Goal: Task Accomplishment & Management: Manage account settings

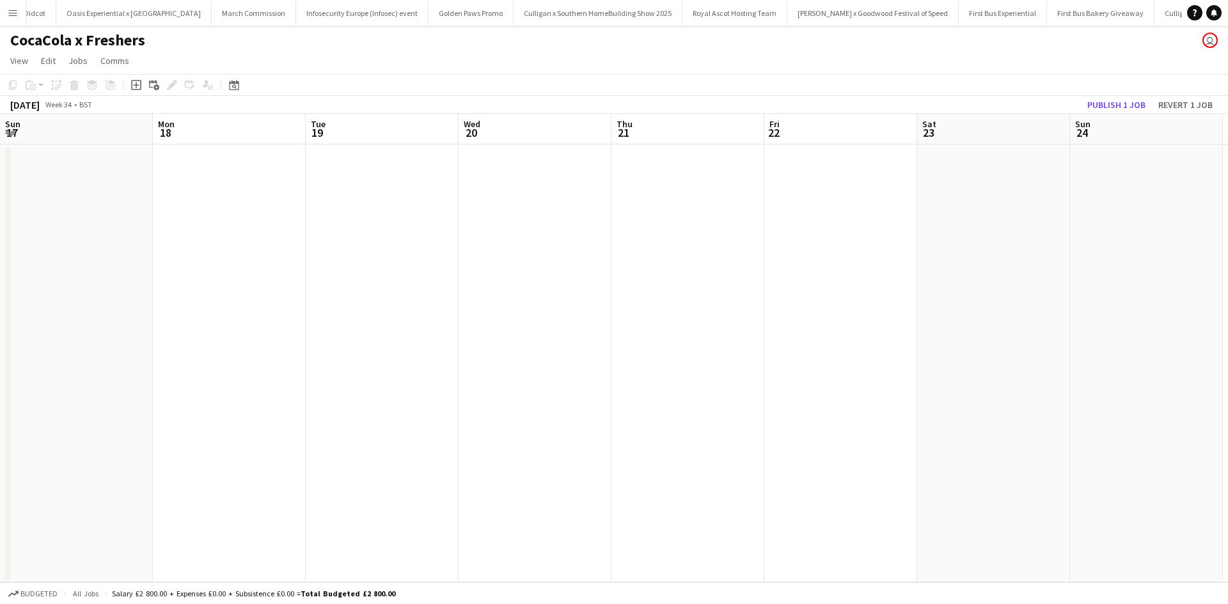
scroll to position [0, 655]
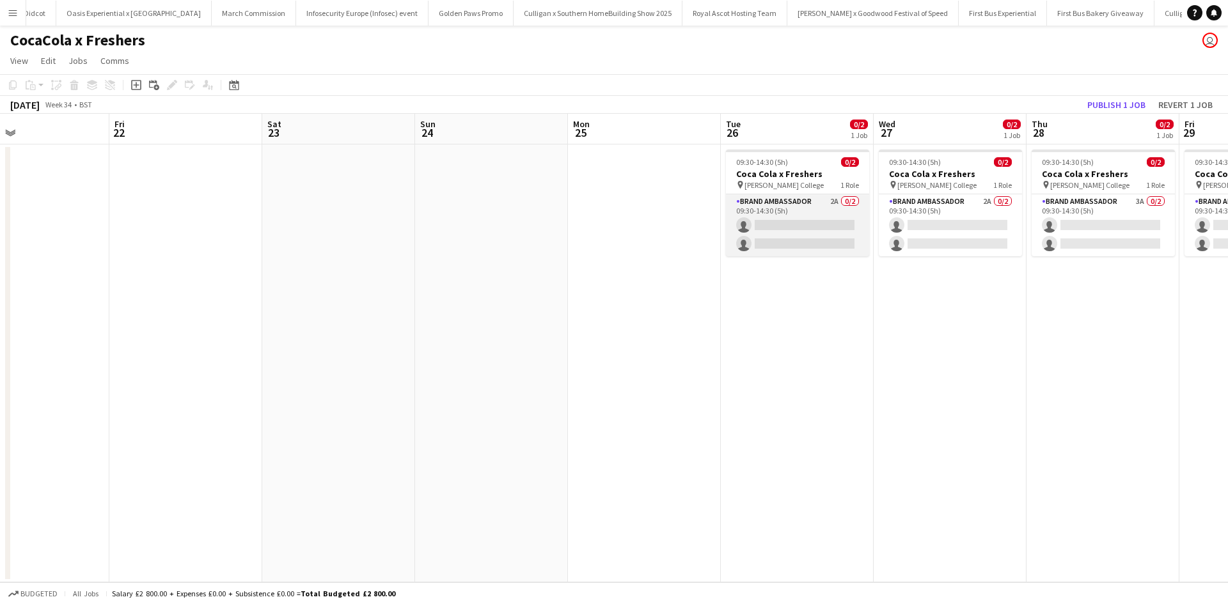
click at [804, 216] on app-card-role "Brand Ambassador 2A 0/2 09:30-14:30 (5h) single-neutral-actions single-neutral-…" at bounding box center [797, 225] width 143 height 62
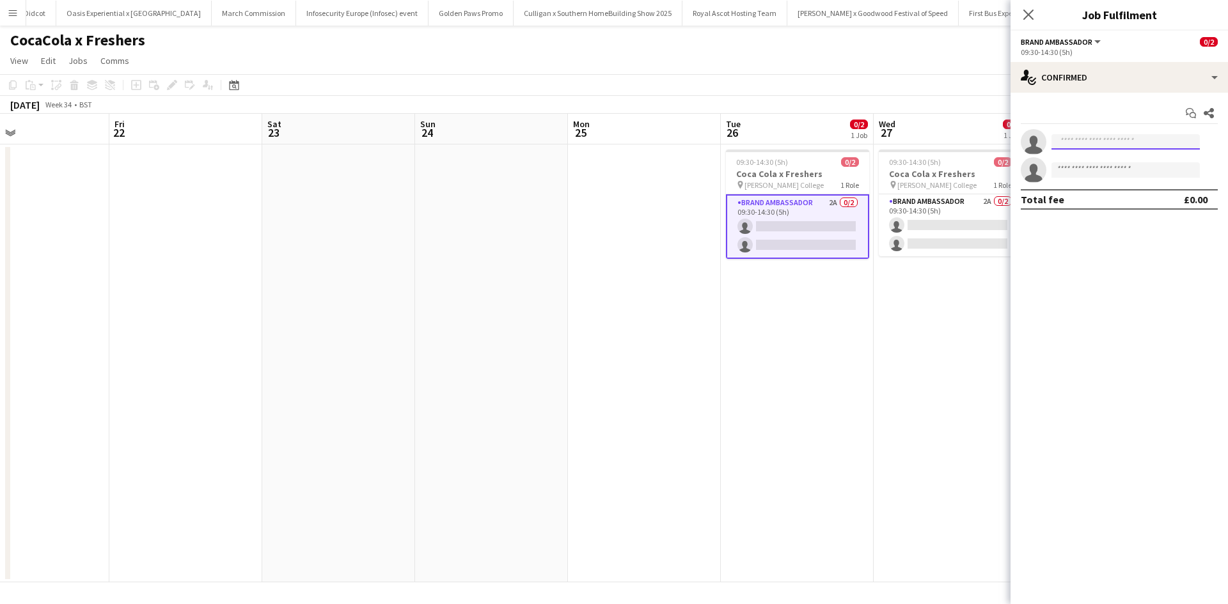
click at [1079, 141] on input at bounding box center [1125, 141] width 148 height 15
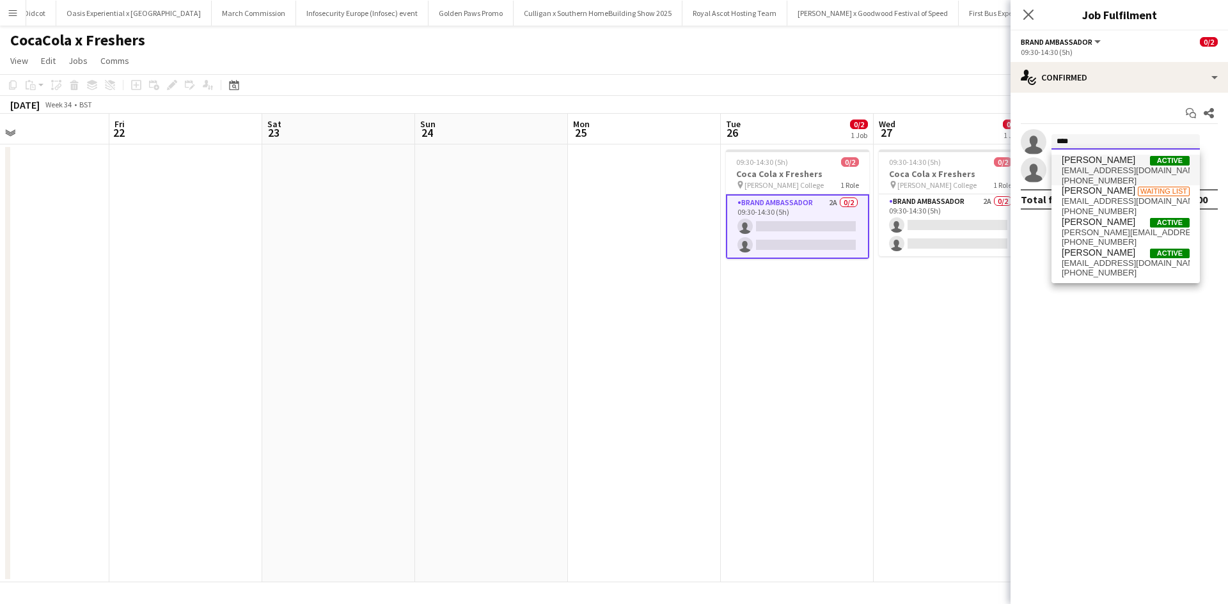
type input "****"
click at [1097, 164] on span "Ashleigh Fountain" at bounding box center [1099, 160] width 74 height 11
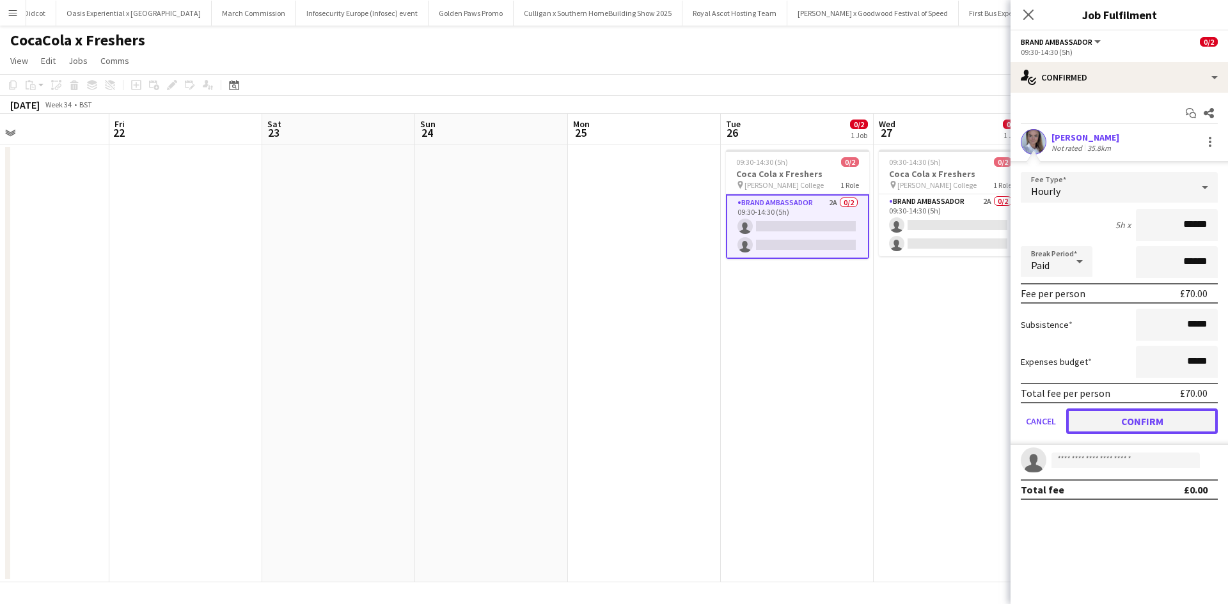
click at [1167, 411] on button "Confirm" at bounding box center [1142, 422] width 152 height 26
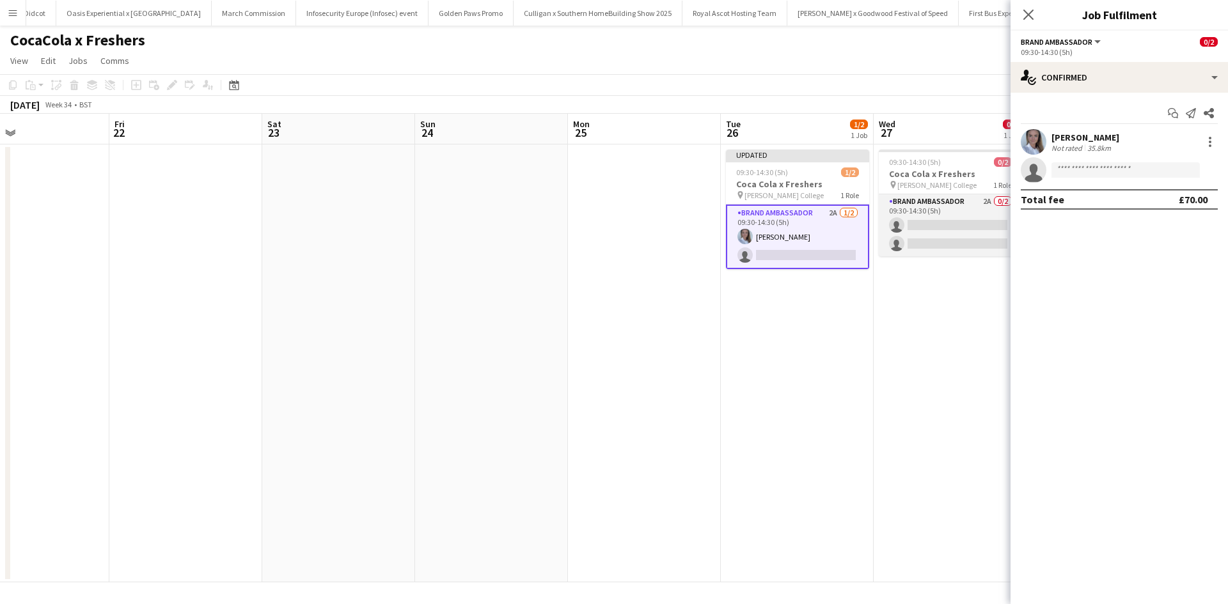
click at [966, 229] on app-card-role "Brand Ambassador 2A 0/2 09:30-14:30 (5h) single-neutral-actions single-neutral-…" at bounding box center [950, 225] width 143 height 62
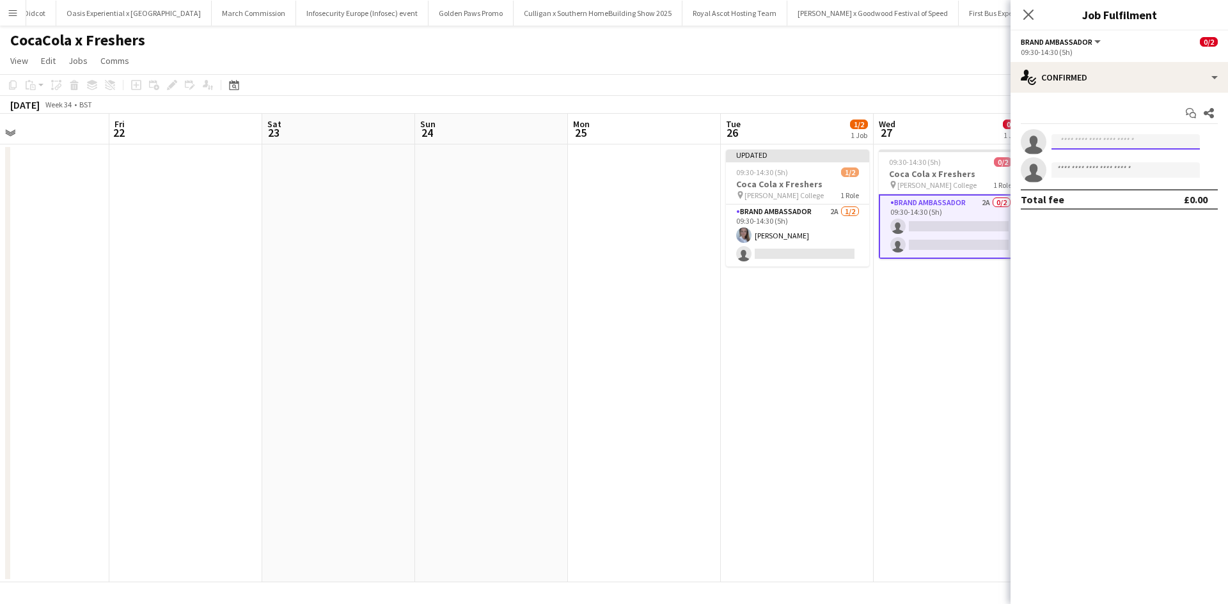
click at [1105, 146] on input at bounding box center [1125, 141] width 148 height 15
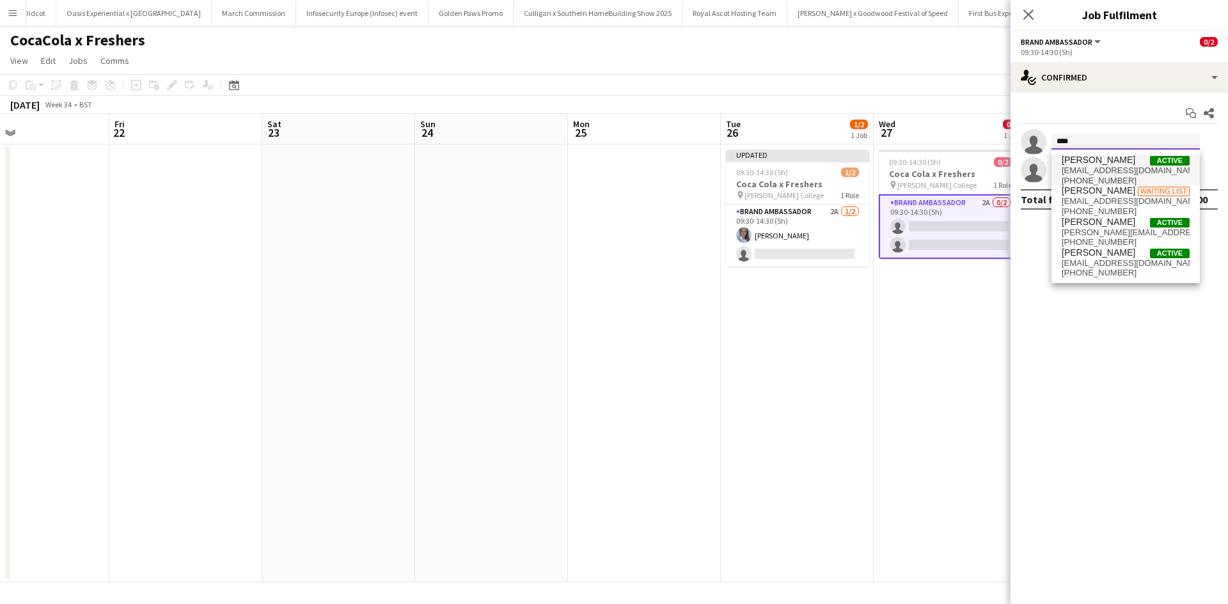
type input "****"
click at [1099, 166] on span "ashleigh.fountain@hotmail.com" at bounding box center [1126, 171] width 128 height 10
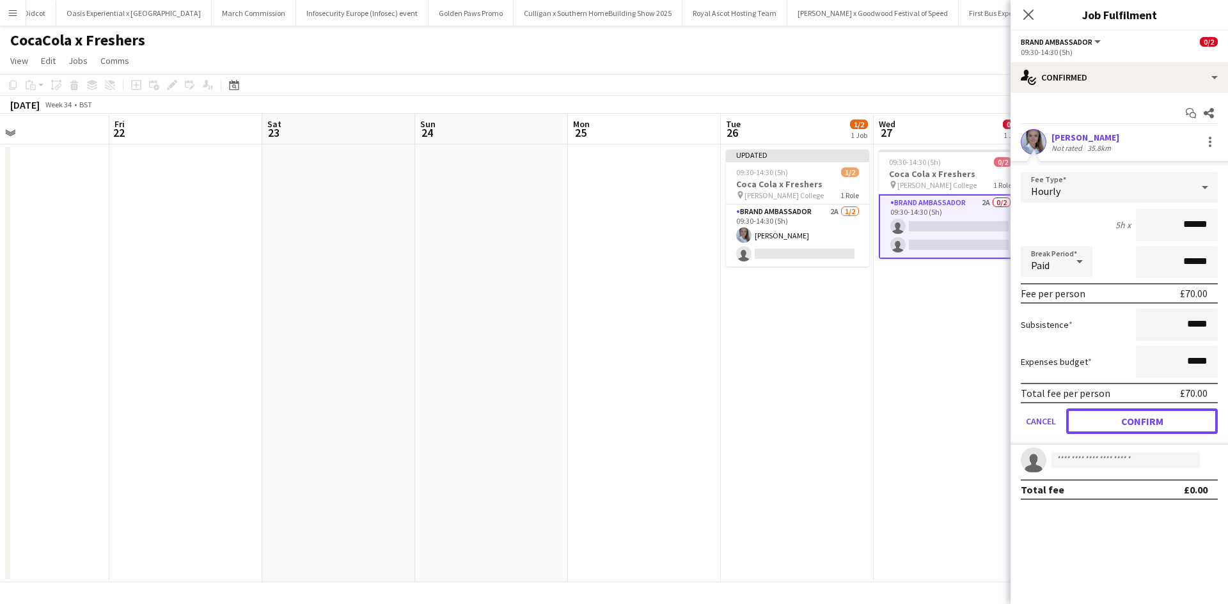
click at [1162, 416] on button "Confirm" at bounding box center [1142, 422] width 152 height 26
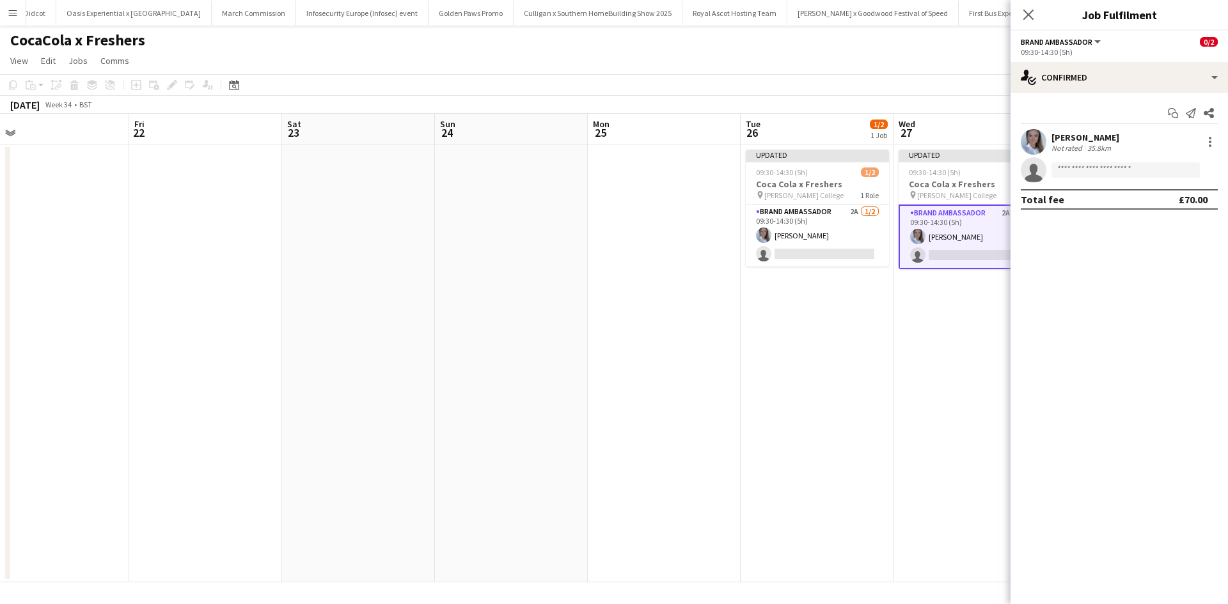
drag, startPoint x: 968, startPoint y: 409, endPoint x: 573, endPoint y: 347, distance: 399.6
click at [573, 347] on app-calendar-viewport "Sun 17 Mon 18 Tue 19 Wed 20 Thu 21 Fri 22 Sat 23 Sun 24 Mon 25 Tue 26 1/2 1 Job…" at bounding box center [614, 348] width 1228 height 469
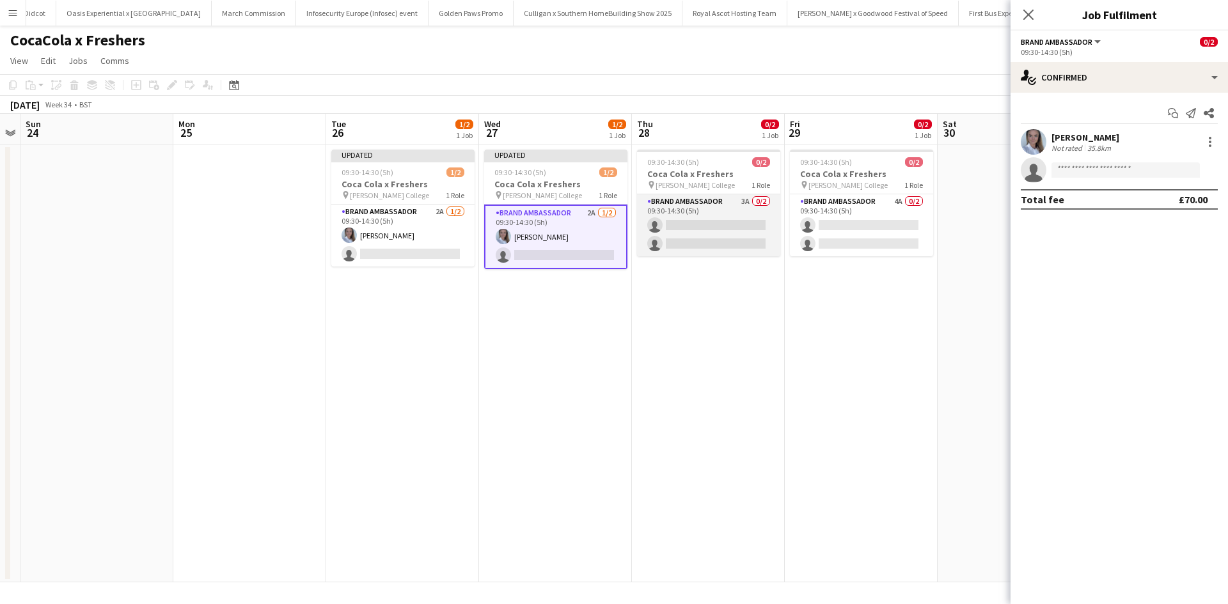
click at [727, 226] on app-card-role "Brand Ambassador 3A 0/2 09:30-14:30 (5h) single-neutral-actions single-neutral-…" at bounding box center [708, 225] width 143 height 62
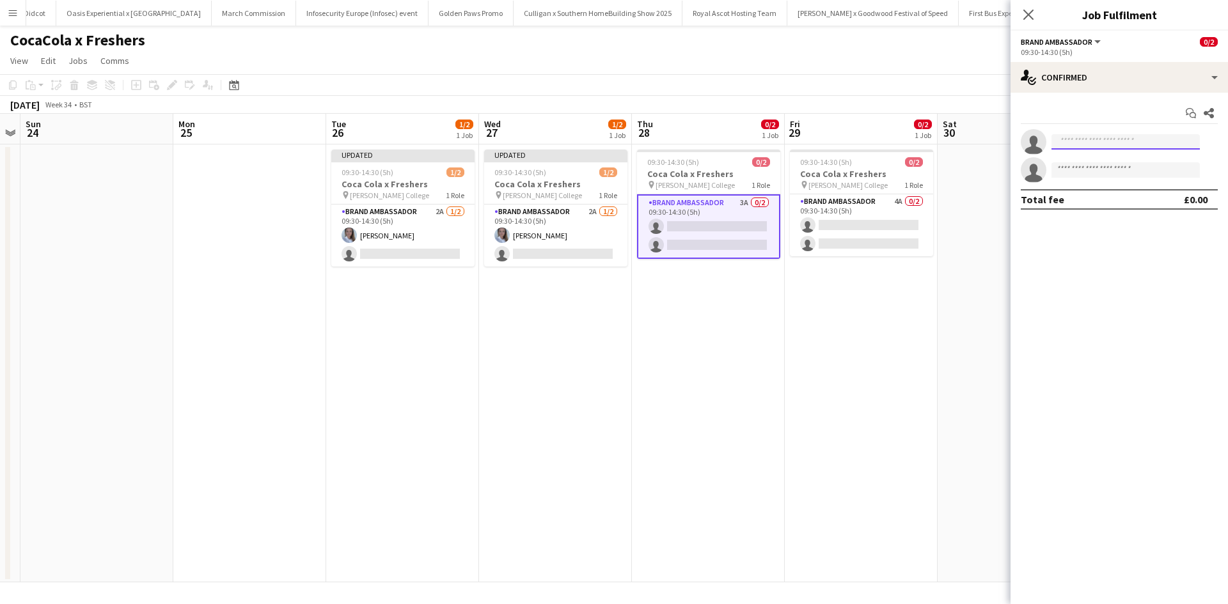
click at [1073, 141] on input at bounding box center [1125, 141] width 148 height 15
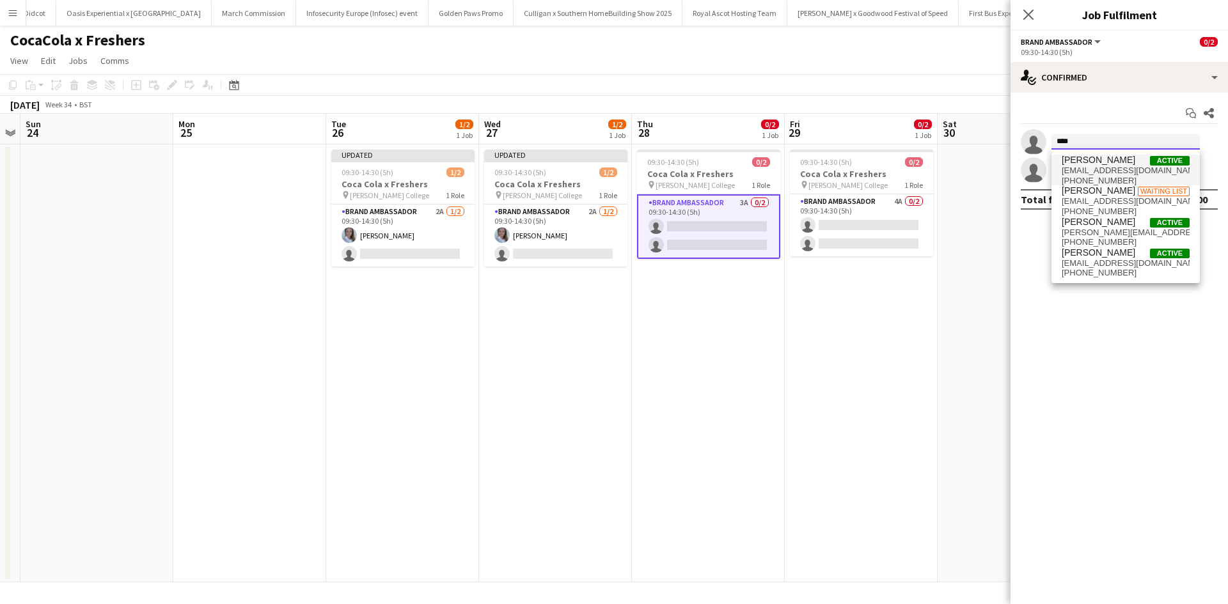
type input "****"
click at [1094, 174] on span "ashleigh.fountain@hotmail.com" at bounding box center [1126, 171] width 128 height 10
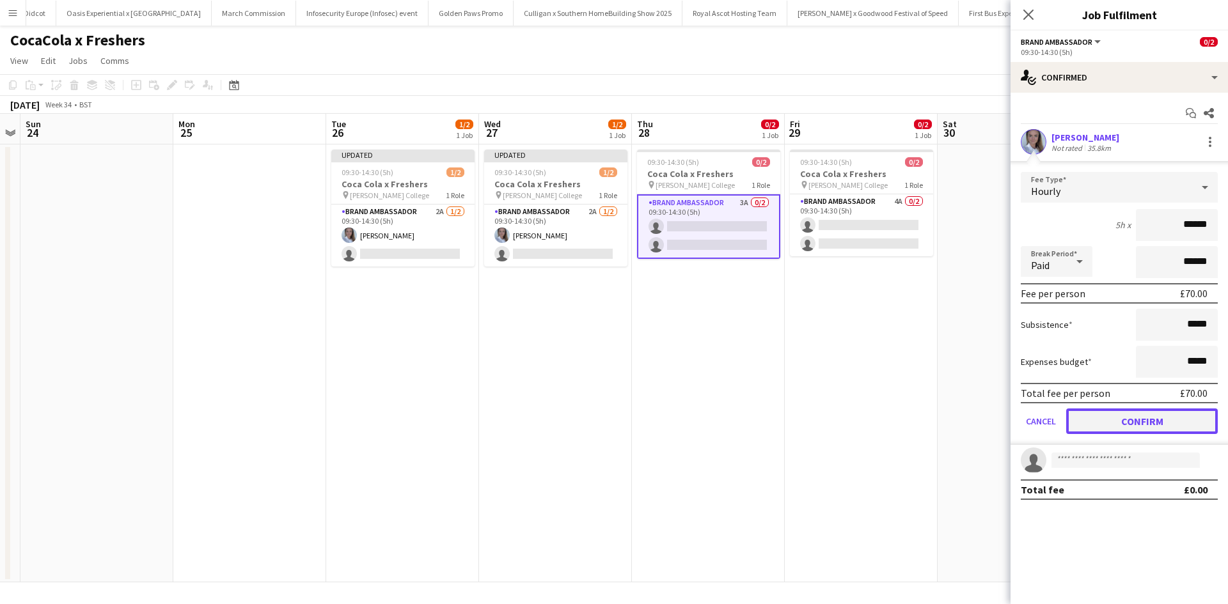
click at [1133, 424] on button "Confirm" at bounding box center [1142, 422] width 152 height 26
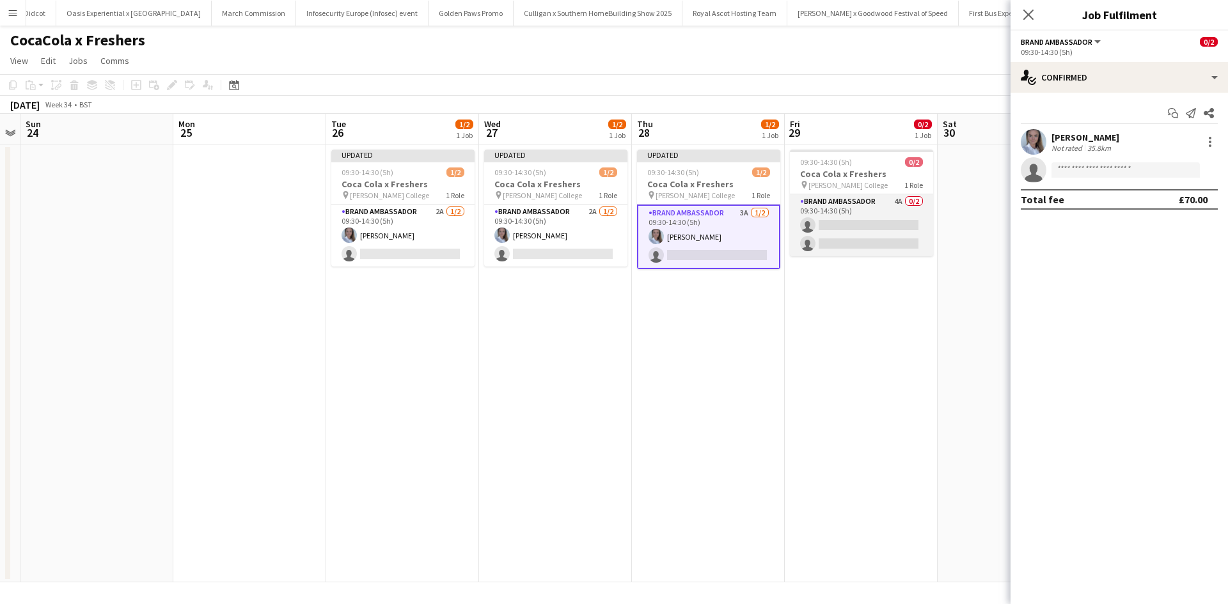
click at [880, 221] on app-card-role "Brand Ambassador 4A 0/2 09:30-14:30 (5h) single-neutral-actions single-neutral-…" at bounding box center [861, 225] width 143 height 62
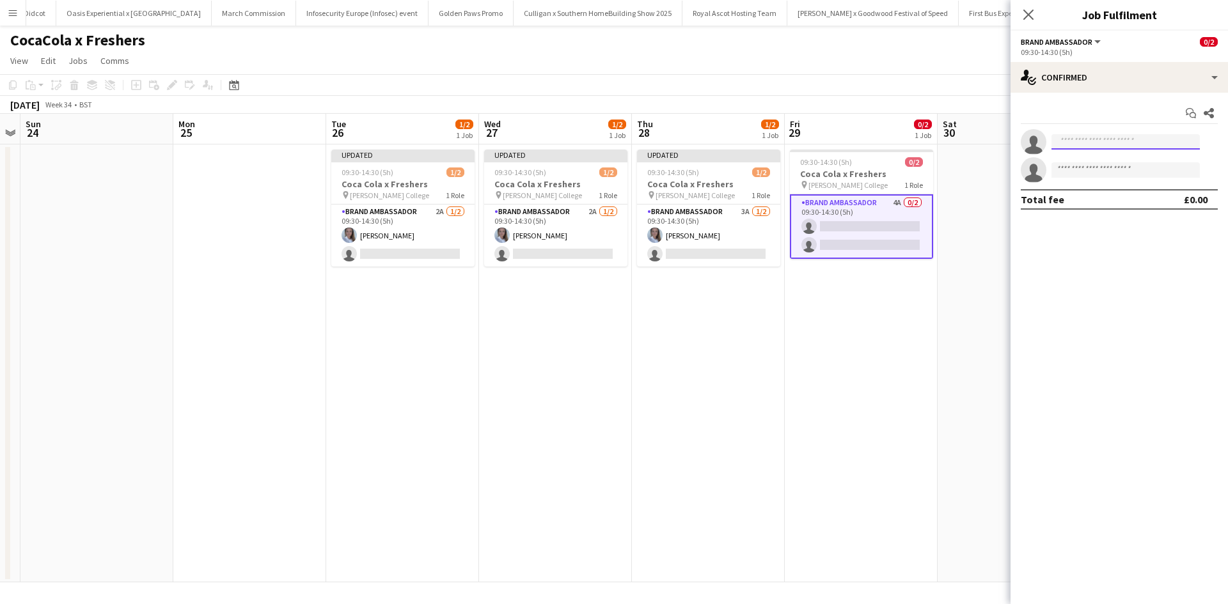
click at [1081, 146] on input at bounding box center [1125, 141] width 148 height 15
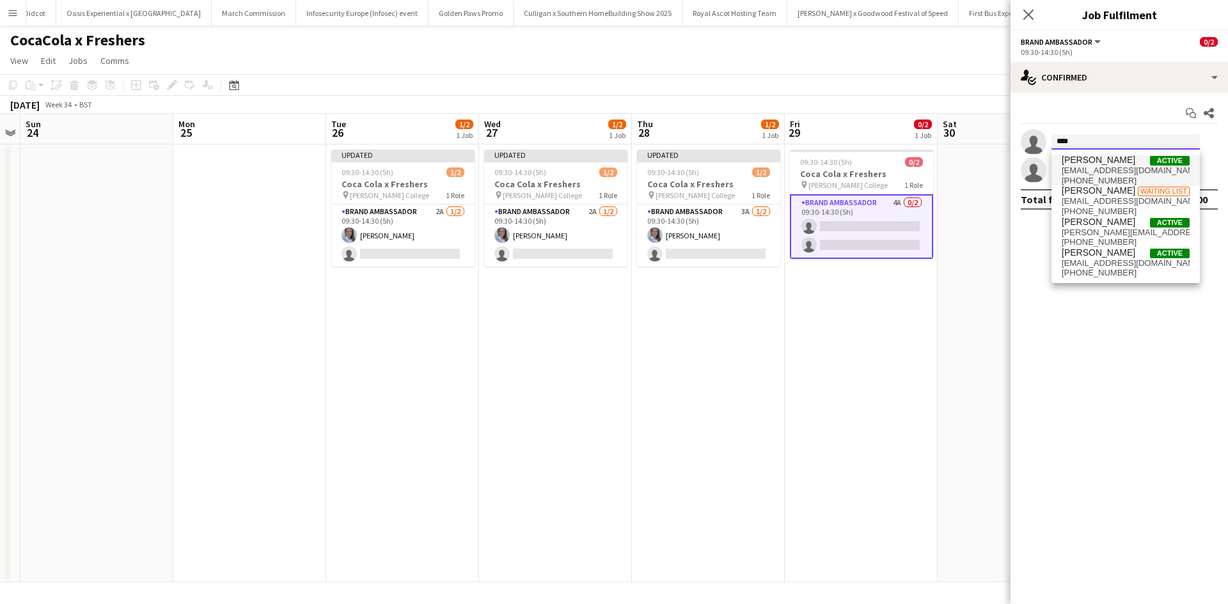
type input "****"
click at [1090, 162] on span "Ashleigh Fountain" at bounding box center [1099, 160] width 74 height 11
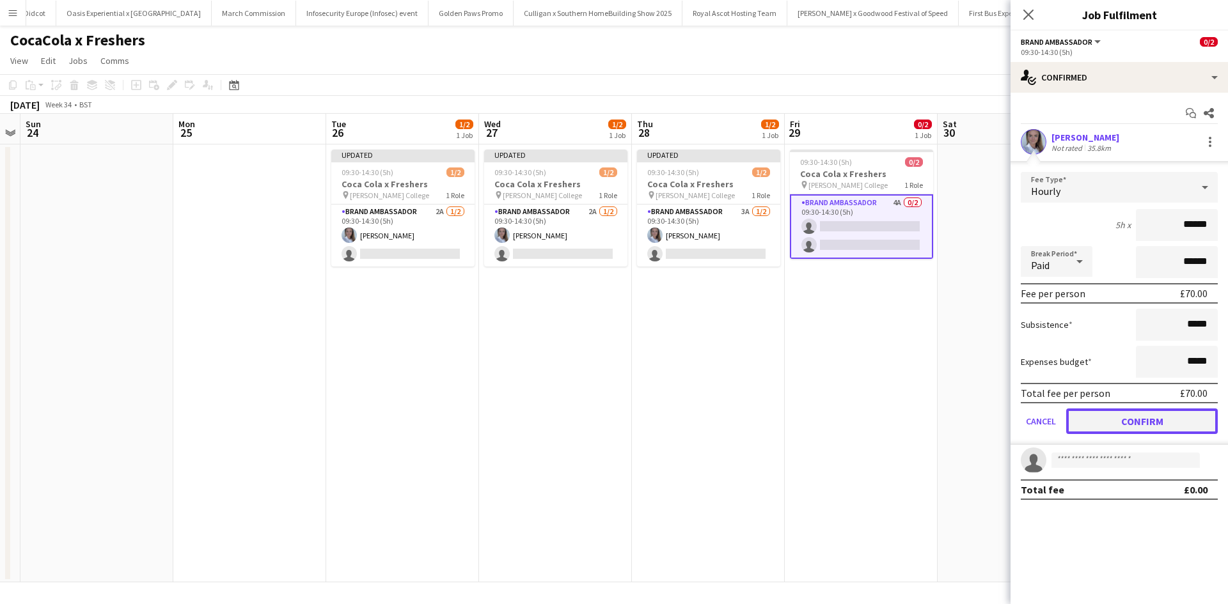
click at [1165, 418] on button "Confirm" at bounding box center [1142, 422] width 152 height 26
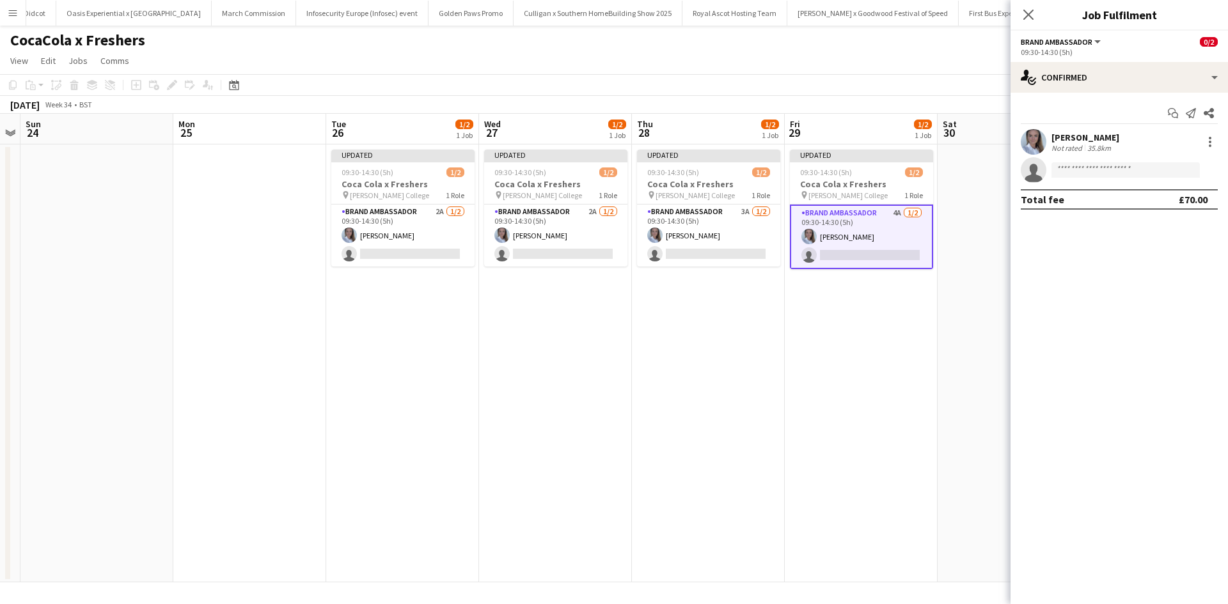
click at [914, 423] on app-date-cell "Updated 09:30-14:30 (5h) 1/2 Coca Cola x Freshers pin Peter Symonds College 1 R…" at bounding box center [861, 364] width 153 height 438
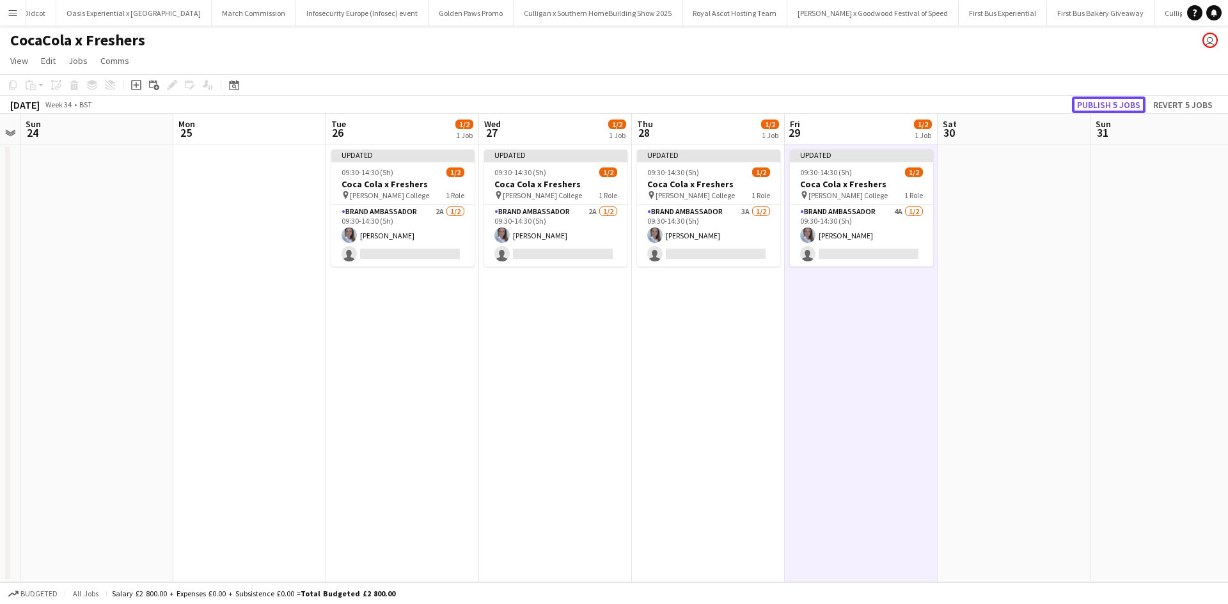
click at [1094, 105] on button "Publish 5 jobs" at bounding box center [1109, 105] width 74 height 17
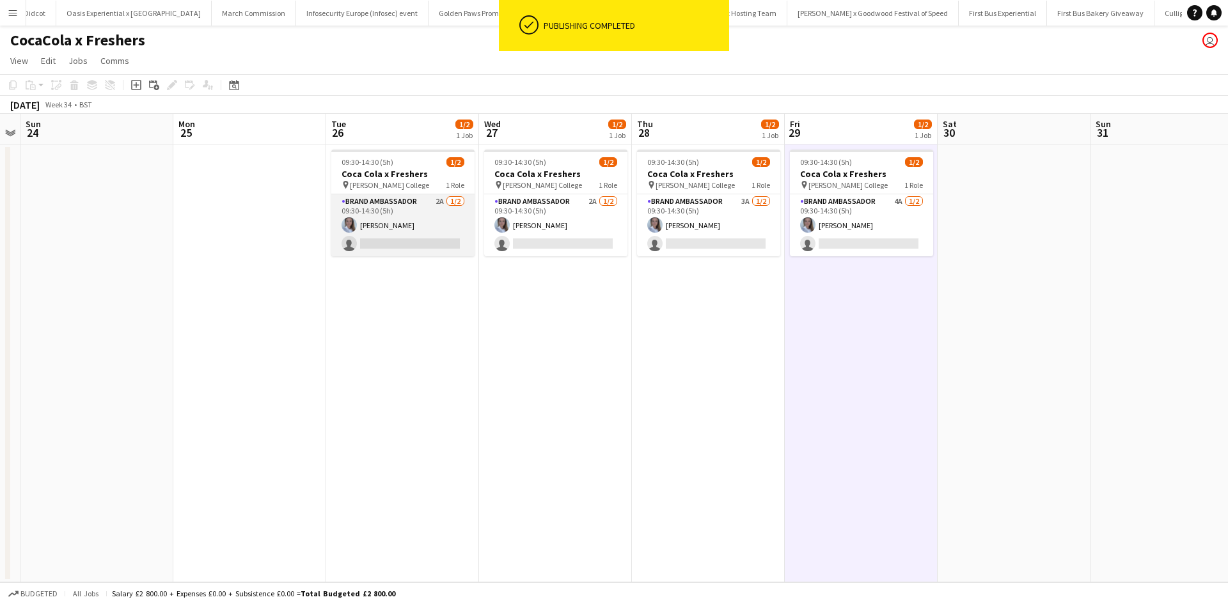
click at [420, 248] on app-card-role "Brand Ambassador 2A 1/2 09:30-14:30 (5h) Ashleigh Fountain single-neutral-actio…" at bounding box center [402, 225] width 143 height 62
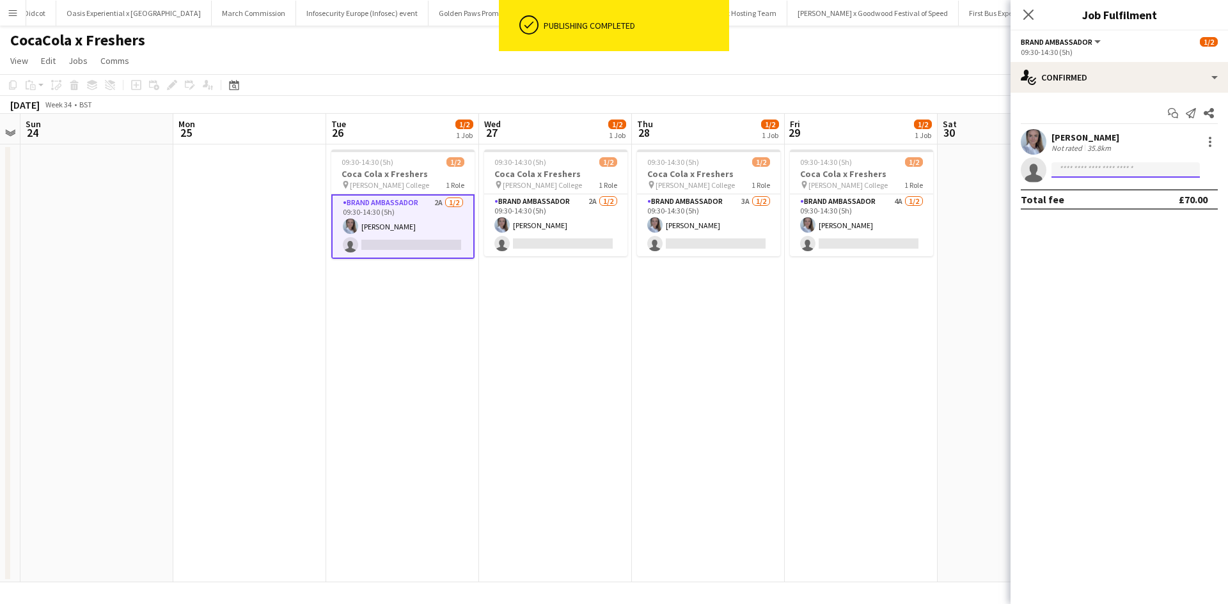
click at [1133, 168] on input at bounding box center [1125, 169] width 148 height 15
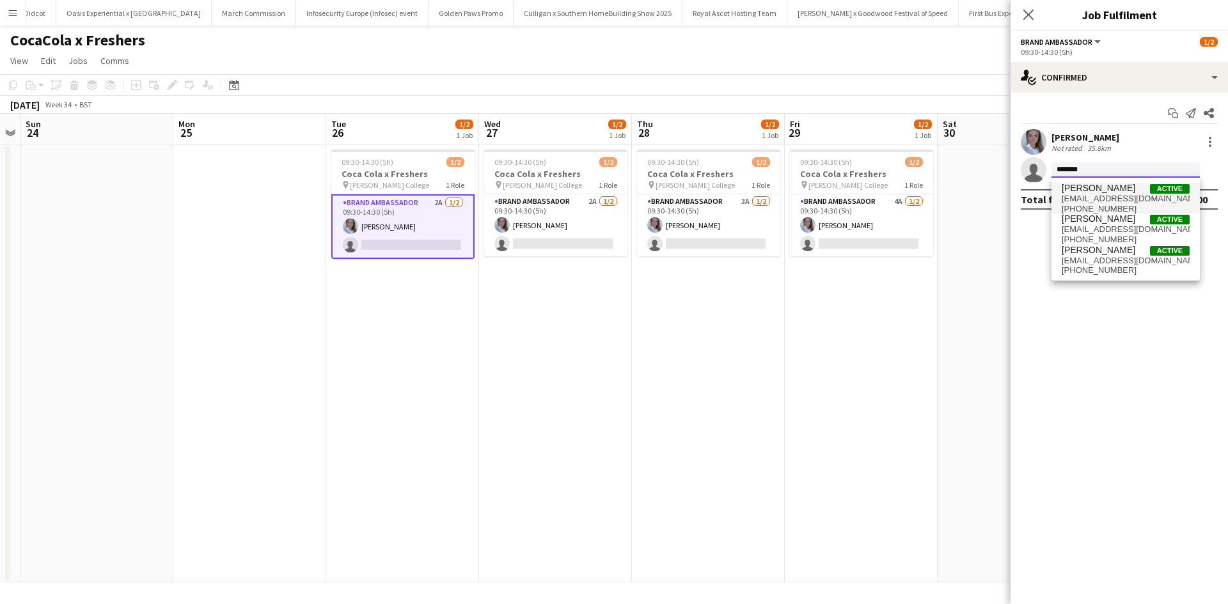
type input "*******"
click at [1126, 193] on span "Natasha Fountain" at bounding box center [1099, 188] width 74 height 11
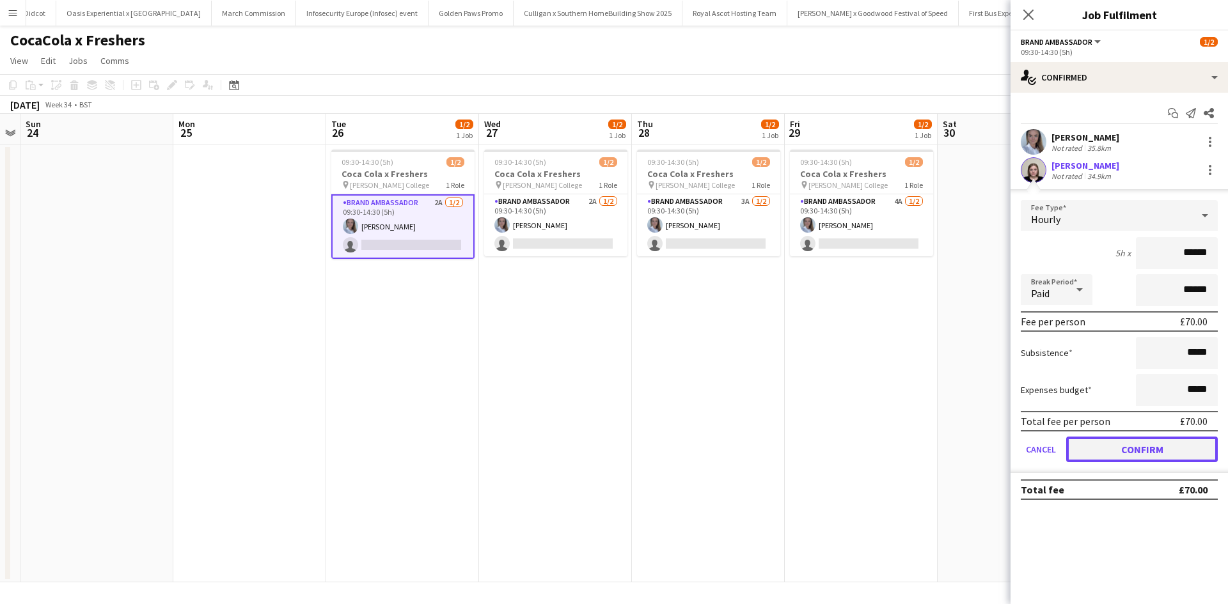
click at [1150, 447] on button "Confirm" at bounding box center [1142, 450] width 152 height 26
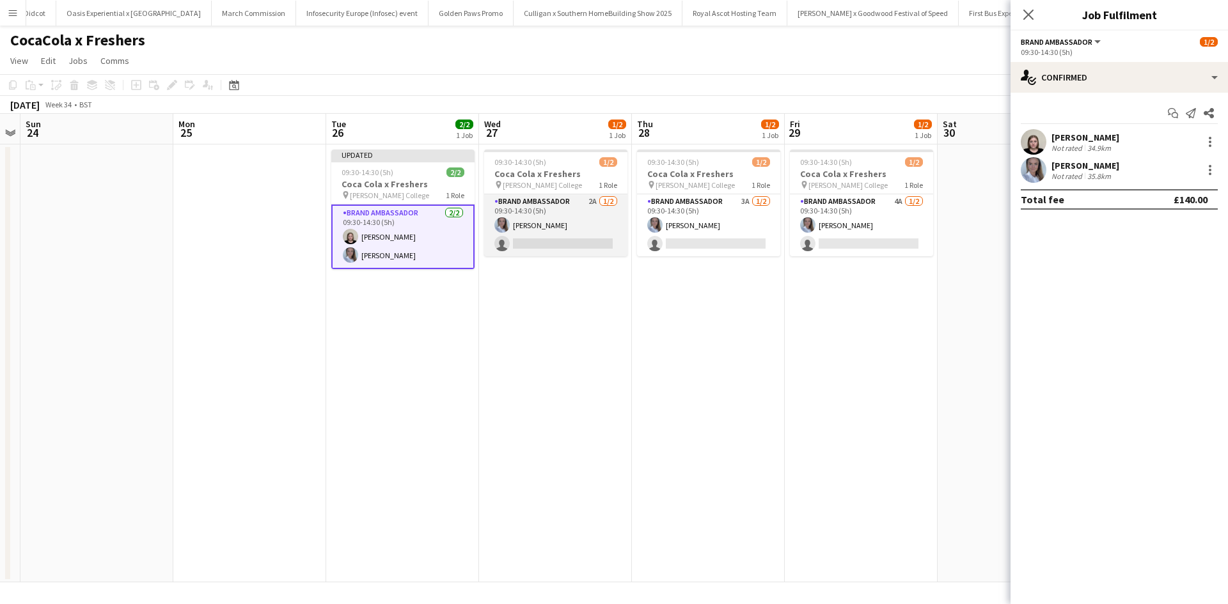
click at [533, 243] on app-card-role "Brand Ambassador 2A 1/2 09:30-14:30 (5h) Ashleigh Fountain single-neutral-actio…" at bounding box center [555, 225] width 143 height 62
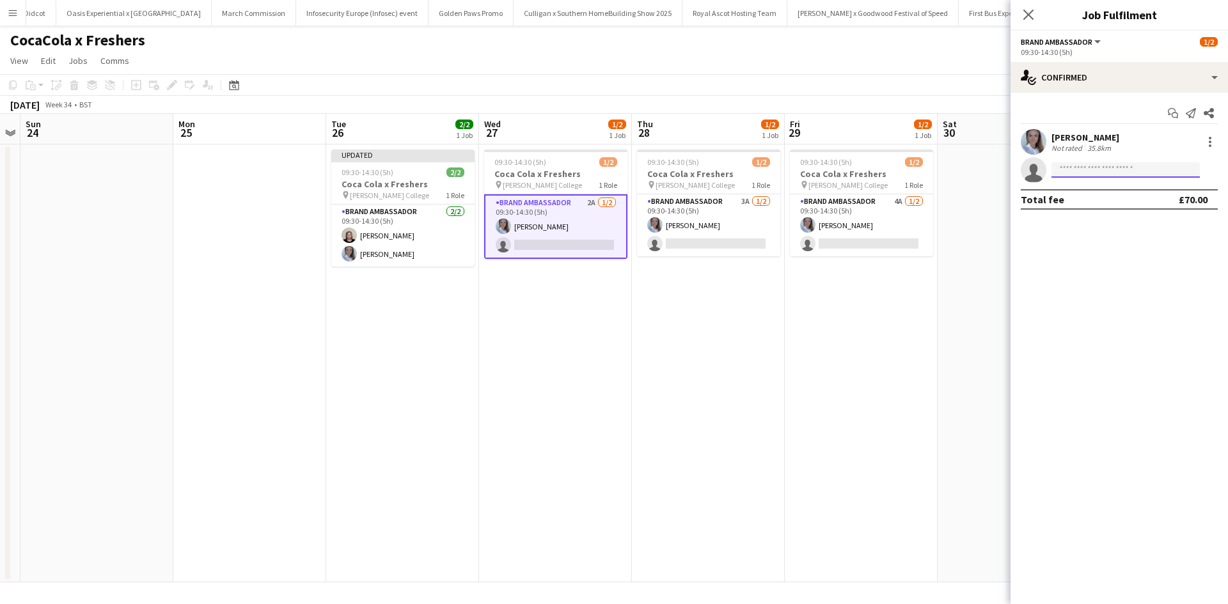
drag, startPoint x: 1096, startPoint y: 169, endPoint x: 1105, endPoint y: 168, distance: 9.2
click at [1097, 169] on input at bounding box center [1125, 169] width 148 height 15
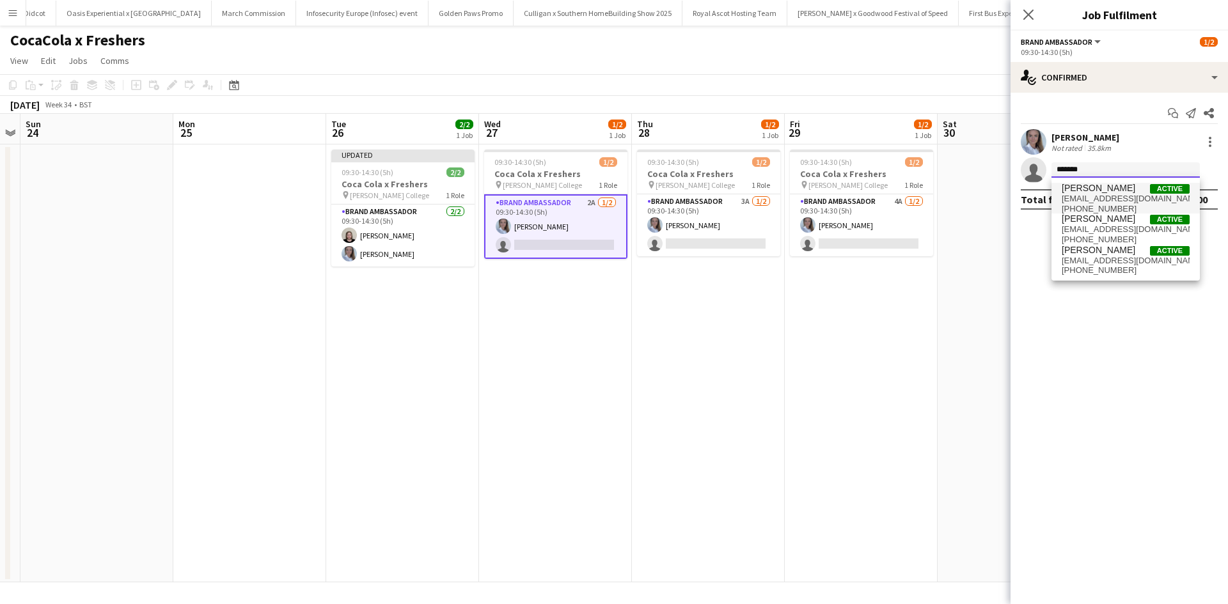
type input "*******"
click at [1097, 201] on span "natfountain@outlook.com" at bounding box center [1126, 199] width 128 height 10
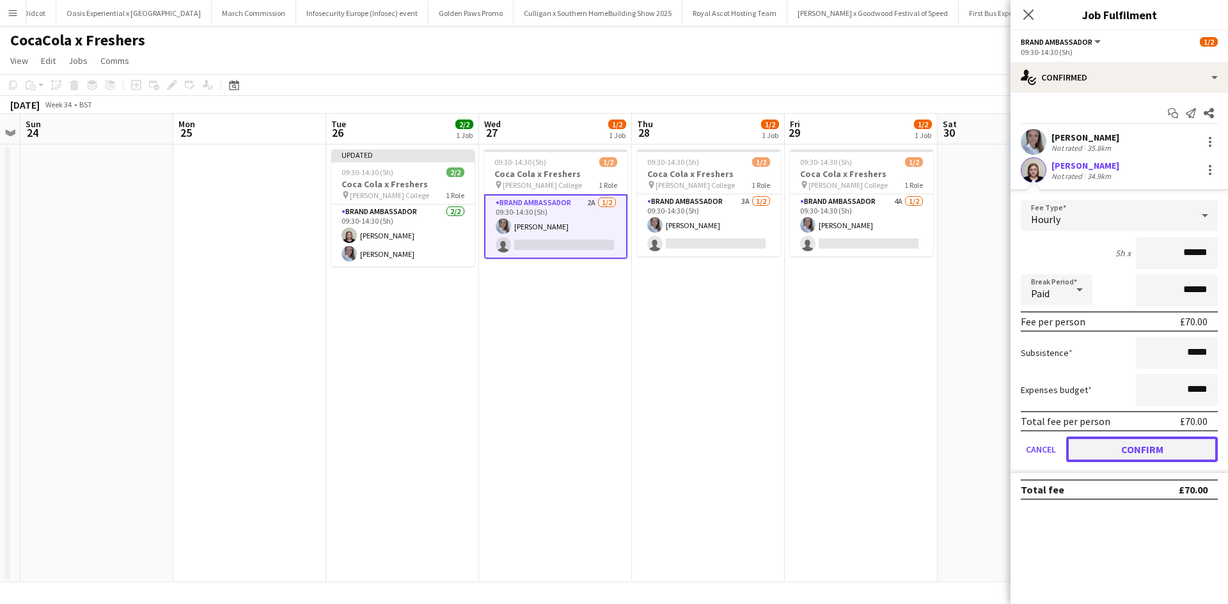
click at [1161, 453] on button "Confirm" at bounding box center [1142, 450] width 152 height 26
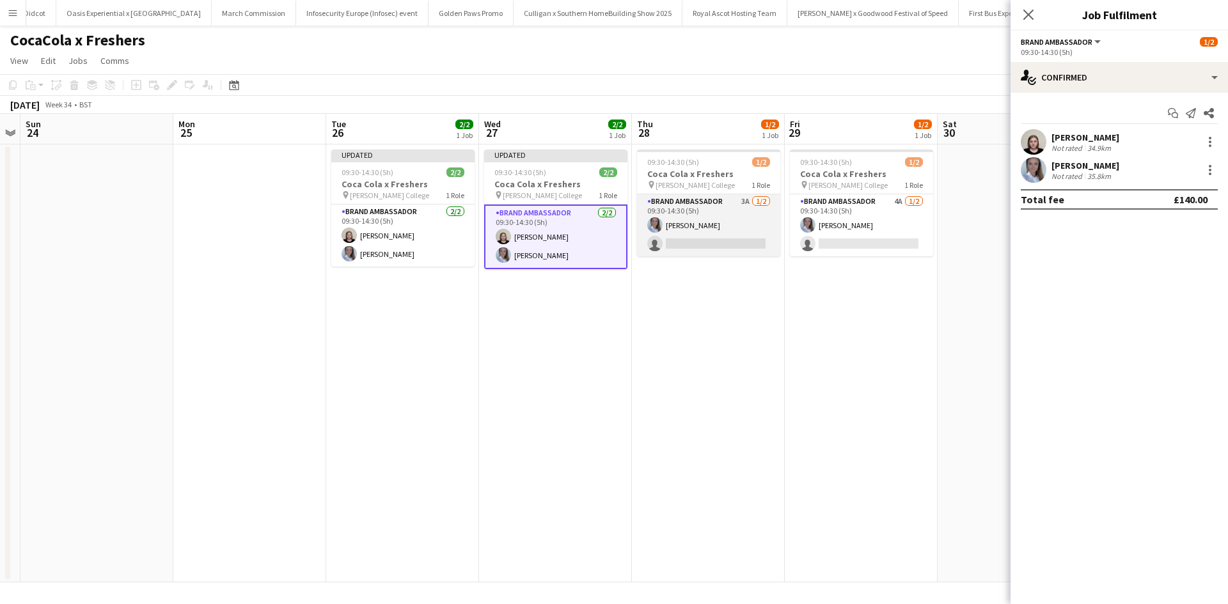
click at [703, 240] on app-card-role "Brand Ambassador 3A 1/2 09:30-14:30 (5h) Ashleigh Fountain single-neutral-actio…" at bounding box center [708, 225] width 143 height 62
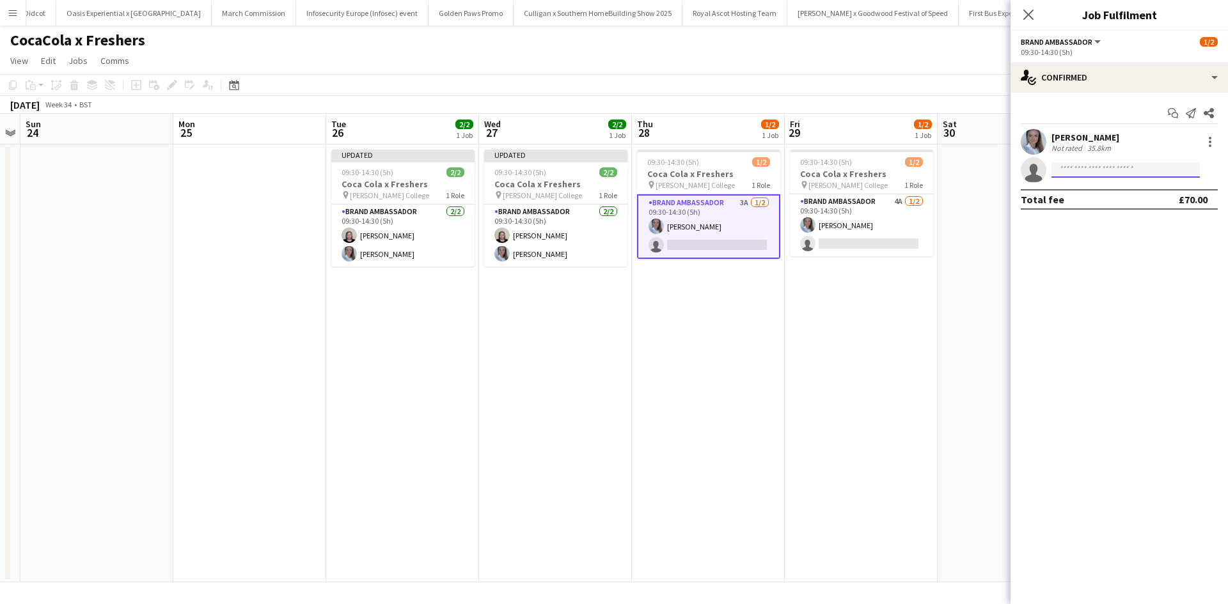
click at [1069, 168] on input at bounding box center [1125, 169] width 148 height 15
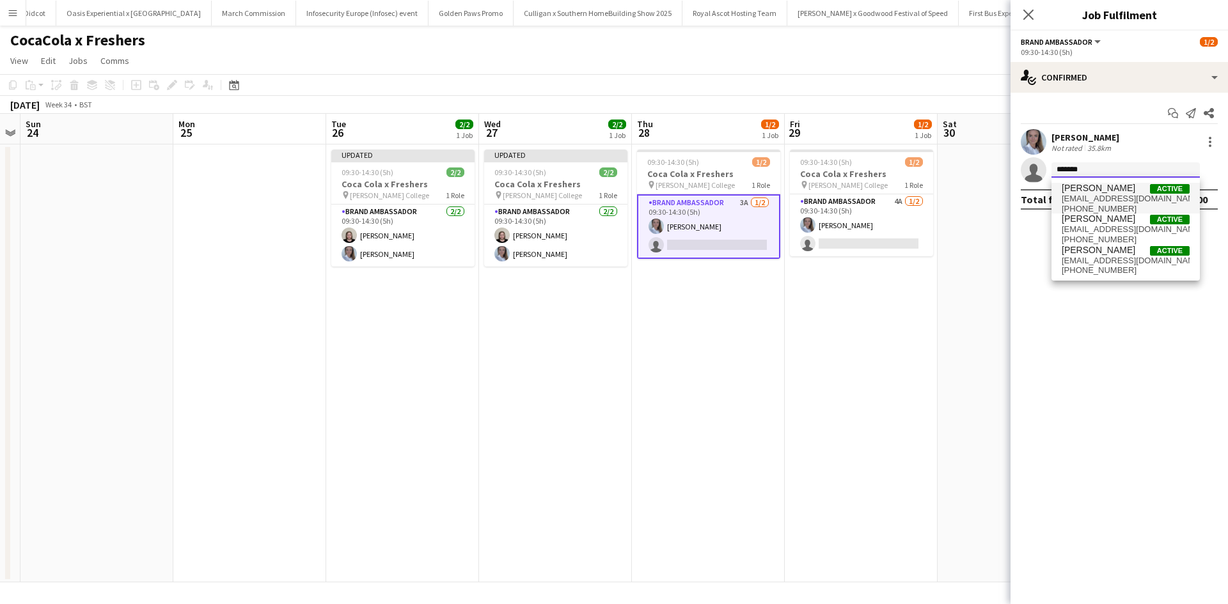
type input "*******"
click at [1100, 190] on span "Natasha Fountain" at bounding box center [1099, 188] width 74 height 11
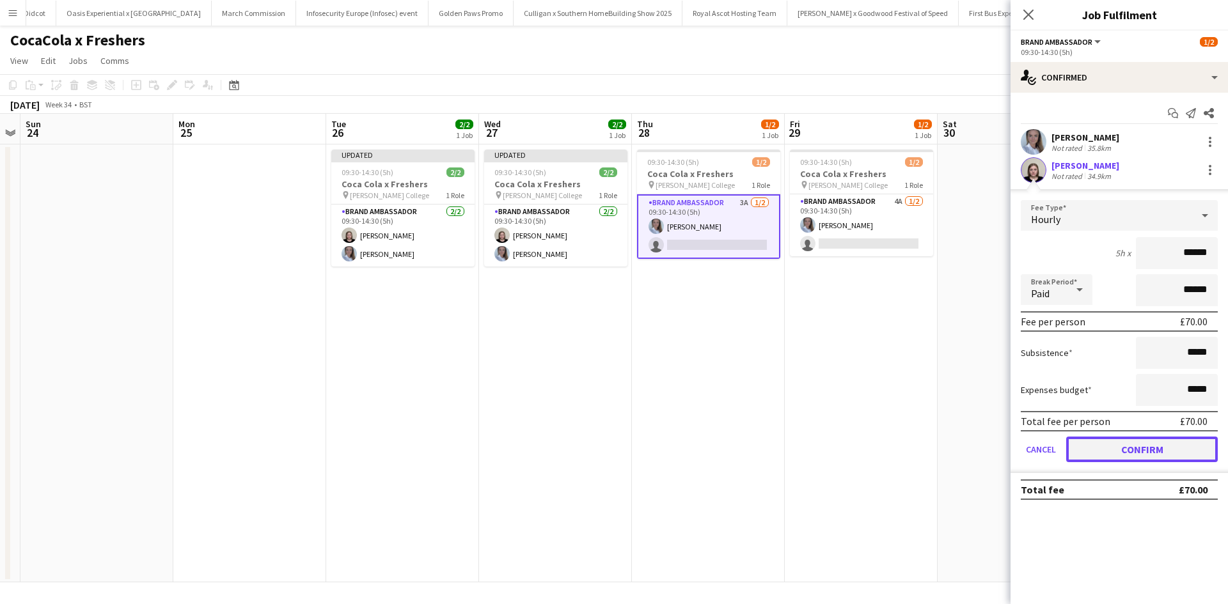
click at [1151, 447] on button "Confirm" at bounding box center [1142, 450] width 152 height 26
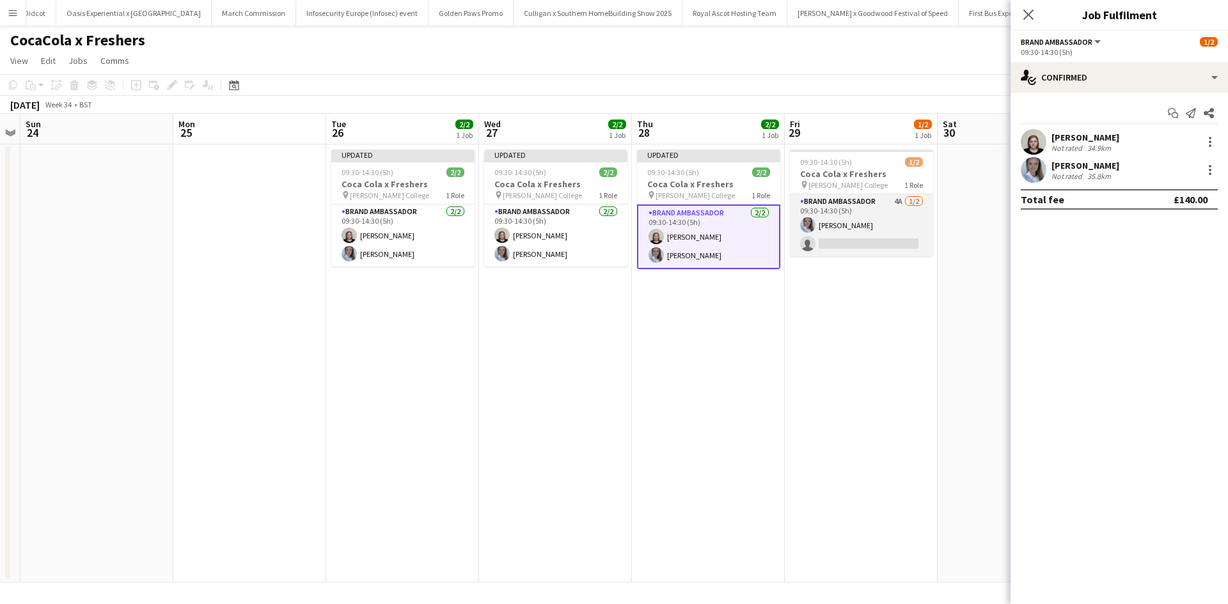
click at [858, 233] on app-card-role "Brand Ambassador 4A 1/2 09:30-14:30 (5h) Ashleigh Fountain single-neutral-actio…" at bounding box center [861, 225] width 143 height 62
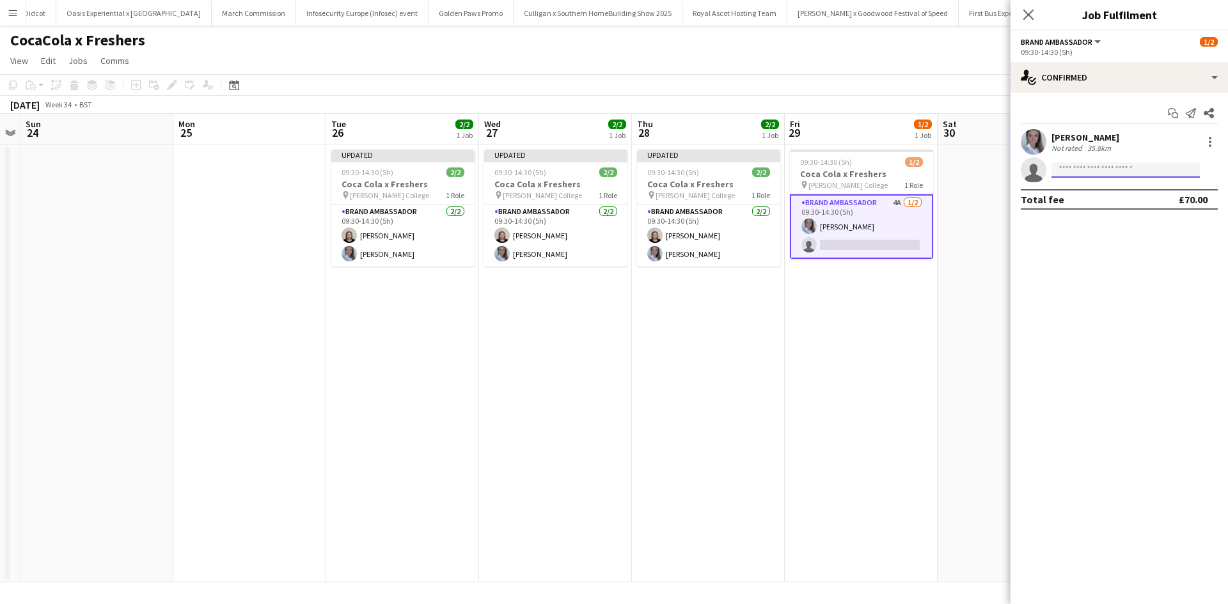
click at [1124, 171] on input at bounding box center [1125, 169] width 148 height 15
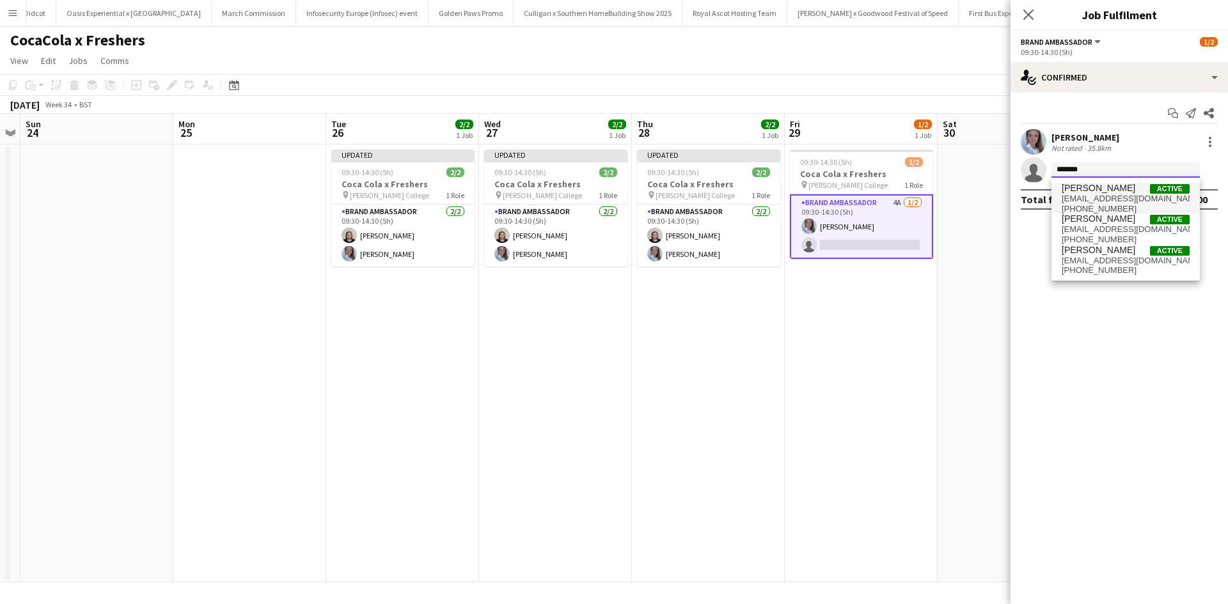
type input "*******"
click at [1135, 198] on span "natfountain@outlook.com" at bounding box center [1126, 199] width 128 height 10
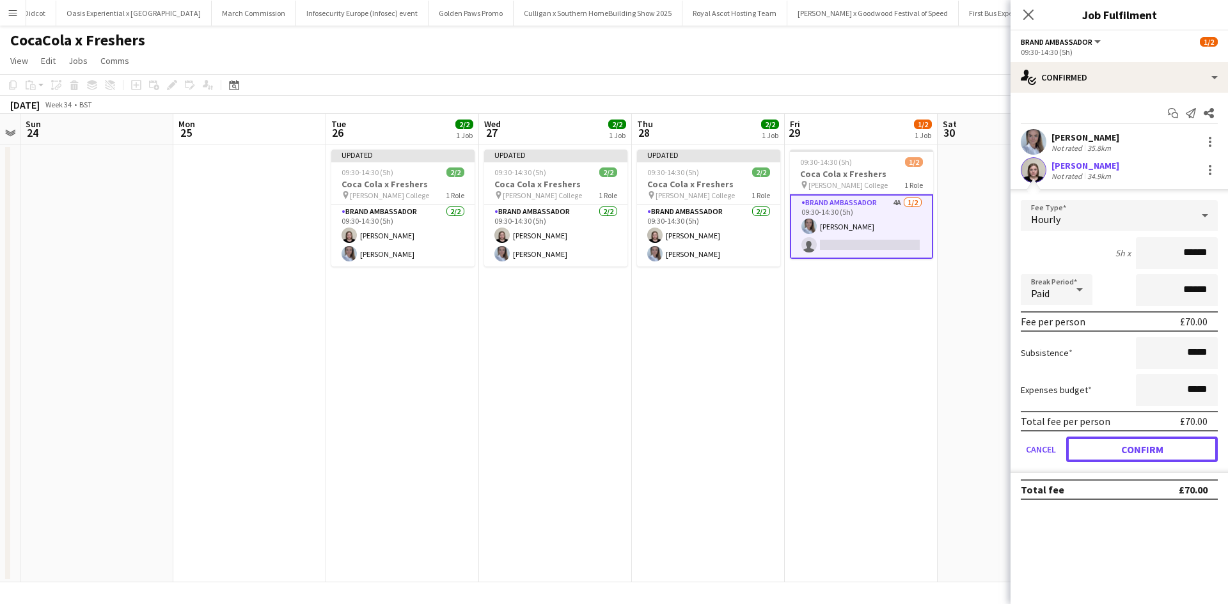
click at [1154, 446] on button "Confirm" at bounding box center [1142, 450] width 152 height 26
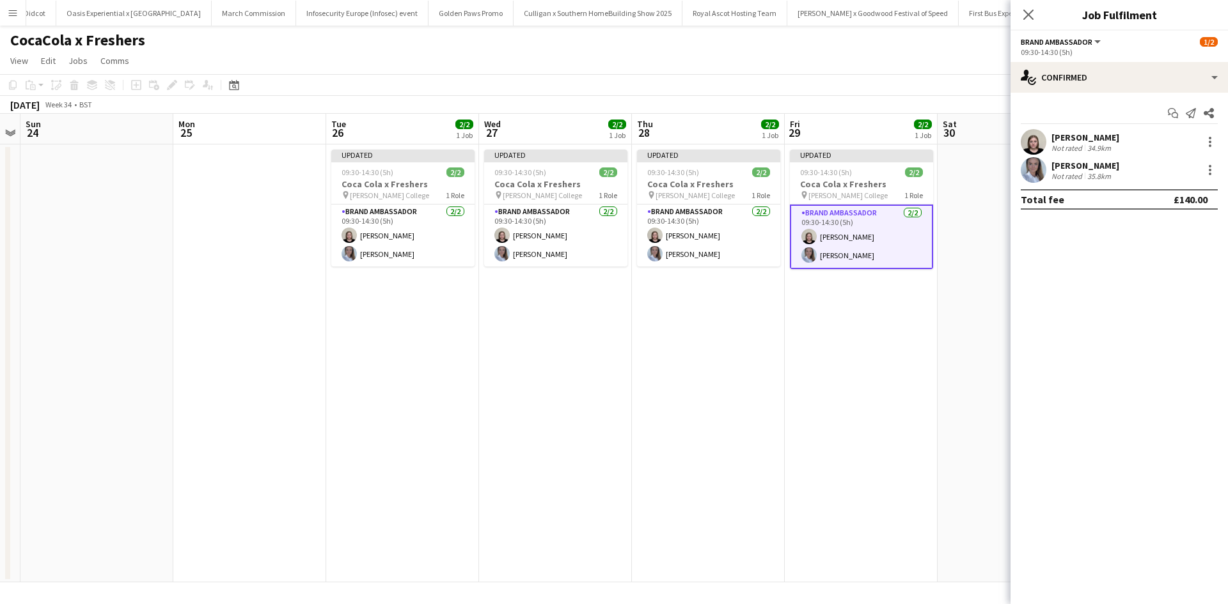
drag, startPoint x: 851, startPoint y: 450, endPoint x: 966, endPoint y: 309, distance: 182.2
click at [849, 449] on app-date-cell "Updated 09:30-14:30 (5h) 2/2 Coca Cola x Freshers pin Peter Symonds College 1 R…" at bounding box center [861, 364] width 153 height 438
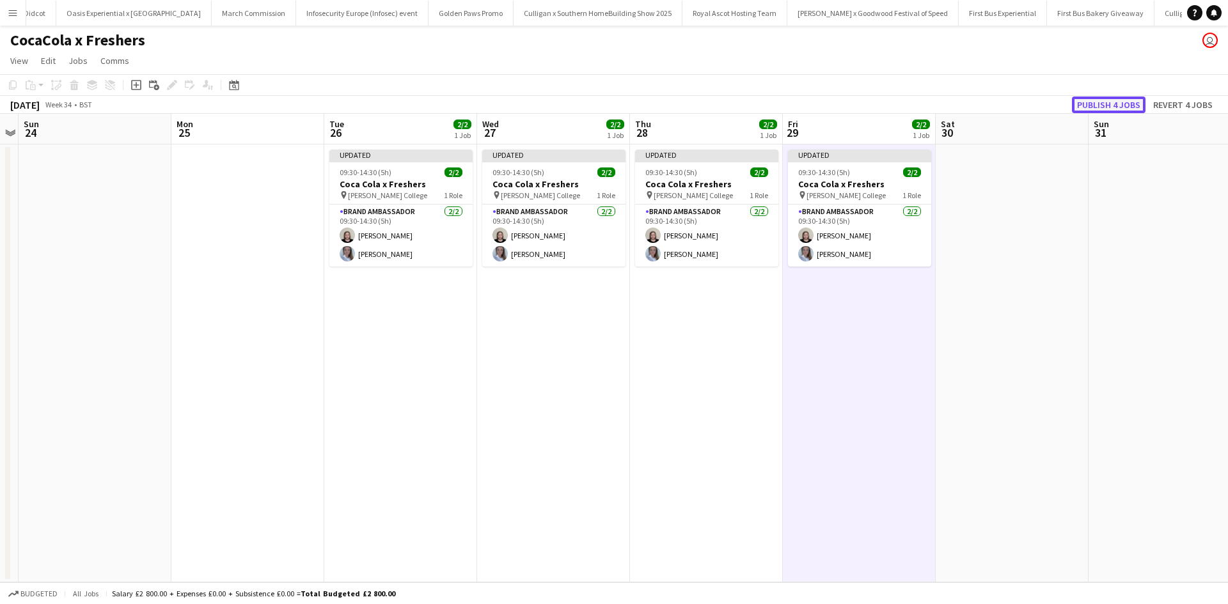
click at [1120, 109] on button "Publish 4 jobs" at bounding box center [1109, 105] width 74 height 17
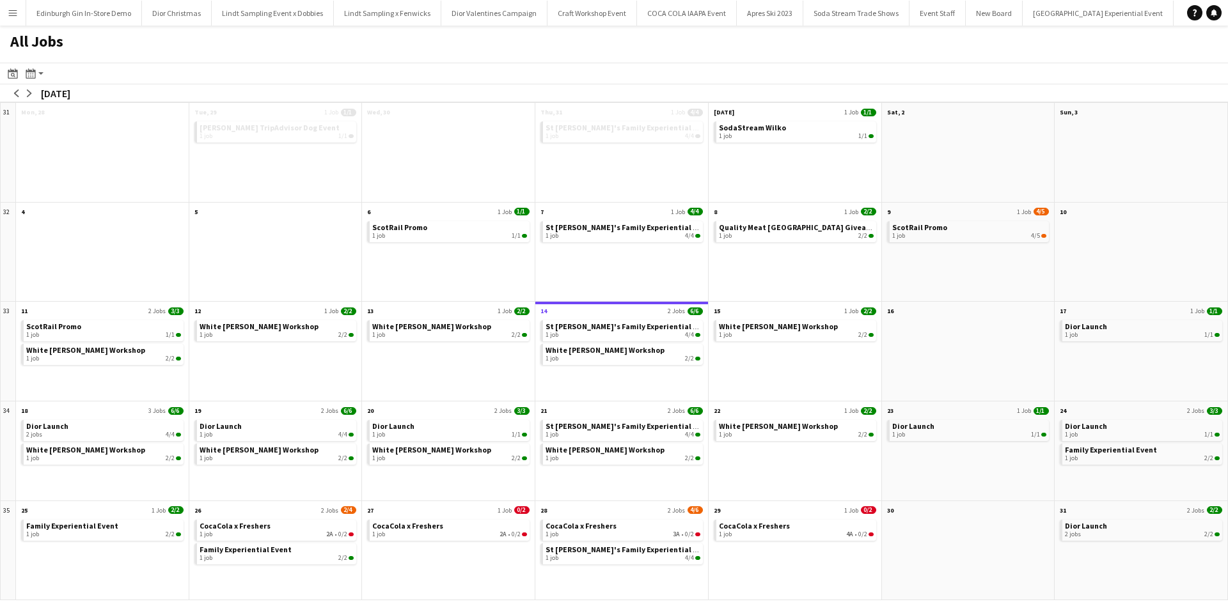
scroll to position [0, 12631]
click at [1097, 326] on span "Dior Launch" at bounding box center [1086, 327] width 42 height 10
click at [85, 532] on div "1 job 2/2" at bounding box center [103, 535] width 155 height 8
click at [52, 435] on div "2 jobs 4/4" at bounding box center [103, 435] width 155 height 8
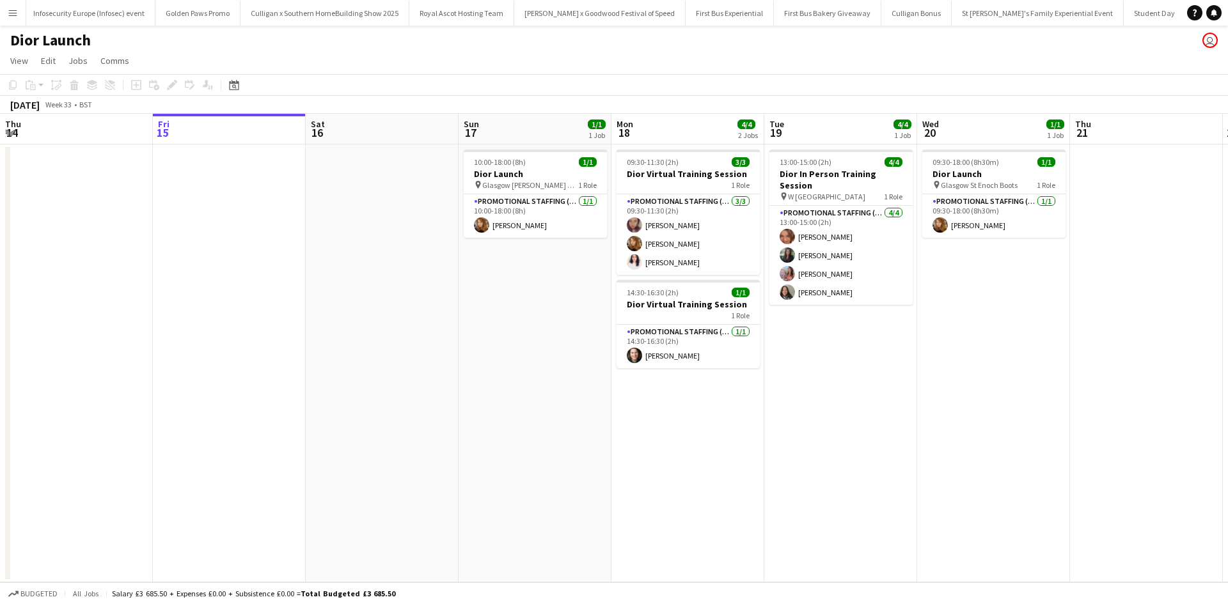
click at [482, 475] on app-date-cell "10:00-18:00 (8h) 1/1 Dior Launch pin Glasgow Buchanan Galleries Boots 1 Role Pr…" at bounding box center [535, 364] width 153 height 438
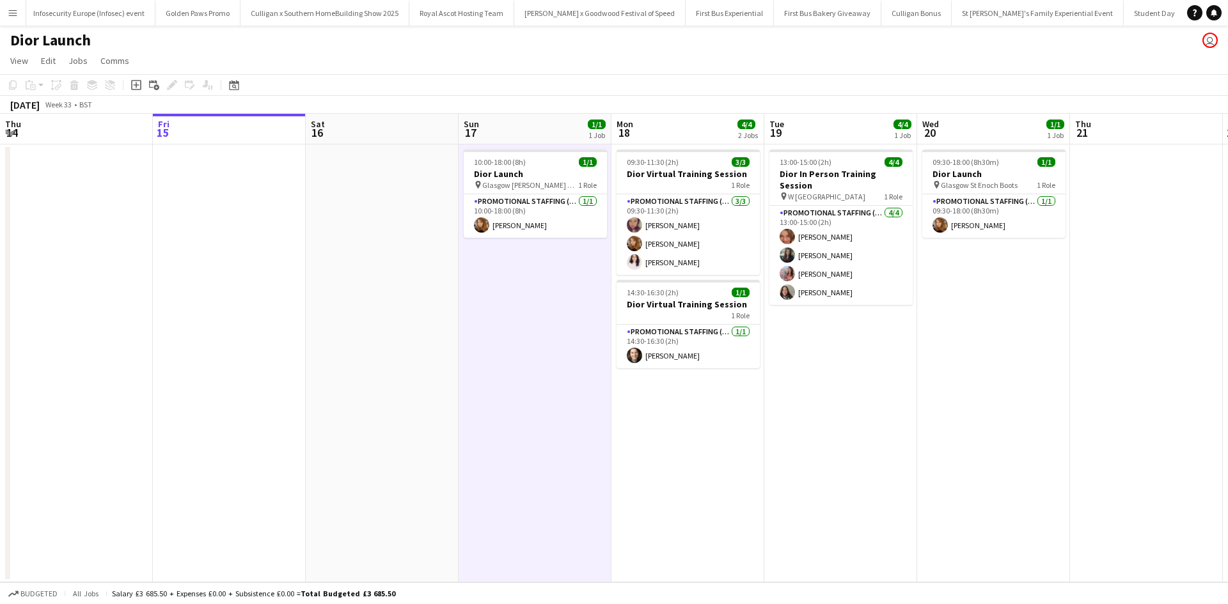
click at [395, 490] on app-date-cell at bounding box center [382, 364] width 153 height 438
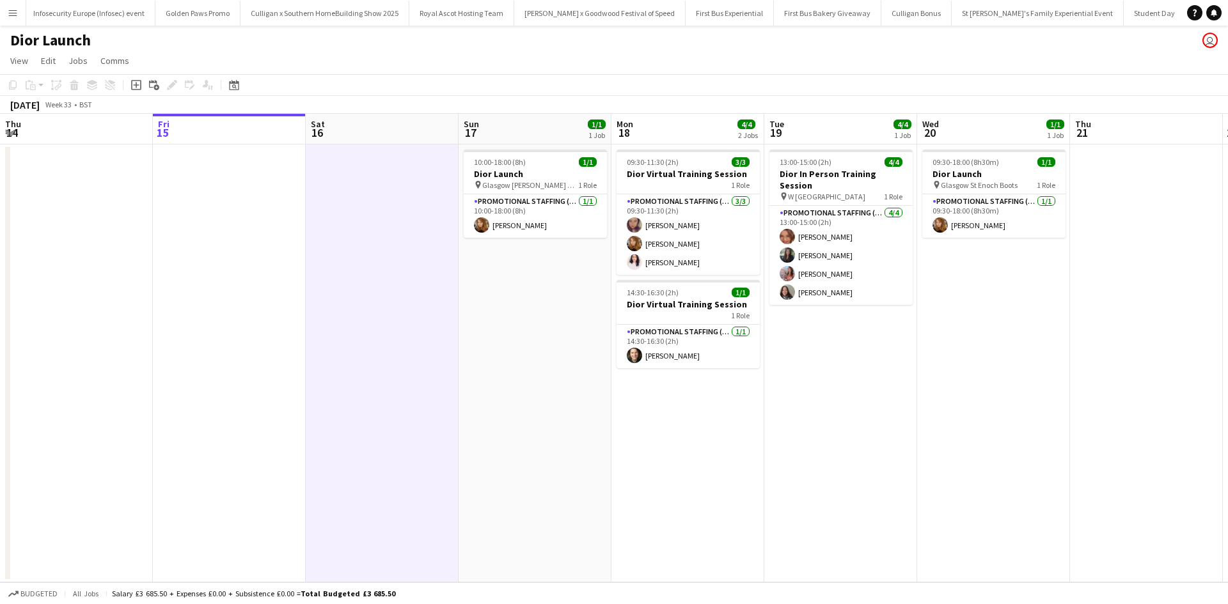
click at [479, 443] on app-date-cell "10:00-18:00 (8h) 1/1 Dior Launch pin Glasgow Buchanan Galleries Boots 1 Role Pr…" at bounding box center [535, 364] width 153 height 438
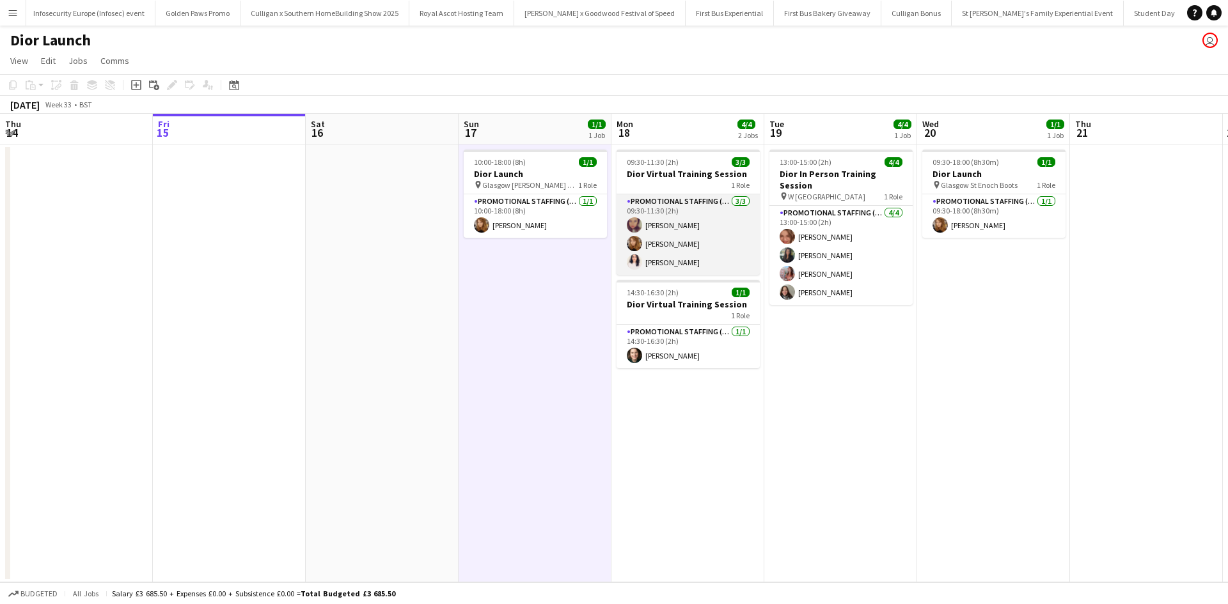
click at [661, 269] on app-card-role "Promotional Staffing (Brand Ambassadors) 3/3 09:30-11:30 (2h) Ana Puschiu Rebec…" at bounding box center [688, 234] width 143 height 81
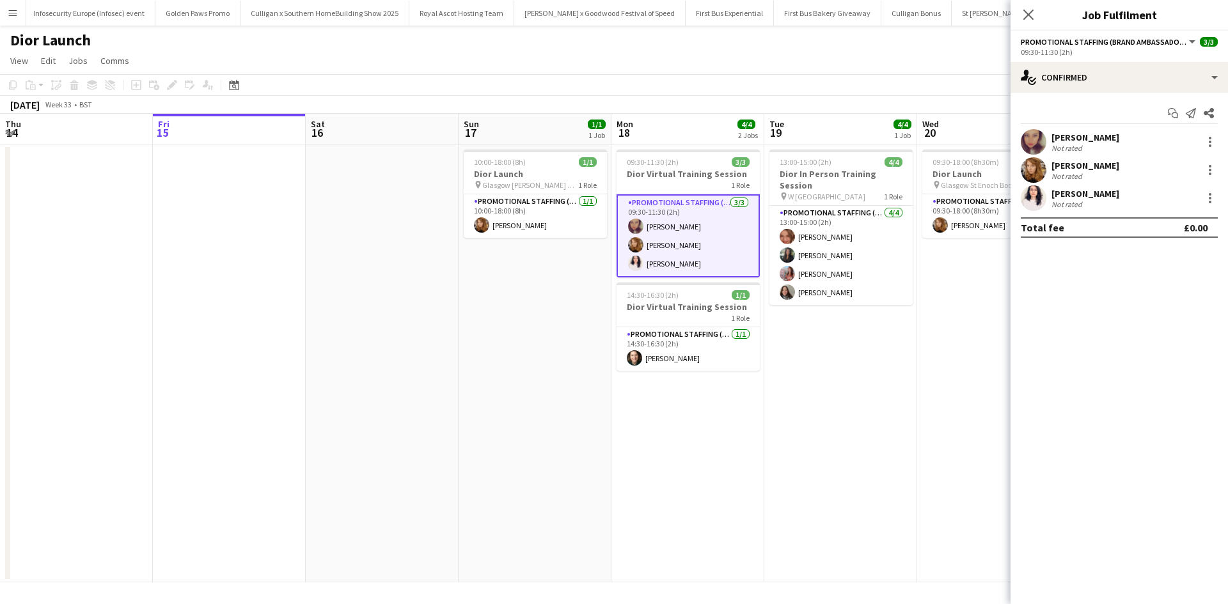
click at [1097, 188] on div "Zahra Farhoodi" at bounding box center [1085, 194] width 68 height 12
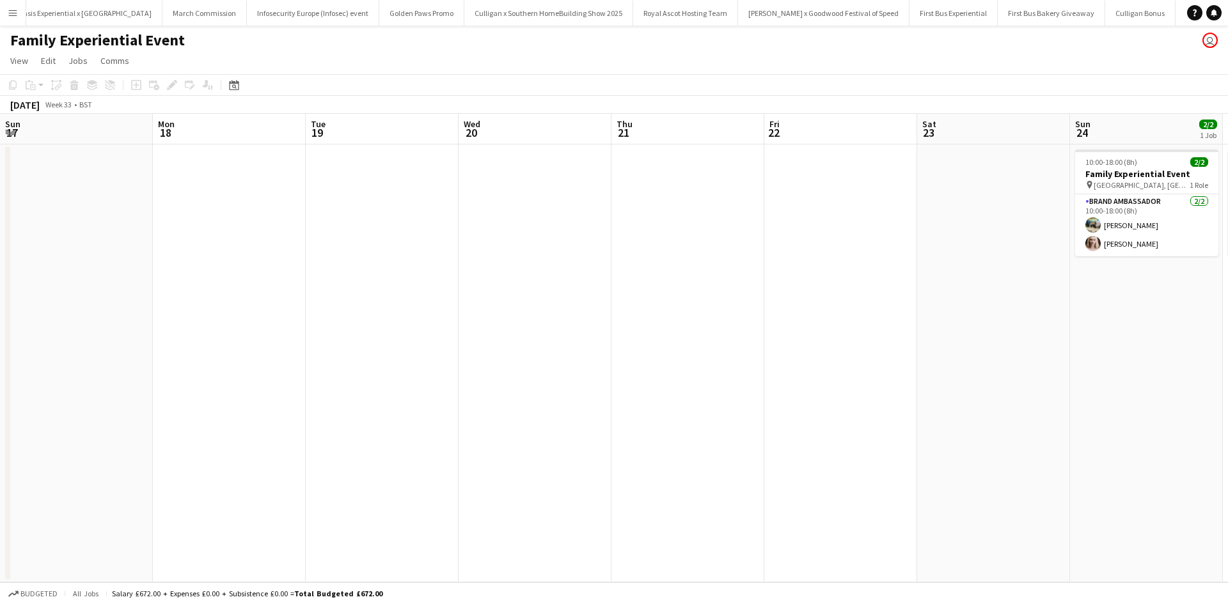
scroll to position [0, 12337]
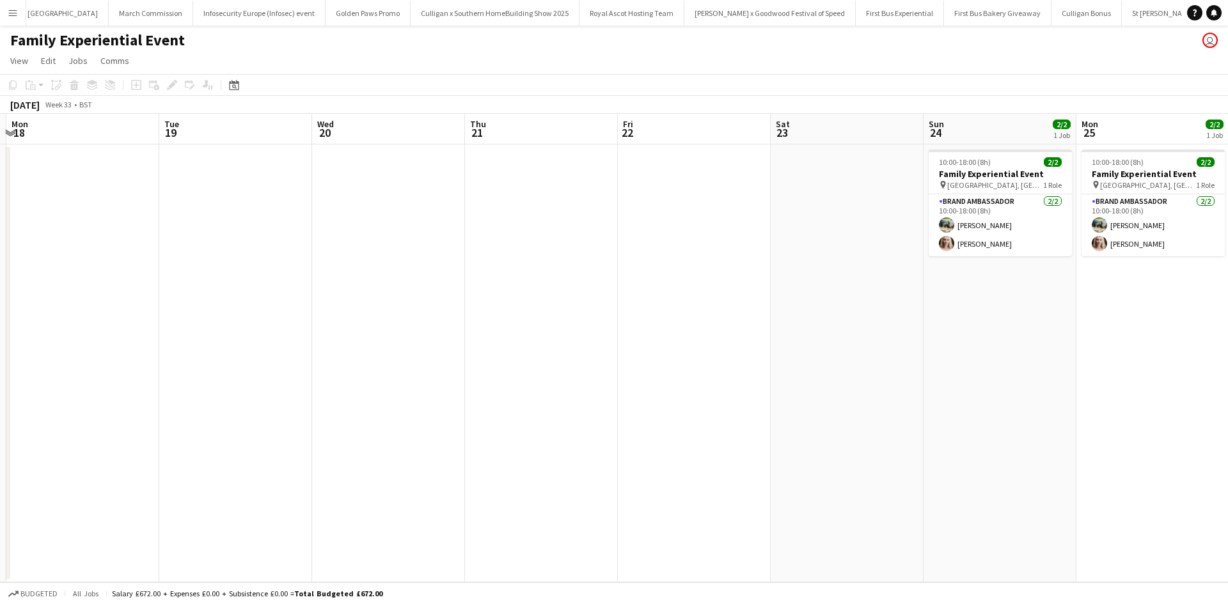
drag, startPoint x: 723, startPoint y: 476, endPoint x: 179, endPoint y: 426, distance: 546.6
click at [118, 426] on app-calendar-viewport "Fri 15 Sat 16 Sun 17 Mon 18 Tue 19 Wed 20 Thu 21 Fri 22 Sat 23 Sun 24 2/2 1 Job…" at bounding box center [614, 348] width 1228 height 469
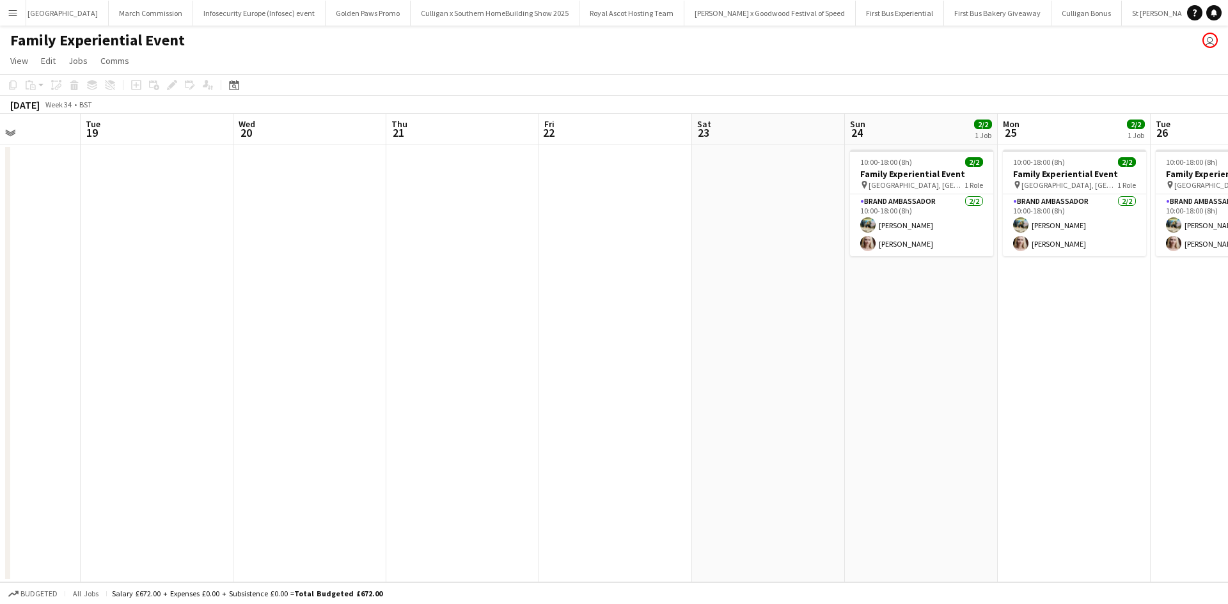
scroll to position [0, 579]
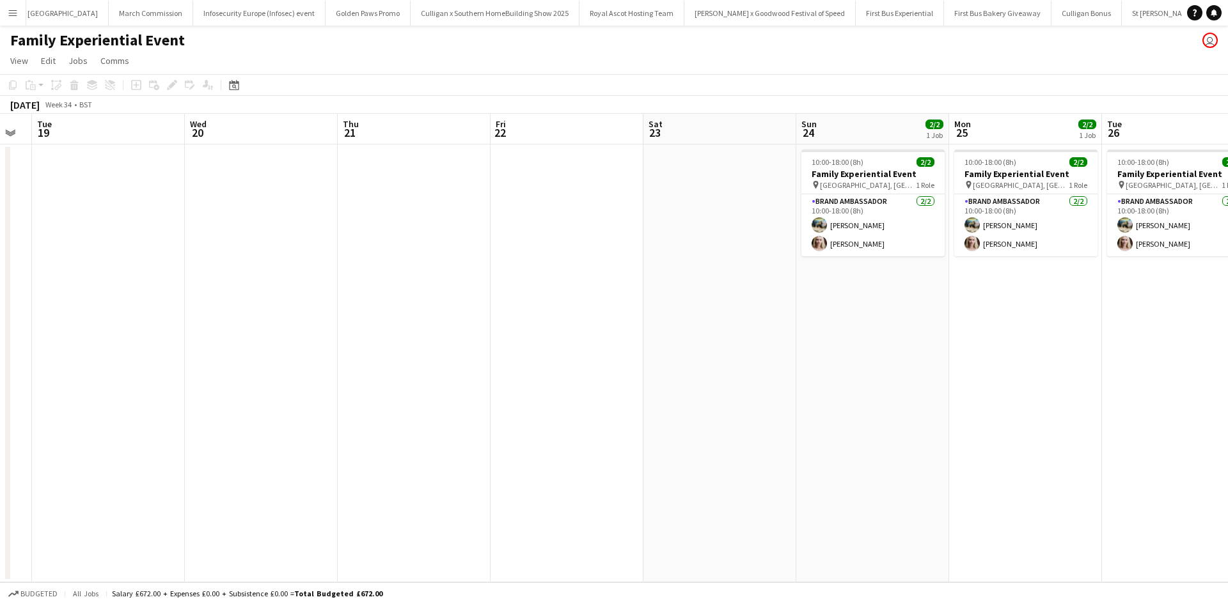
drag, startPoint x: 650, startPoint y: 446, endPoint x: 524, endPoint y: 447, distance: 126.6
click at [524, 447] on app-calendar-viewport "Fri 15 Sat 16 Sun 17 Mon 18 Tue 19 Wed 20 Thu 21 Fri 22 Sat 23 Sun 24 2/2 1 Job…" at bounding box center [614, 348] width 1228 height 469
click at [879, 207] on app-card-role "Brand Ambassador 2/2 10:00-18:00 (8h) Ali Saroosh Nikki Lee" at bounding box center [872, 225] width 143 height 62
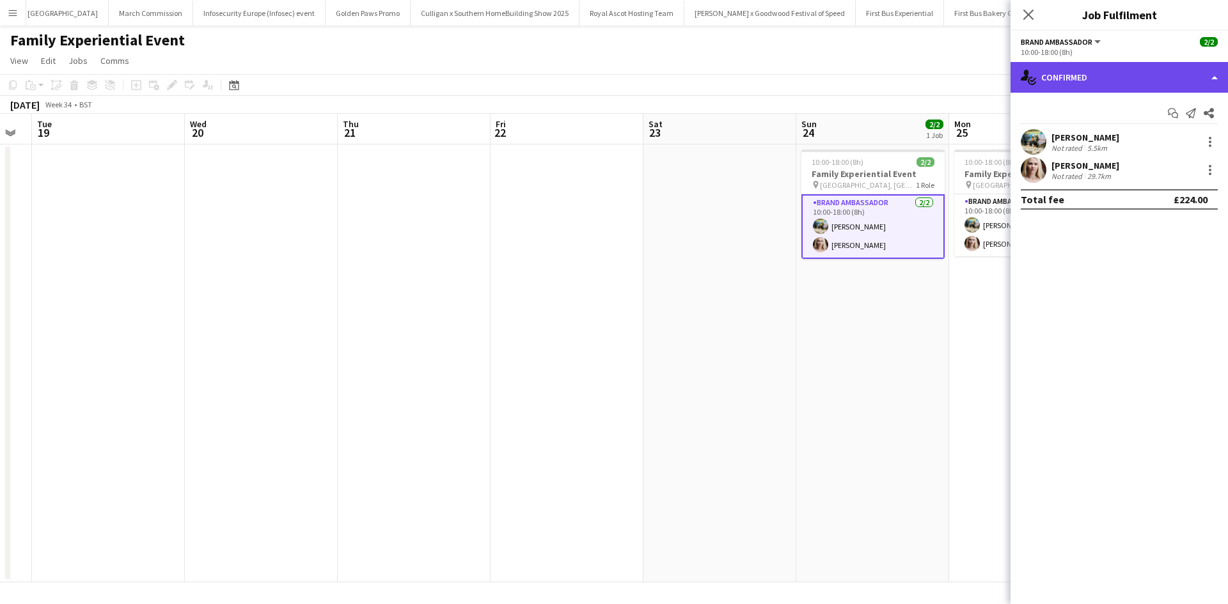
click at [1099, 82] on div "single-neutral-actions-check-2 Confirmed" at bounding box center [1119, 77] width 217 height 31
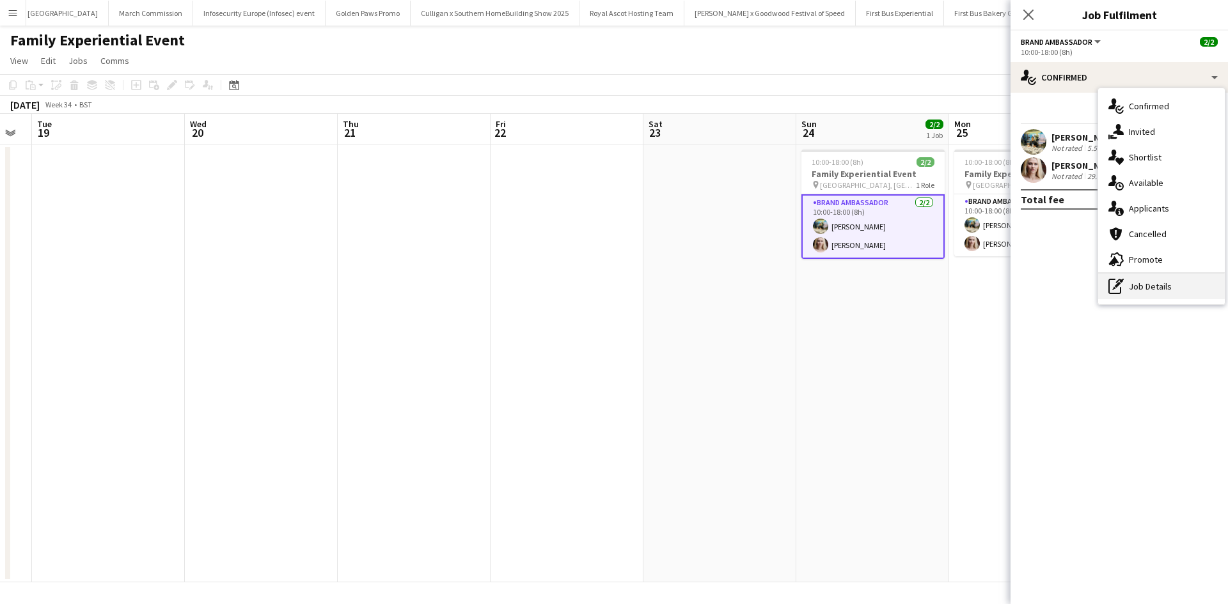
drag, startPoint x: 1172, startPoint y: 287, endPoint x: 1167, endPoint y: 279, distance: 9.2
click at [1171, 287] on div "pen-write Job Details" at bounding box center [1161, 287] width 127 height 26
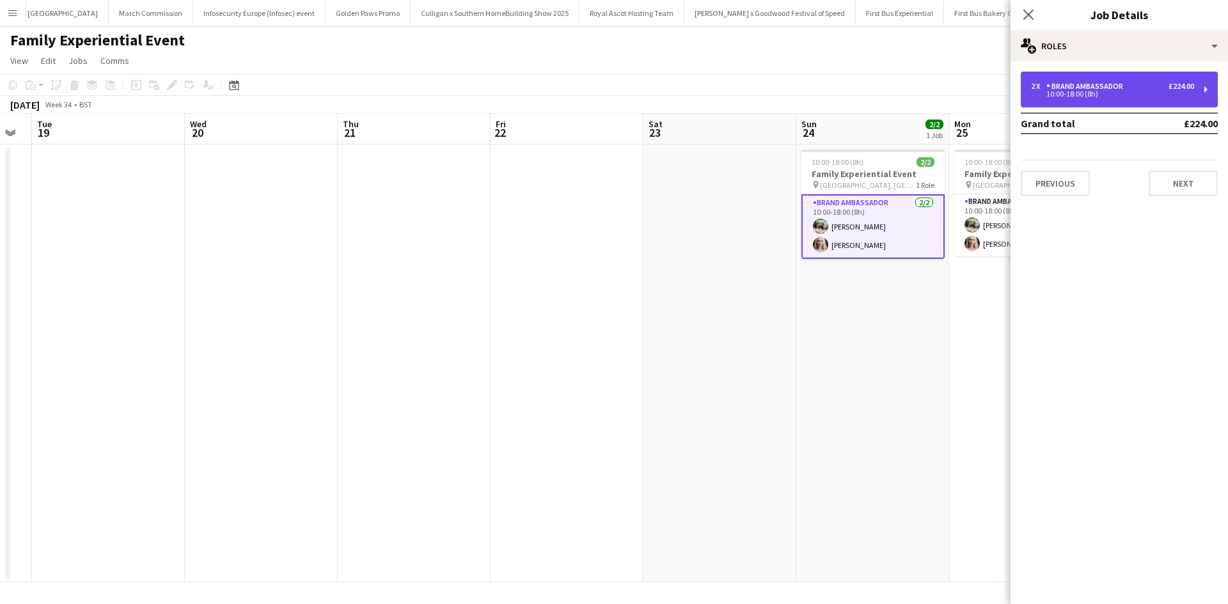
click at [1092, 89] on div "Brand Ambassador" at bounding box center [1087, 86] width 82 height 9
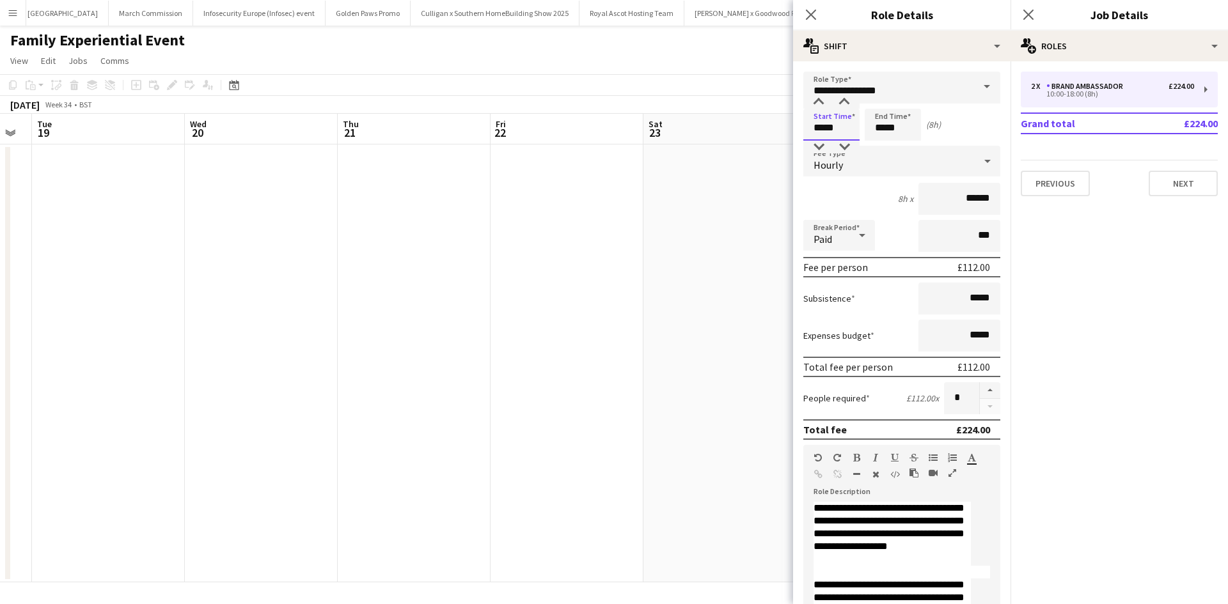
drag, startPoint x: 847, startPoint y: 132, endPoint x: 805, endPoint y: 127, distance: 43.2
click at [805, 127] on input "*****" at bounding box center [831, 125] width 56 height 32
type input "*****"
click at [748, 303] on app-date-cell at bounding box center [719, 364] width 153 height 438
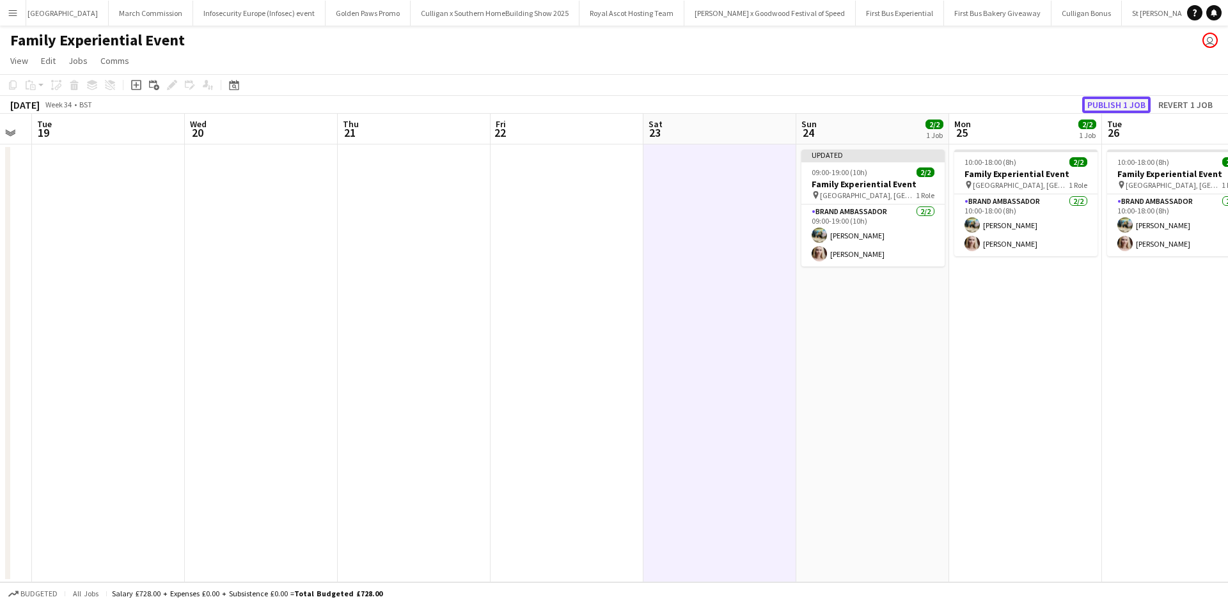
click at [1109, 104] on button "Publish 1 job" at bounding box center [1116, 105] width 68 height 17
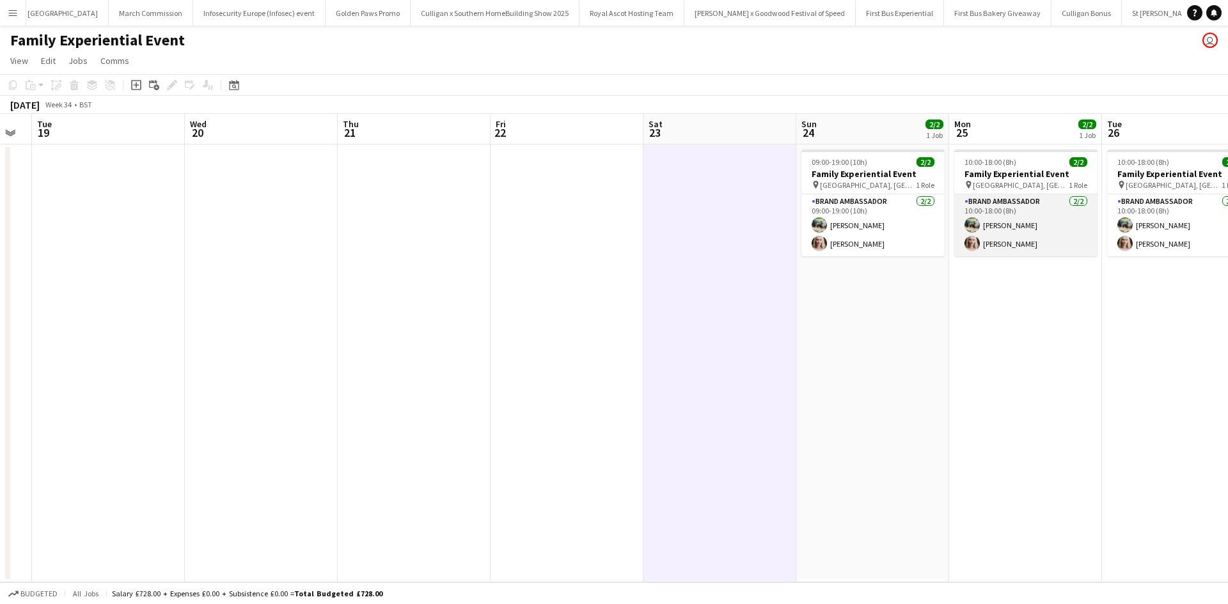
click at [1041, 218] on app-card-role "Brand Ambassador 2/2 10:00-18:00 (8h) Ali Saroosh Nikki Lee" at bounding box center [1025, 225] width 143 height 62
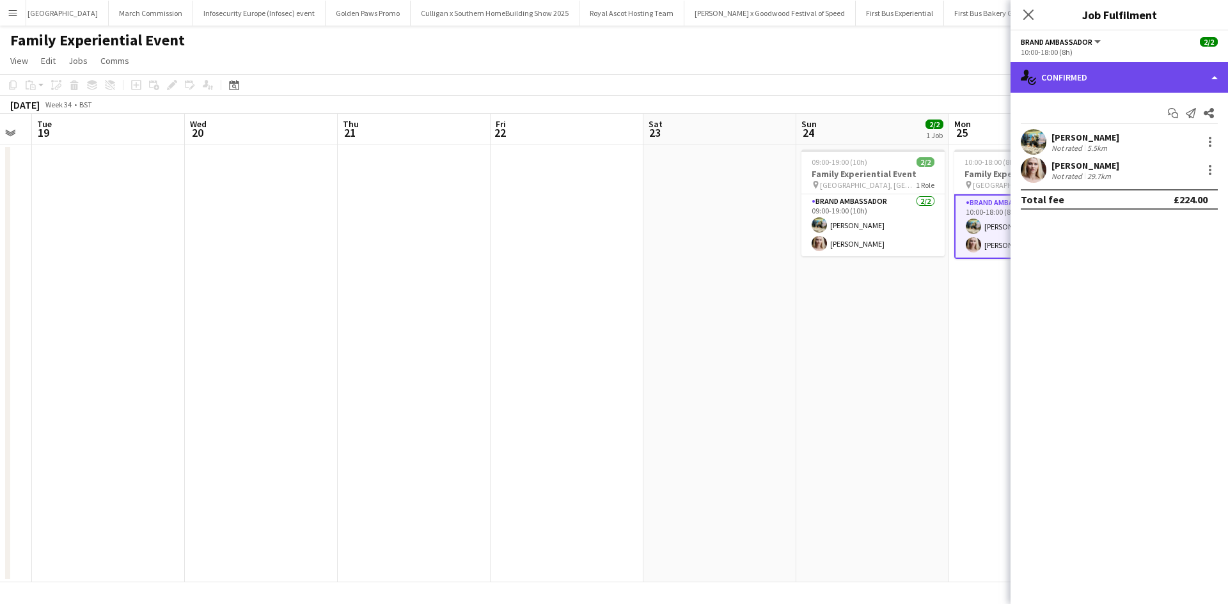
click at [1128, 76] on div "single-neutral-actions-check-2 Confirmed" at bounding box center [1119, 77] width 217 height 31
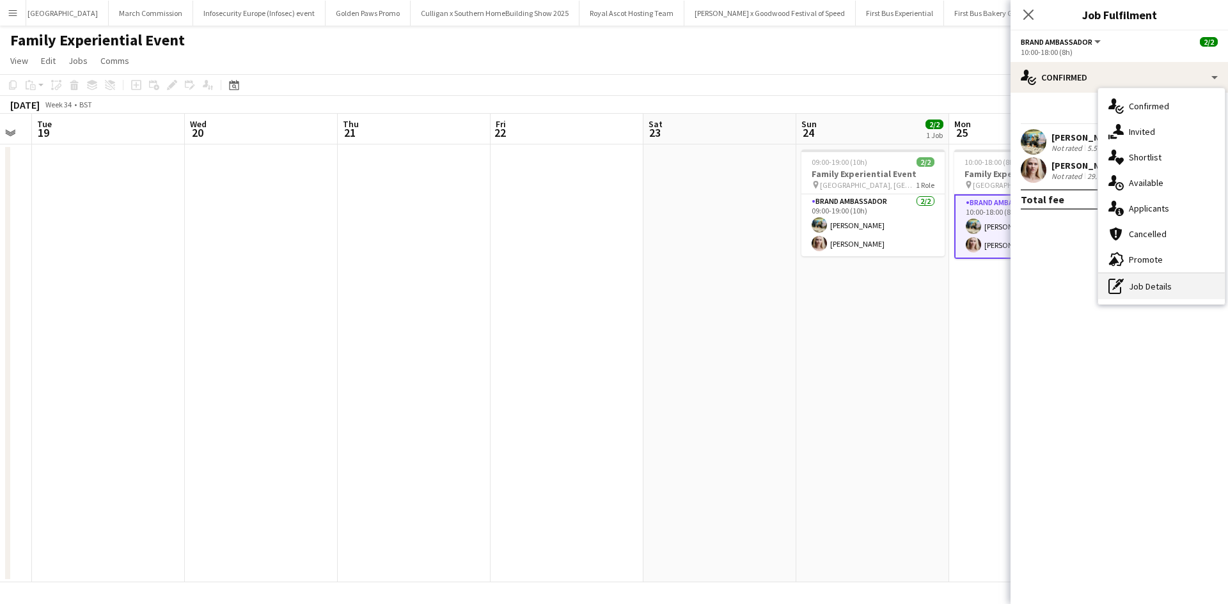
click at [1149, 289] on div "pen-write Job Details" at bounding box center [1161, 287] width 127 height 26
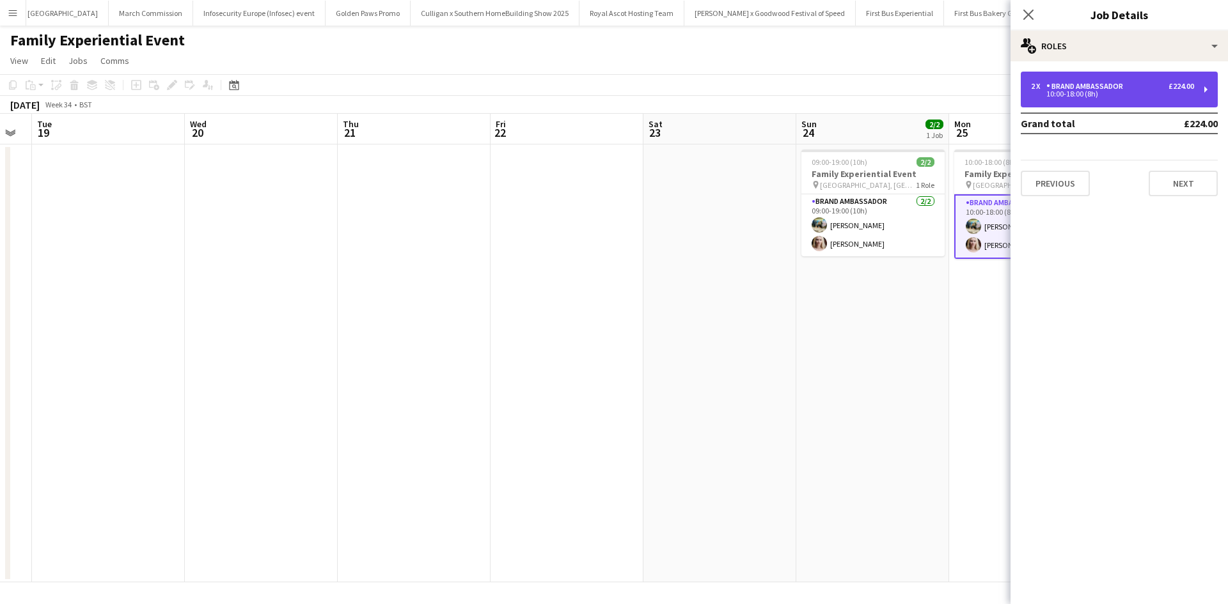
click at [1060, 81] on div "2 x Brand Ambassador £224.00 10:00-18:00 (8h)" at bounding box center [1119, 90] width 197 height 36
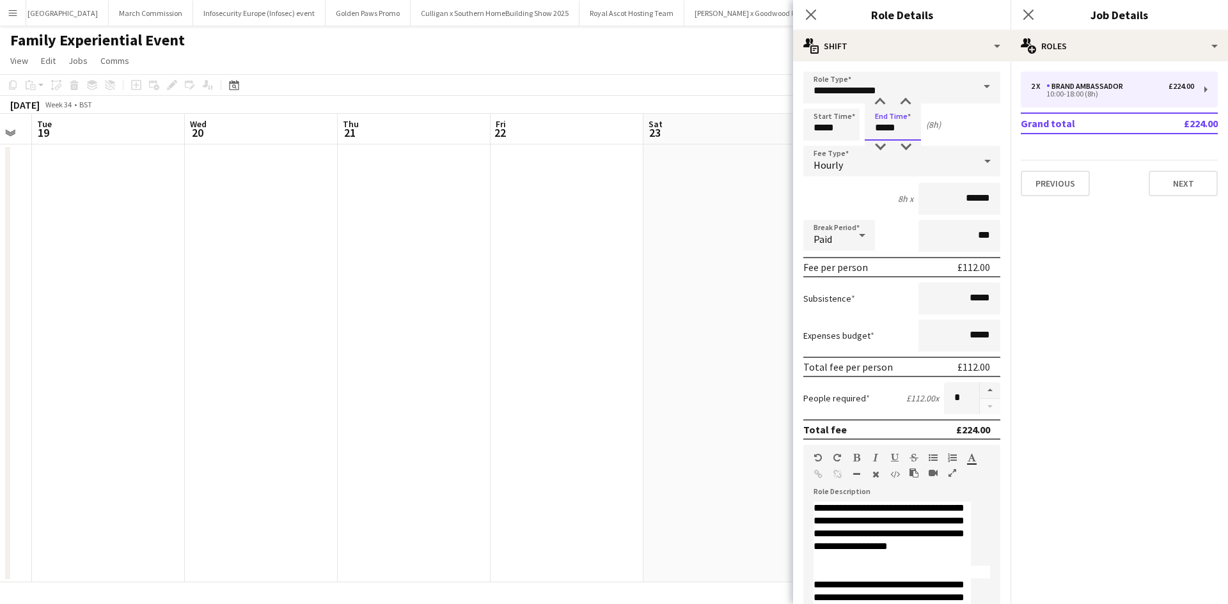
drag, startPoint x: 905, startPoint y: 130, endPoint x: 860, endPoint y: 127, distance: 44.9
click at [860, 127] on div "Start Time ***** End Time ***** (8h)" at bounding box center [901, 125] width 197 height 32
type input "*****"
click at [681, 250] on app-date-cell at bounding box center [719, 364] width 153 height 438
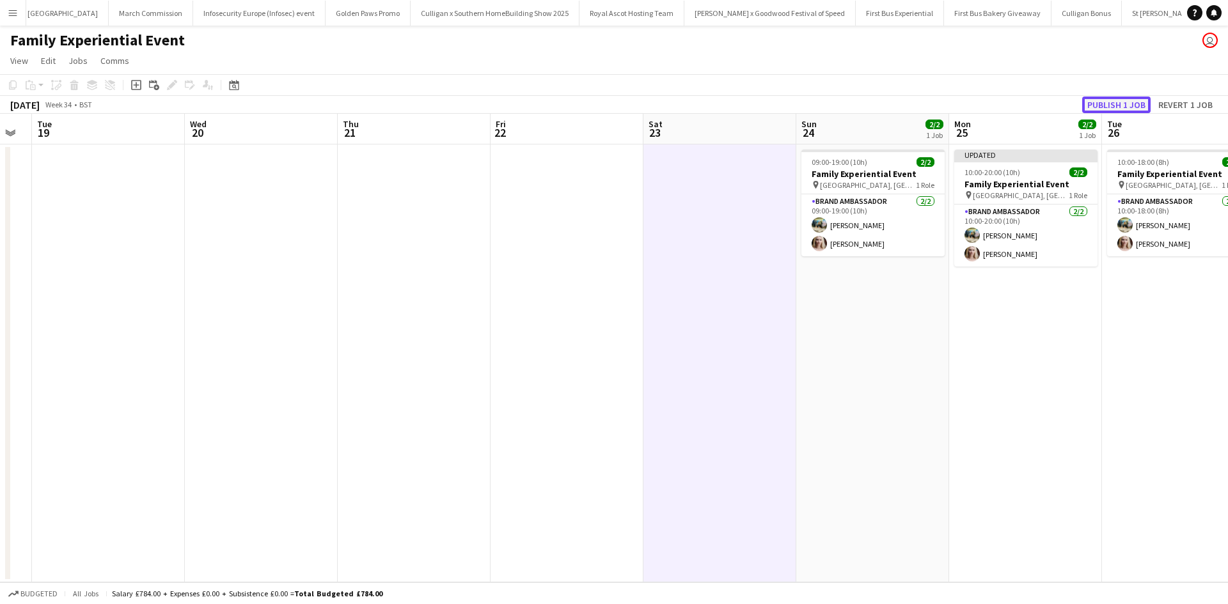
click at [1110, 108] on button "Publish 1 job" at bounding box center [1116, 105] width 68 height 17
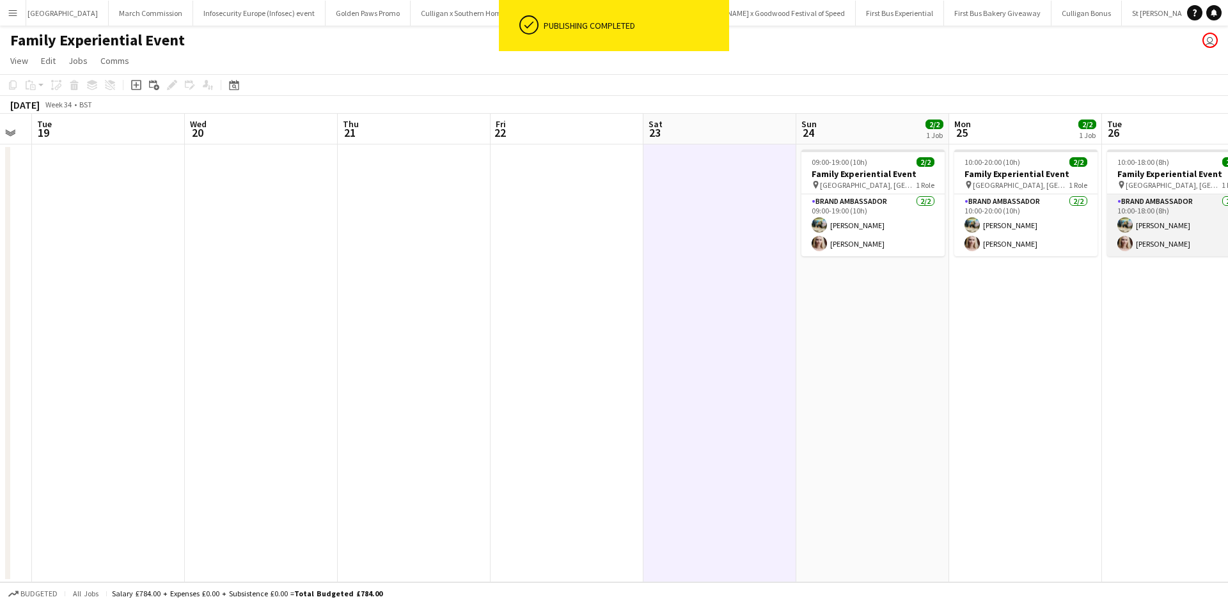
click at [1186, 224] on app-card-role "Brand Ambassador 2/2 10:00-18:00 (8h) Ali Saroosh Nikki Lee" at bounding box center [1178, 225] width 143 height 62
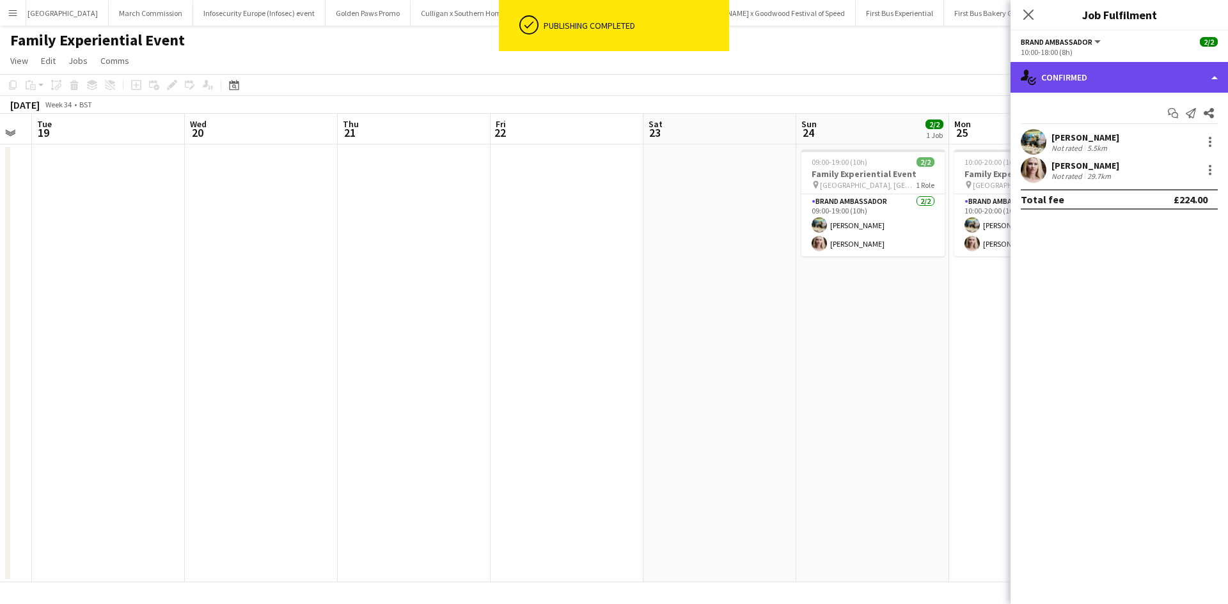
click at [1138, 75] on div "single-neutral-actions-check-2 Confirmed" at bounding box center [1119, 77] width 217 height 31
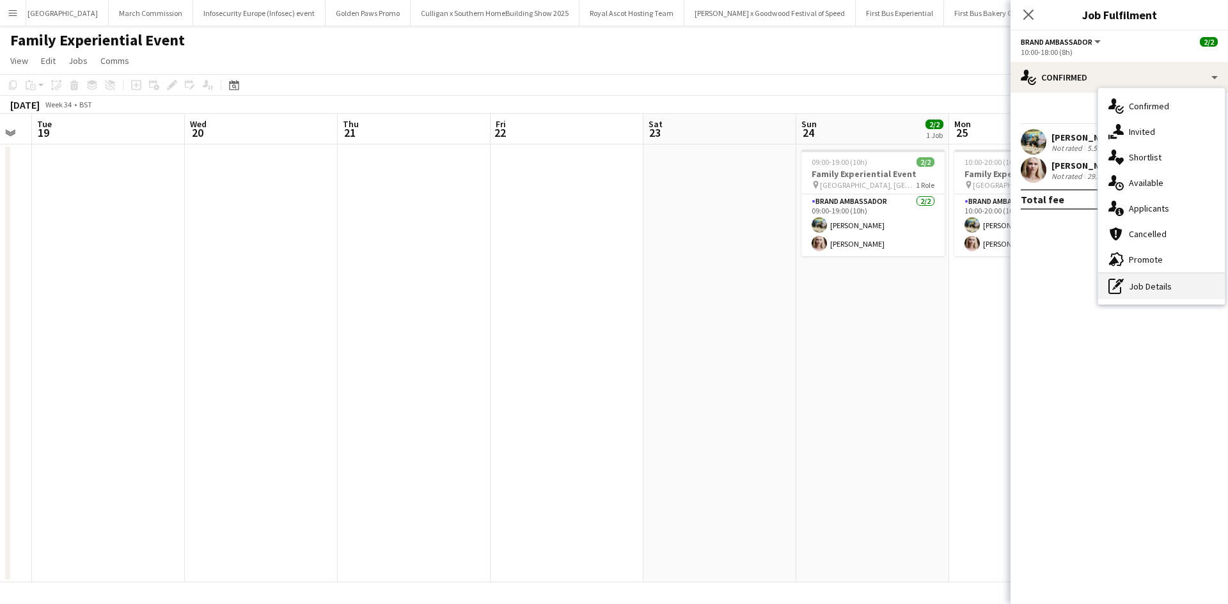
click at [1162, 287] on div "pen-write Job Details" at bounding box center [1161, 287] width 127 height 26
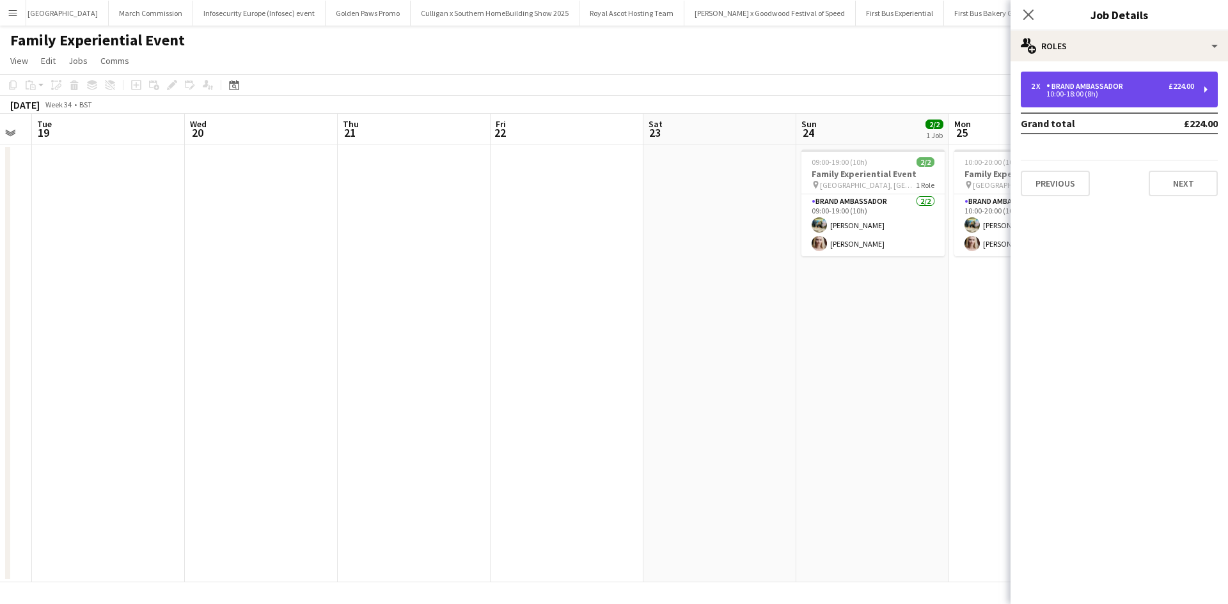
click at [1105, 93] on div "10:00-18:00 (8h)" at bounding box center [1112, 94] width 163 height 6
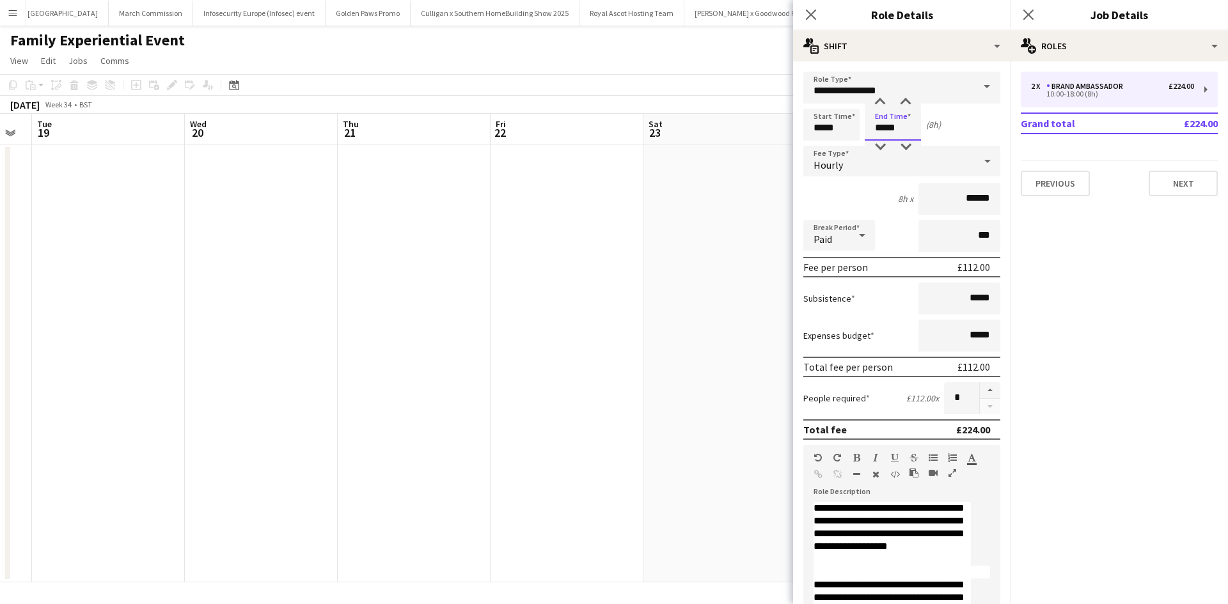
drag, startPoint x: 903, startPoint y: 132, endPoint x: 870, endPoint y: 132, distance: 33.3
click at [870, 132] on input "*****" at bounding box center [893, 125] width 56 height 32
type input "*****"
click at [752, 248] on app-date-cell at bounding box center [719, 364] width 153 height 438
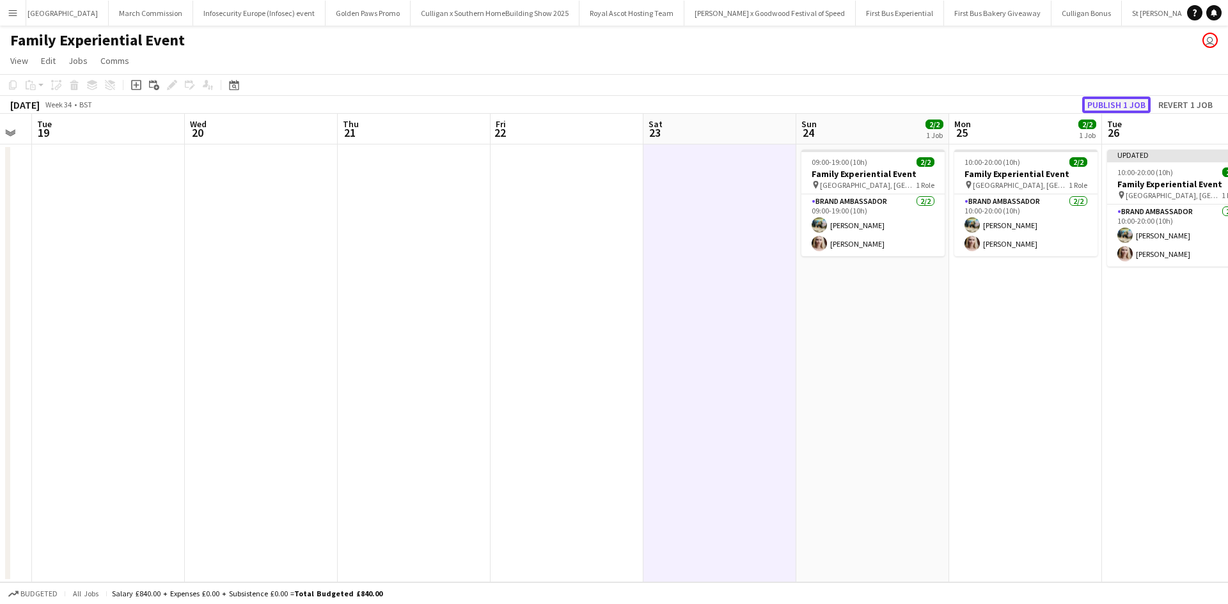
click at [1117, 109] on button "Publish 1 job" at bounding box center [1116, 105] width 68 height 17
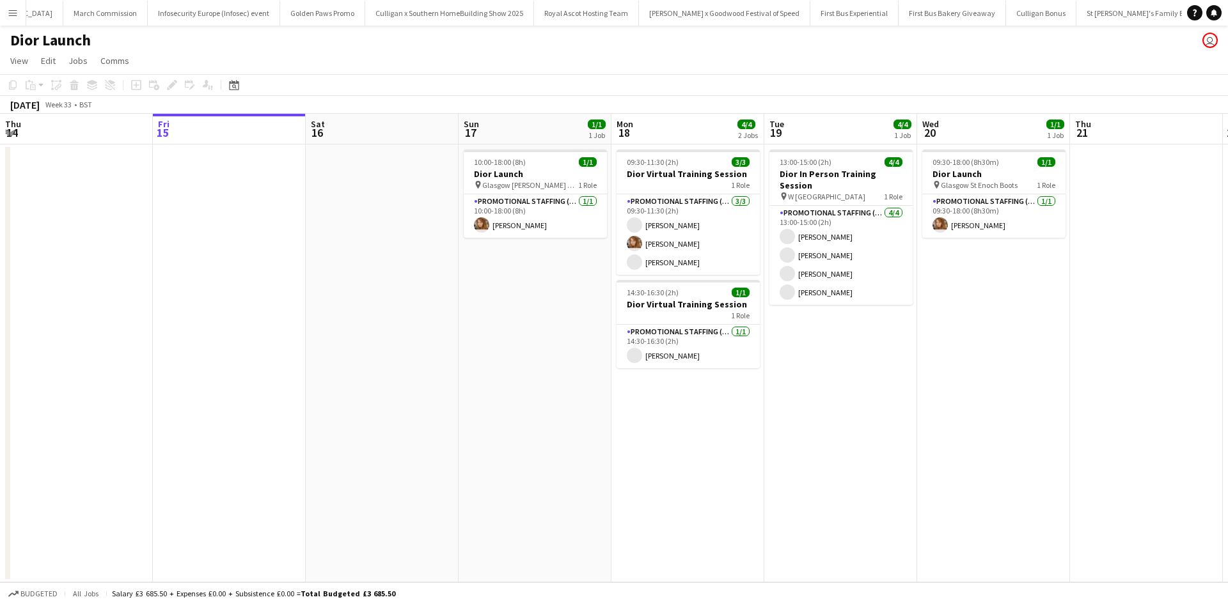
scroll to position [0, 12507]
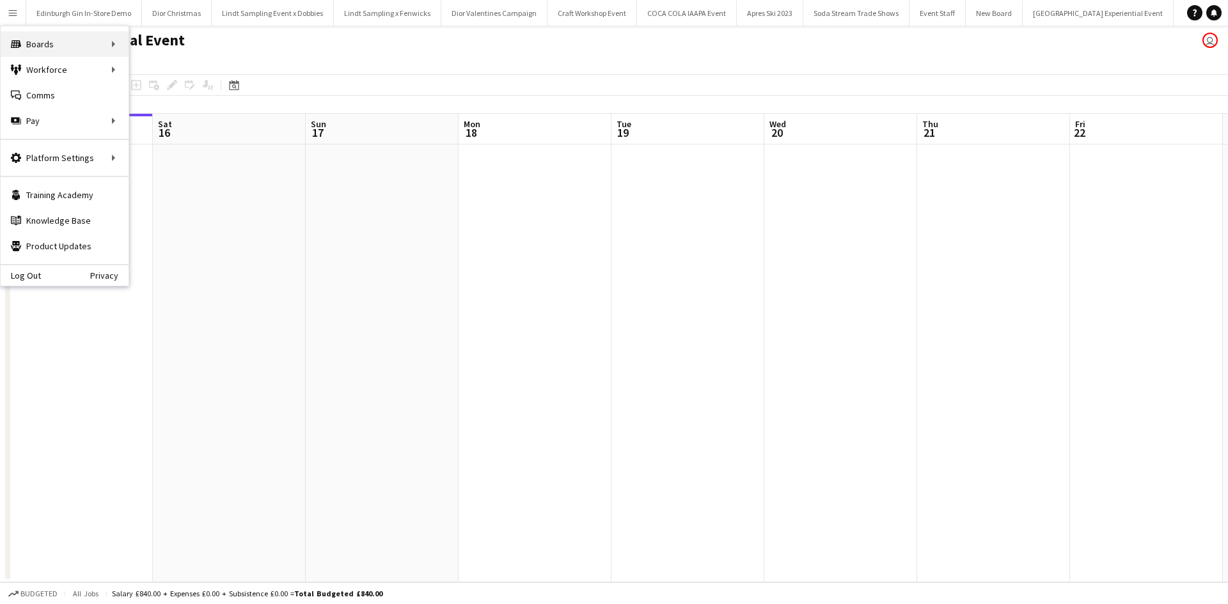
scroll to position [0, 579]
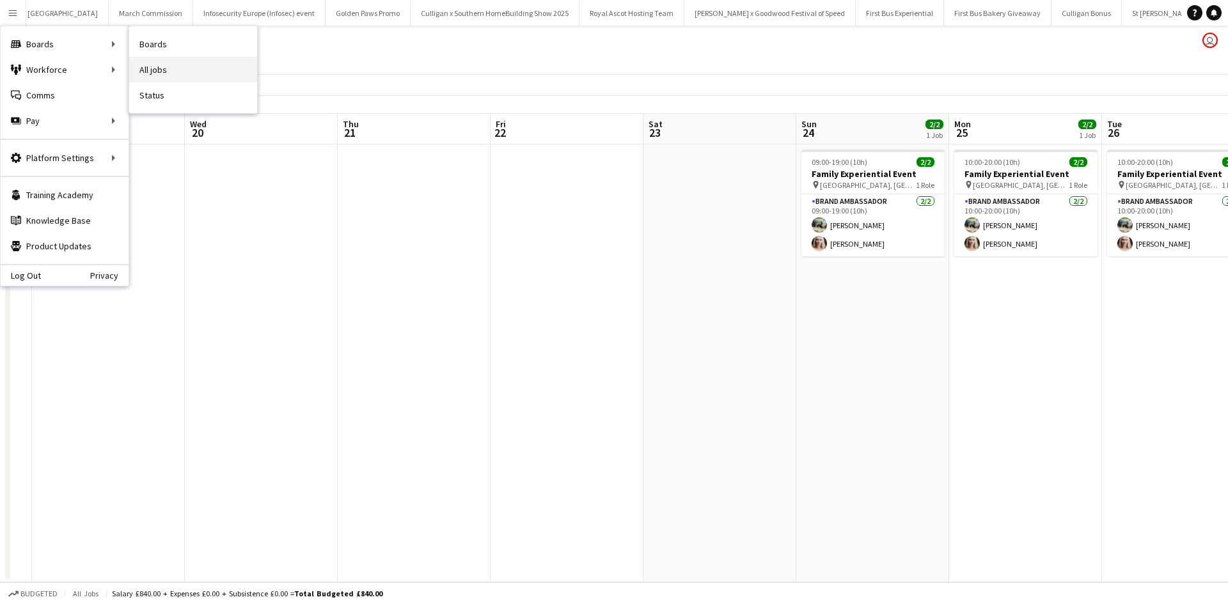
click at [168, 63] on link "All jobs" at bounding box center [193, 70] width 128 height 26
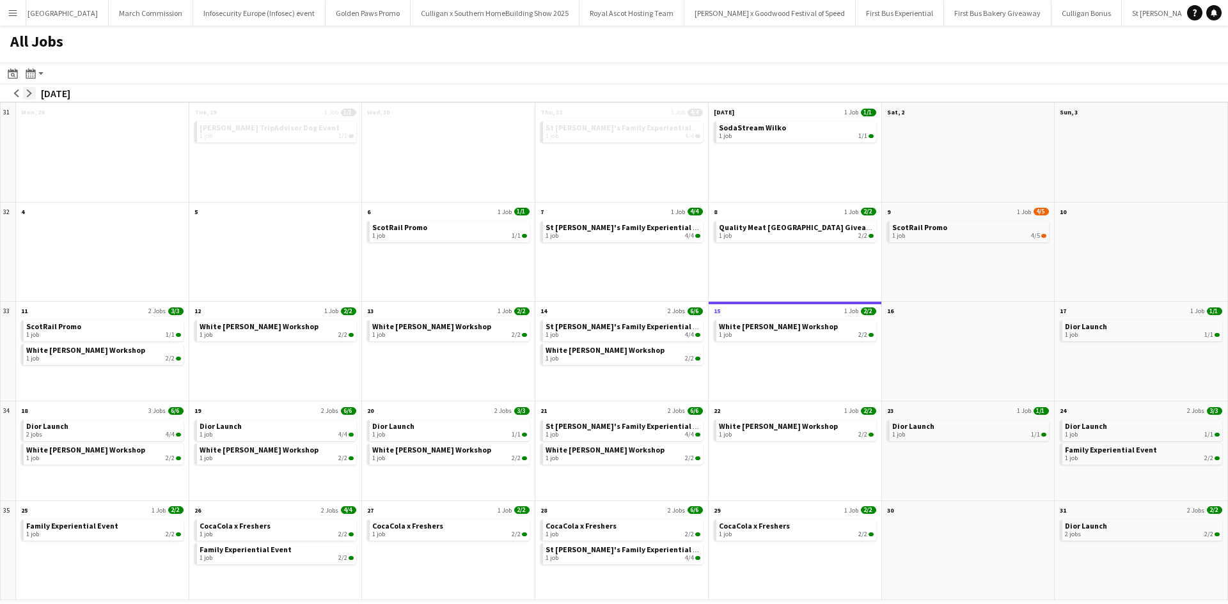
click at [29, 98] on button "arrow-right" at bounding box center [29, 93] width 13 height 13
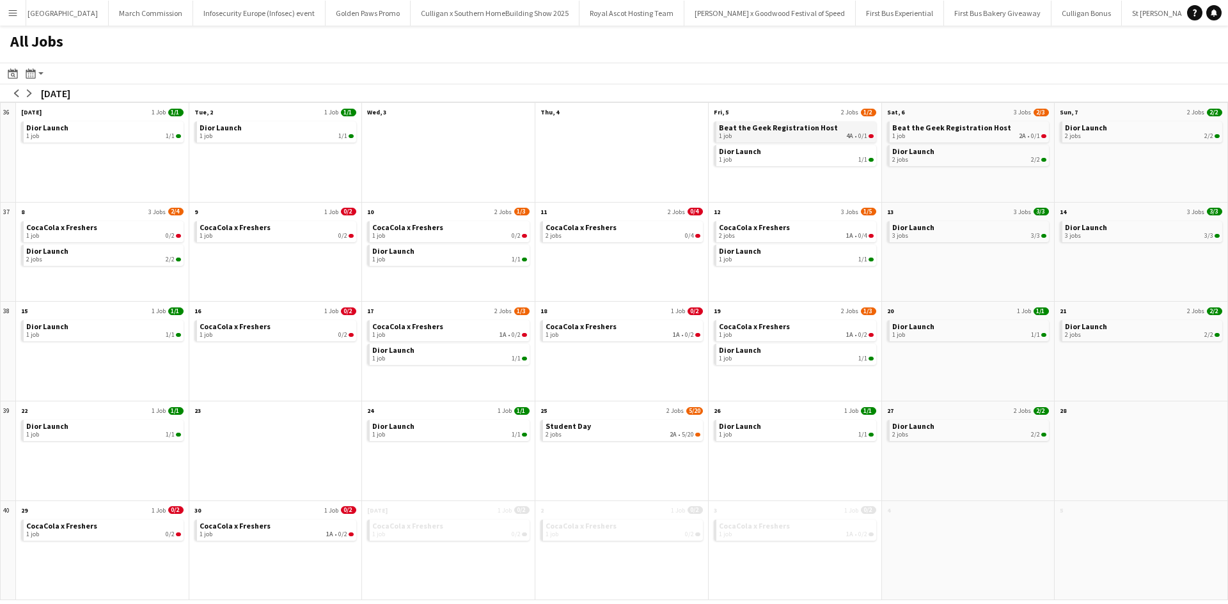
click at [755, 131] on span "Beat the Geek Registration Host" at bounding box center [778, 128] width 119 height 10
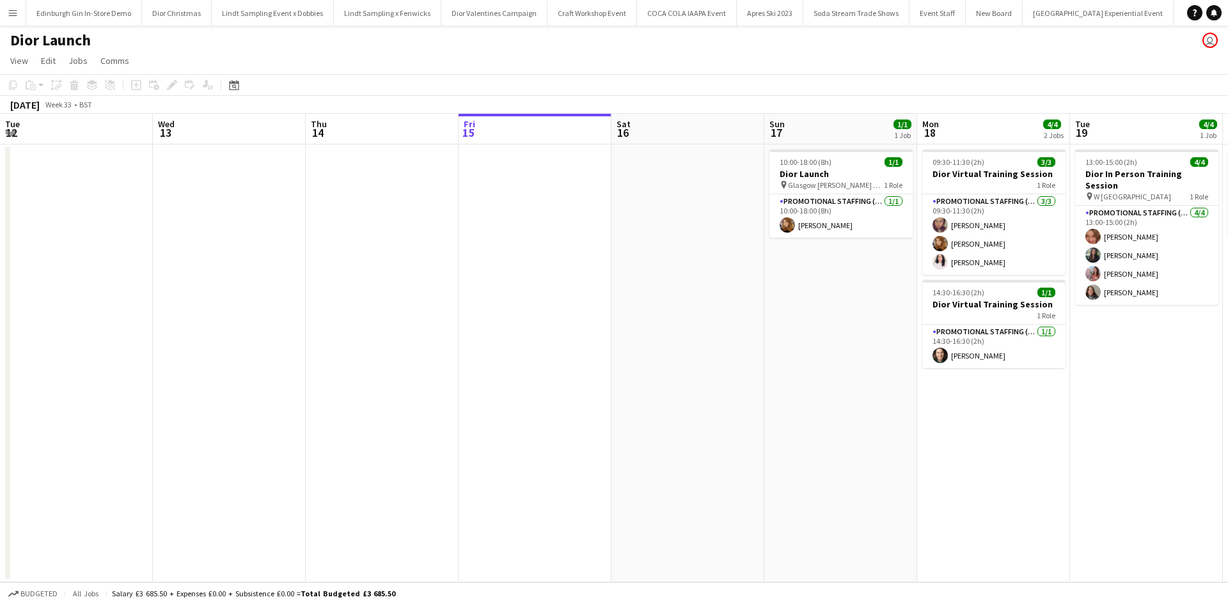
scroll to position [0, 306]
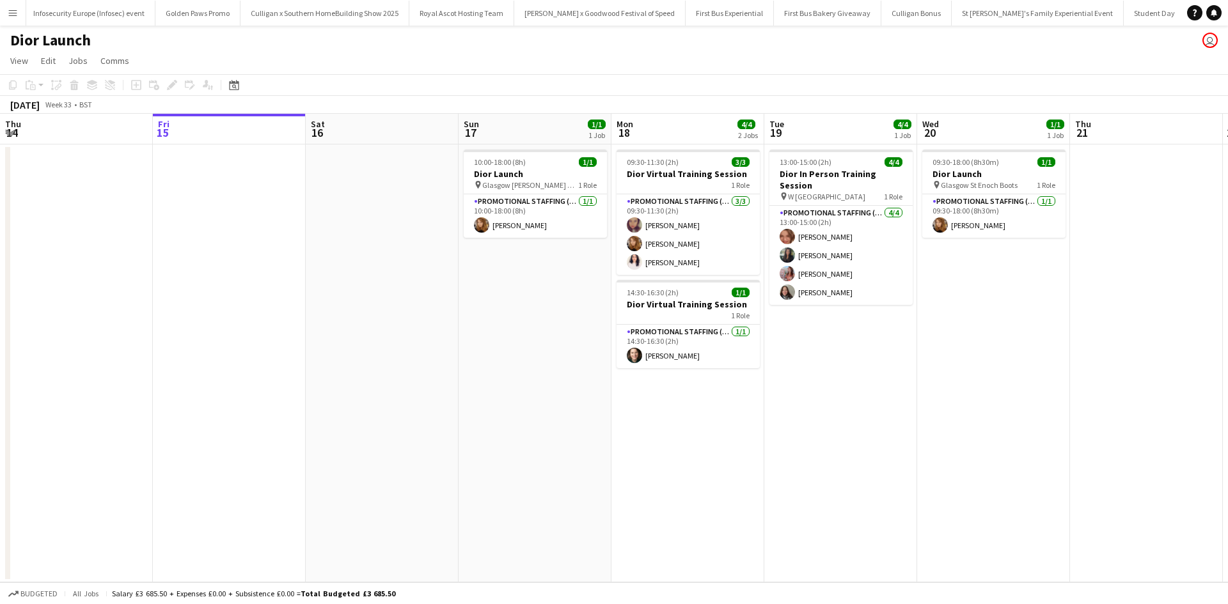
click at [20, 11] on button "Menu" at bounding box center [13, 13] width 26 height 26
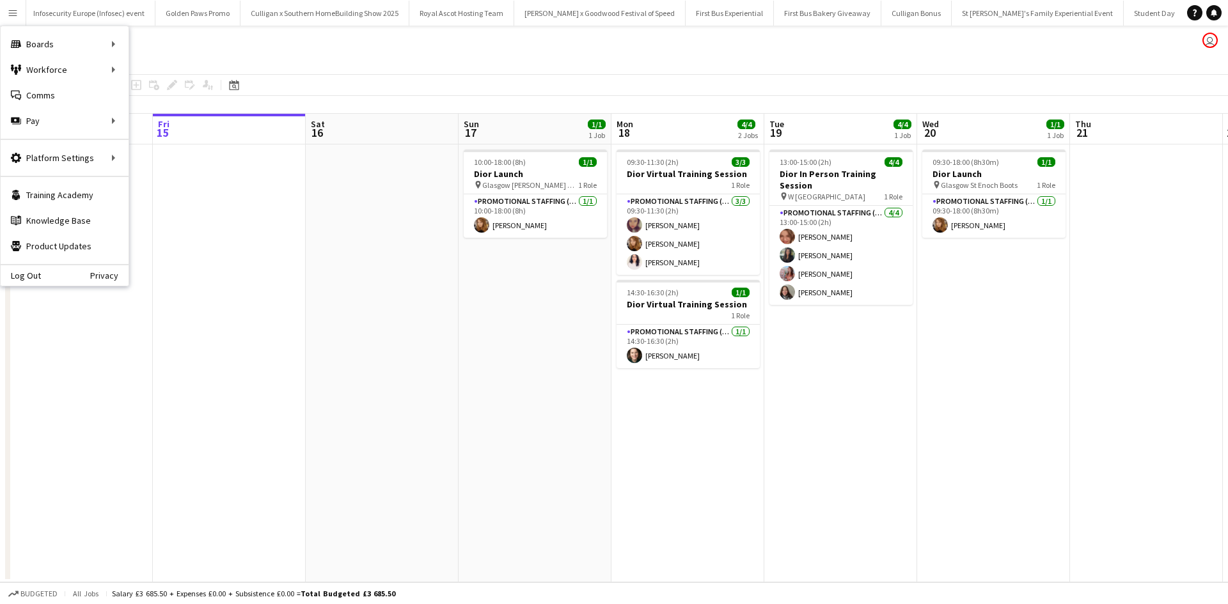
click at [295, 251] on app-date-cell at bounding box center [229, 364] width 153 height 438
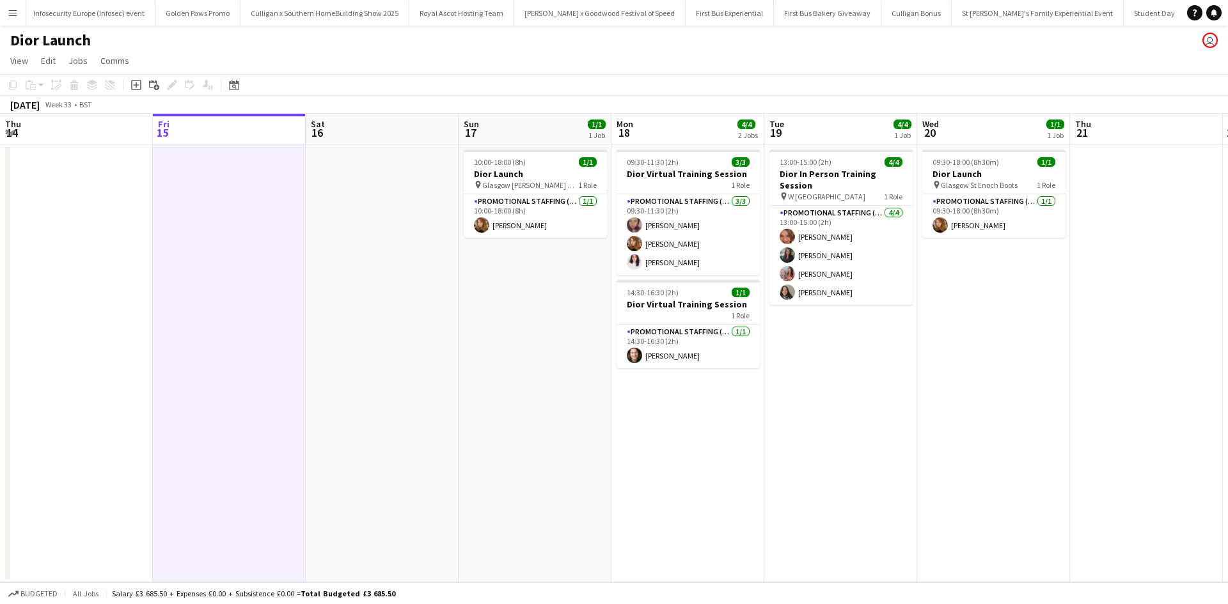
click at [6, 8] on button "Menu" at bounding box center [13, 13] width 26 height 26
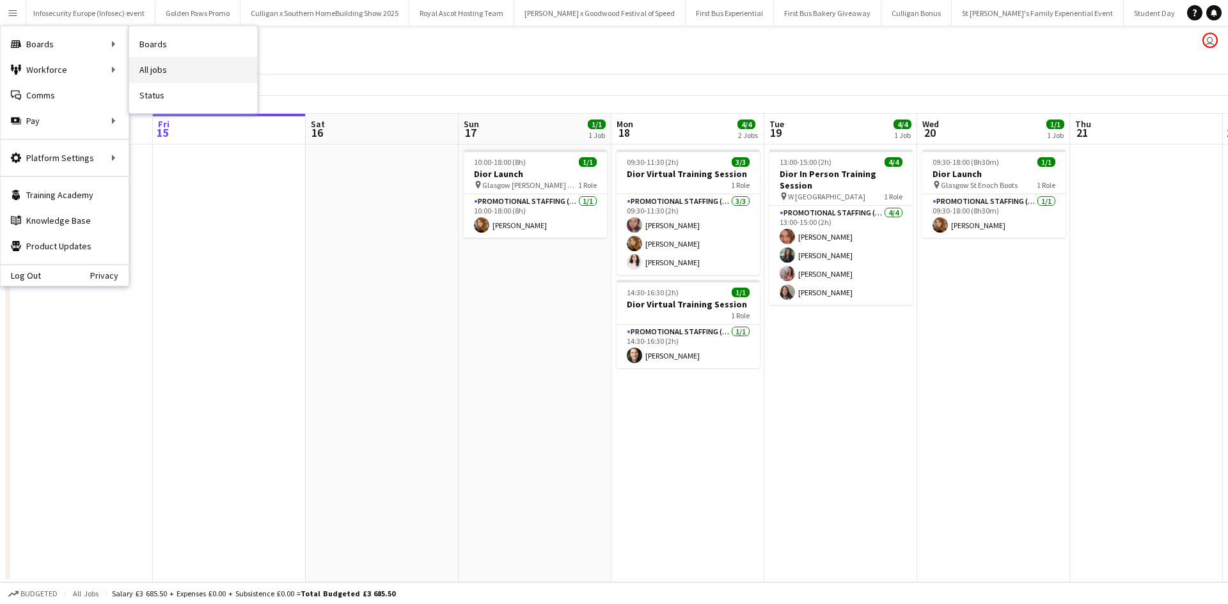
click at [162, 65] on link "All jobs" at bounding box center [193, 70] width 128 height 26
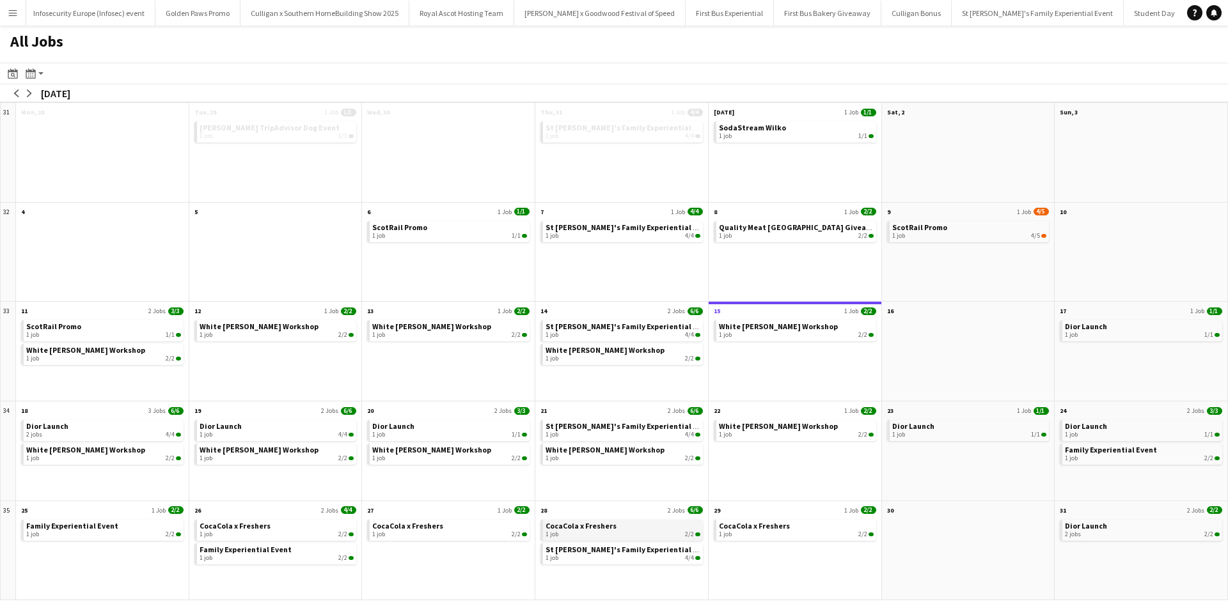
click at [614, 534] on div "1 job 2/2" at bounding box center [623, 535] width 155 height 8
click at [11, 17] on button "Menu" at bounding box center [13, 13] width 26 height 26
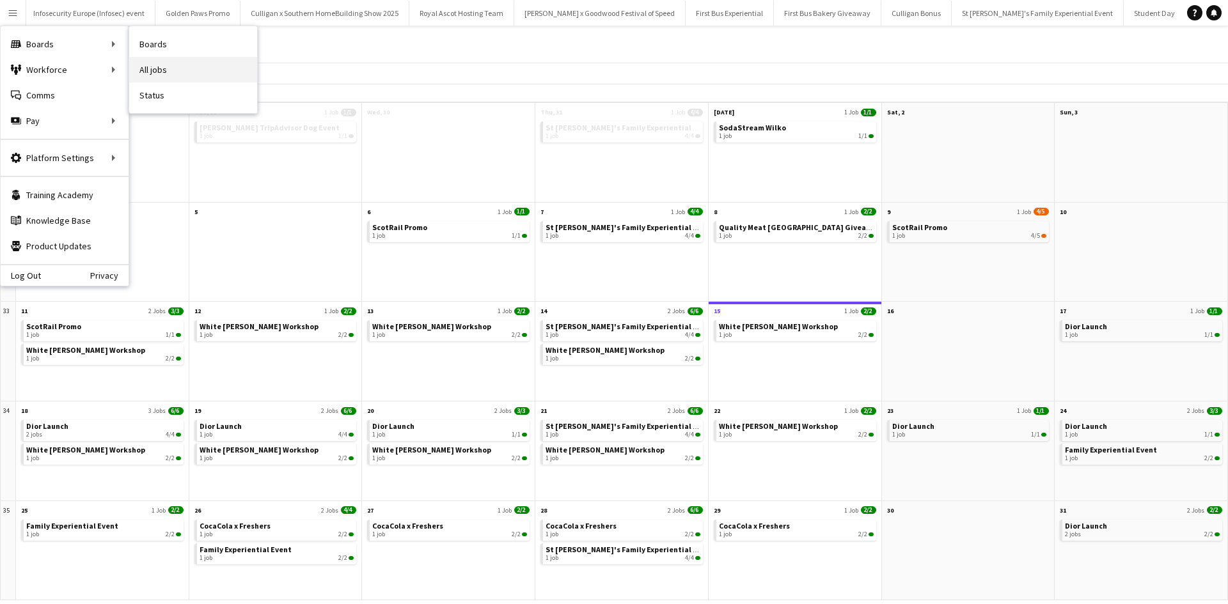
click at [152, 69] on link "All jobs" at bounding box center [193, 70] width 128 height 26
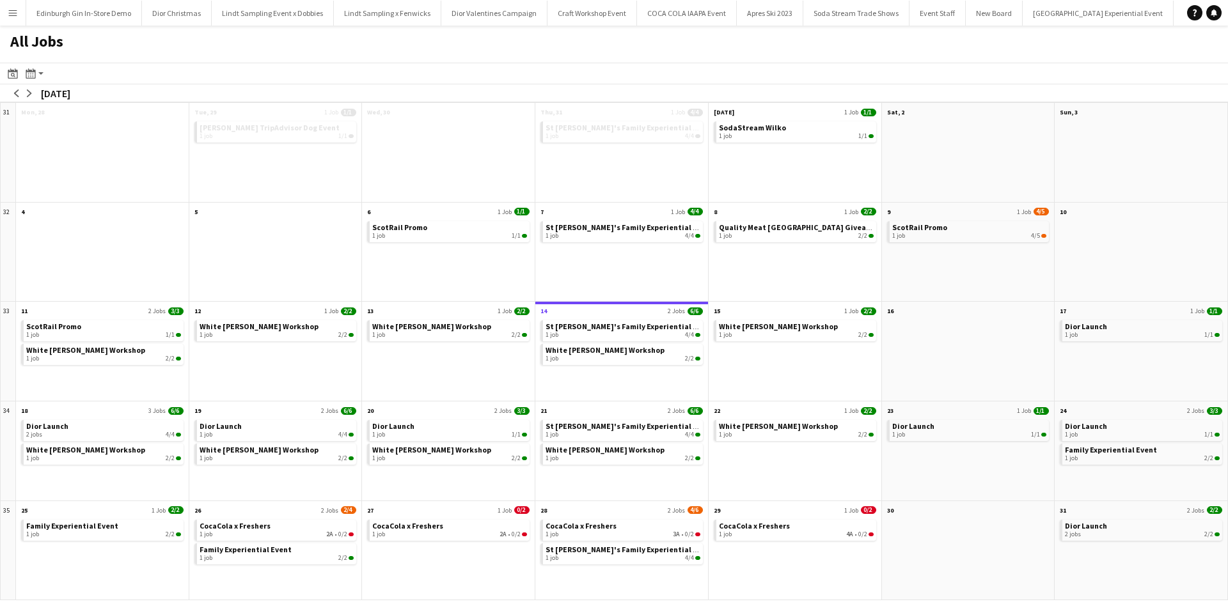
click at [8, 12] on app-icon "Menu" at bounding box center [13, 13] width 10 height 10
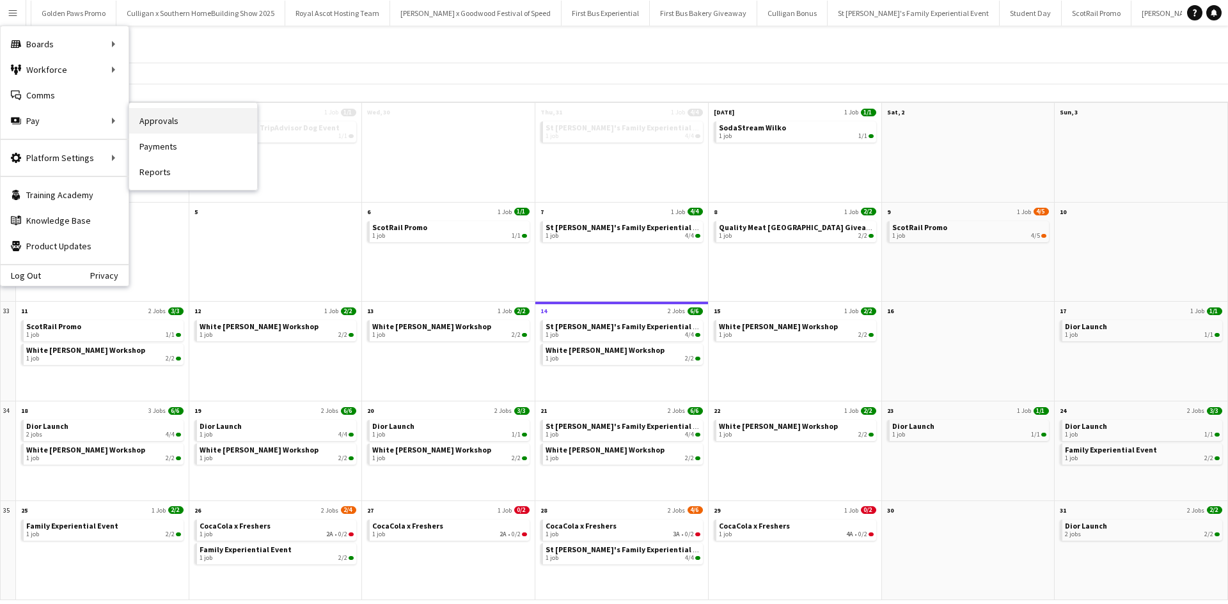
click at [175, 122] on link "Approvals" at bounding box center [193, 121] width 128 height 26
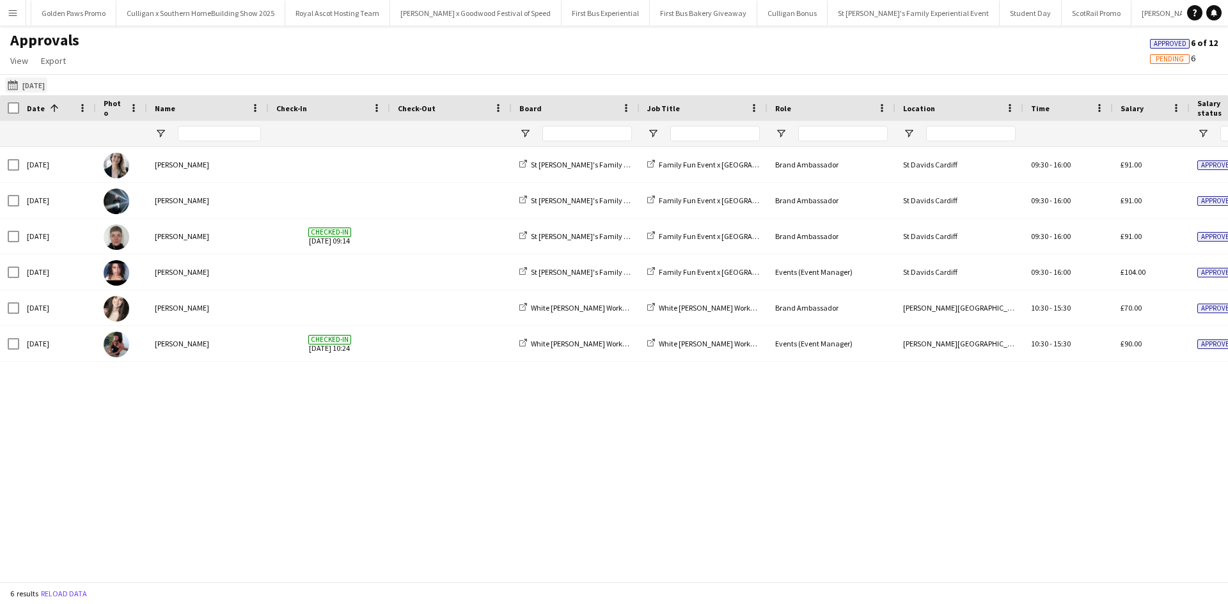
click at [32, 84] on button "[DATE] [DATE]" at bounding box center [26, 84] width 42 height 15
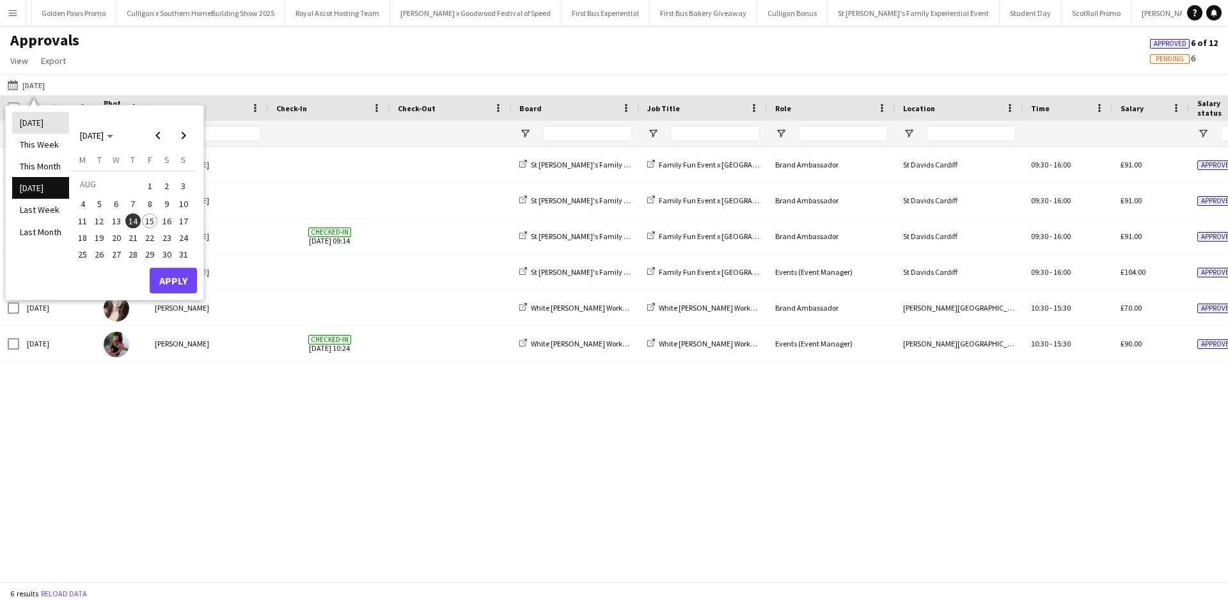
click at [38, 122] on li "[DATE]" at bounding box center [40, 123] width 57 height 22
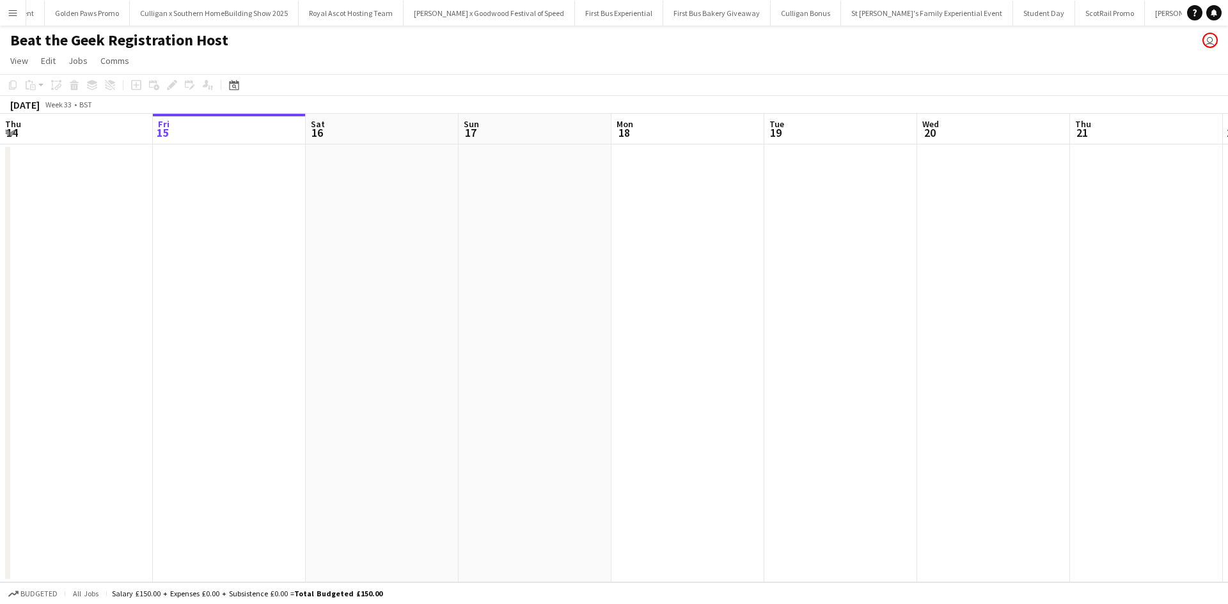
scroll to position [0, 12631]
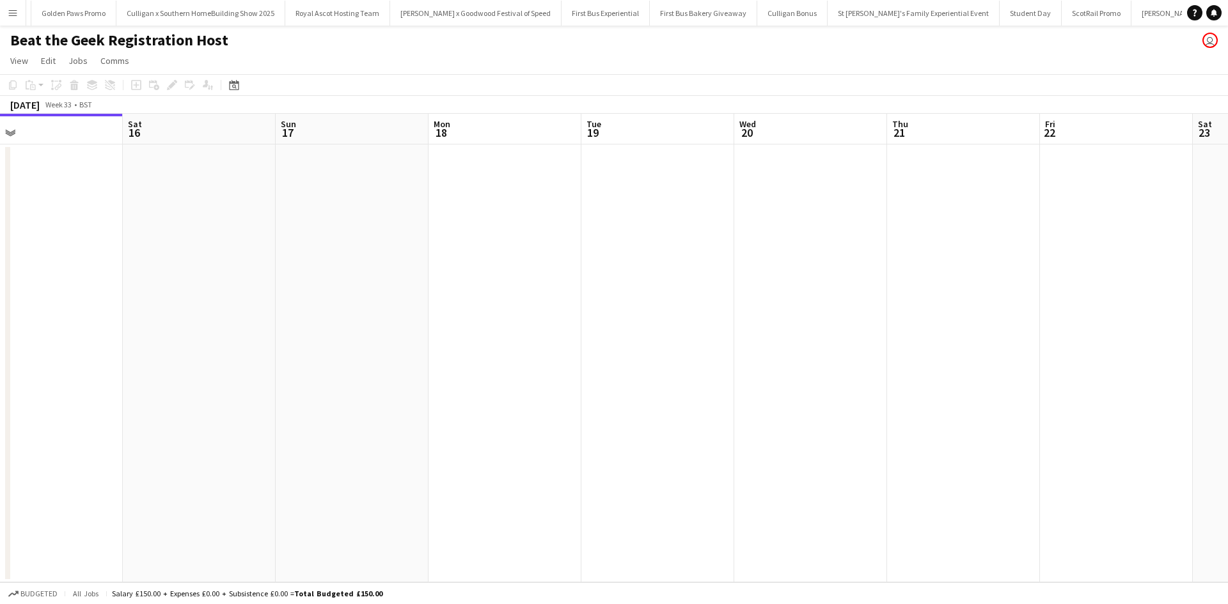
drag, startPoint x: 896, startPoint y: 345, endPoint x: 406, endPoint y: 332, distance: 490.1
click at [406, 332] on app-calendar-viewport "Tue 12 Wed 13 Thu 14 Fri 15 Sat 16 Sun 17 Mon 18 Tue 19 Wed 20 Thu 21 Fri 22 Sa…" at bounding box center [614, 348] width 1228 height 469
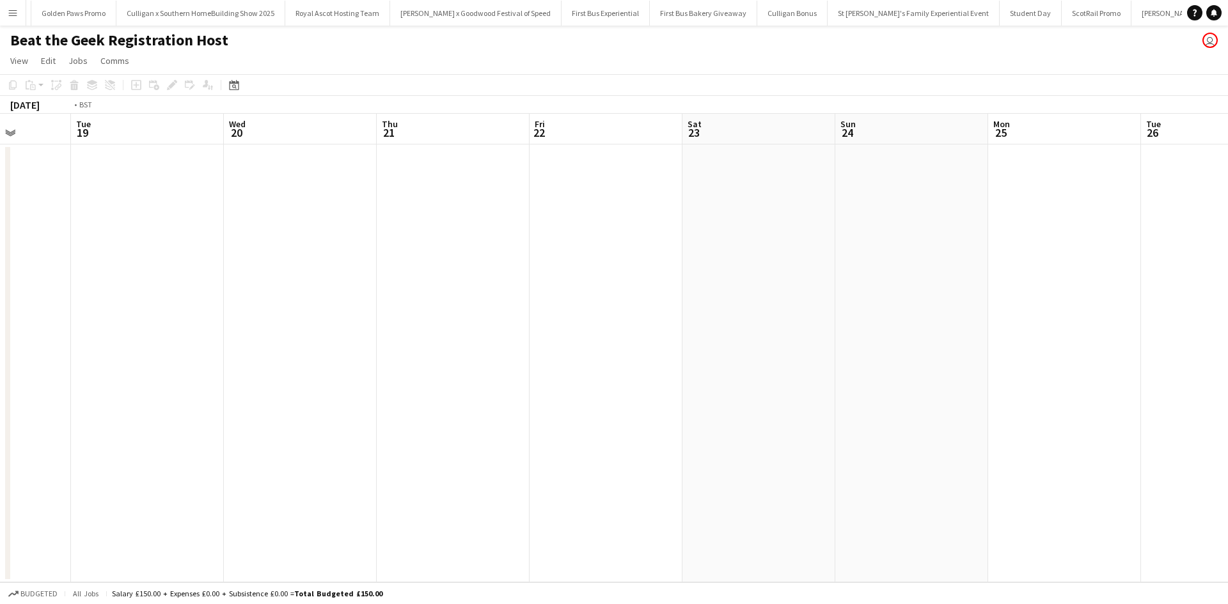
drag, startPoint x: 925, startPoint y: 398, endPoint x: 288, endPoint y: 311, distance: 643.5
click at [289, 313] on app-calendar-viewport "Thu 14 Fri 15 Sat 16 Sun 17 Mon 18 Tue 19 Wed 20 Thu 21 Fri 22 Sat 23 Sun 24 Mo…" at bounding box center [614, 348] width 1228 height 469
drag, startPoint x: 803, startPoint y: 379, endPoint x: 313, endPoint y: 304, distance: 496.1
click at [313, 304] on app-calendar-viewport "Tue 19 Wed 20 Thu 21 Fri 22 Sat 23 Sun 24 Mon 25 Tue 26 Wed 27 Thu 28 Fri 29 Sa…" at bounding box center [614, 348] width 1228 height 469
drag, startPoint x: 653, startPoint y: 348, endPoint x: 319, endPoint y: 311, distance: 336.5
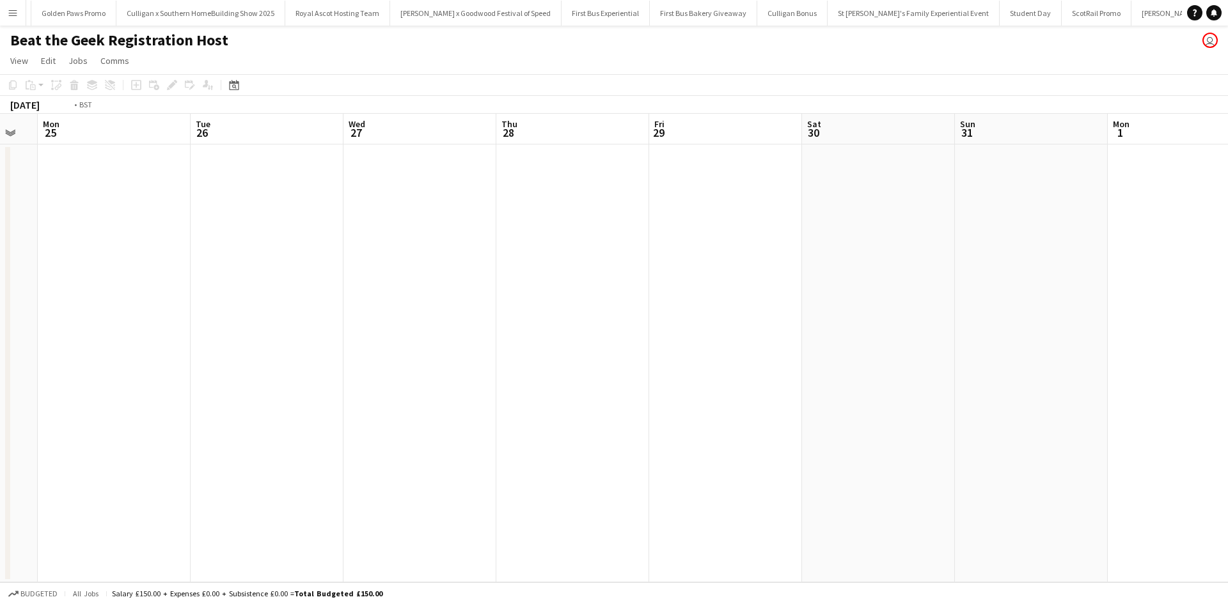
click at [316, 311] on app-calendar-viewport "Fri 22 Sat 23 Sun 24 Mon 25 Tue 26 Wed 27 Thu 28 Fri 29 Sat 30 Sun 31 Mon 1 Tue…" at bounding box center [614, 348] width 1228 height 469
drag, startPoint x: 796, startPoint y: 408, endPoint x: 342, endPoint y: 321, distance: 462.3
click at [343, 322] on app-calendar-viewport "Sun 24 Mon 25 Tue 26 Wed 27 Thu 28 Fri 29 Sat 30 Sun 31 Mon 1 Tue 2 Wed 3 Thu 4…" at bounding box center [614, 348] width 1228 height 469
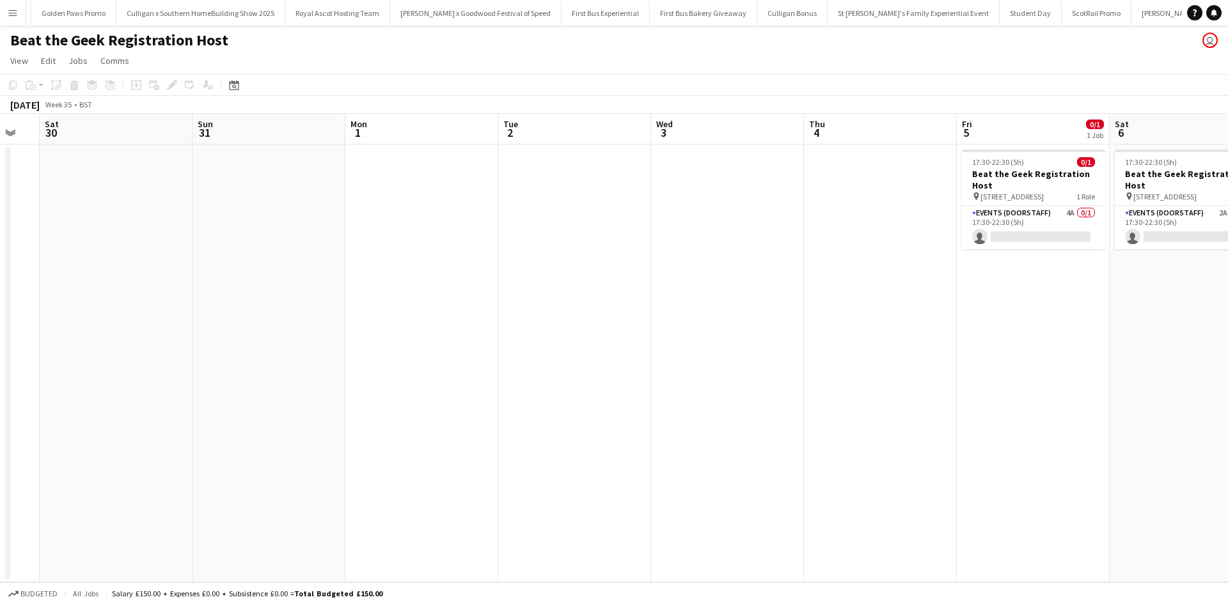
drag, startPoint x: 670, startPoint y: 392, endPoint x: 426, endPoint y: 346, distance: 248.6
click at [430, 348] on app-calendar-viewport "Tue 26 Wed 27 Thu 28 Fri 29 Sat 30 Sun 31 Mon 1 Tue 2 Wed 3 Thu 4 Fri 5 0/1 1 J…" at bounding box center [614, 348] width 1228 height 469
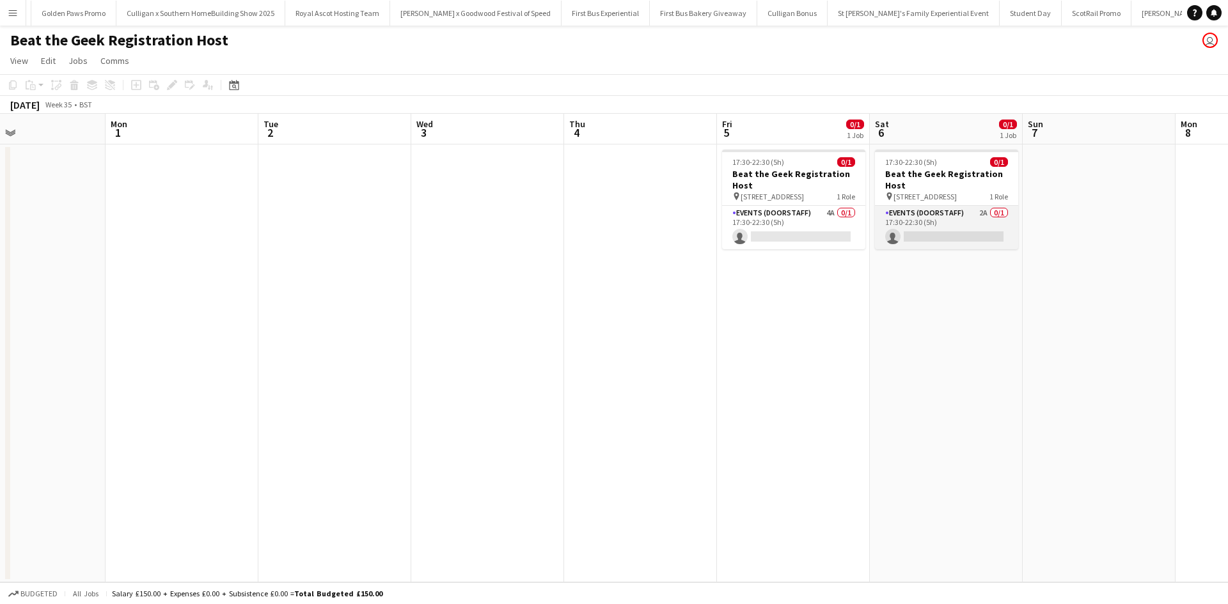
click at [973, 223] on app-card-role "Events (Doorstaff) 2A 0/1 17:30-22:30 (5h) single-neutral-actions" at bounding box center [946, 227] width 143 height 43
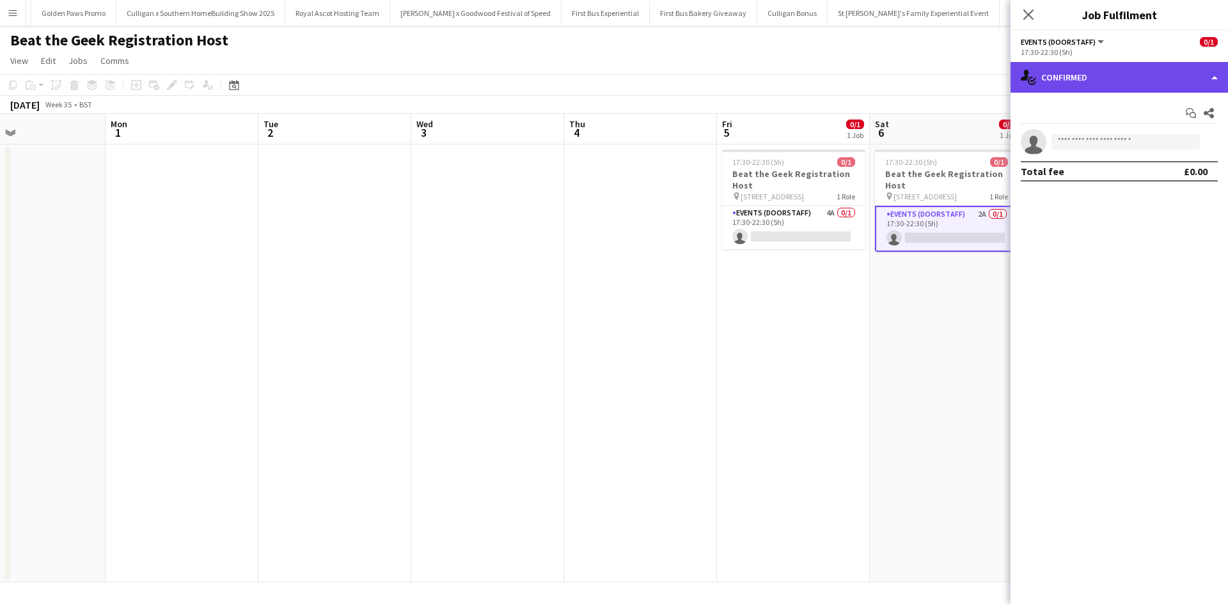
click at [1104, 77] on div "single-neutral-actions-check-2 Confirmed" at bounding box center [1119, 77] width 217 height 31
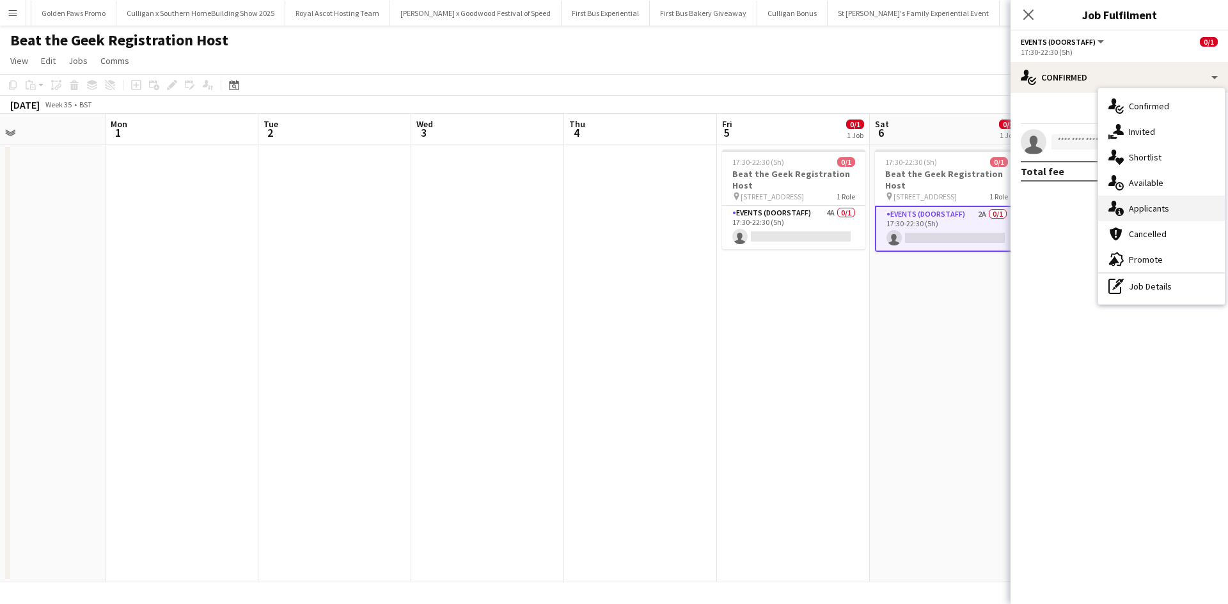
click at [1169, 212] on div "single-neutral-actions-information Applicants" at bounding box center [1161, 209] width 127 height 26
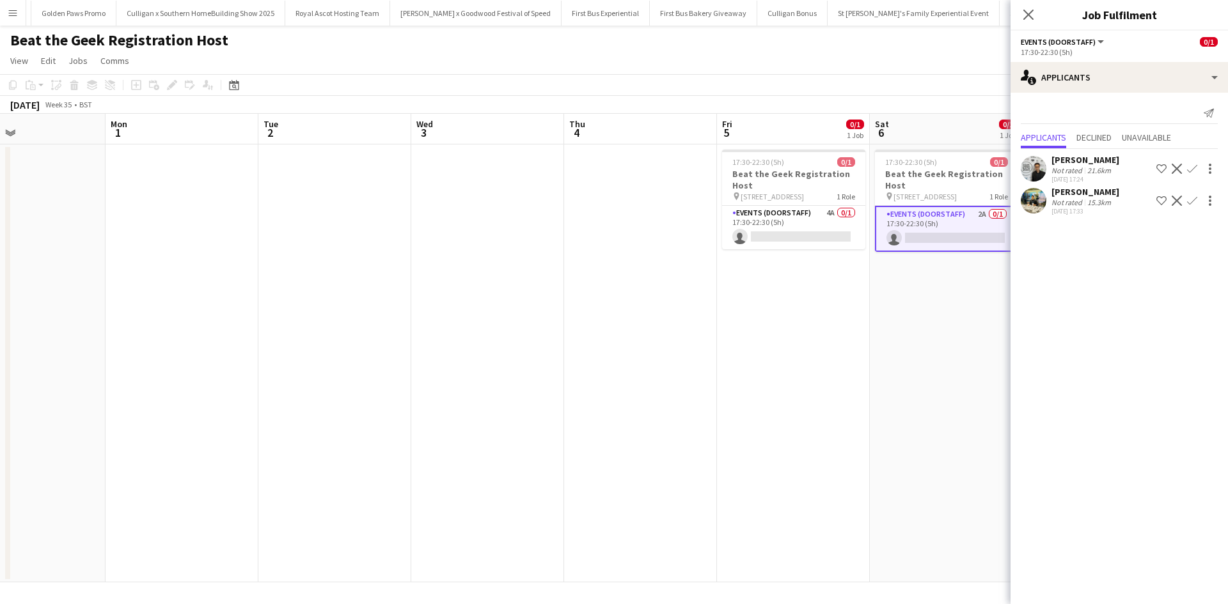
click at [904, 378] on app-date-cell "17:30-22:30 (5h) 0/1 Beat the Geek Registration Host pin 16 Druid St, London, S…" at bounding box center [946, 364] width 153 height 438
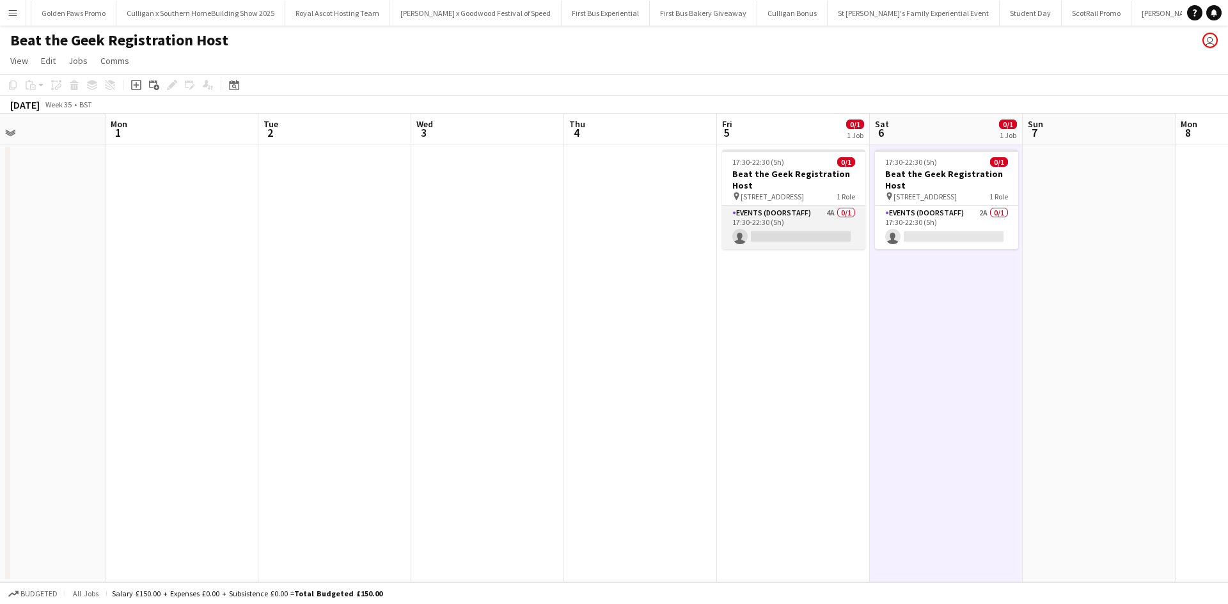
click at [823, 223] on app-card-role "Events (Doorstaff) 4A 0/1 17:30-22:30 (5h) single-neutral-actions" at bounding box center [793, 227] width 143 height 43
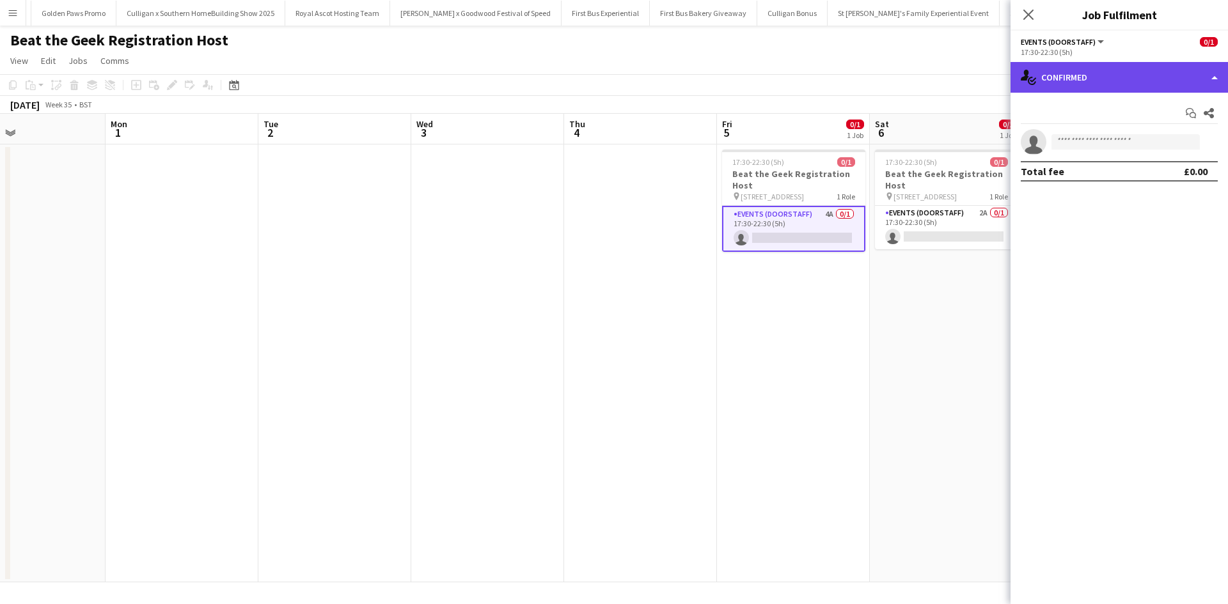
click at [1178, 83] on div "single-neutral-actions-check-2 Confirmed" at bounding box center [1119, 77] width 217 height 31
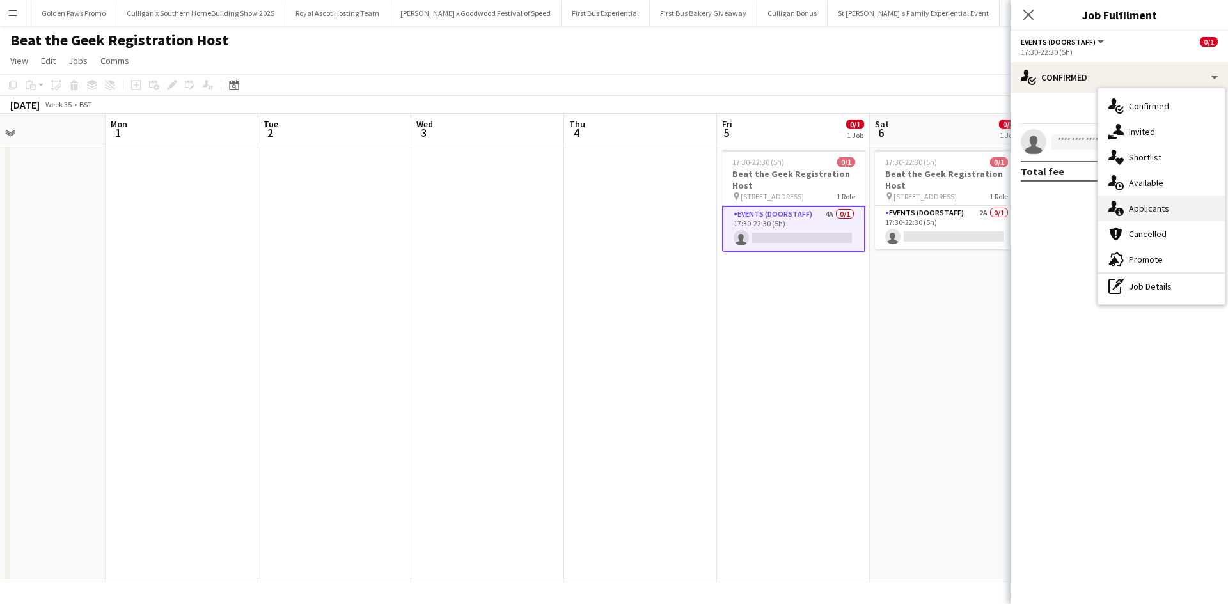
click at [1188, 218] on div "single-neutral-actions-information Applicants" at bounding box center [1161, 209] width 127 height 26
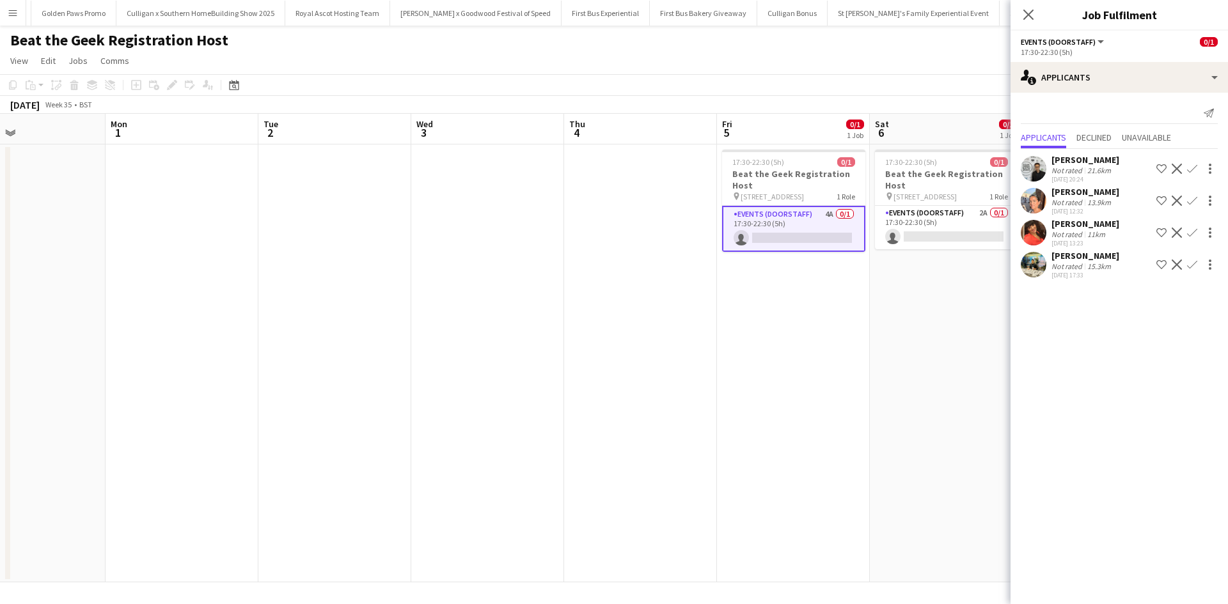
click at [969, 355] on app-date-cell "17:30-22:30 (5h) 0/1 Beat the Geek Registration Host pin 16 Druid St, London, S…" at bounding box center [946, 364] width 153 height 438
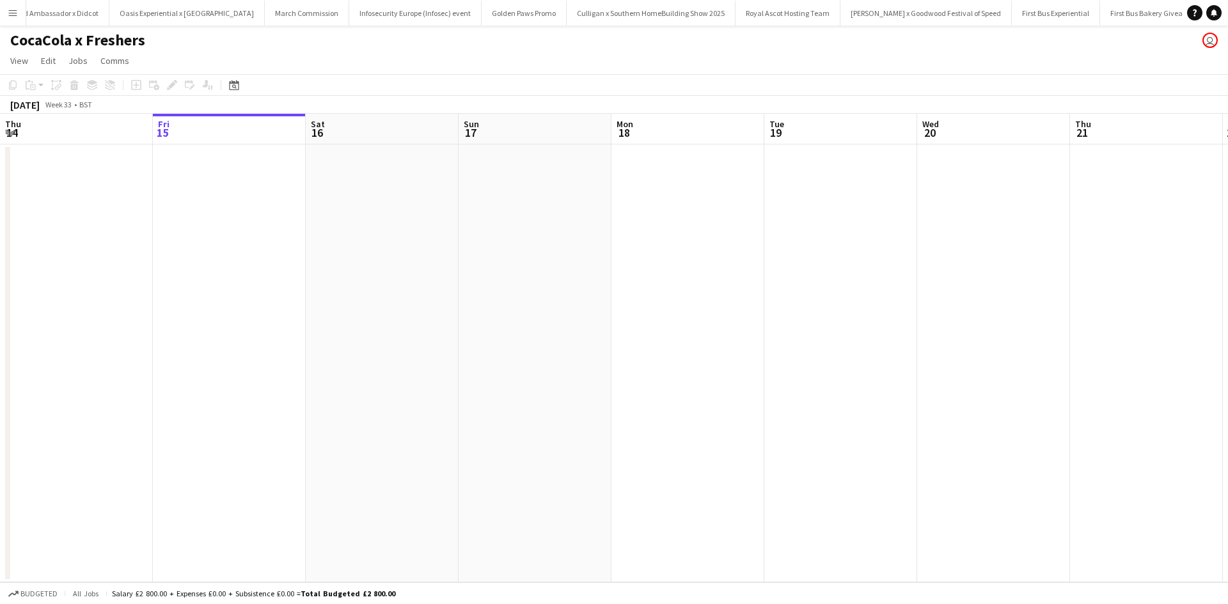
scroll to position [0, 12234]
drag, startPoint x: 903, startPoint y: 427, endPoint x: 384, endPoint y: 408, distance: 519.7
click at [353, 411] on app-calendar-viewport "Thu 14 Fri 15 Sat 16 Sun 17 Mon 18 Tue 19 Wed 20 Thu 21 Fri 22 Sat 23 Sun 24 Mo…" at bounding box center [614, 348] width 1228 height 469
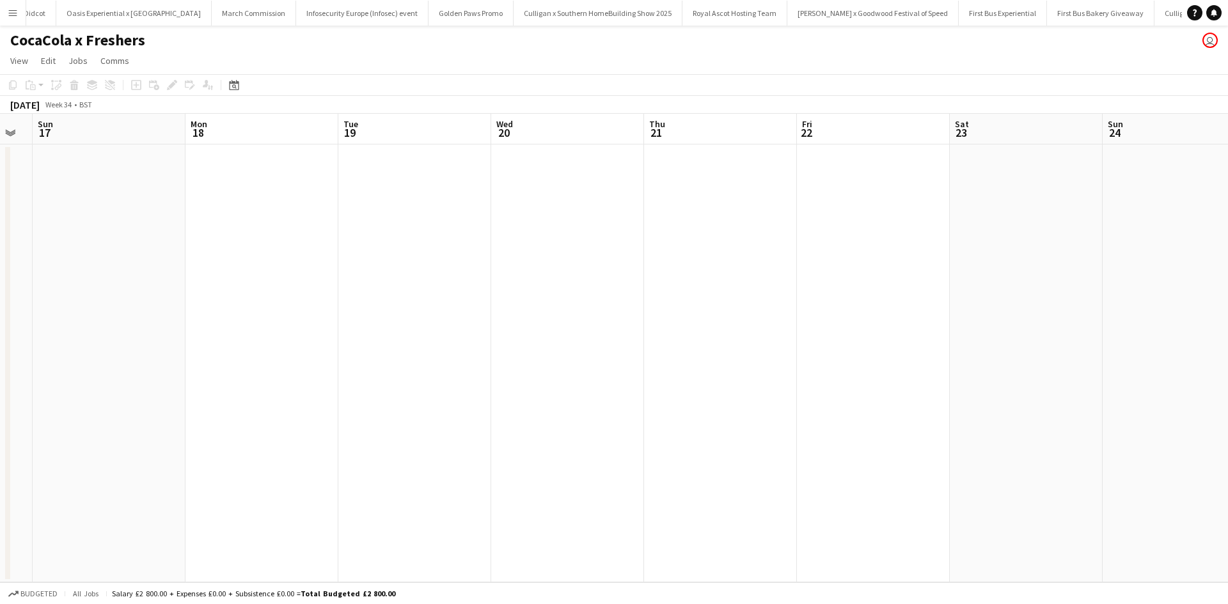
drag, startPoint x: 972, startPoint y: 405, endPoint x: 519, endPoint y: 391, distance: 453.7
click at [516, 391] on app-calendar-viewport "Thu 14 Fri 15 Sat 16 Sun 17 Mon 18 Tue 19 Wed 20 Thu 21 Fri 22 Sat 23 Sun 24 Mo…" at bounding box center [614, 348] width 1228 height 469
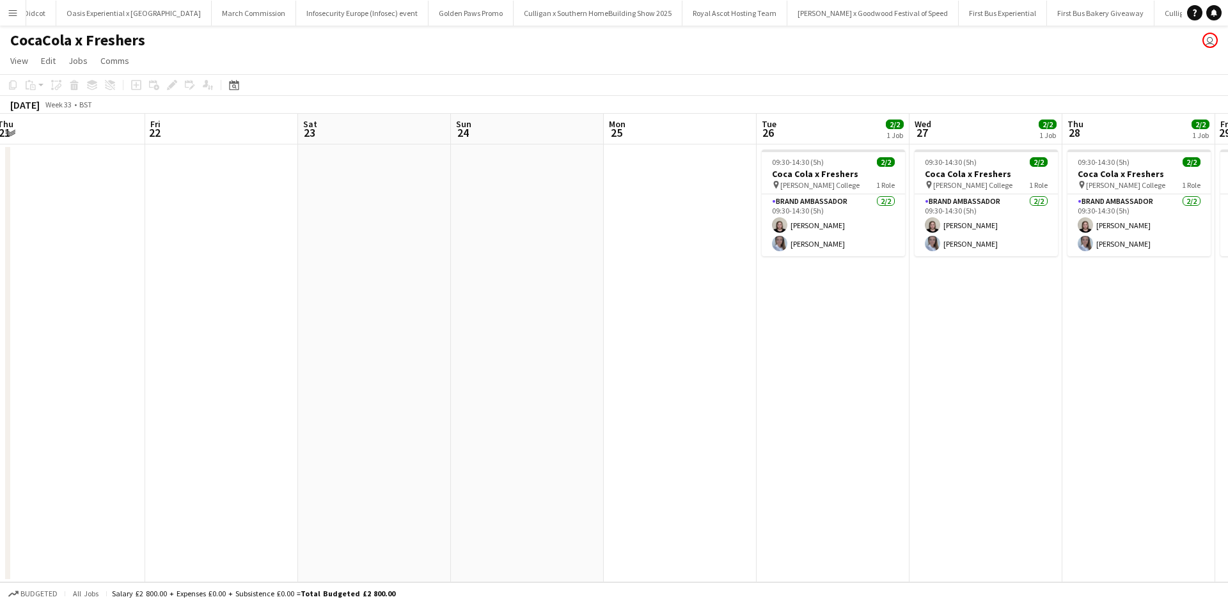
drag, startPoint x: 870, startPoint y: 410, endPoint x: 510, endPoint y: 390, distance: 360.0
click at [505, 390] on app-calendar-viewport "Sun 17 Mon 18 Tue 19 Wed 20 Thu 21 Fri 22 Sat 23 Sun 24 Mon 25 Tue 26 2/2 1 Job…" at bounding box center [614, 348] width 1228 height 469
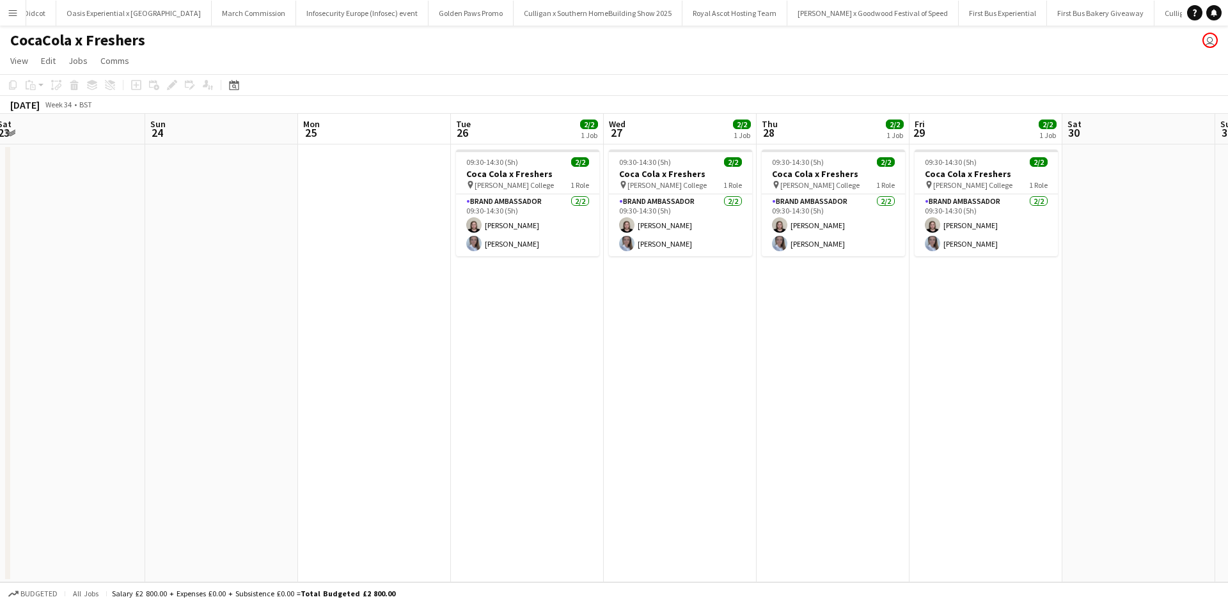
scroll to position [0, 624]
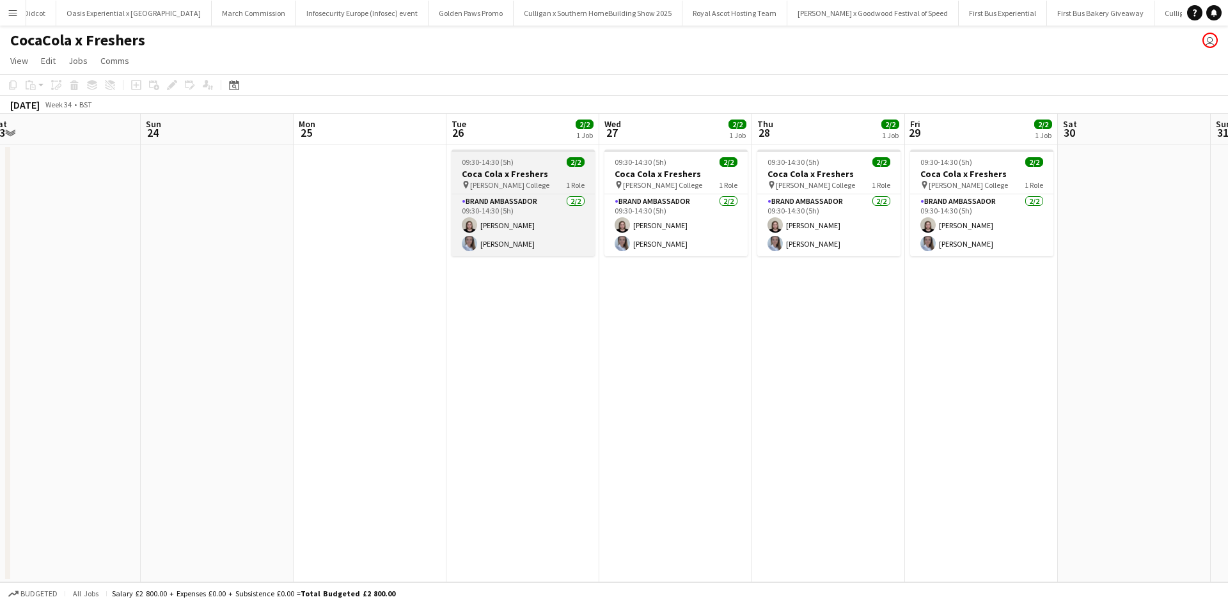
click at [548, 159] on div "09:30-14:30 (5h) 2/2" at bounding box center [523, 162] width 143 height 10
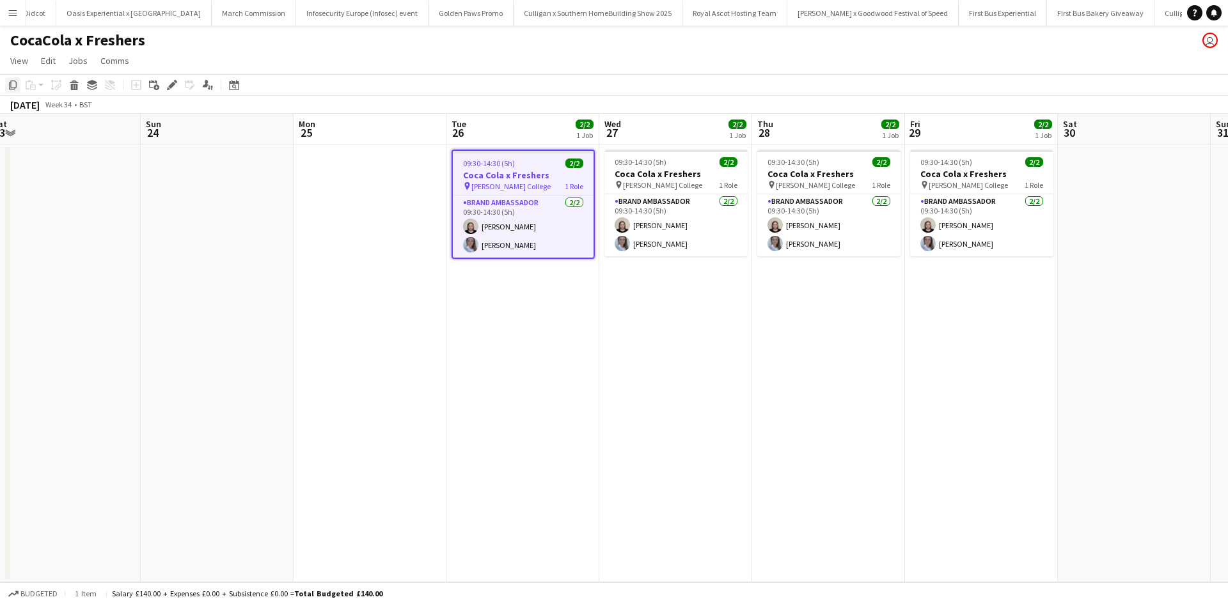
click at [13, 86] on icon "Copy" at bounding box center [13, 85] width 10 height 10
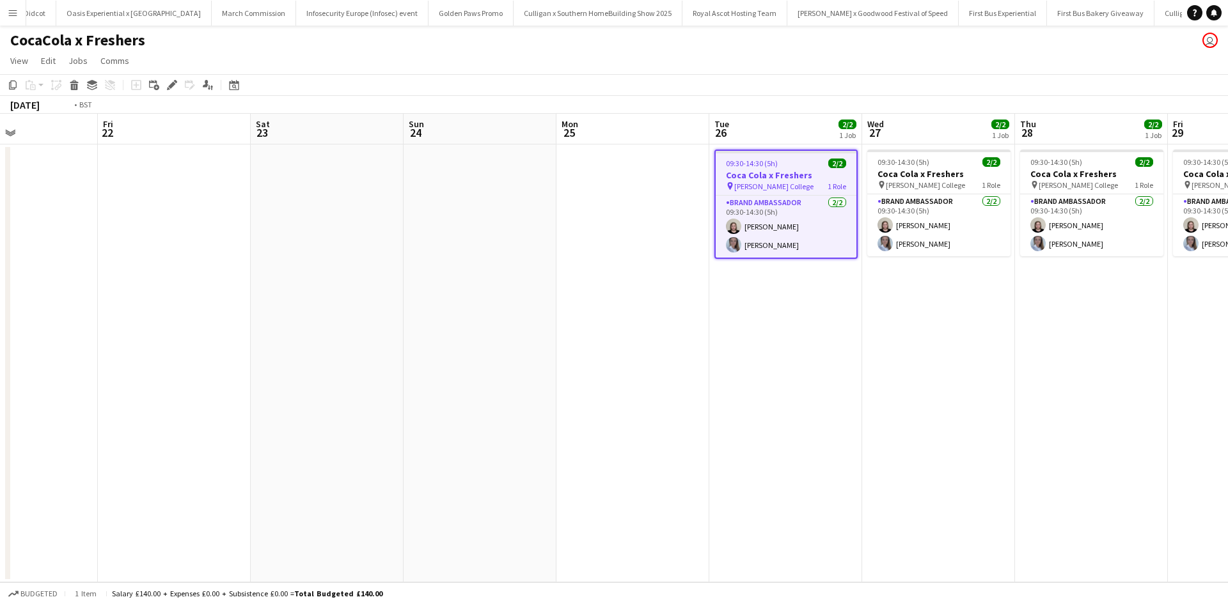
drag, startPoint x: 938, startPoint y: 366, endPoint x: 365, endPoint y: 339, distance: 573.7
click at [365, 339] on app-calendar-viewport "Tue 19 Wed 20 Thu 21 Fri 22 Sat 23 Sun 24 Mon 25 Tue 26 2/2 1 Job Wed 27 2/2 1 …" at bounding box center [614, 348] width 1228 height 469
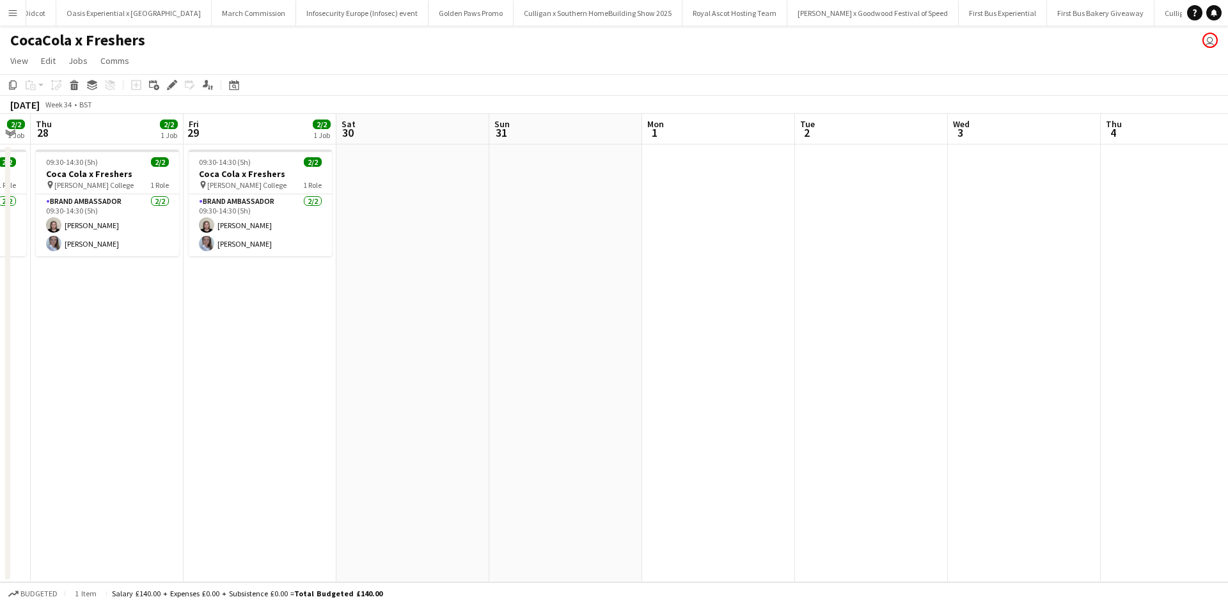
drag, startPoint x: 895, startPoint y: 402, endPoint x: 396, endPoint y: 368, distance: 500.6
click at [397, 368] on app-calendar-viewport "Sun 24 Mon 25 Tue 26 2/2 1 Job Wed 27 2/2 1 Job Thu 28 2/2 1 Job Fri 29 2/2 1 J…" at bounding box center [614, 348] width 1228 height 469
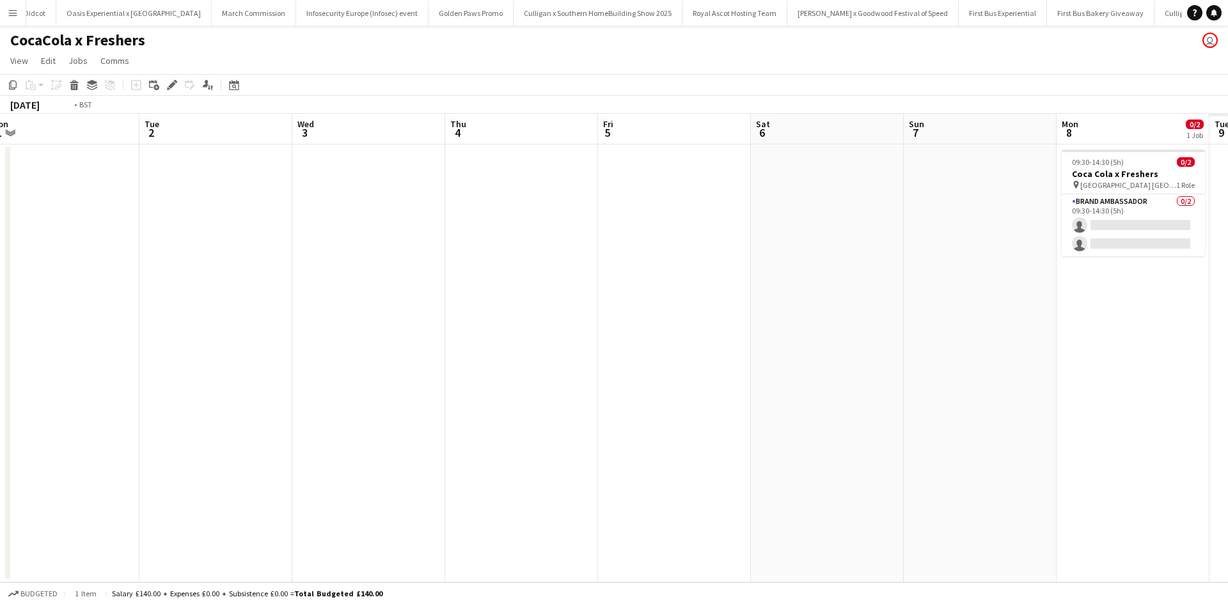
drag, startPoint x: 888, startPoint y: 439, endPoint x: 419, endPoint y: 391, distance: 471.9
click at [423, 391] on app-calendar-viewport "Thu 28 2/2 1 Job Fri 29 2/2 1 Job Sat 30 Sun 31 Mon 1 Tue 2 Wed 3 Thu 4 Fri 5 S…" at bounding box center [614, 348] width 1228 height 469
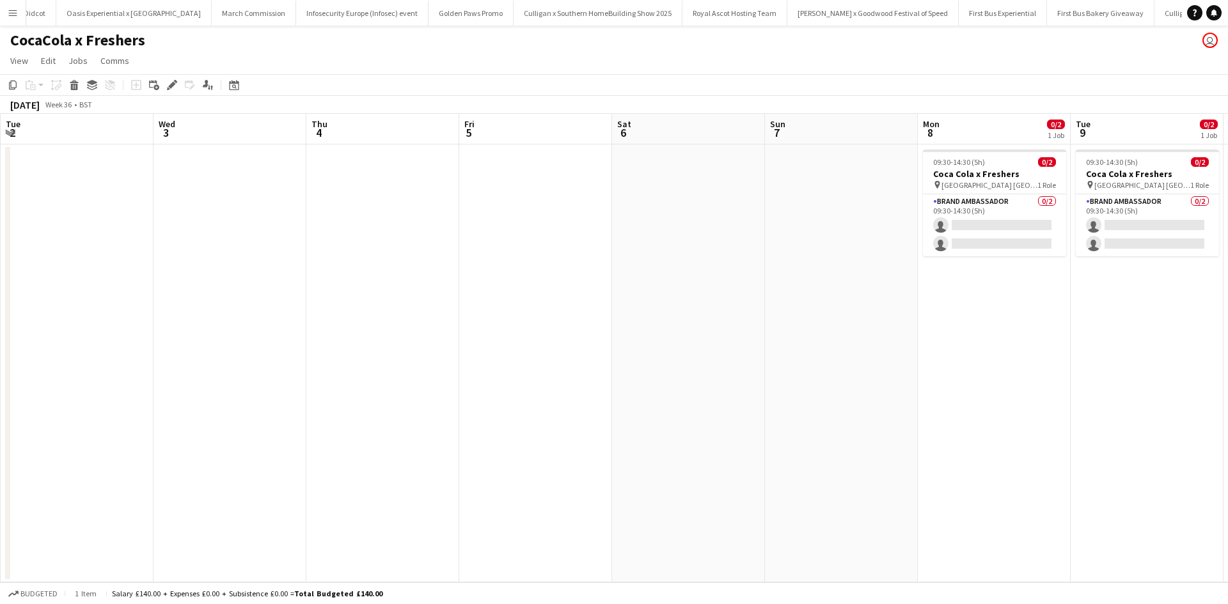
drag, startPoint x: 847, startPoint y: 434, endPoint x: 673, endPoint y: 413, distance: 175.3
click at [572, 404] on app-calendar-viewport "Sat 30 Sun 31 Mon 1 Tue 2 Wed 3 Thu 4 Fri 5 Sat 6 Sun 7 Mon 8 0/2 1 Job Tue 9 0…" at bounding box center [614, 348] width 1228 height 469
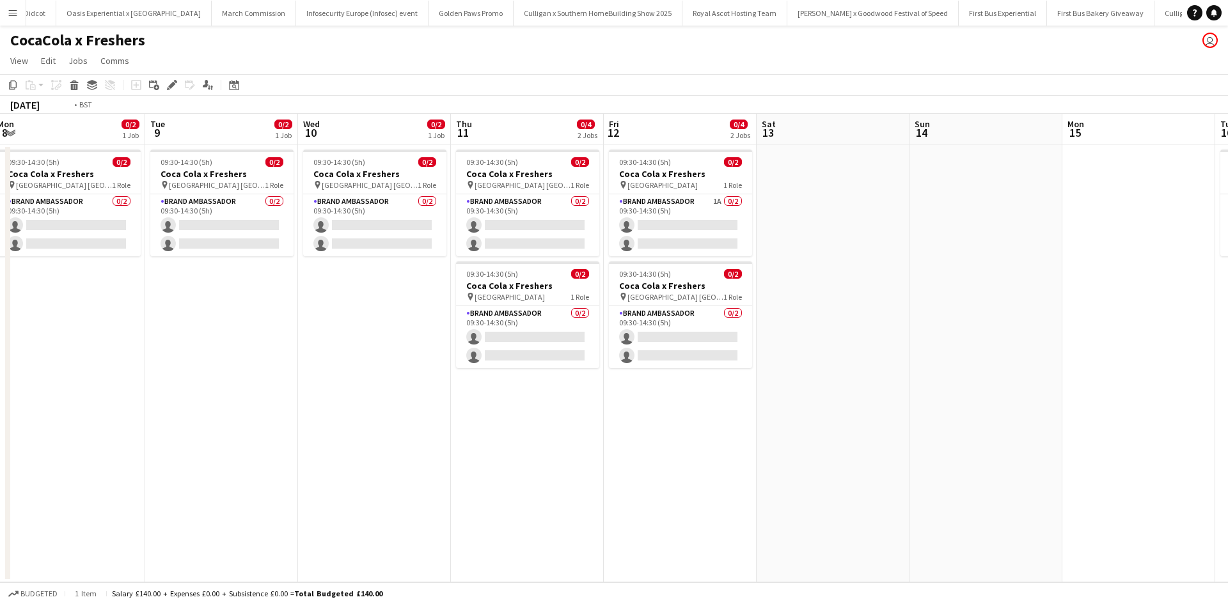
drag, startPoint x: 1044, startPoint y: 457, endPoint x: 281, endPoint y: 409, distance: 764.5
click at [278, 407] on app-calendar-viewport "Fri 5 Sat 6 Sun 7 Mon 8 0/2 1 Job Tue 9 0/2 1 Job Wed 10 0/2 1 Job Thu 11 0/4 2…" at bounding box center [614, 348] width 1228 height 469
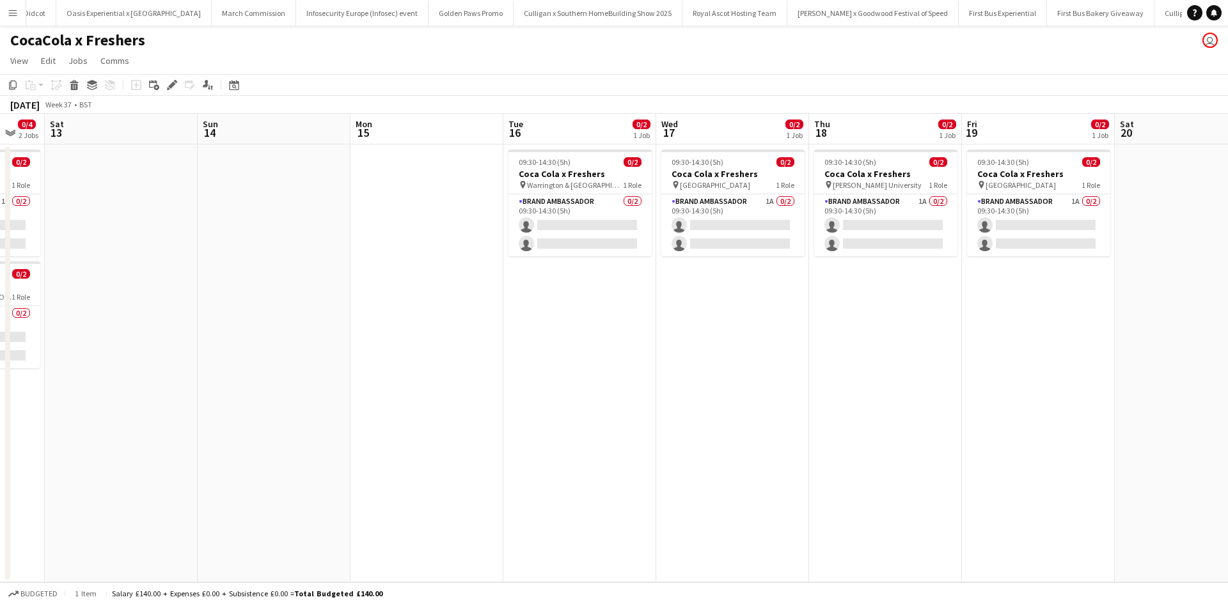
drag, startPoint x: 859, startPoint y: 459, endPoint x: 357, endPoint y: 418, distance: 503.8
click at [330, 416] on app-calendar-viewport "Tue 9 0/2 1 Job Wed 10 0/2 1 Job Thu 11 0/4 2 Jobs Fri 12 0/4 2 Jobs Sat 13 Sun…" at bounding box center [614, 348] width 1228 height 469
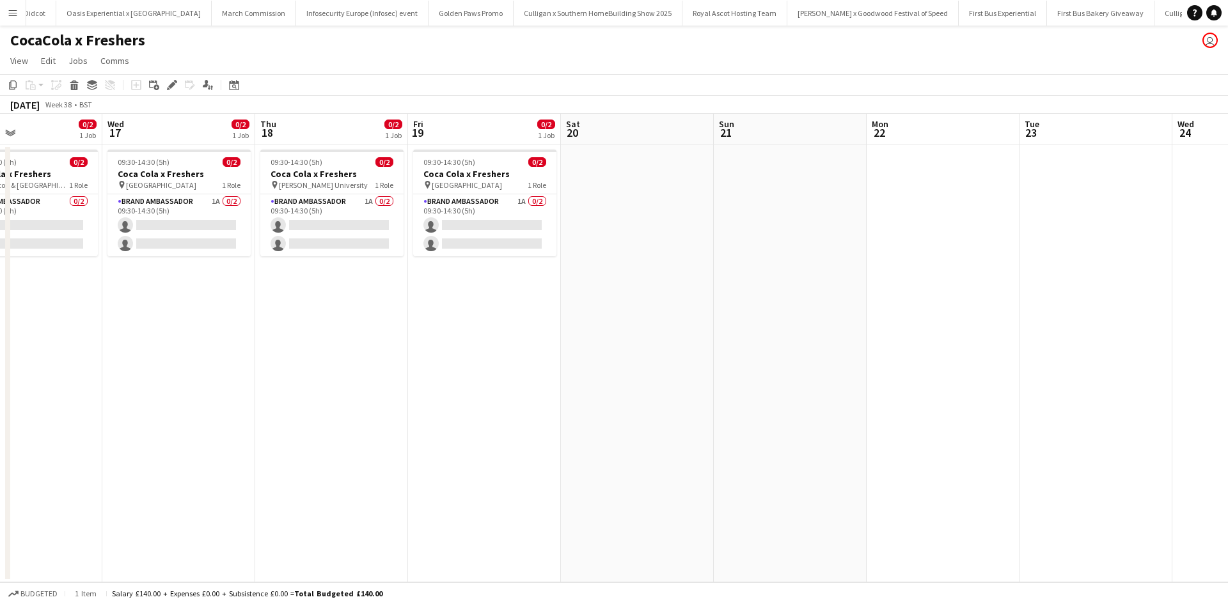
drag, startPoint x: 982, startPoint y: 463, endPoint x: 729, endPoint y: 443, distance: 253.5
click at [334, 410] on app-calendar-viewport "Sat 13 Sun 14 Mon 15 Tue 16 0/2 1 Job Wed 17 0/2 1 Job Thu 18 0/2 1 Job Fri 19 …" at bounding box center [614, 348] width 1228 height 469
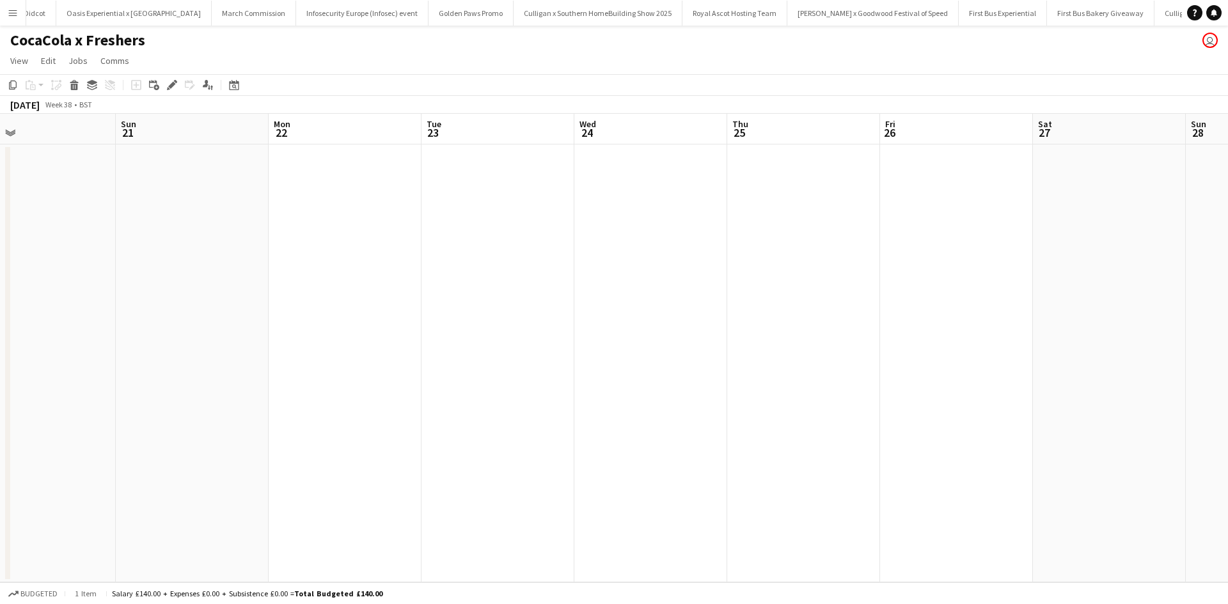
drag, startPoint x: 949, startPoint y: 457, endPoint x: 486, endPoint y: 436, distance: 463.5
click at [488, 436] on app-calendar-viewport "Wed 17 0/2 1 Job Thu 18 0/2 1 Job Fri 19 0/2 1 Job Sat 20 Sun 21 Mon 22 Tue 23 …" at bounding box center [614, 348] width 1228 height 469
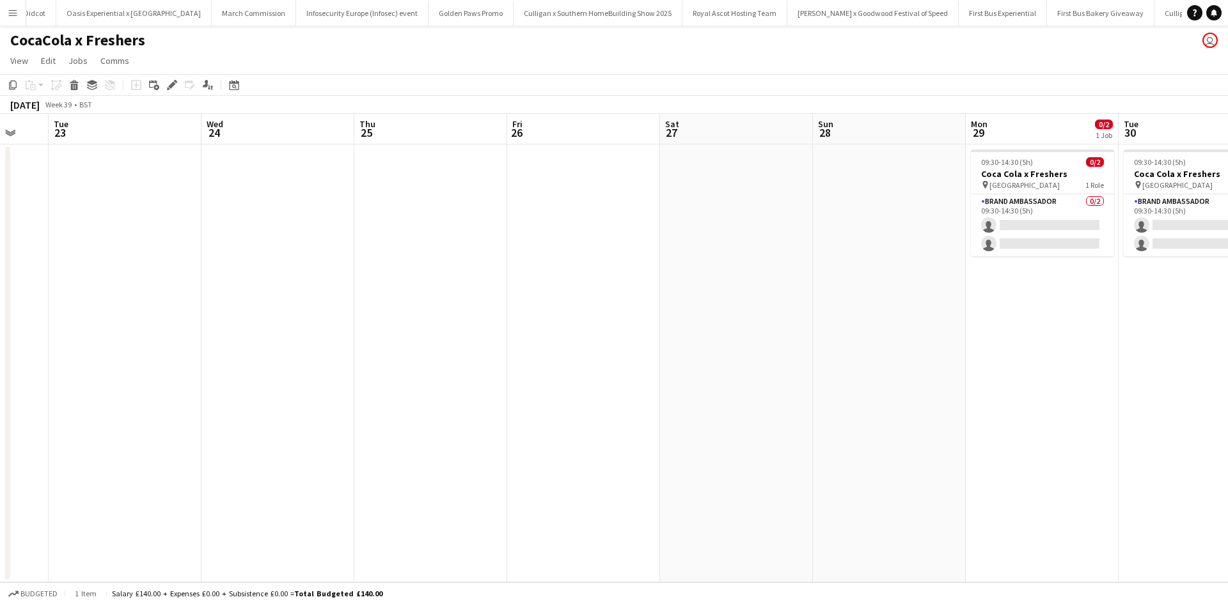
drag, startPoint x: 1039, startPoint y: 451, endPoint x: 612, endPoint y: 415, distance: 428.7
click at [620, 425] on app-calendar-viewport "Fri 19 0/2 1 Job Sat 20 Sun 21 Mon 22 Tue 23 Wed 24 Thu 25 Fri 26 Sat 27 Sun 28…" at bounding box center [614, 348] width 1228 height 469
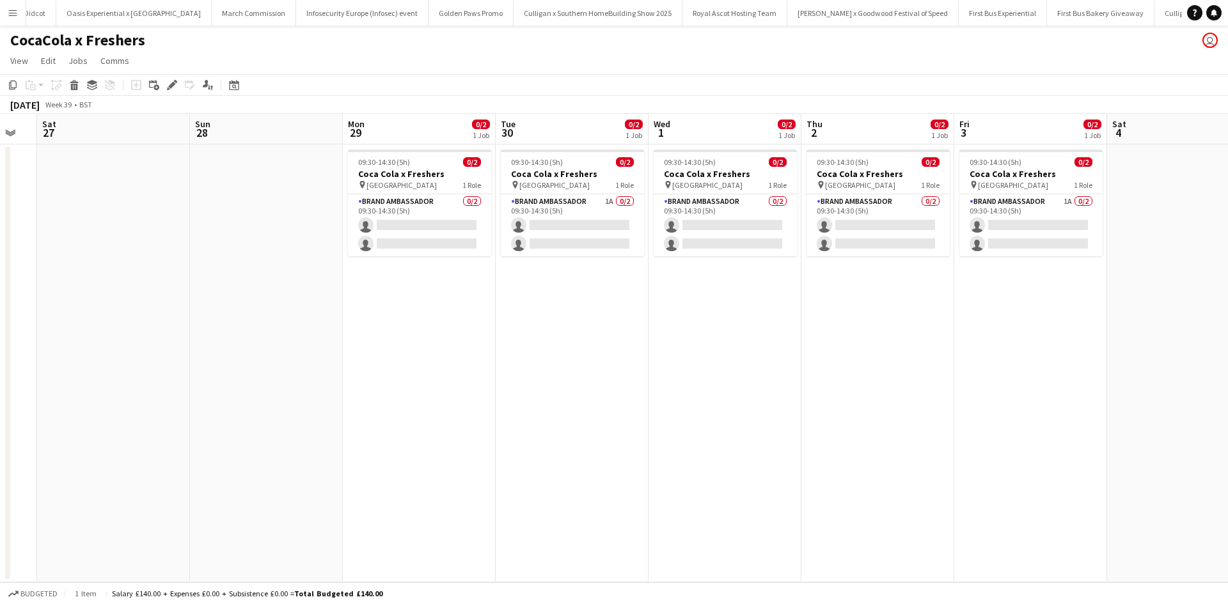
scroll to position [0, 583]
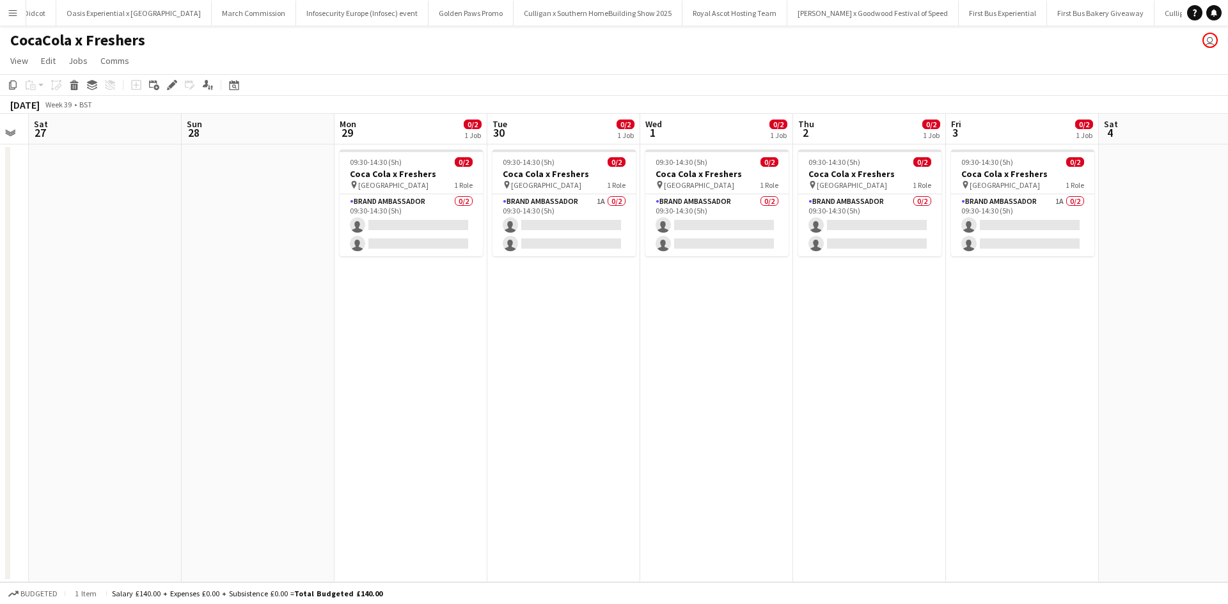
drag, startPoint x: 1007, startPoint y: 420, endPoint x: 424, endPoint y: 413, distance: 583.3
click at [424, 413] on app-calendar-viewport "Tue 23 Wed 24 Thu 25 Fri 26 Sat 27 Sun 28 Mon 29 0/2 1 Job Tue 30 0/2 1 Job Wed…" at bounding box center [614, 348] width 1228 height 469
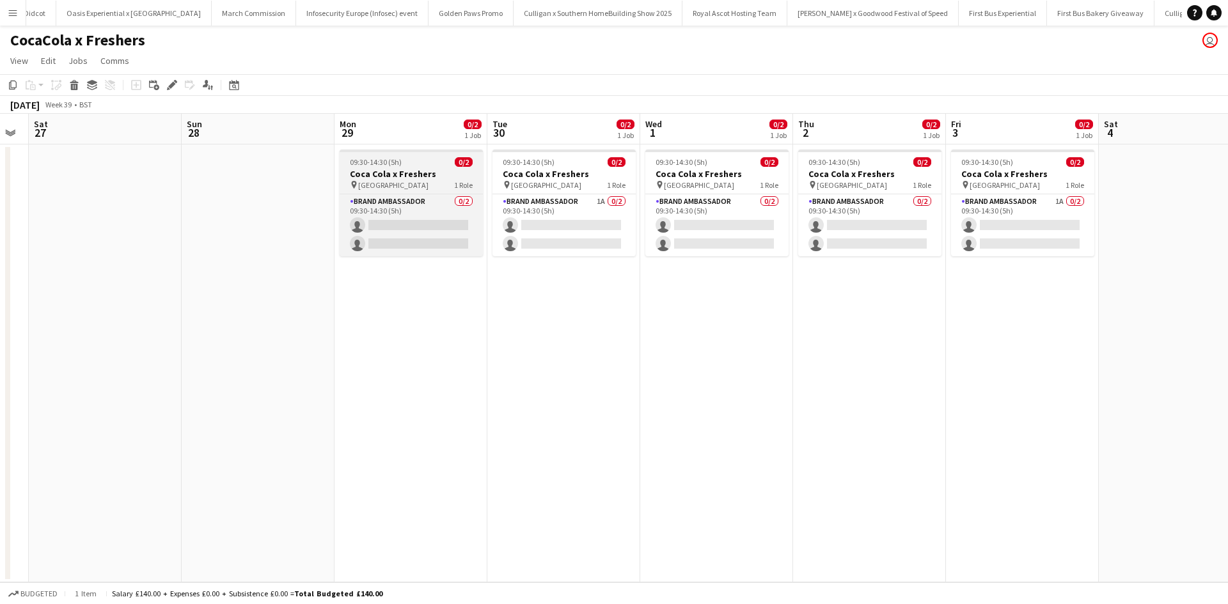
click at [427, 155] on app-job-card "09:30-14:30 (5h) 0/2 Coca Cola x Freshers pin Bournemouth University 1 Role Bra…" at bounding box center [411, 203] width 143 height 107
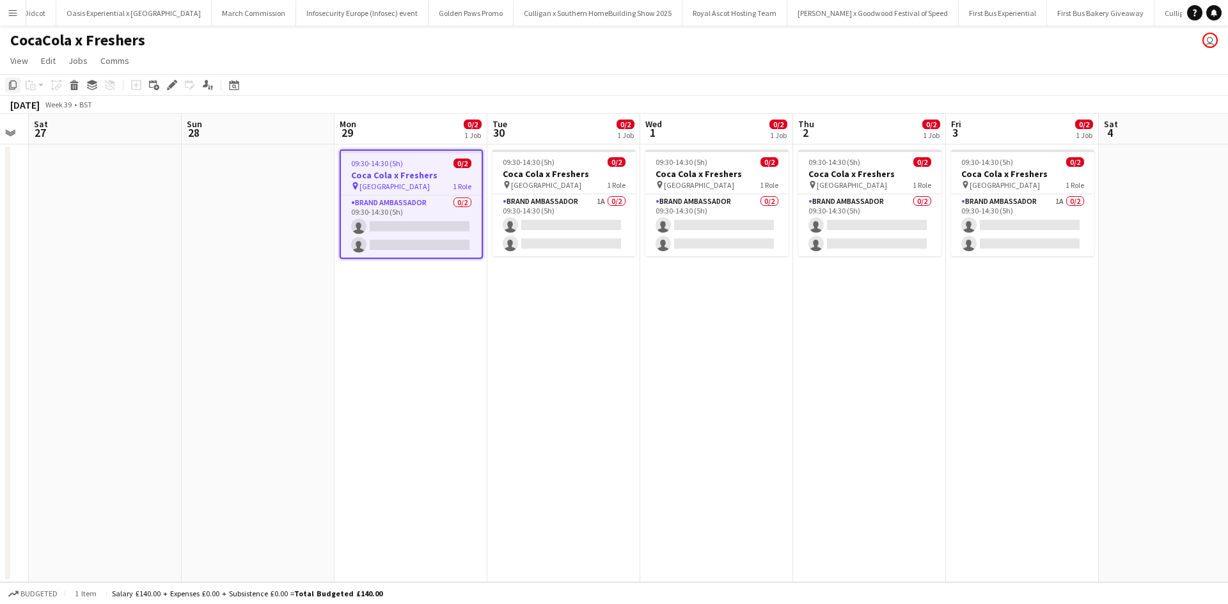
click at [13, 88] on icon at bounding box center [13, 85] width 8 height 9
drag, startPoint x: 419, startPoint y: 334, endPoint x: 402, endPoint y: 304, distance: 34.4
click at [420, 334] on app-date-cell "09:30-14:30 (5h) 0/2 Coca Cola x Freshers pin Bournemouth University 1 Role Bra…" at bounding box center [410, 364] width 153 height 438
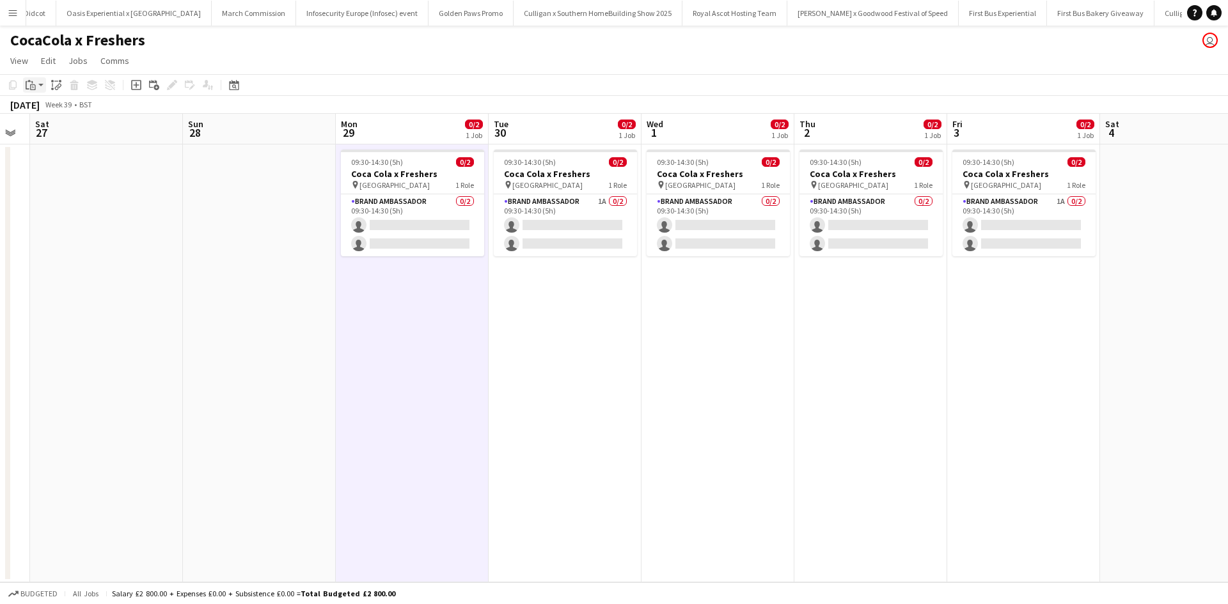
click at [38, 89] on div "Paste" at bounding box center [30, 84] width 15 height 15
click at [54, 107] on link "Paste Ctrl+V" at bounding box center [94, 110] width 120 height 12
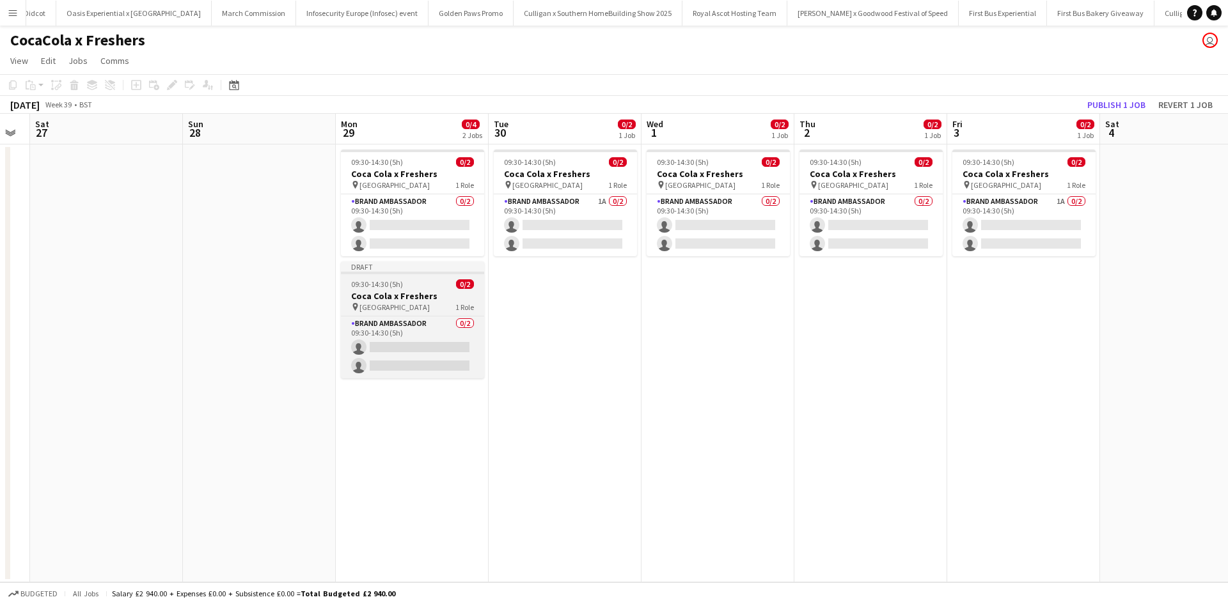
click at [441, 297] on h3 "Coca Cola x Freshers" at bounding box center [412, 296] width 143 height 12
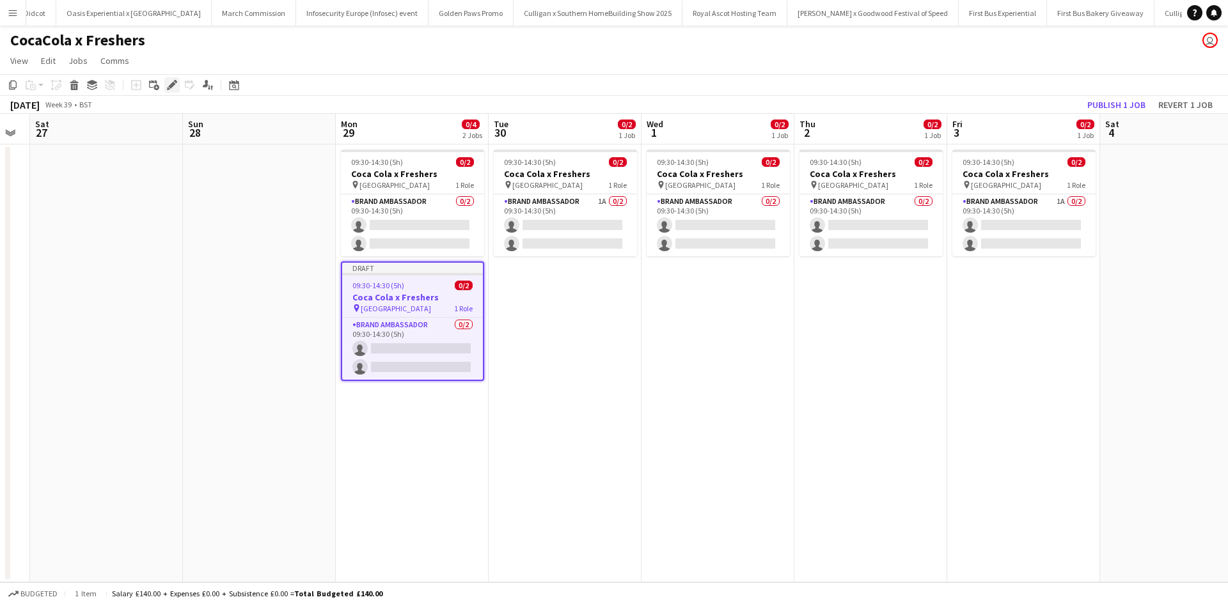
click at [170, 86] on icon at bounding box center [171, 85] width 7 height 7
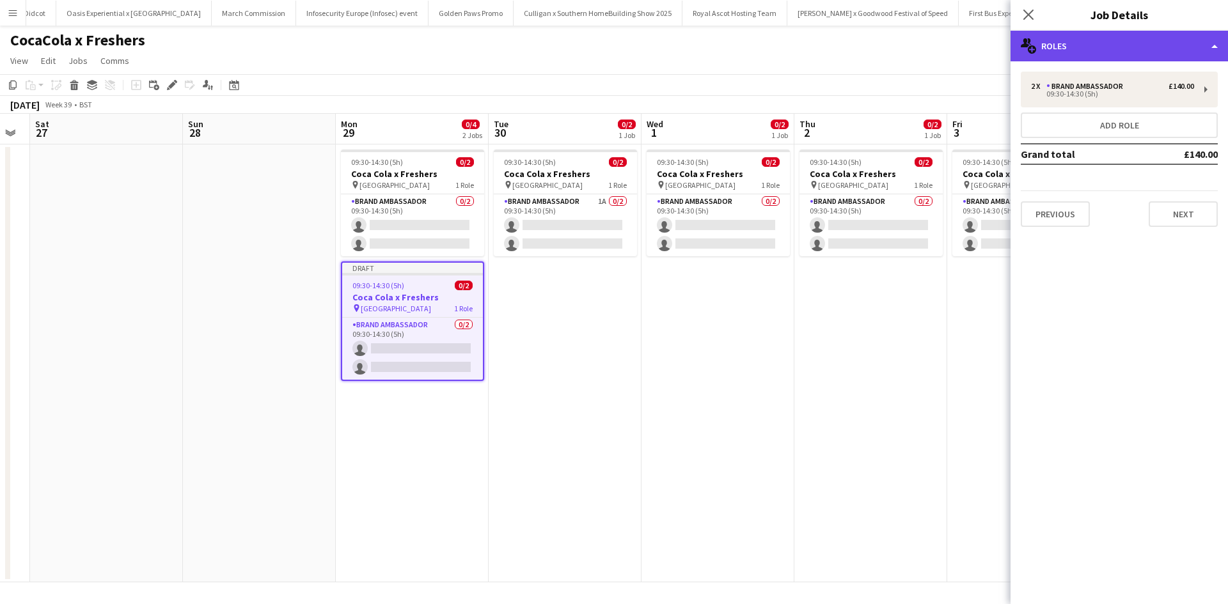
click at [1110, 47] on div "multiple-users-add Roles" at bounding box center [1119, 46] width 217 height 31
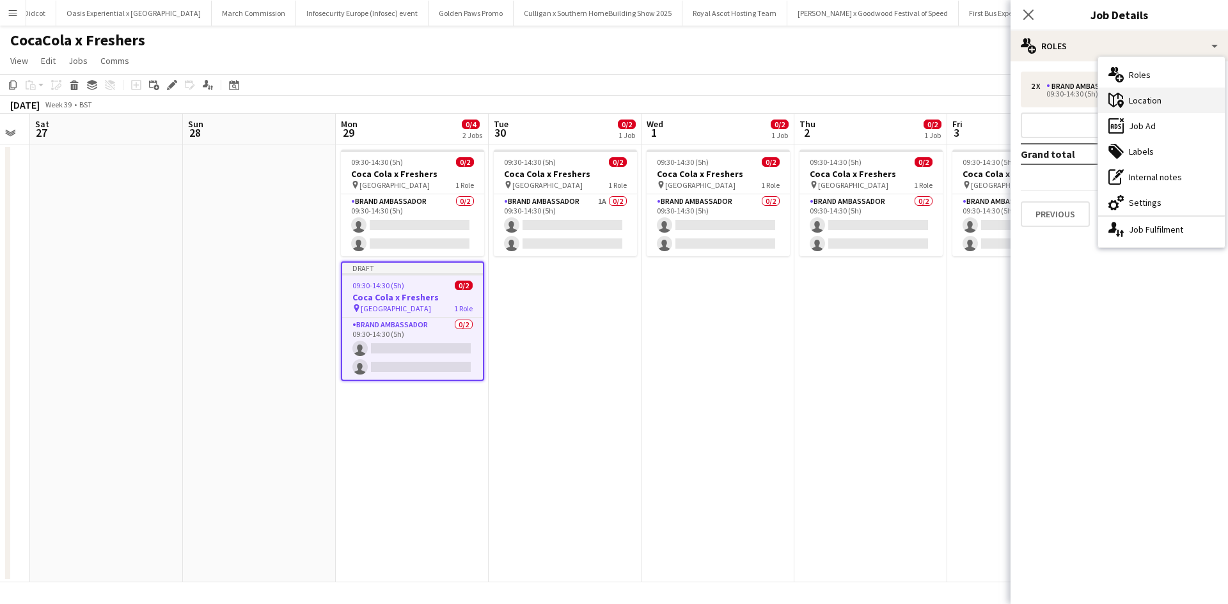
click at [1162, 102] on div "maps-pin-1 Location" at bounding box center [1161, 101] width 127 height 26
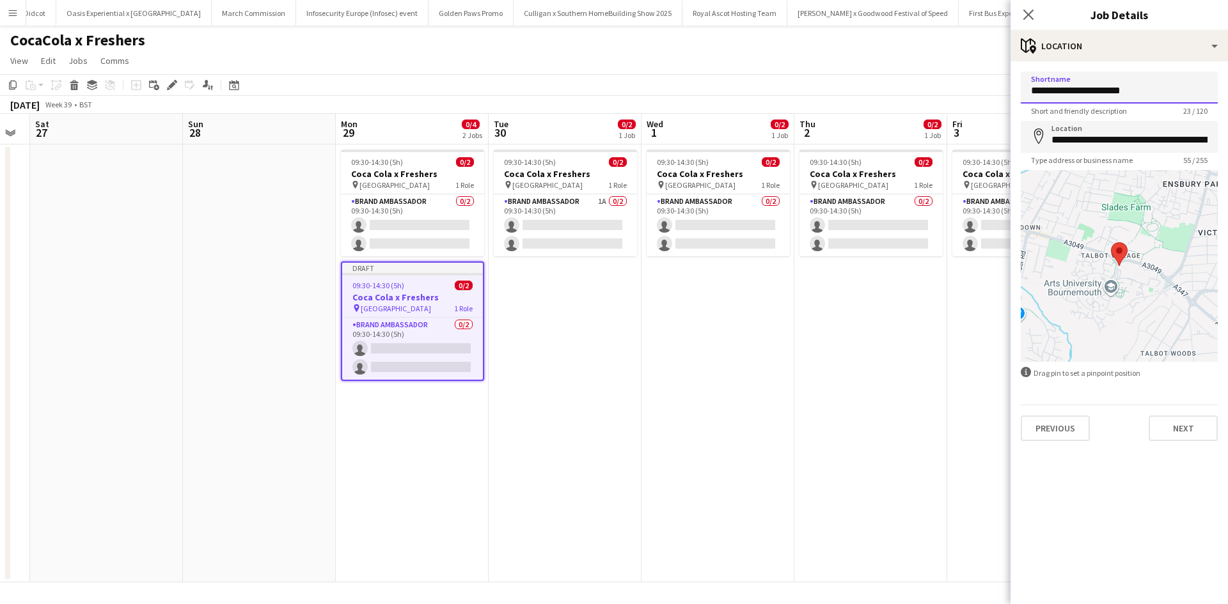
drag, startPoint x: 1156, startPoint y: 93, endPoint x: 1022, endPoint y: 93, distance: 133.7
click at [1022, 93] on input "**********" at bounding box center [1119, 88] width 197 height 32
paste input "*******"
type input "**********"
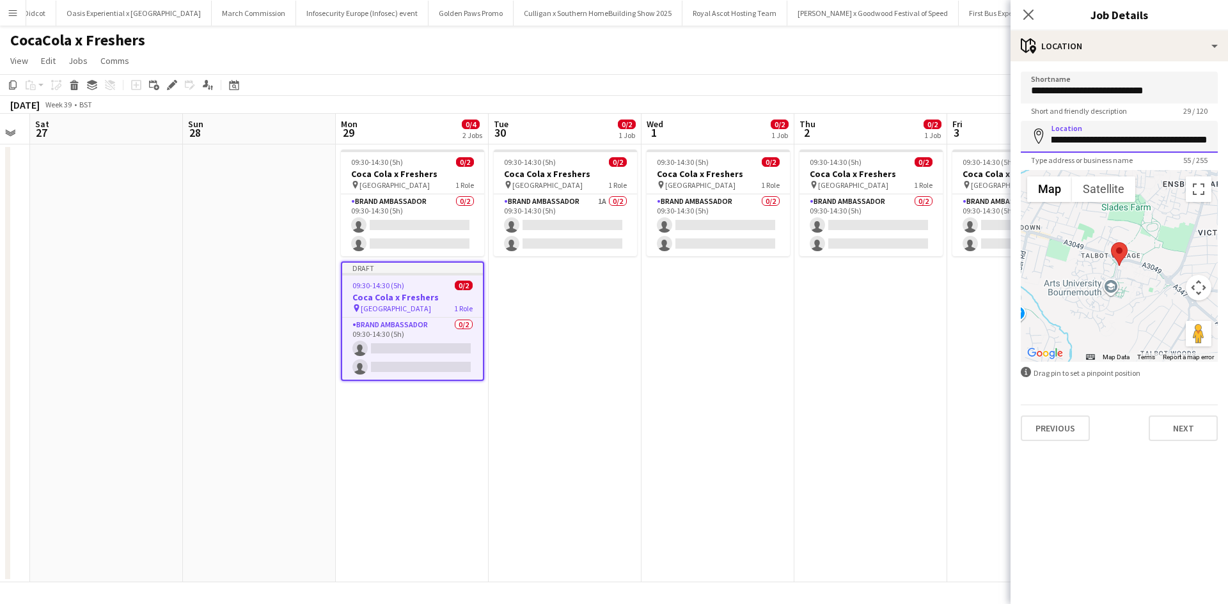
drag, startPoint x: 1053, startPoint y: 140, endPoint x: 1227, endPoint y: 146, distance: 174.1
click at [1227, 146] on form "**********" at bounding box center [1119, 257] width 217 height 370
paste input
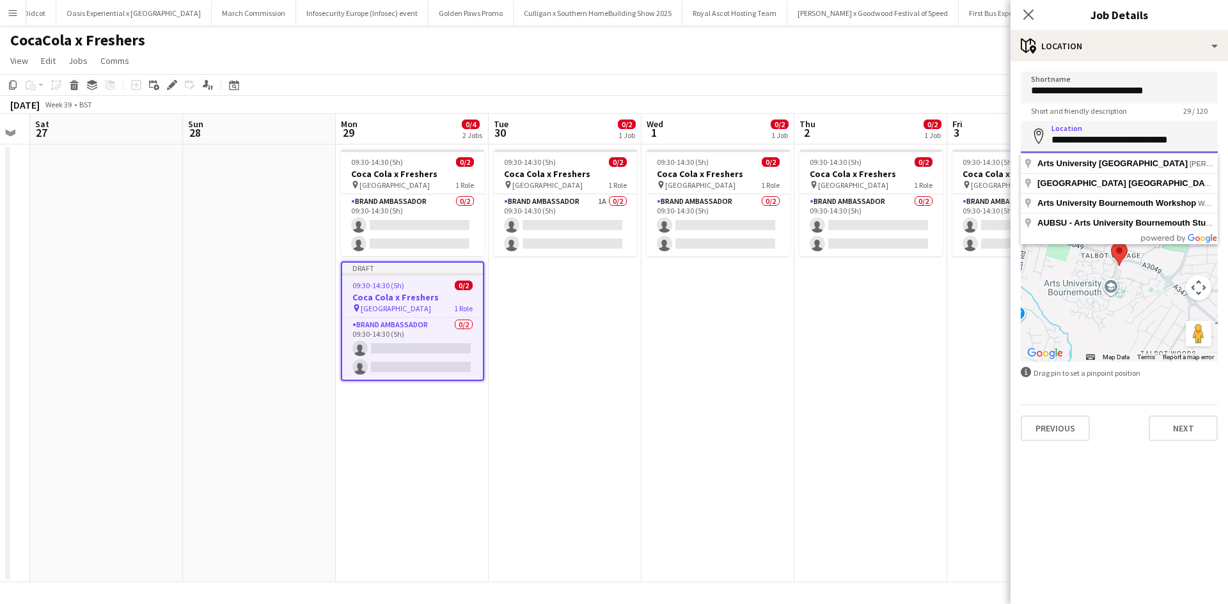
paste input "**********"
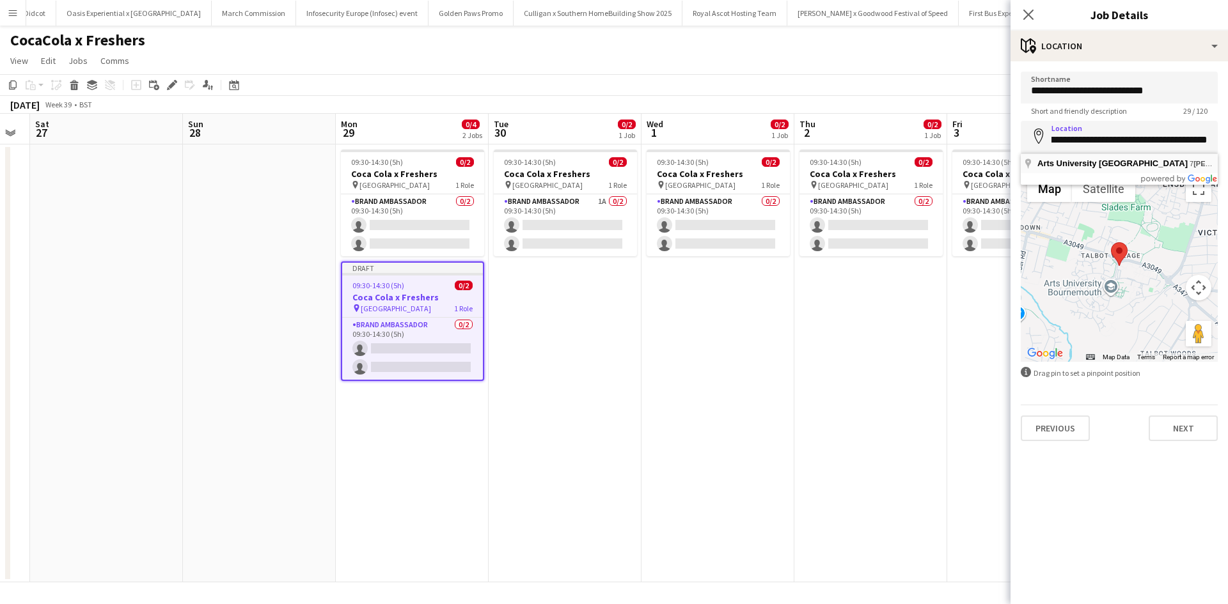
type input "**********"
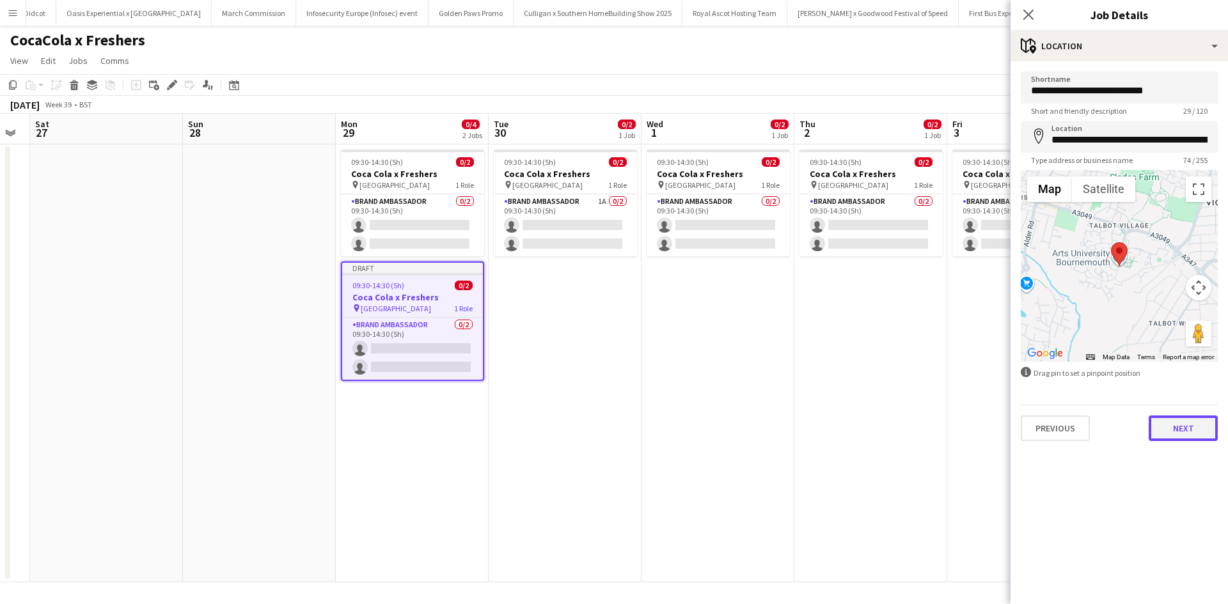
click at [1193, 433] on button "Next" at bounding box center [1183, 429] width 69 height 26
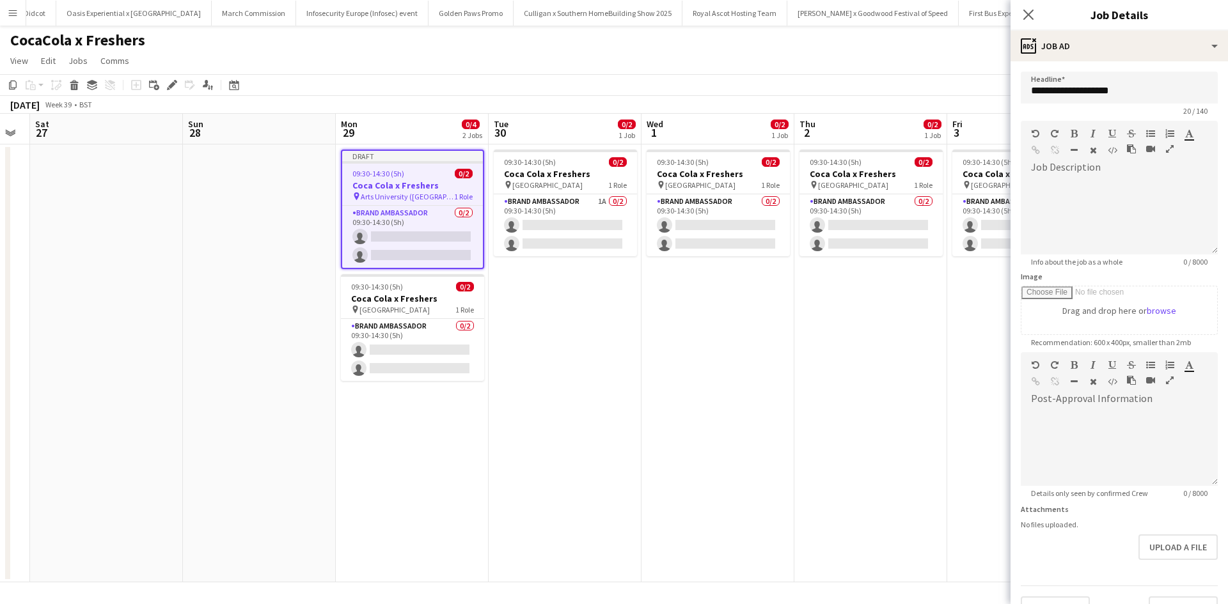
click at [948, 434] on app-date-cell "09:30-14:30 (5h) 0/2 Coca Cola x Freshers pin Bournemouth University 1 Role Bra…" at bounding box center [1023, 364] width 153 height 438
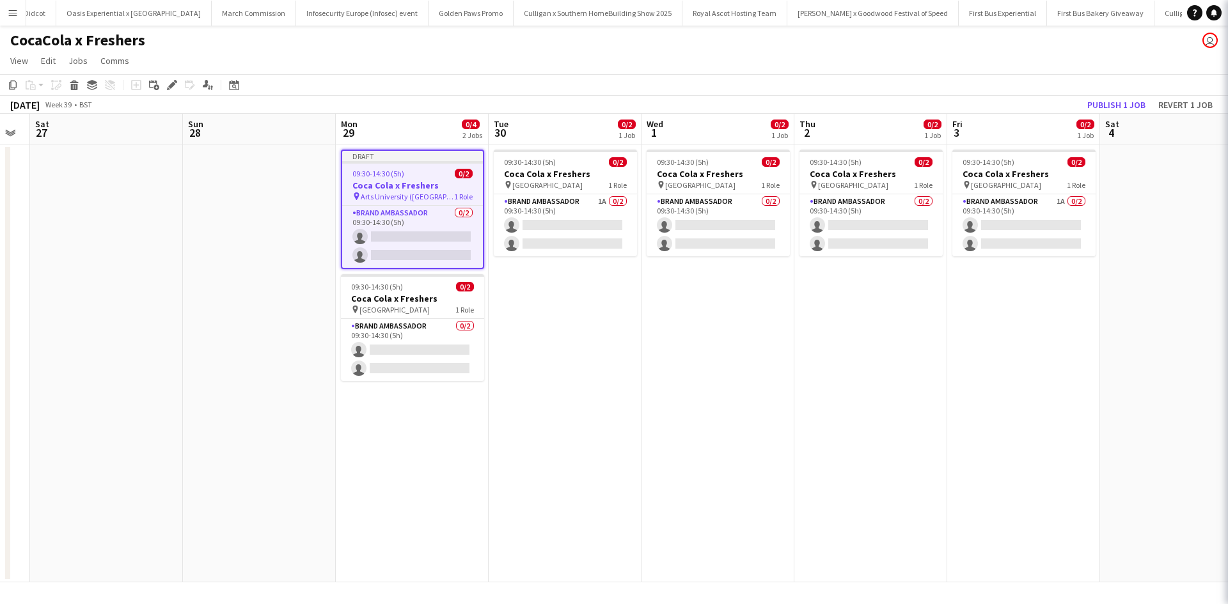
click at [948, 434] on app-date-cell "09:30-14:30 (5h) 0/2 Coca Cola x Freshers pin Bournemouth University 1 Role Bra…" at bounding box center [1023, 364] width 153 height 438
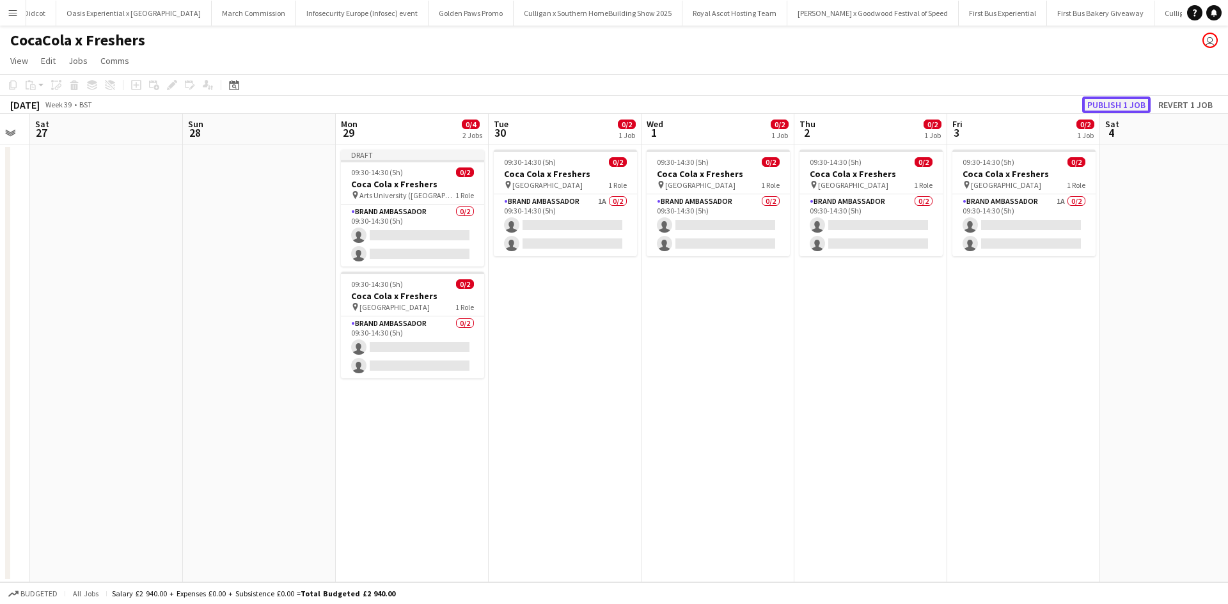
click at [1146, 102] on button "Publish 1 job" at bounding box center [1116, 105] width 68 height 17
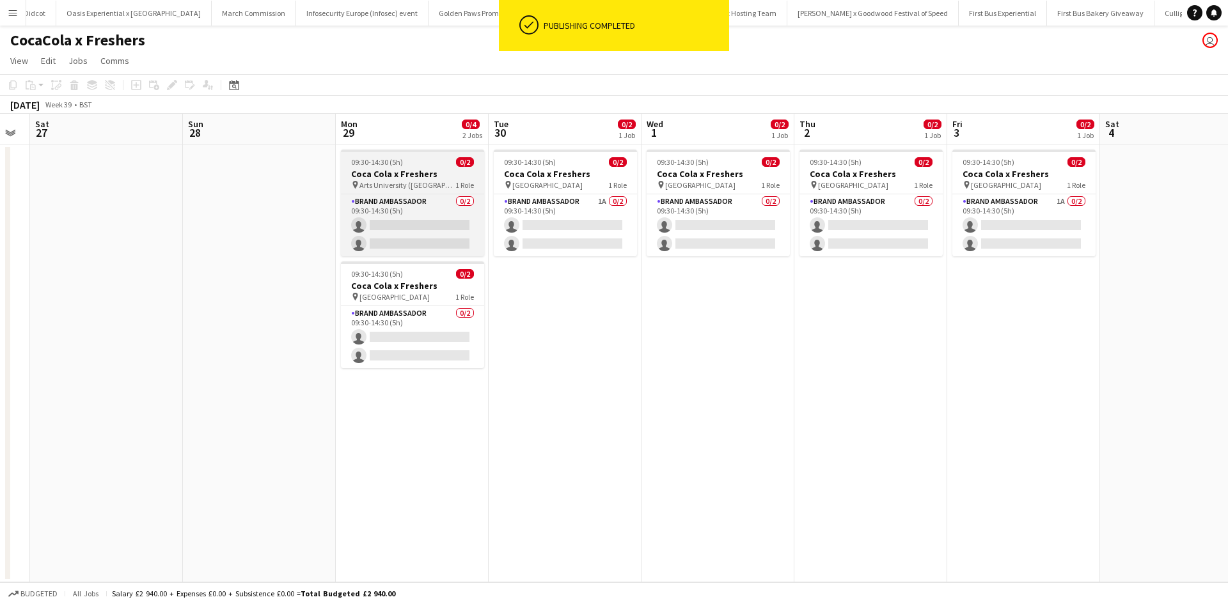
click at [432, 159] on div "09:30-14:30 (5h) 0/2" at bounding box center [412, 162] width 143 height 10
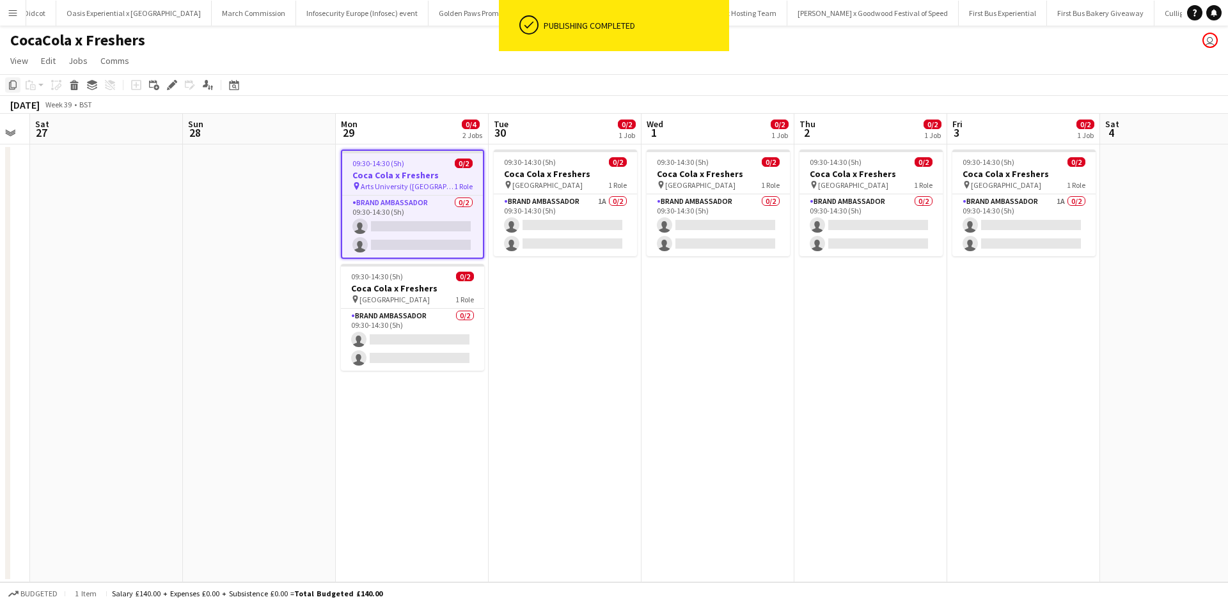
click at [10, 86] on icon "Copy" at bounding box center [13, 85] width 10 height 10
click at [539, 292] on app-date-cell "09:30-14:30 (5h) 0/2 Coca Cola x Freshers pin Bournemouth University 1 Role Bra…" at bounding box center [565, 364] width 153 height 438
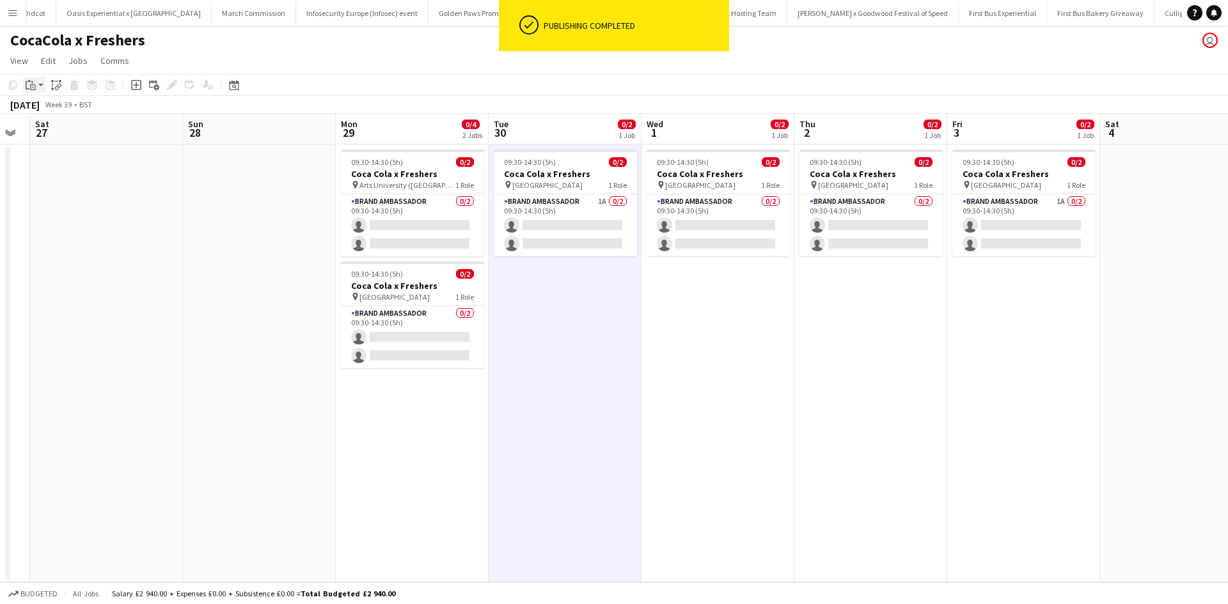
click at [33, 83] on icon "Paste" at bounding box center [31, 85] width 10 height 10
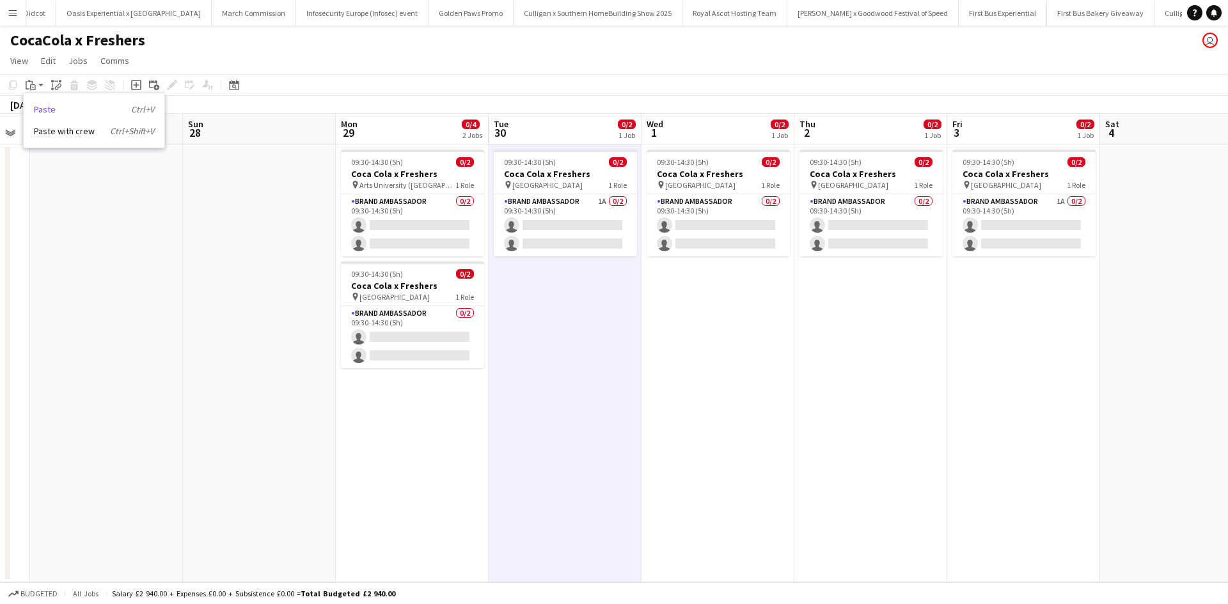
click at [44, 109] on link "Paste Ctrl+V" at bounding box center [94, 110] width 120 height 12
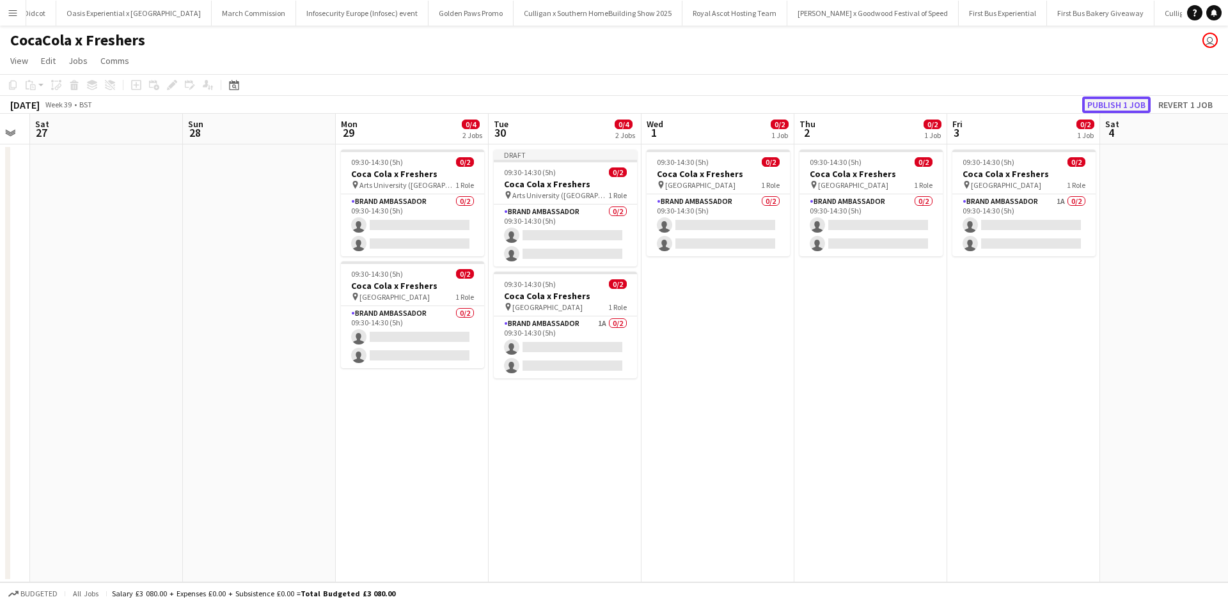
click at [1106, 103] on button "Publish 1 job" at bounding box center [1116, 105] width 68 height 17
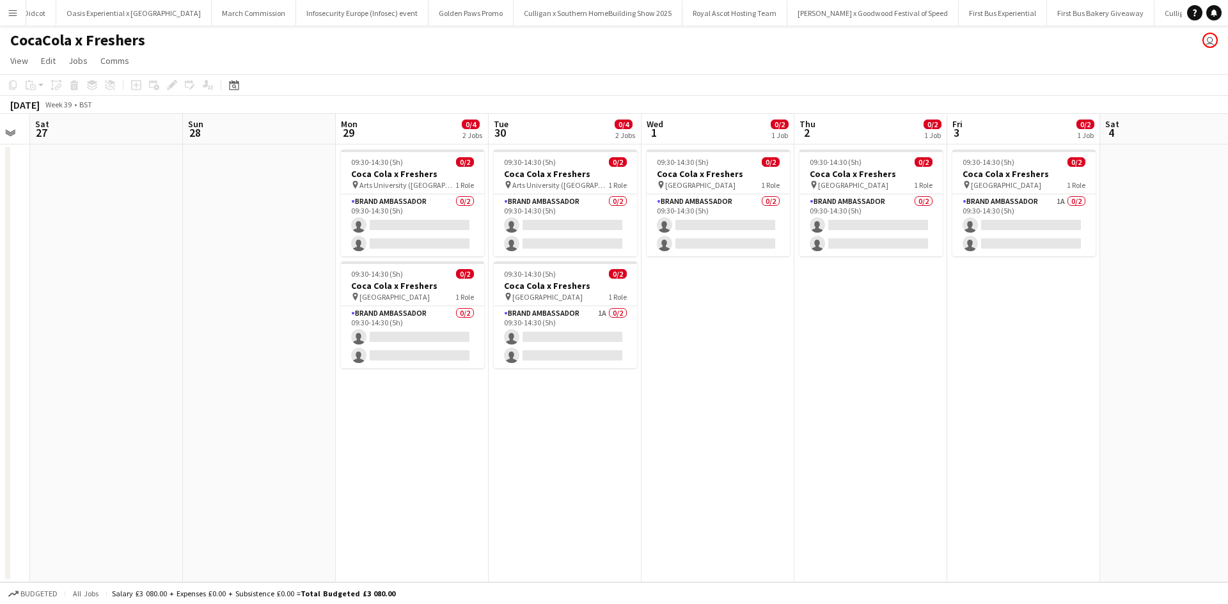
click at [684, 304] on app-date-cell "09:30-14:30 (5h) 0/2 Coca Cola x Freshers pin Bournemouth University 1 Role Bra…" at bounding box center [717, 364] width 153 height 438
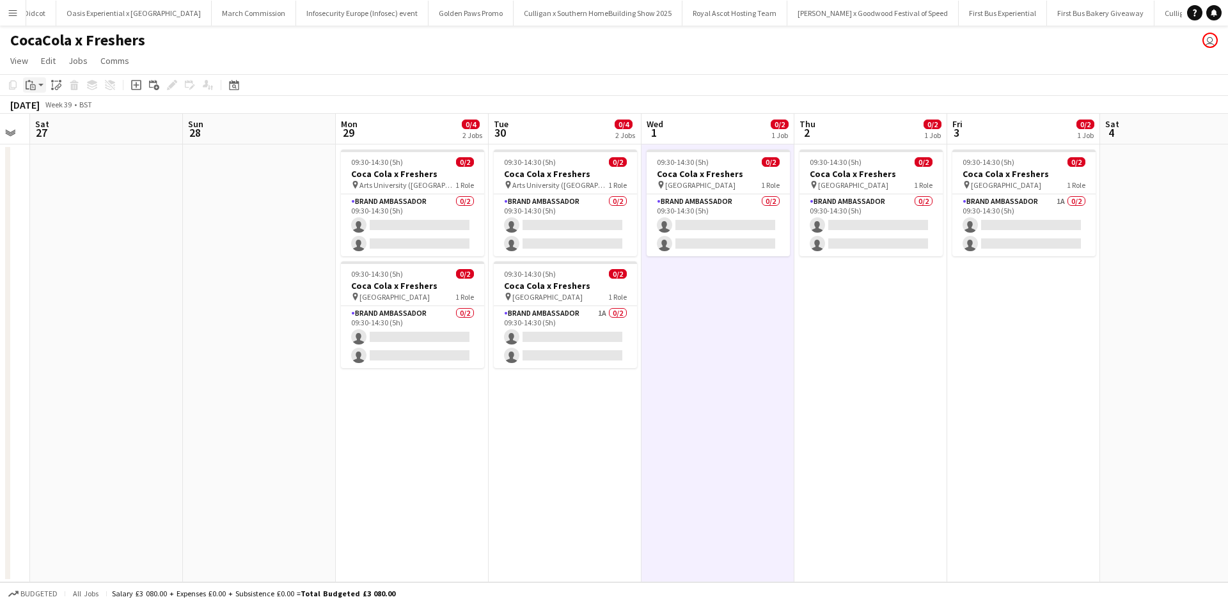
click at [30, 84] on icon "Paste" at bounding box center [31, 85] width 10 height 10
click at [53, 106] on link "Paste Ctrl+V" at bounding box center [94, 110] width 120 height 12
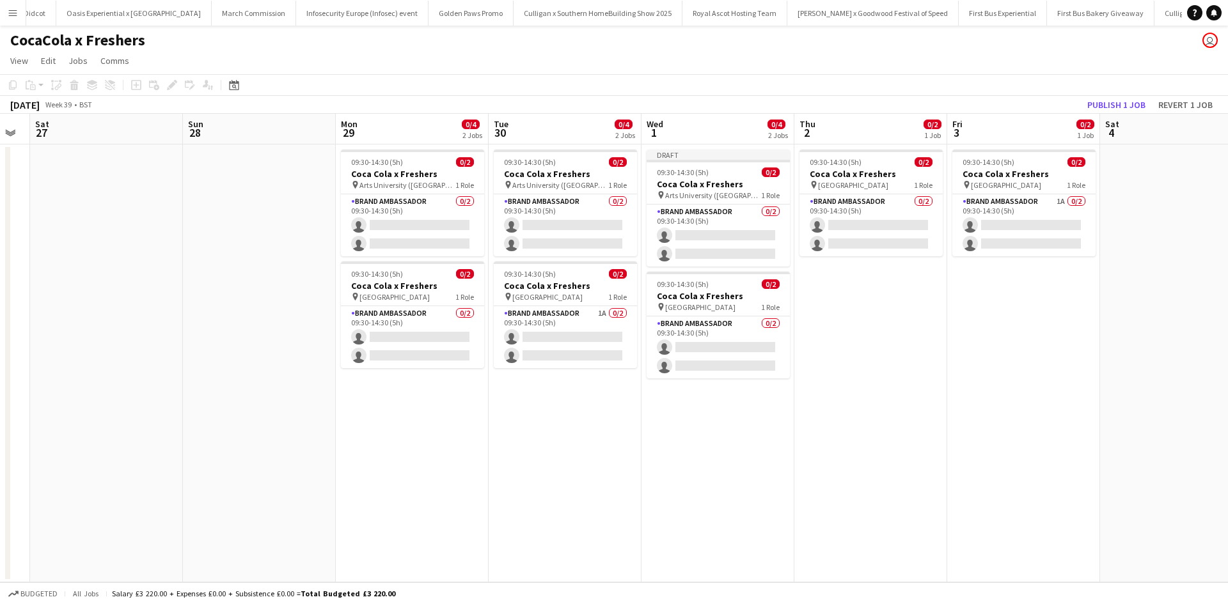
click at [838, 285] on app-date-cell "09:30-14:30 (5h) 0/2 Coca Cola x Freshers pin Bournemouth University 1 Role Bra…" at bounding box center [870, 364] width 153 height 438
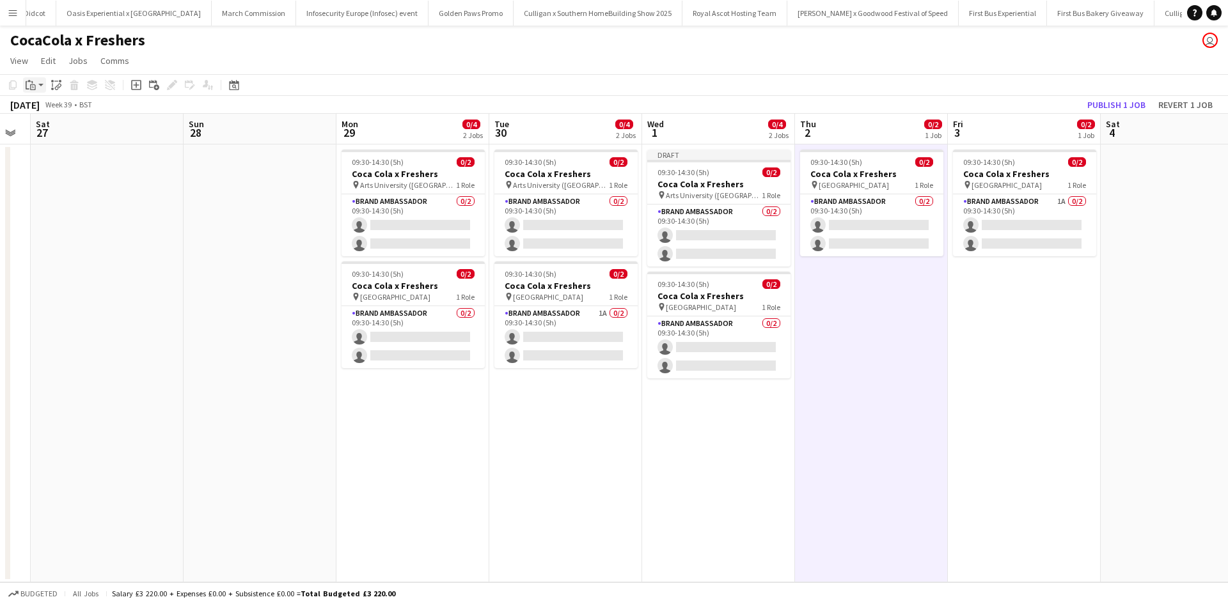
click at [35, 90] on icon at bounding box center [33, 87] width 6 height 6
click at [50, 107] on link "Paste Ctrl+V" at bounding box center [94, 110] width 120 height 12
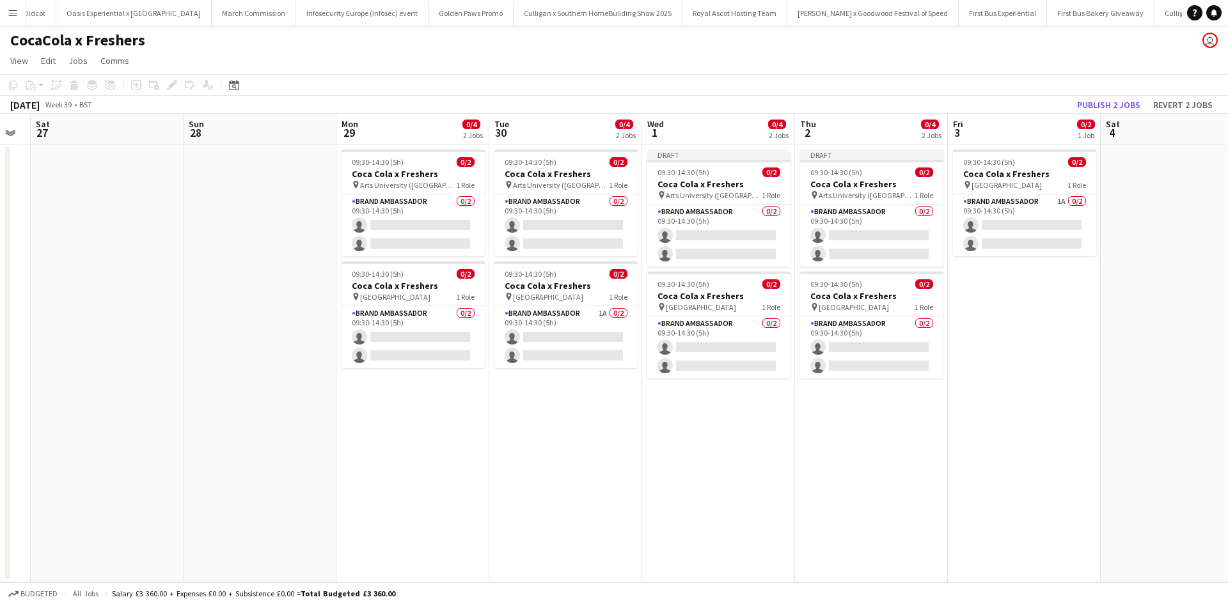
click at [998, 289] on app-date-cell "09:30-14:30 (5h) 0/2 Coca Cola x Freshers pin Bournemouth University 1 Role Bra…" at bounding box center [1024, 364] width 153 height 438
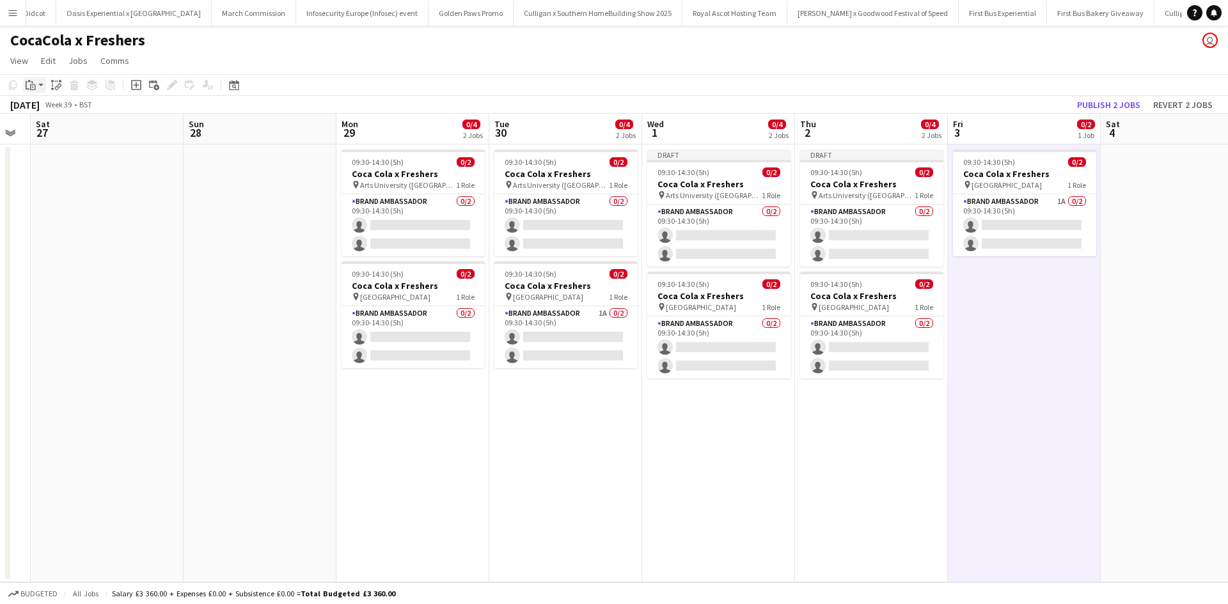
click at [31, 85] on icon at bounding box center [33, 87] width 6 height 6
click at [45, 108] on link "Paste Ctrl+V" at bounding box center [94, 110] width 120 height 12
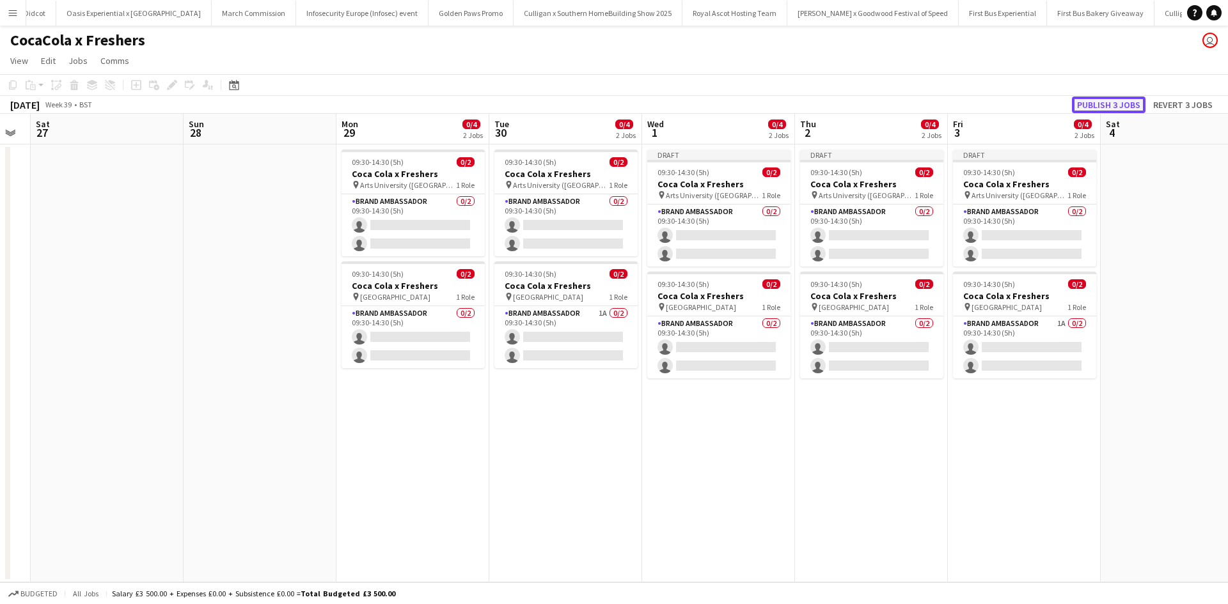
click at [1118, 107] on button "Publish 3 jobs" at bounding box center [1109, 105] width 74 height 17
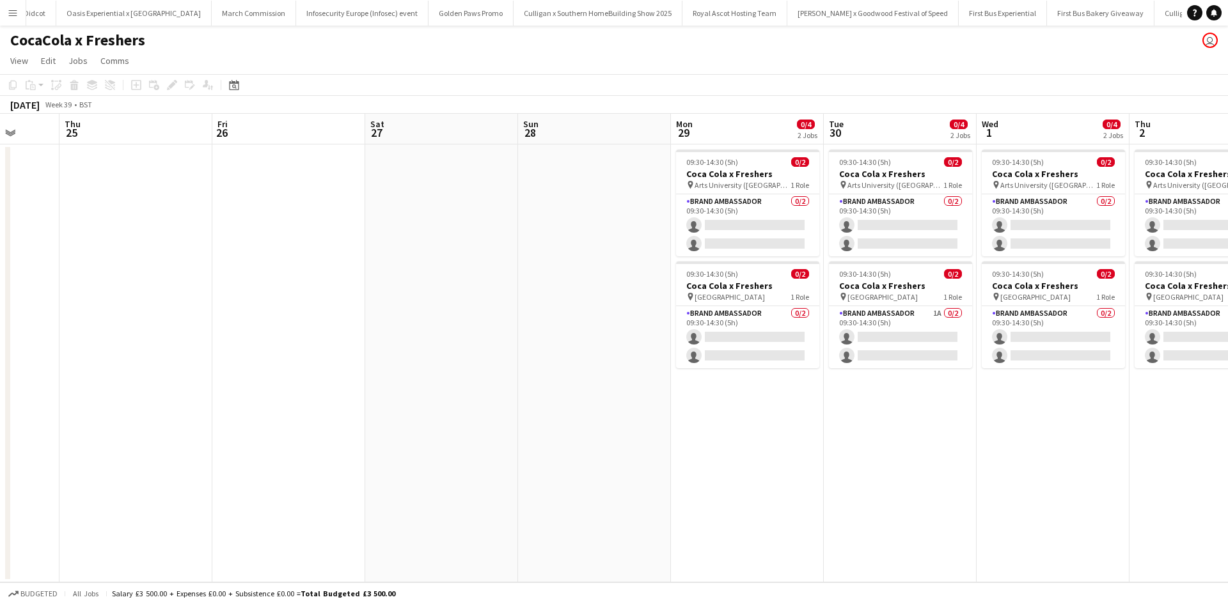
drag, startPoint x: 305, startPoint y: 448, endPoint x: 793, endPoint y: 447, distance: 488.0
click at [793, 447] on app-calendar-viewport "Mon 22 Tue 23 Wed 24 Thu 25 Fri 26 Sat 27 Sun 28 Mon 29 0/4 2 Jobs Tue 30 0/4 2…" at bounding box center [614, 348] width 1228 height 469
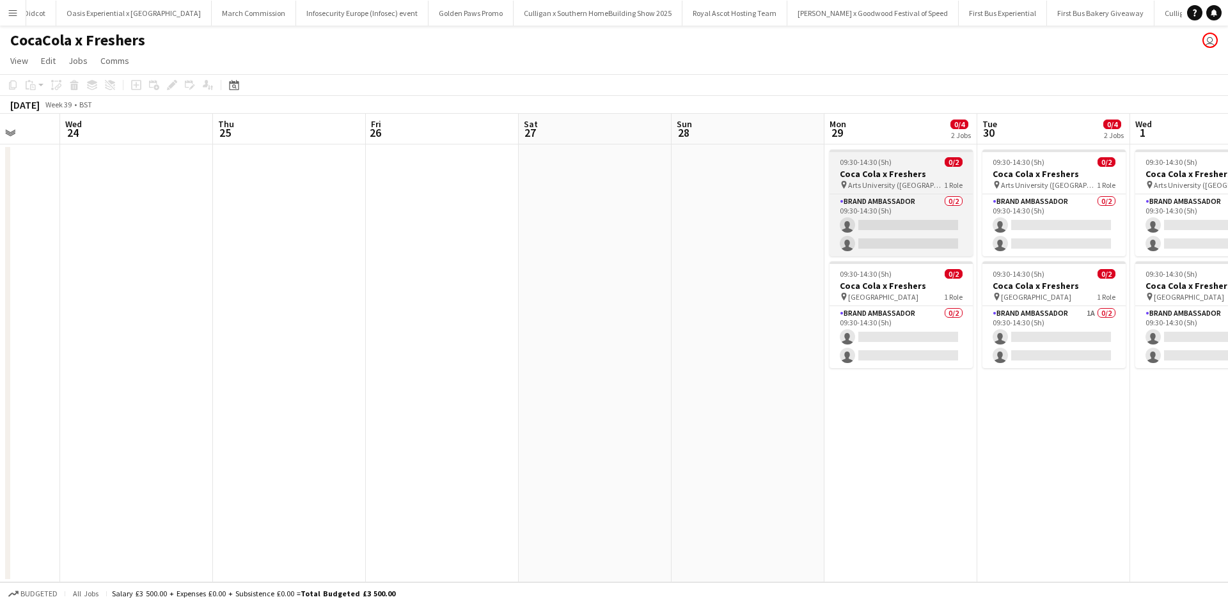
click at [912, 155] on app-job-card "09:30-14:30 (5h) 0/2 Coca Cola x Freshers pin Arts University (Bournemouth) 1 R…" at bounding box center [901, 203] width 143 height 107
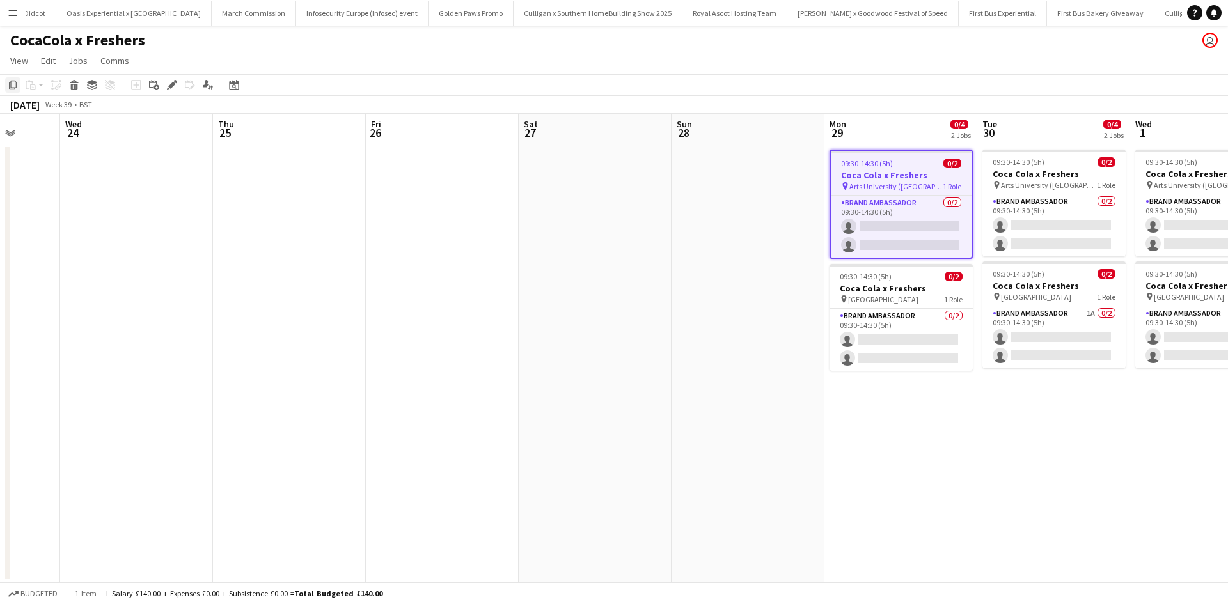
click at [16, 86] on icon at bounding box center [13, 85] width 8 height 9
click at [280, 173] on app-date-cell at bounding box center [289, 364] width 153 height 438
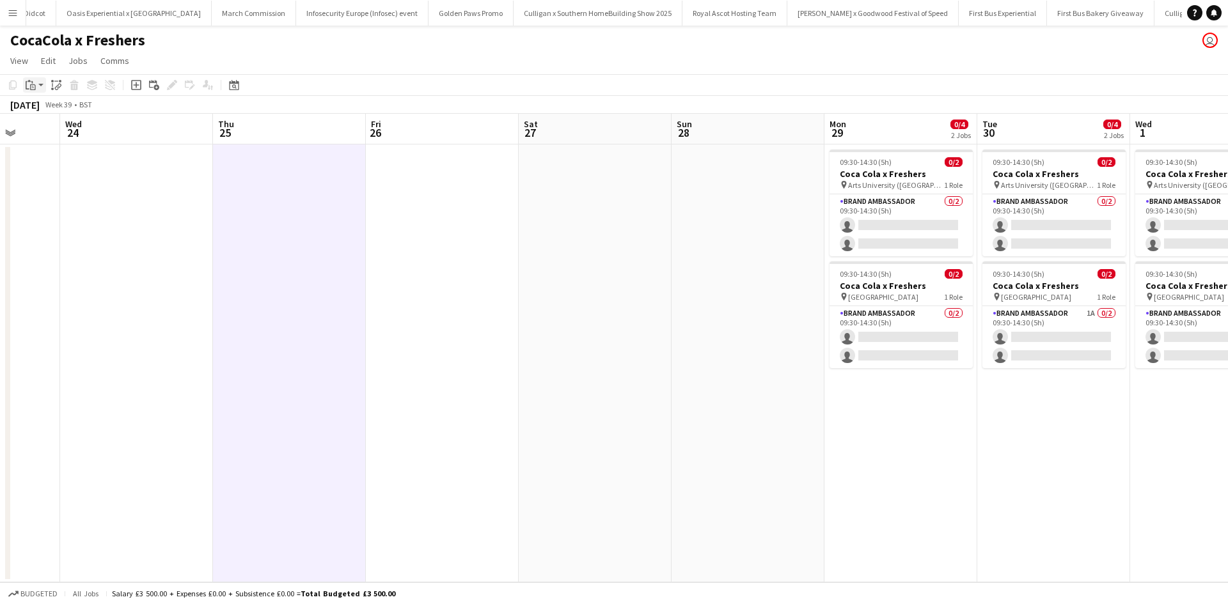
click at [31, 88] on icon at bounding box center [33, 87] width 6 height 6
click at [55, 111] on link "Paste Ctrl+V" at bounding box center [94, 110] width 120 height 12
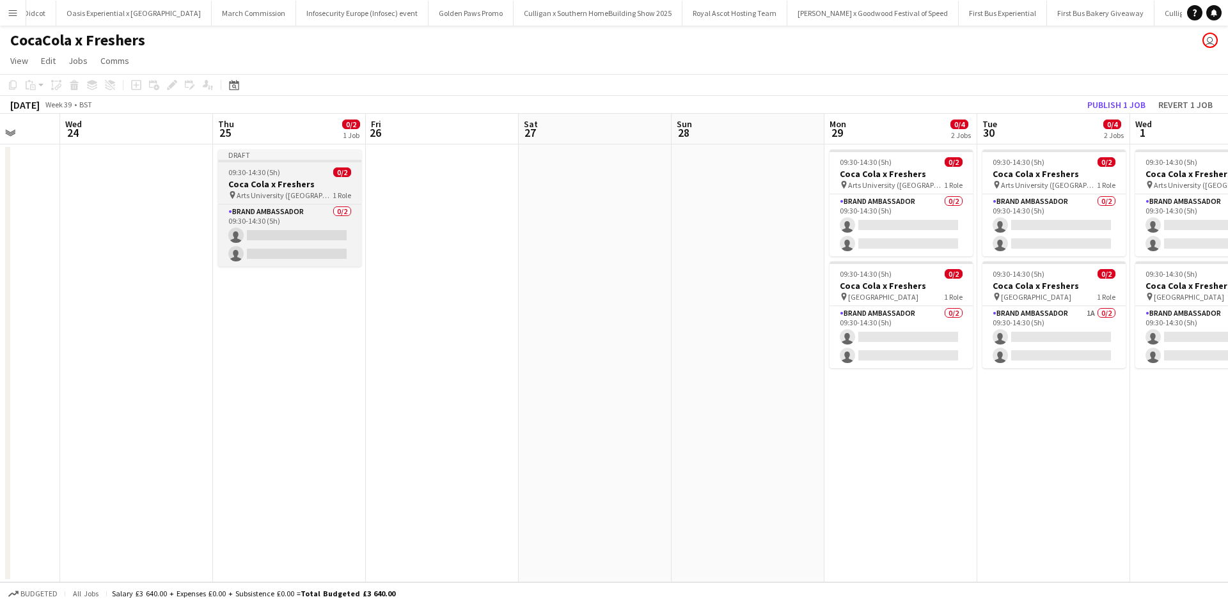
click at [313, 173] on div "09:30-14:30 (5h) 0/2" at bounding box center [289, 173] width 143 height 10
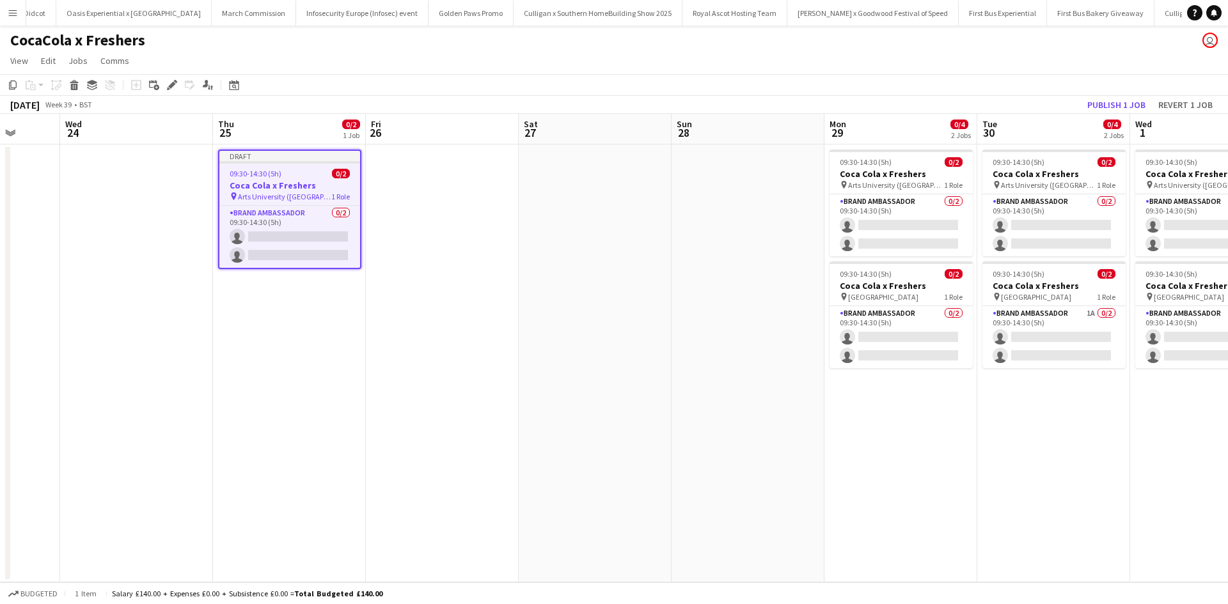
drag, startPoint x: 175, startPoint y: 90, endPoint x: 183, endPoint y: 90, distance: 8.3
click at [175, 90] on icon "Edit" at bounding box center [172, 85] width 10 height 10
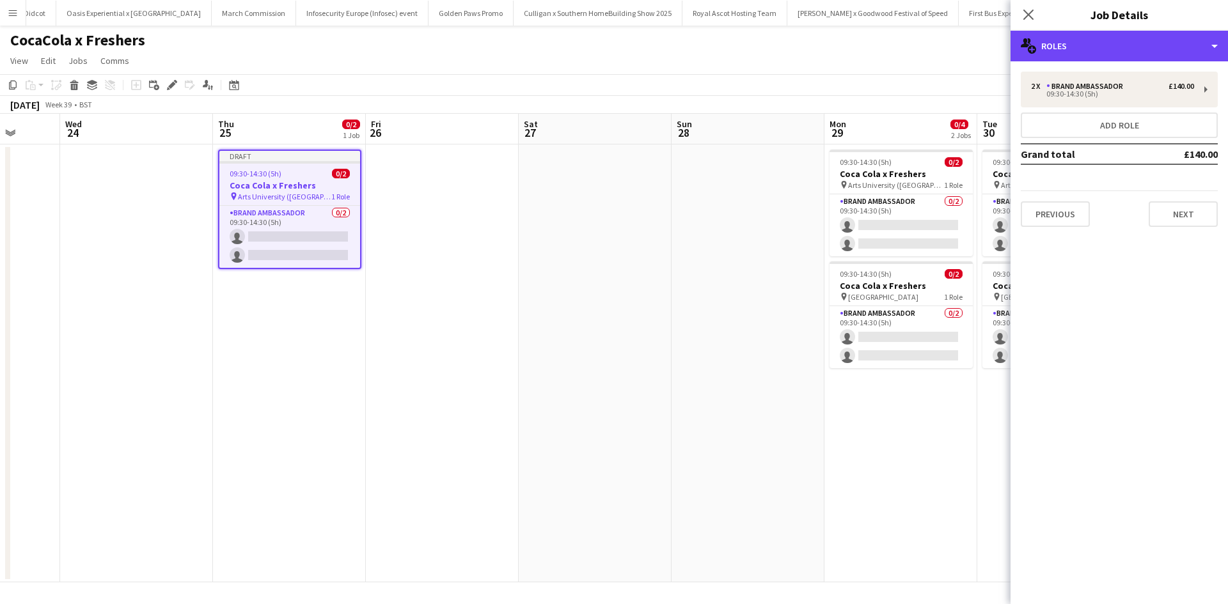
drag, startPoint x: 1043, startPoint y: 56, endPoint x: 1078, endPoint y: 71, distance: 37.8
click at [1044, 56] on div "multiple-users-add Roles" at bounding box center [1119, 46] width 217 height 31
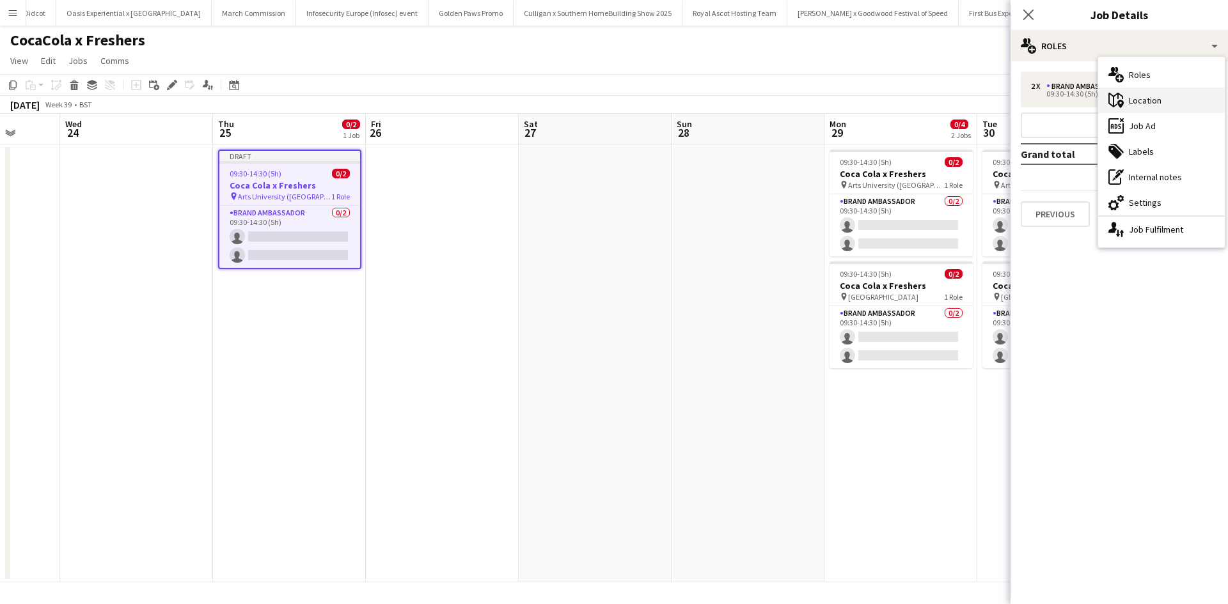
click at [1119, 94] on icon at bounding box center [1115, 100] width 15 height 15
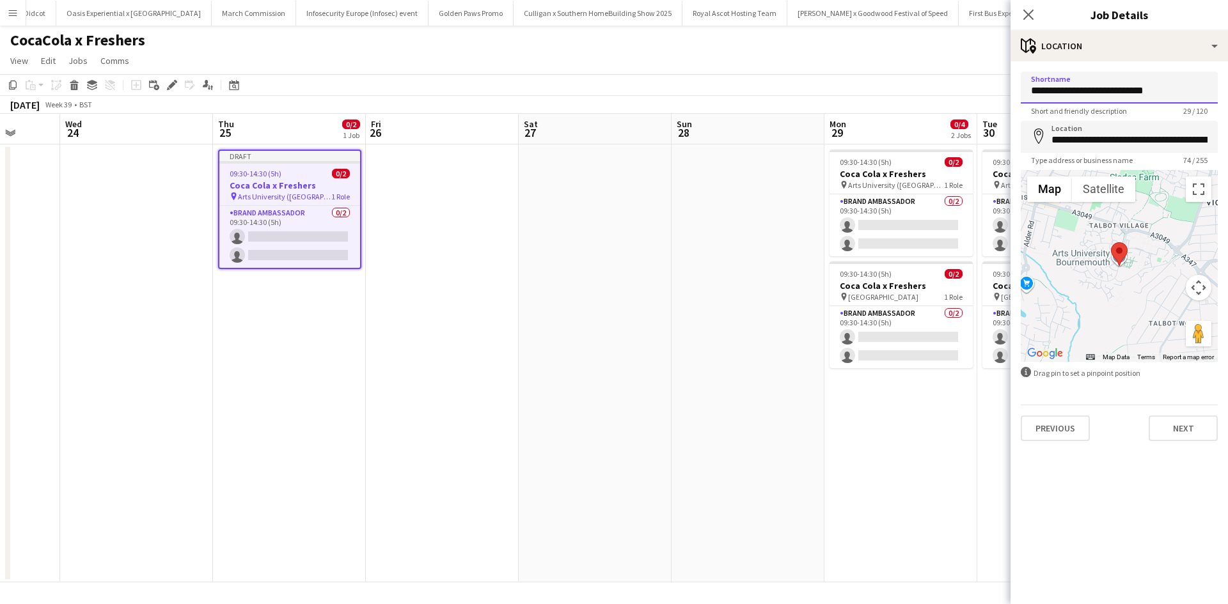
drag, startPoint x: 1172, startPoint y: 90, endPoint x: 1026, endPoint y: 100, distance: 146.8
click at [1026, 100] on input "**********" at bounding box center [1119, 88] width 197 height 32
paste input "*********"
type input "**********"
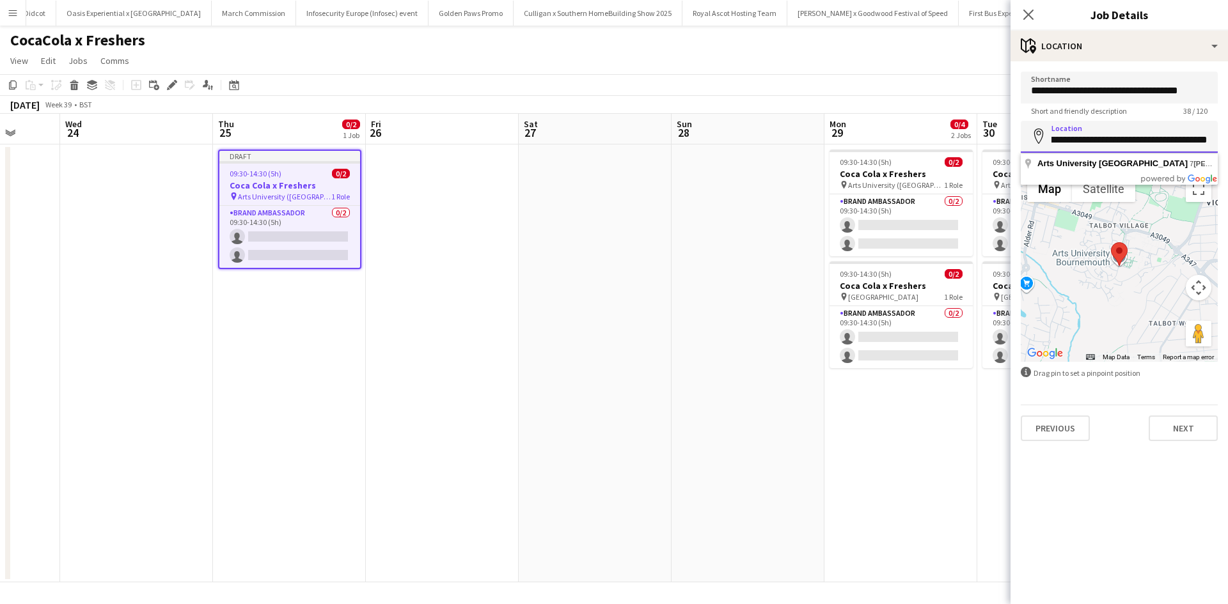
drag, startPoint x: 1051, startPoint y: 143, endPoint x: 1227, endPoint y: 139, distance: 176.5
click at [1227, 139] on form "**********" at bounding box center [1119, 257] width 217 height 370
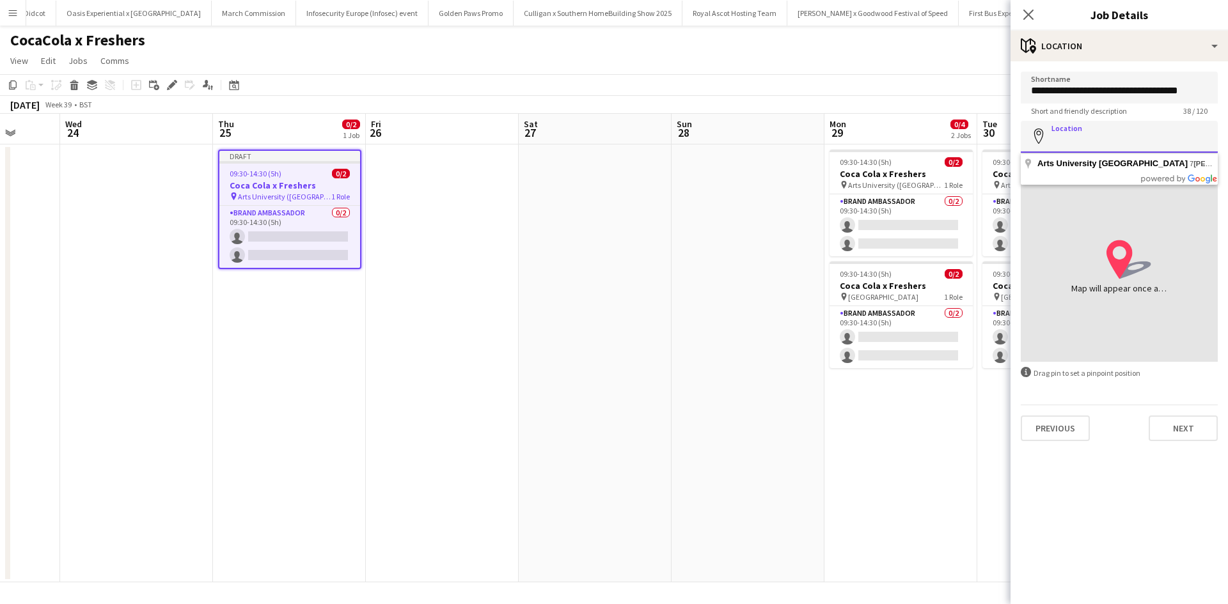
scroll to position [0, 0]
paste input "**********"
type input "**********"
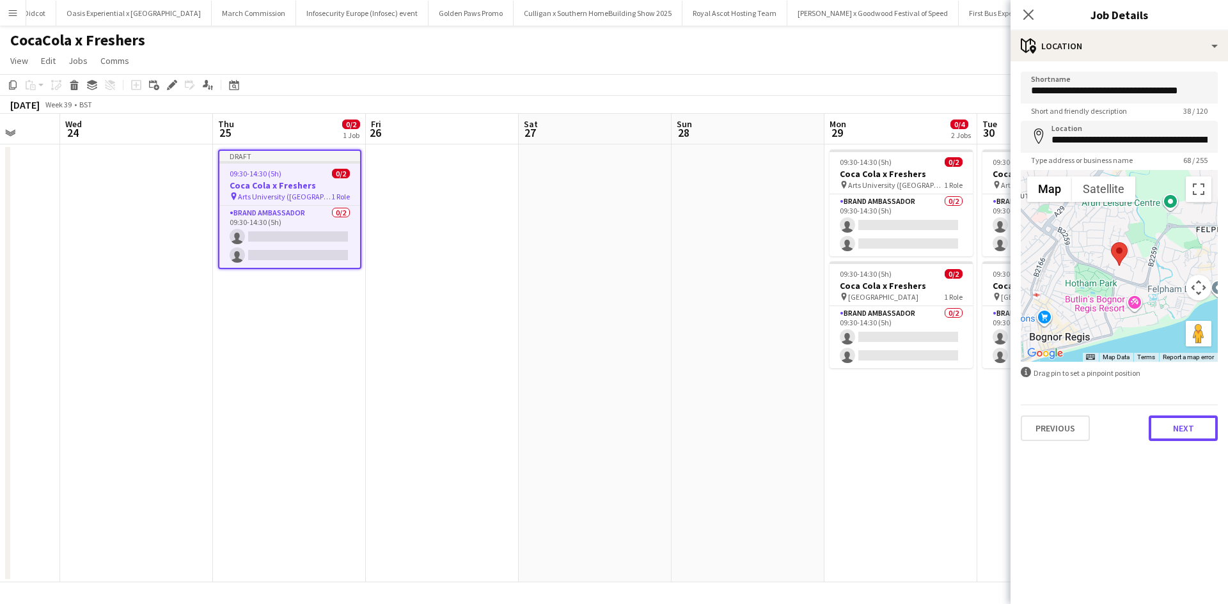
click at [1174, 432] on button "Next" at bounding box center [1183, 429] width 69 height 26
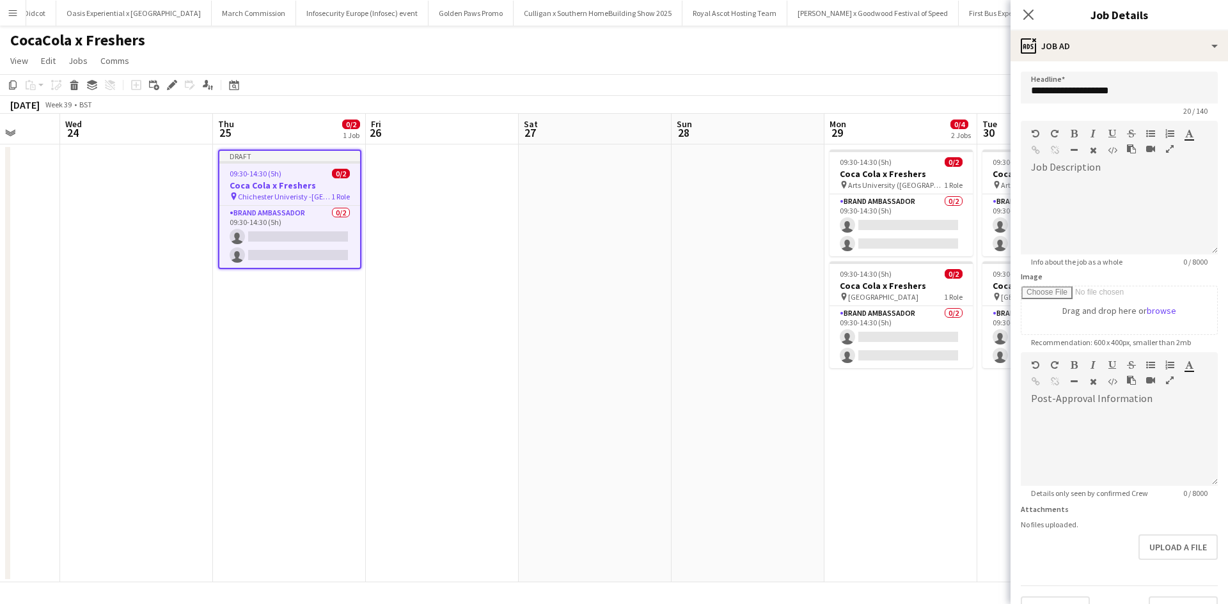
click at [960, 453] on app-date-cell "09:30-14:30 (5h) 0/2 Coca Cola x Freshers pin Arts University (Bournemouth) 1 R…" at bounding box center [900, 364] width 153 height 438
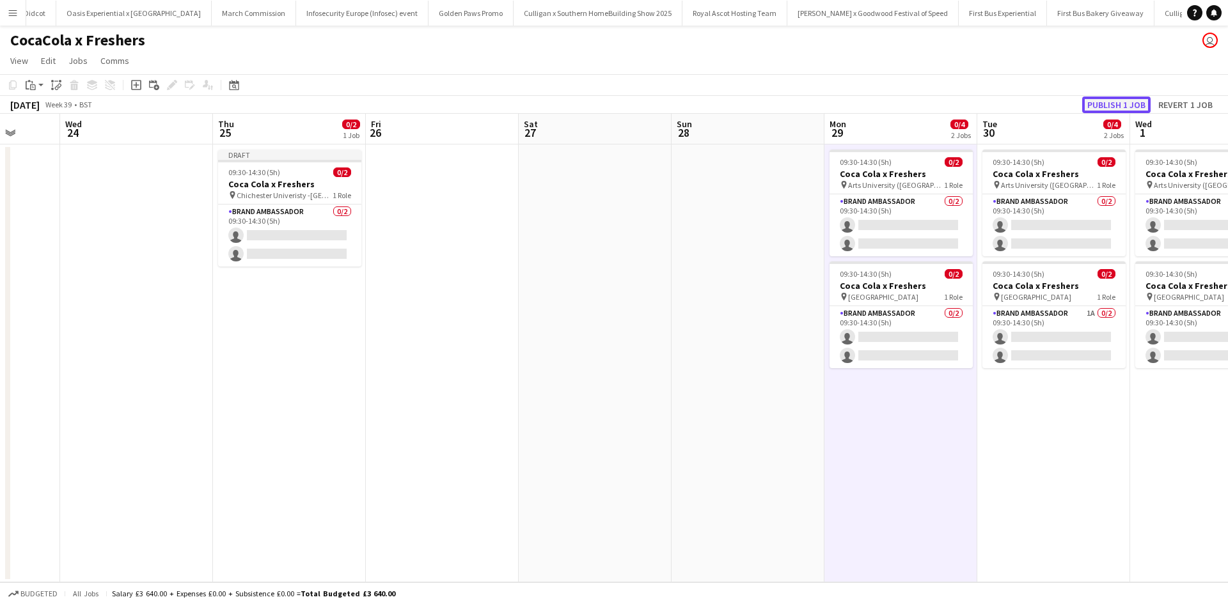
click at [1122, 107] on button "Publish 1 job" at bounding box center [1116, 105] width 68 height 17
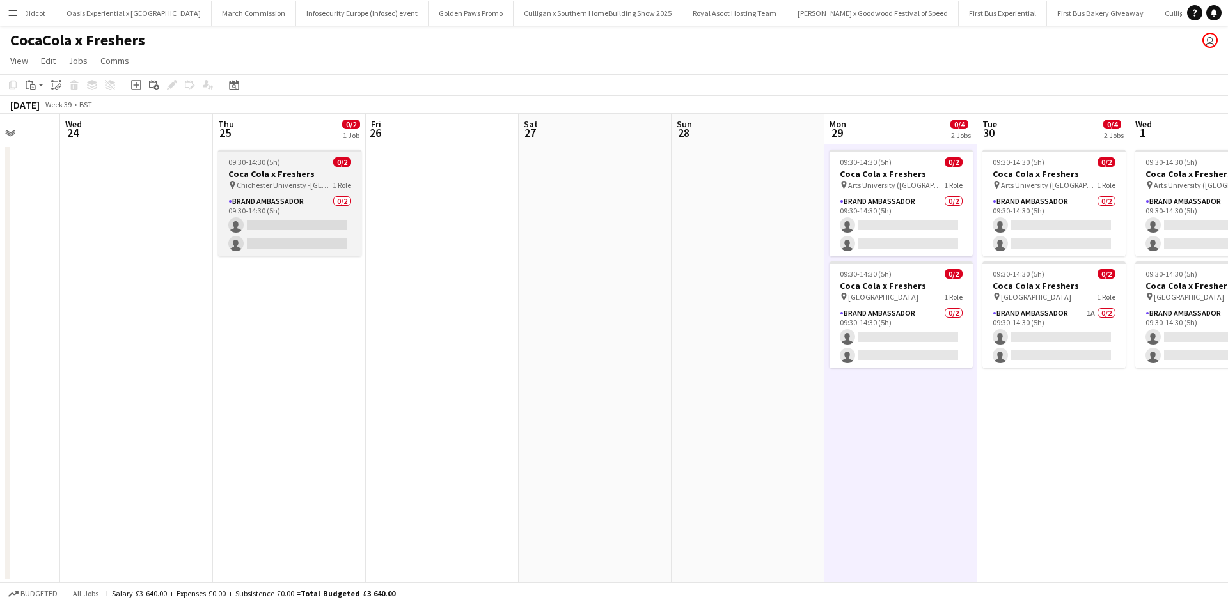
click at [311, 161] on div "09:30-14:30 (5h) 0/2" at bounding box center [289, 162] width 143 height 10
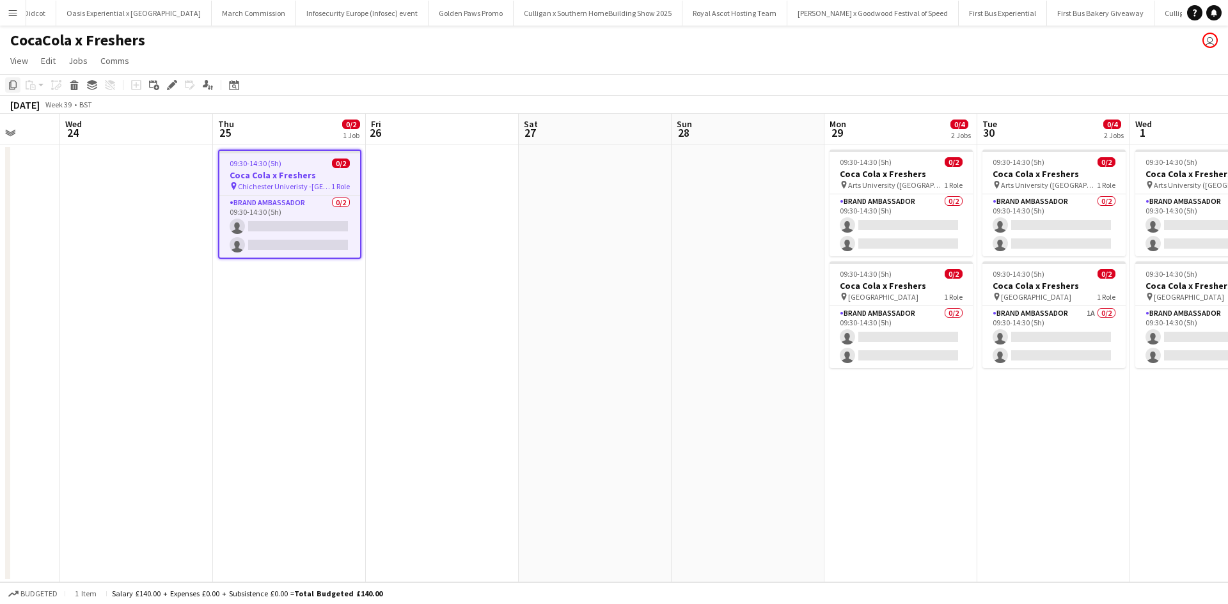
click at [10, 84] on icon "Copy" at bounding box center [13, 85] width 10 height 10
click at [420, 169] on app-date-cell at bounding box center [442, 364] width 153 height 438
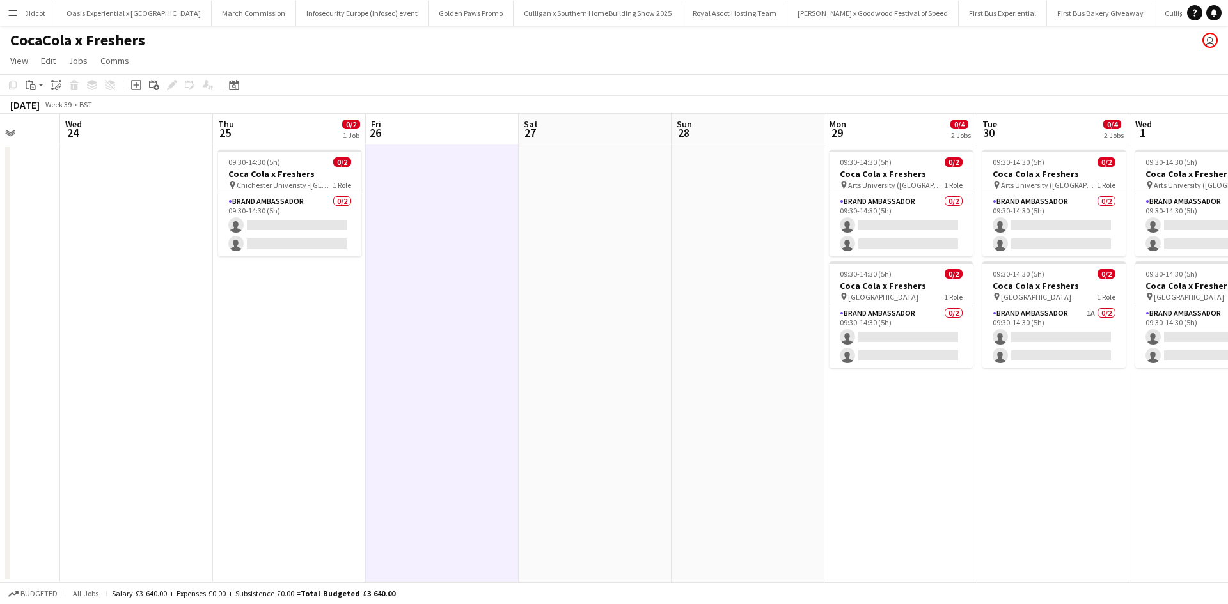
scroll to position [0, 398]
click at [33, 88] on icon "Paste" at bounding box center [31, 85] width 10 height 10
click at [59, 107] on link "Paste Ctrl+V" at bounding box center [94, 110] width 120 height 12
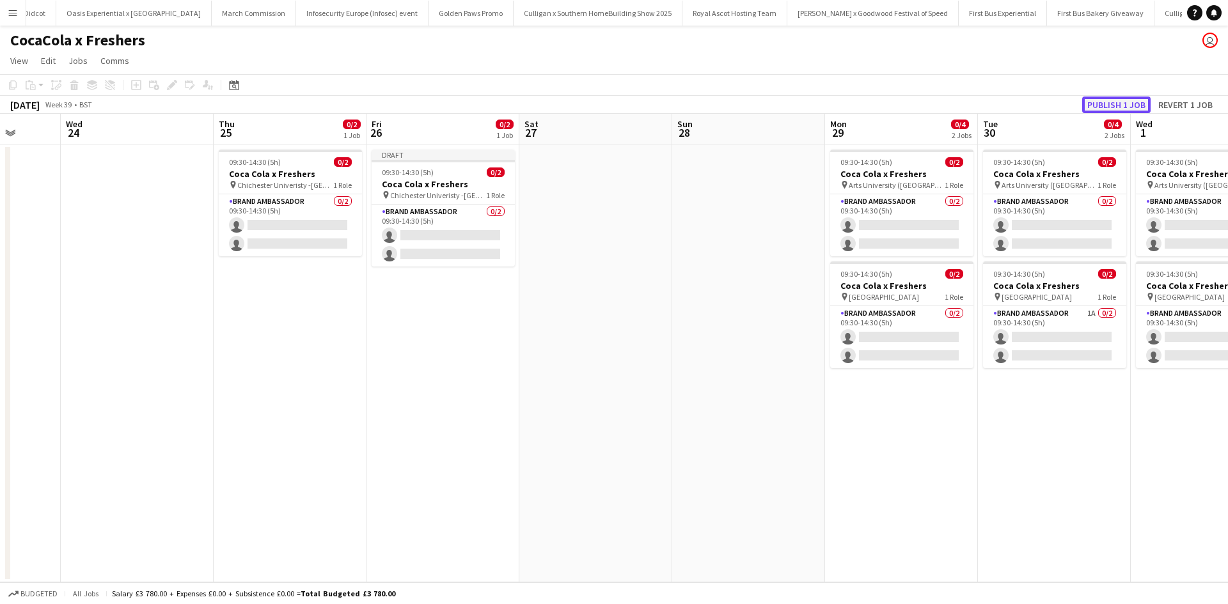
click at [1131, 100] on button "Publish 1 job" at bounding box center [1116, 105] width 68 height 17
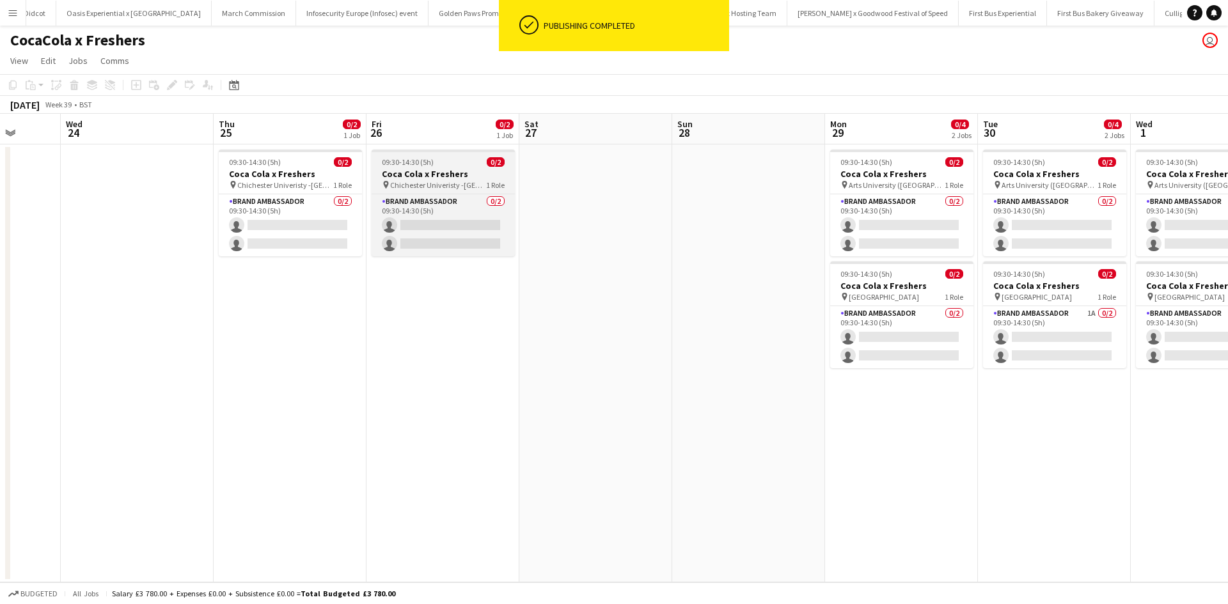
click at [464, 169] on h3 "Coca Cola x Freshers" at bounding box center [443, 174] width 143 height 12
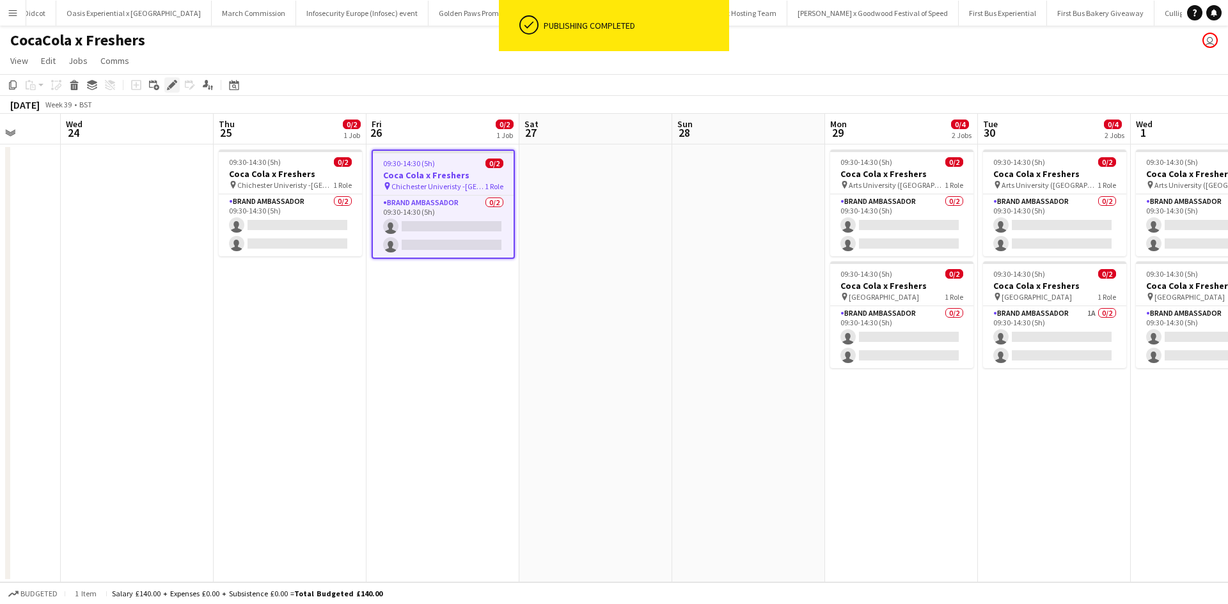
click at [175, 85] on icon "Edit" at bounding box center [172, 85] width 10 height 10
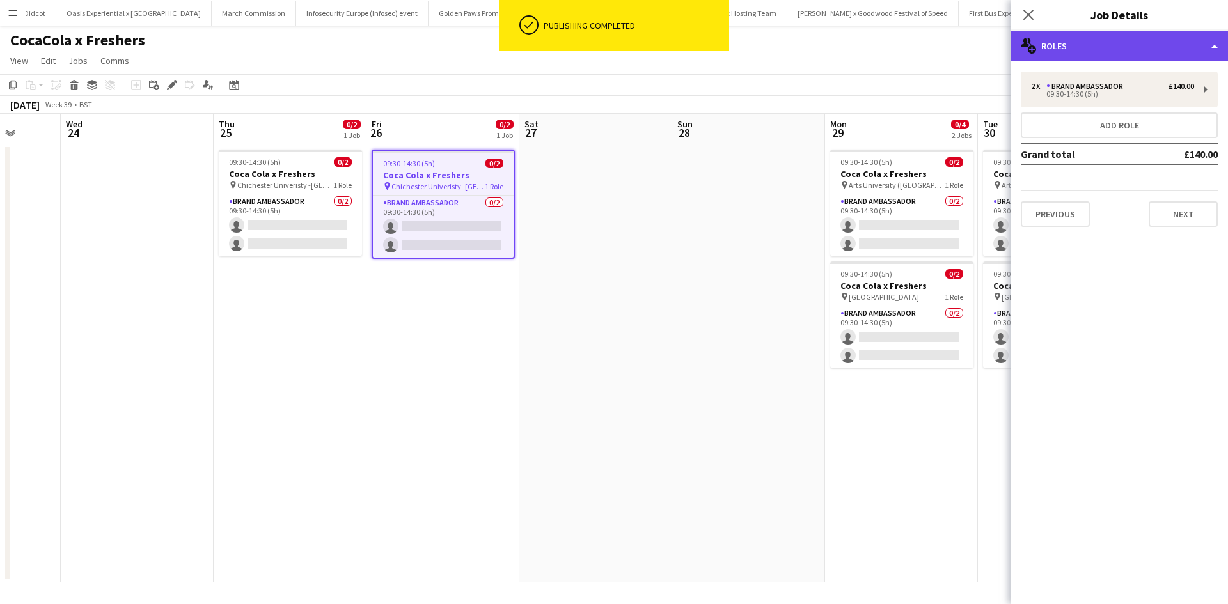
drag, startPoint x: 1063, startPoint y: 43, endPoint x: 1077, endPoint y: 48, distance: 14.8
click at [1065, 43] on div "multiple-users-add Roles" at bounding box center [1119, 46] width 217 height 31
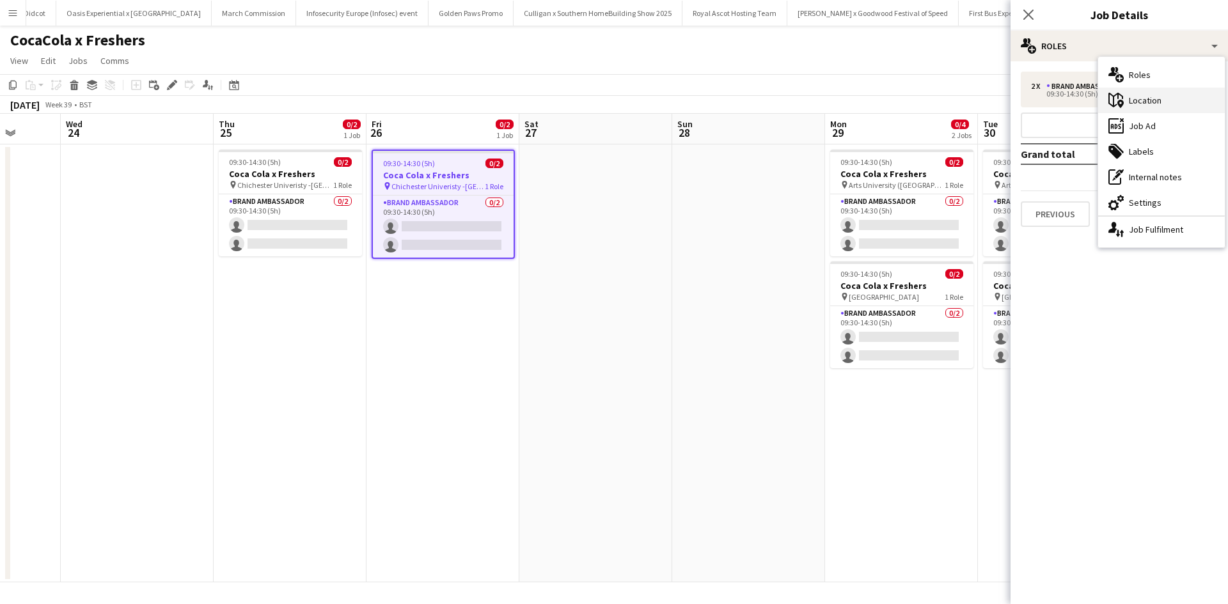
click at [1164, 94] on div "maps-pin-1 Location" at bounding box center [1161, 101] width 127 height 26
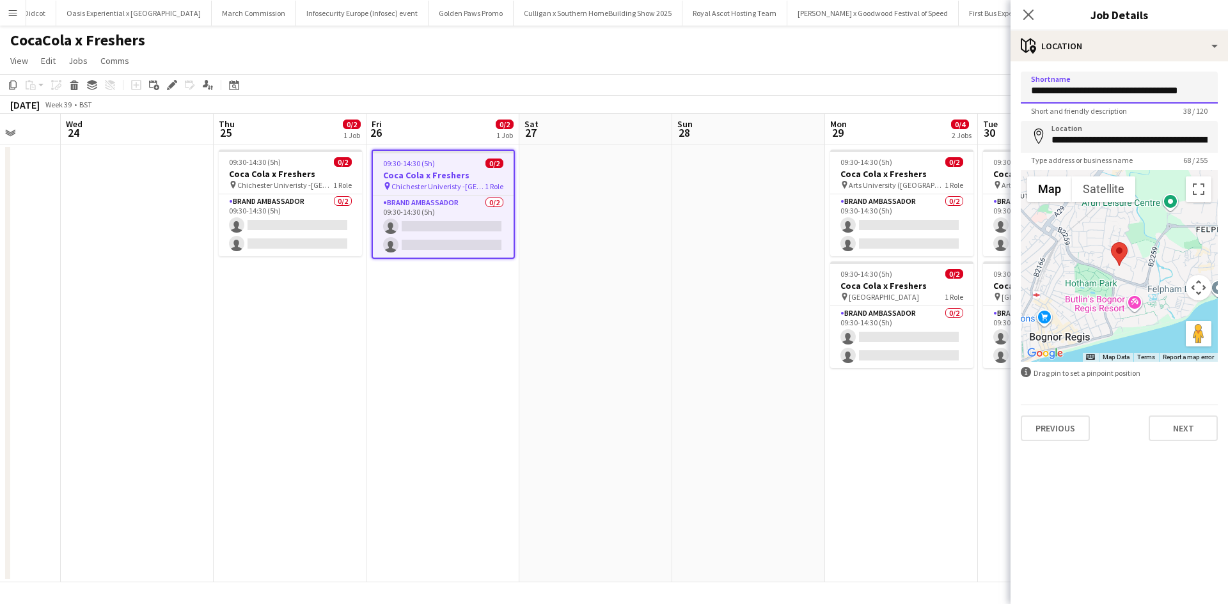
drag, startPoint x: 1031, startPoint y: 91, endPoint x: 1227, endPoint y: 100, distance: 196.6
click at [1227, 100] on form "**********" at bounding box center [1119, 257] width 217 height 370
paste input "**********"
type input "**********"
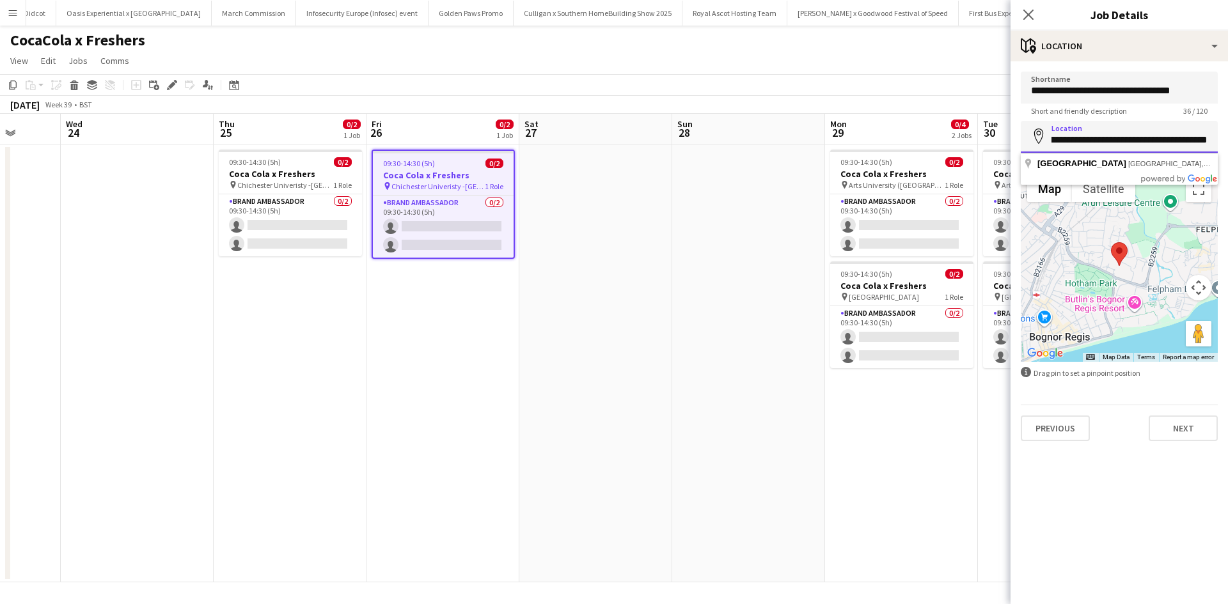
drag, startPoint x: 1051, startPoint y: 138, endPoint x: 1227, endPoint y: 152, distance: 176.4
click at [1227, 152] on form "**********" at bounding box center [1119, 257] width 217 height 370
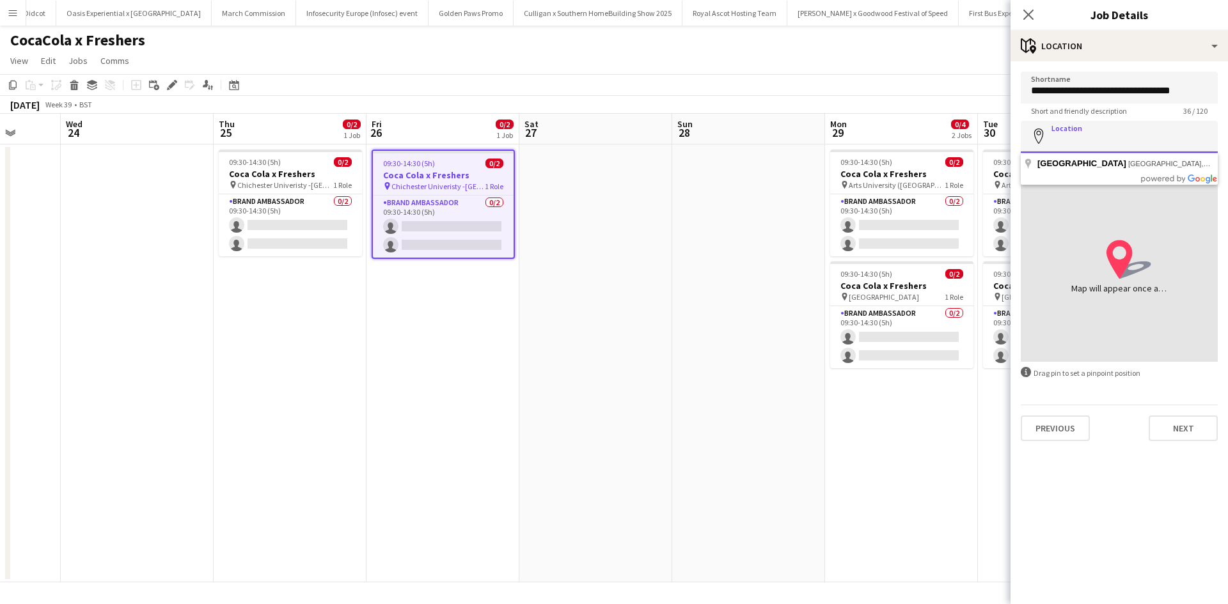
scroll to position [0, 0]
paste input "**********"
type input "**********"
drag, startPoint x: 1058, startPoint y: 142, endPoint x: 1096, endPoint y: 294, distance: 157.0
click at [1096, 294] on div "Map will appear once address has been added" at bounding box center [1119, 288] width 96 height 13
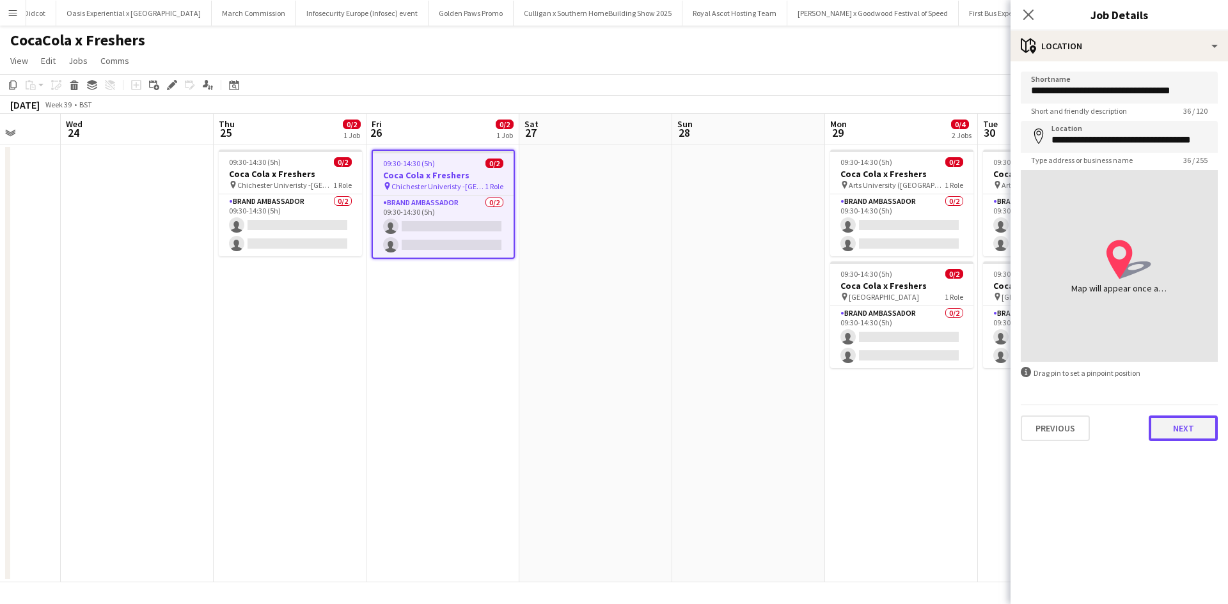
click at [1203, 423] on button "Next" at bounding box center [1183, 429] width 69 height 26
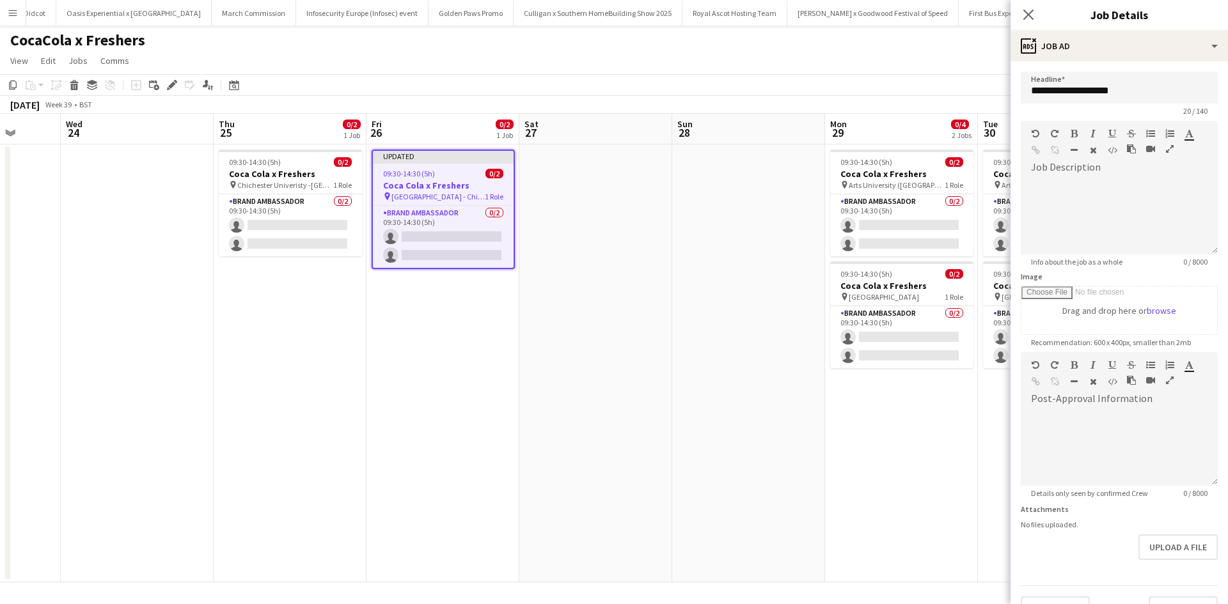
click at [952, 451] on app-date-cell "09:30-14:30 (5h) 0/2 Coca Cola x Freshers pin Arts University (Bournemouth) 1 R…" at bounding box center [901, 364] width 153 height 438
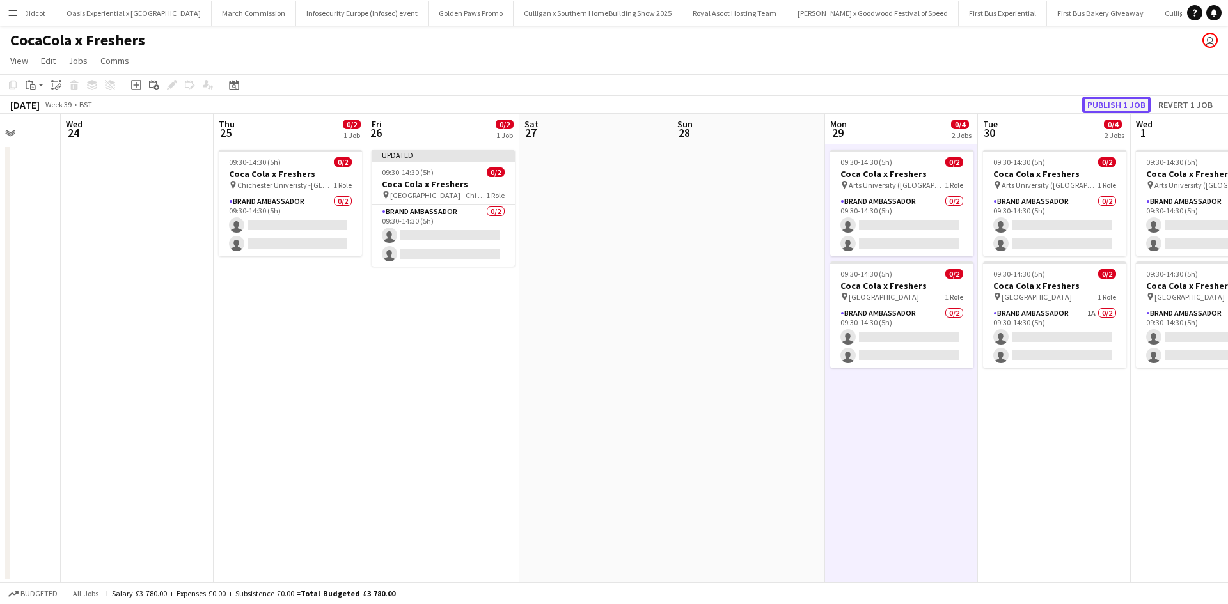
click at [1118, 98] on button "Publish 1 job" at bounding box center [1116, 105] width 68 height 17
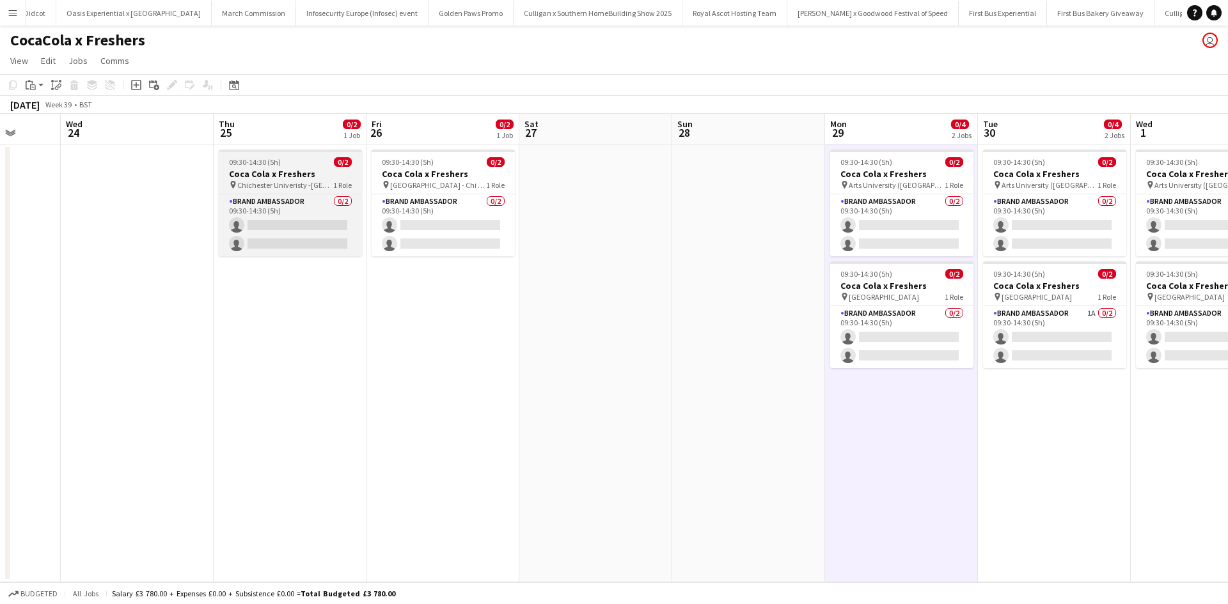
click at [294, 163] on div "09:30-14:30 (5h) 0/2" at bounding box center [290, 162] width 143 height 10
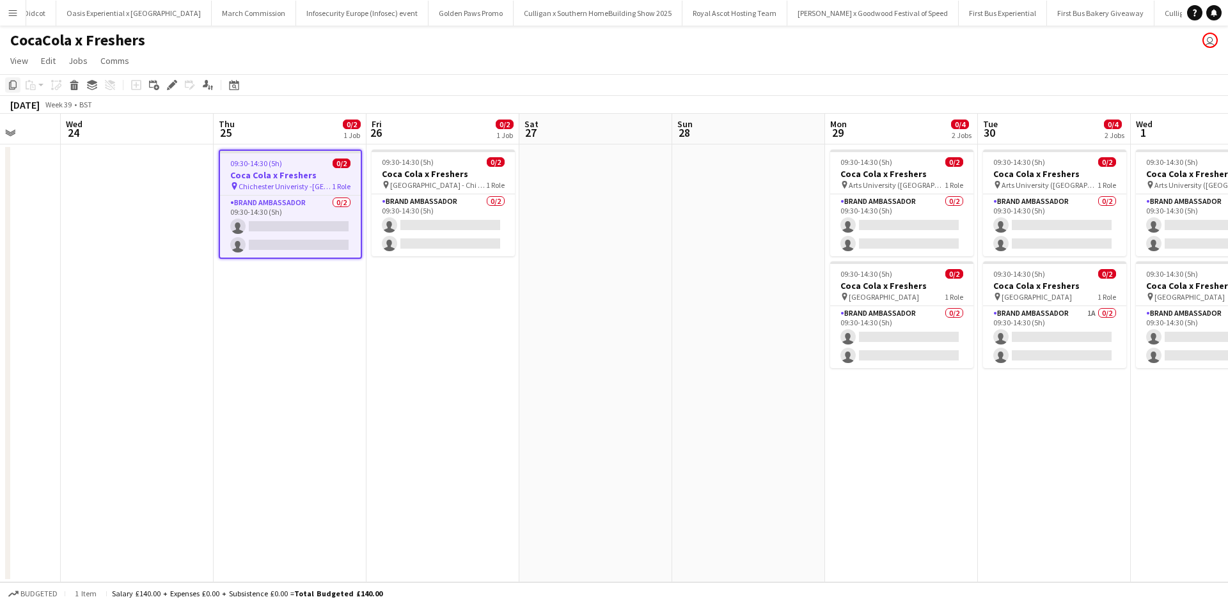
click at [13, 86] on icon "Copy" at bounding box center [13, 85] width 10 height 10
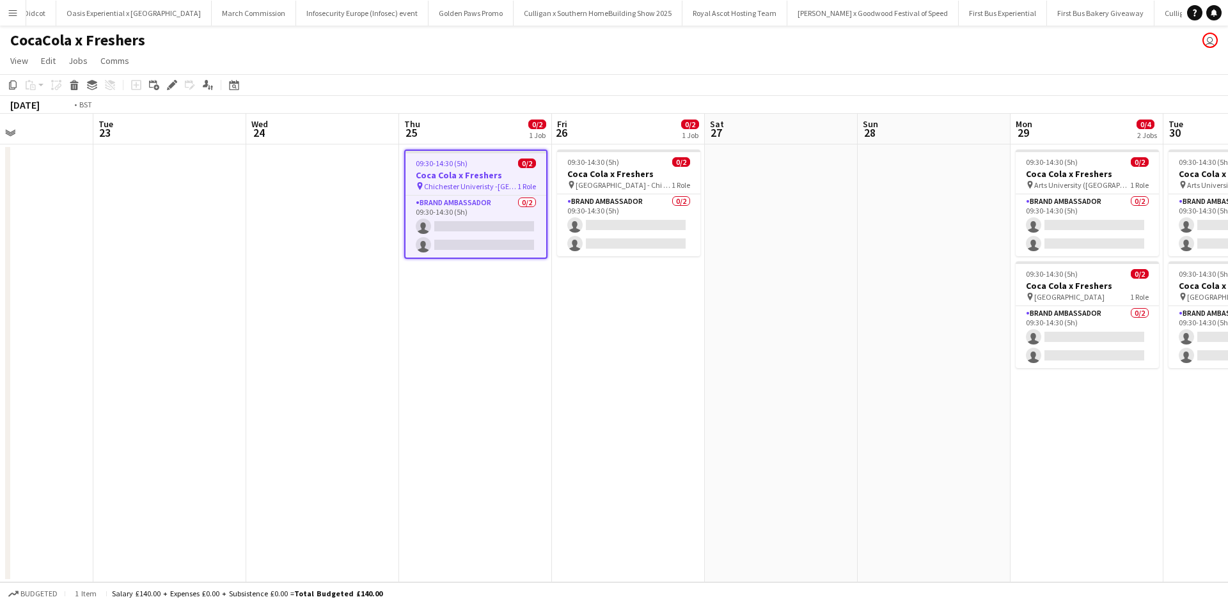
drag, startPoint x: 173, startPoint y: 395, endPoint x: 1000, endPoint y: 409, distance: 827.1
click at [998, 409] on app-calendar-viewport "Sat 20 Sun 21 Mon 22 Tue 23 Wed 24 Thu 25 0/2 1 Job Fri 26 0/2 1 Job Sat 27 Sun…" at bounding box center [614, 348] width 1228 height 469
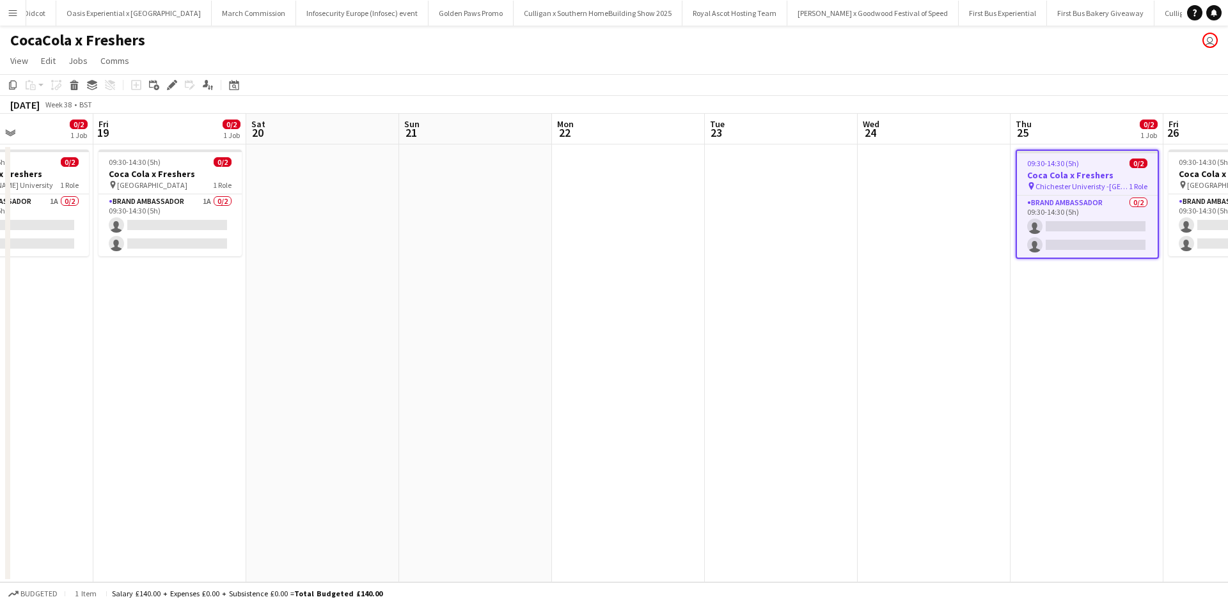
scroll to position [0, 323]
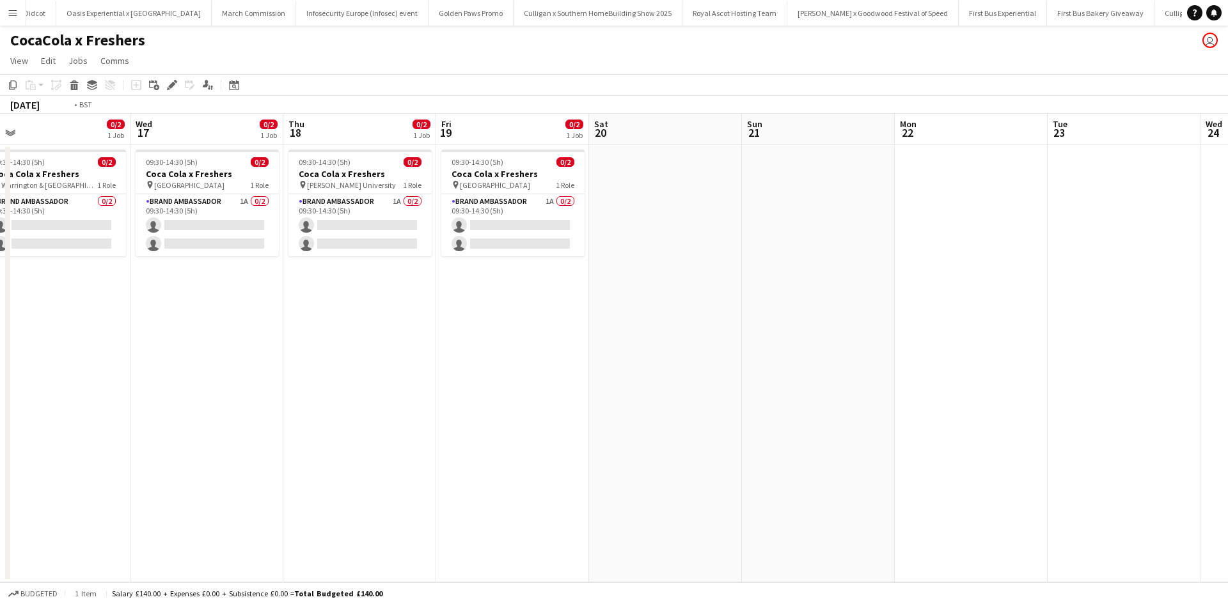
drag, startPoint x: 180, startPoint y: 447, endPoint x: 1178, endPoint y: 433, distance: 997.8
click at [1179, 433] on app-calendar-viewport "Sun 14 Mon 15 Tue 16 0/2 1 Job Wed 17 0/2 1 Job Thu 18 0/2 1 Job Fri 19 0/2 1 J…" at bounding box center [614, 348] width 1228 height 469
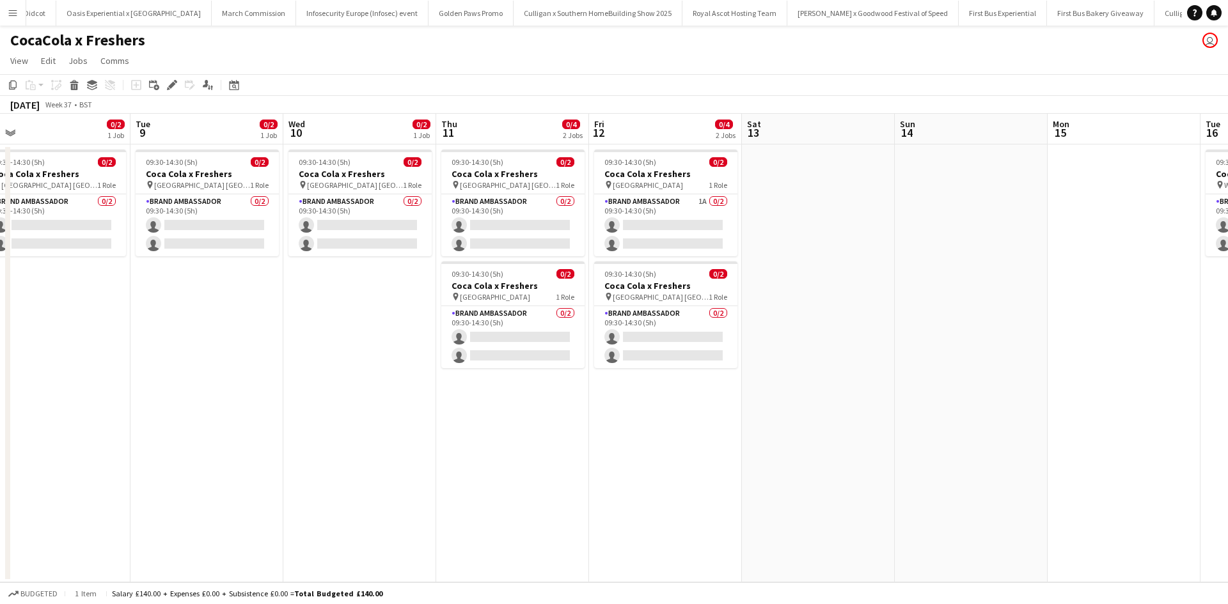
drag, startPoint x: 546, startPoint y: 455, endPoint x: 1101, endPoint y: 426, distance: 555.9
click at [1096, 426] on app-calendar-viewport "Sat 6 Sun 7 Mon 8 0/2 1 Job Tue 9 0/2 1 Job Wed 10 0/2 1 Job Thu 11 0/4 2 Jobs …" at bounding box center [614, 348] width 1228 height 469
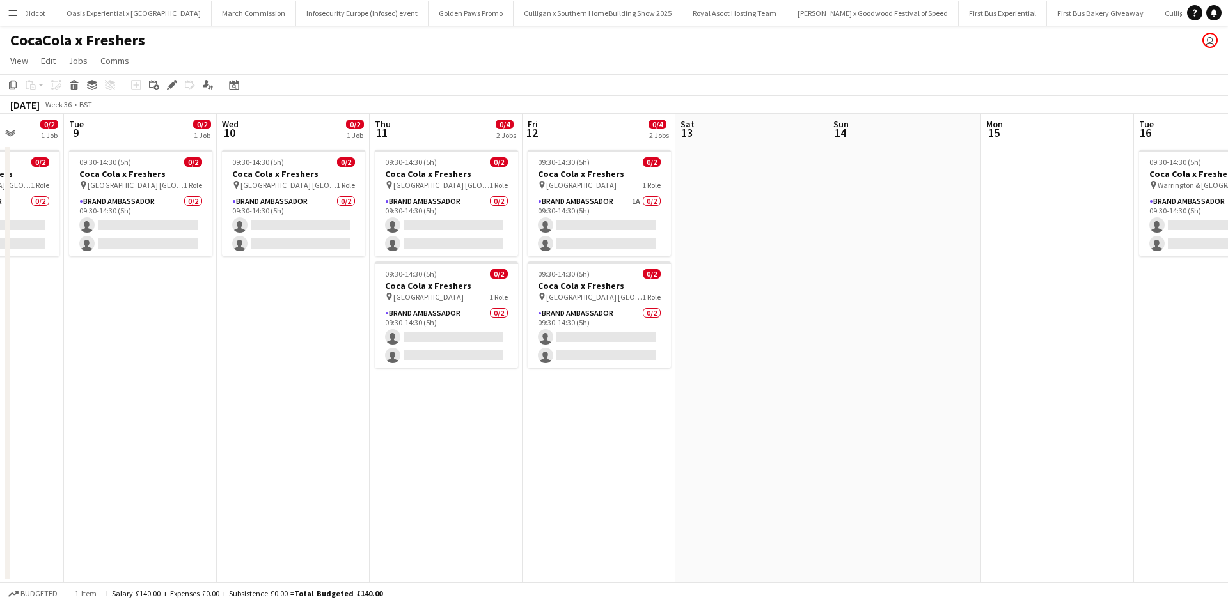
drag, startPoint x: 306, startPoint y: 434, endPoint x: 372, endPoint y: 427, distance: 66.8
click at [372, 427] on app-calendar-viewport "Sat 6 Sun 7 Mon 8 0/2 1 Job Tue 9 0/2 1 Job Wed 10 0/2 1 Job Thu 11 0/4 2 Jobs …" at bounding box center [614, 348] width 1228 height 469
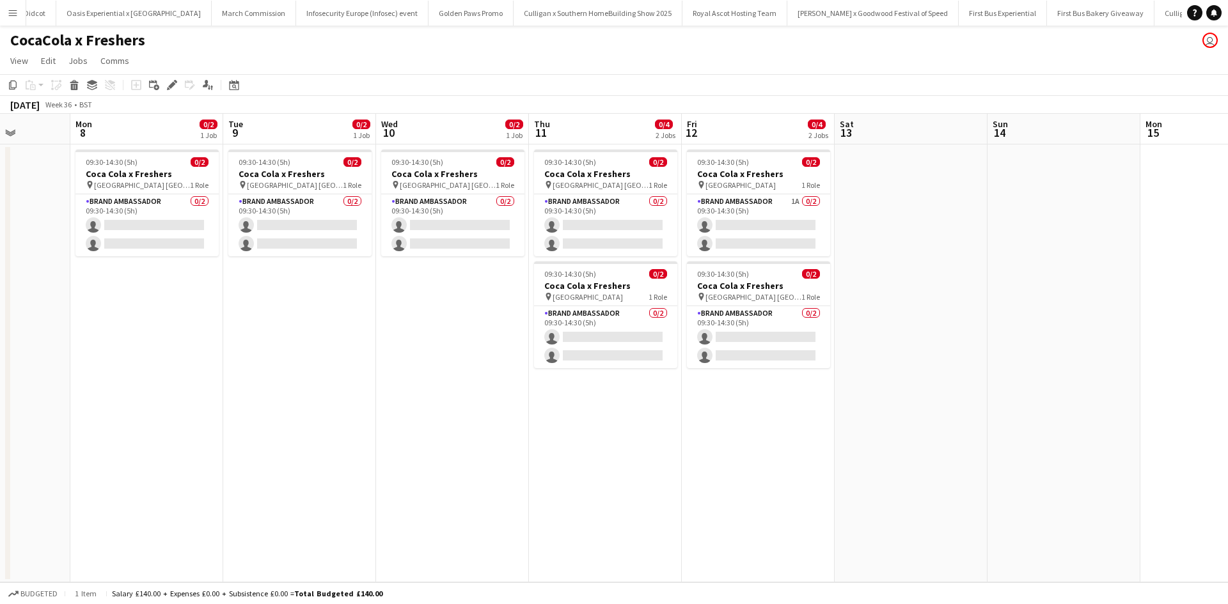
click at [631, 398] on app-date-cell "09:30-14:30 (5h) 0/2 Coca Cola x Freshers pin North East Scotland College Frase…" at bounding box center [605, 364] width 153 height 438
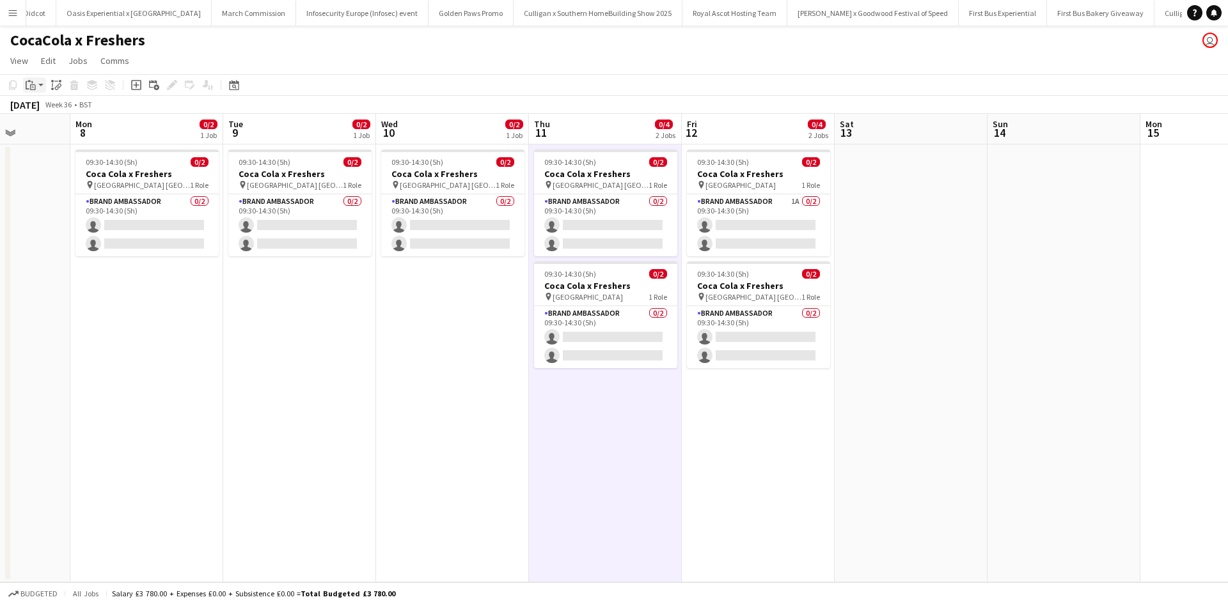
click at [28, 83] on icon "Paste" at bounding box center [31, 85] width 10 height 10
click at [48, 109] on link "Paste Ctrl+V" at bounding box center [94, 110] width 120 height 12
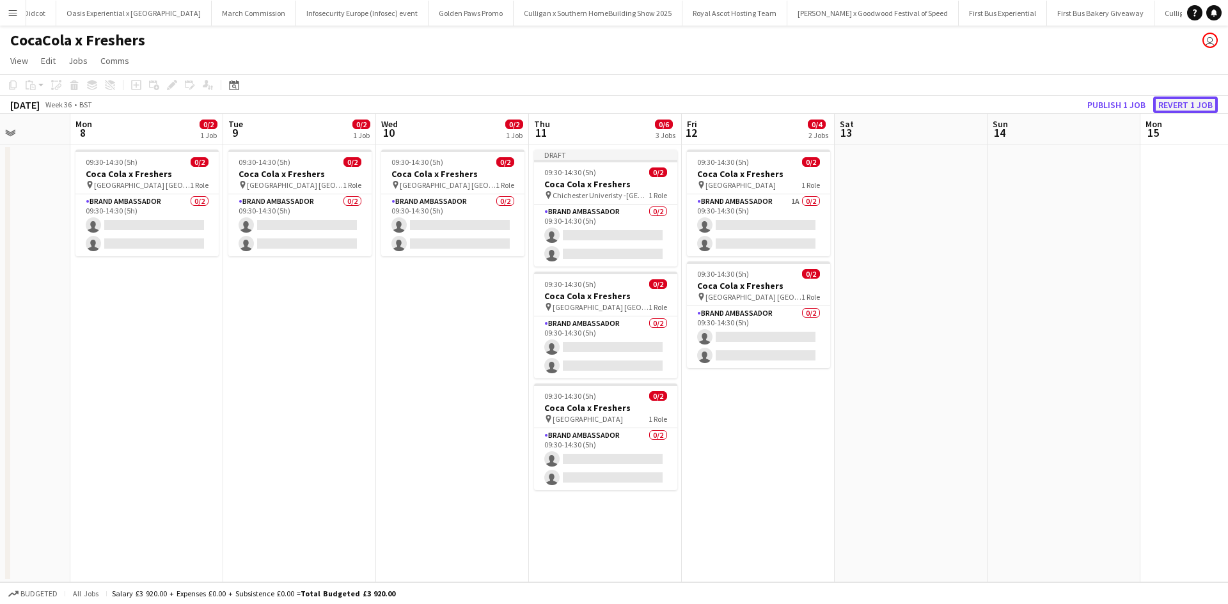
click at [1174, 103] on button "Revert 1 job" at bounding box center [1185, 105] width 65 height 17
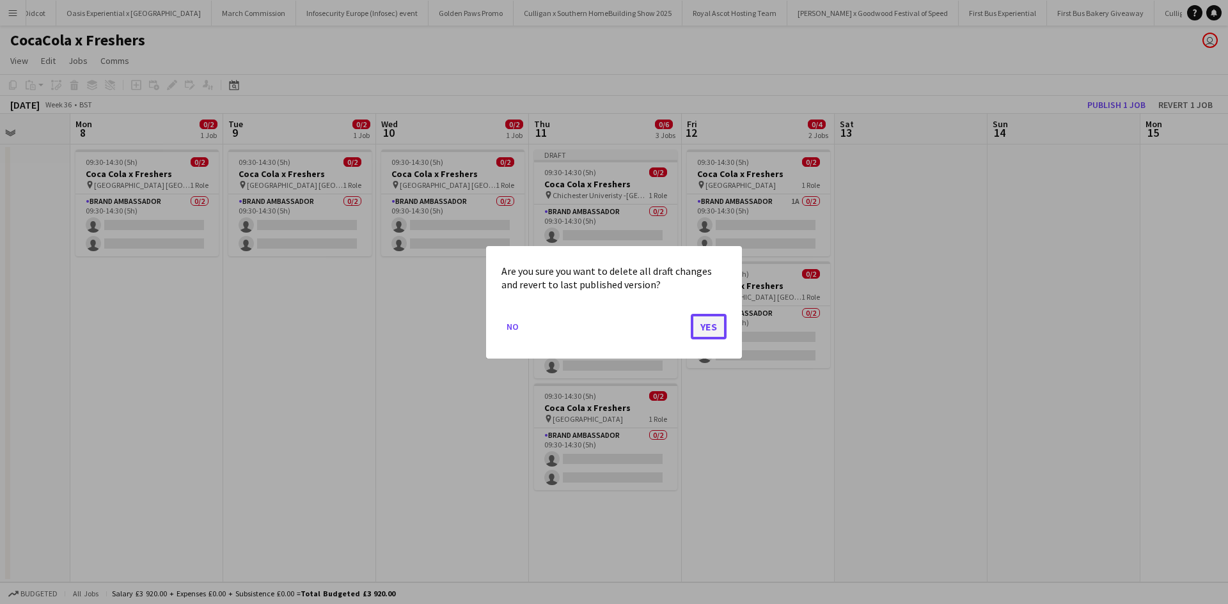
click at [712, 324] on button "Yes" at bounding box center [709, 326] width 36 height 26
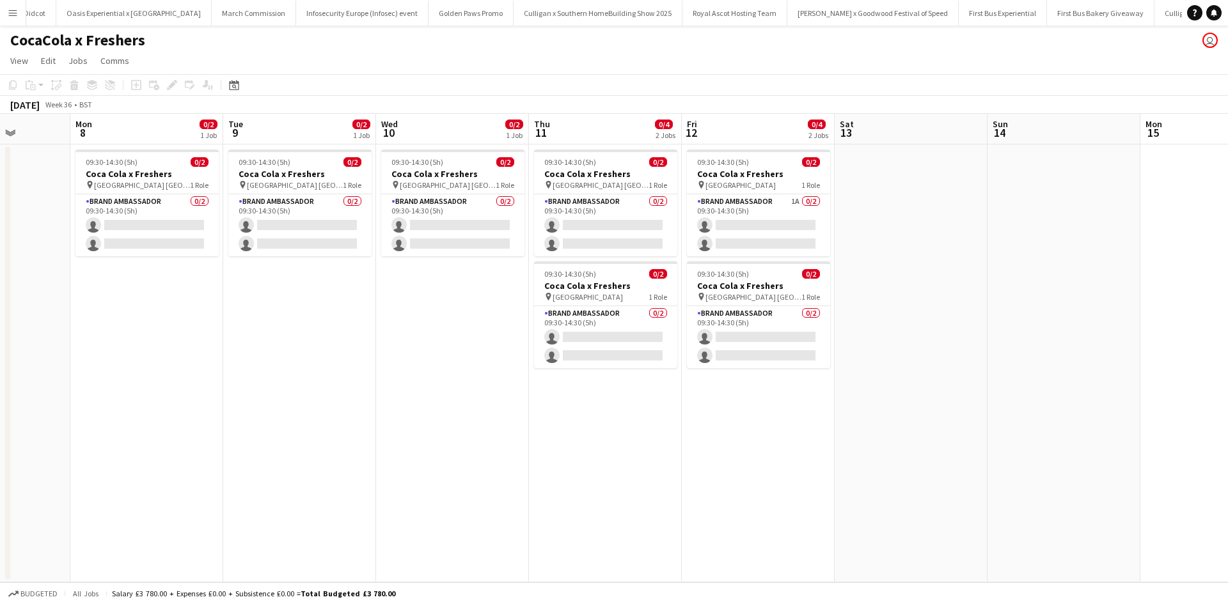
click at [625, 409] on app-date-cell "09:30-14:30 (5h) 0/2 Coca Cola x Freshers pin North East Scotland College Frase…" at bounding box center [605, 364] width 153 height 438
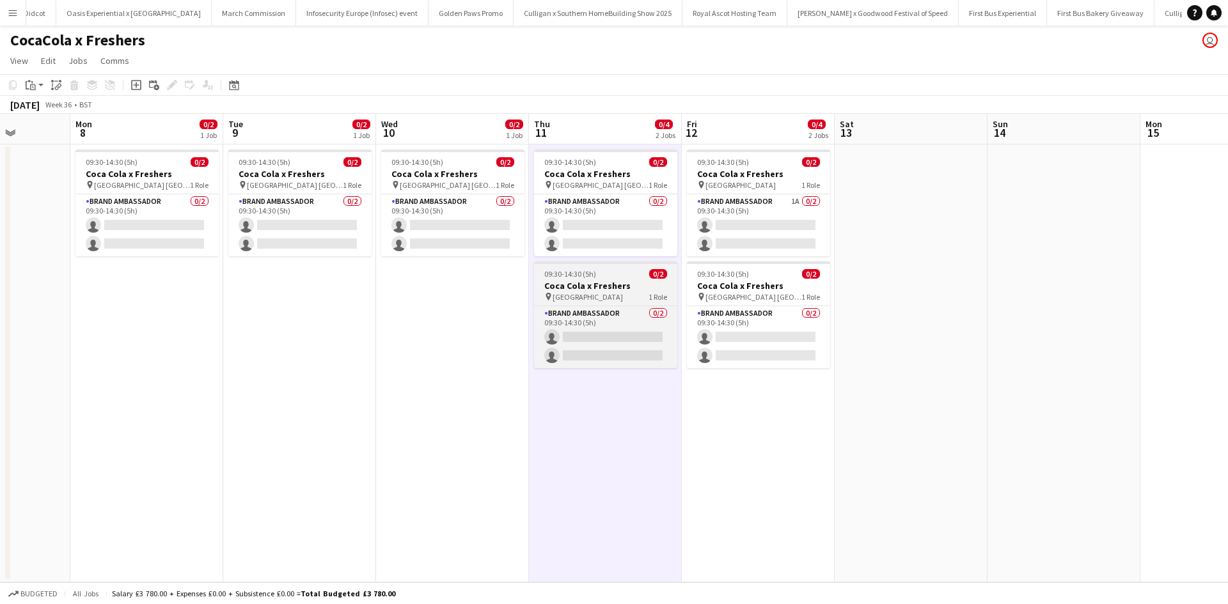
click at [615, 292] on div "pin Telford College 1 Role" at bounding box center [605, 297] width 143 height 10
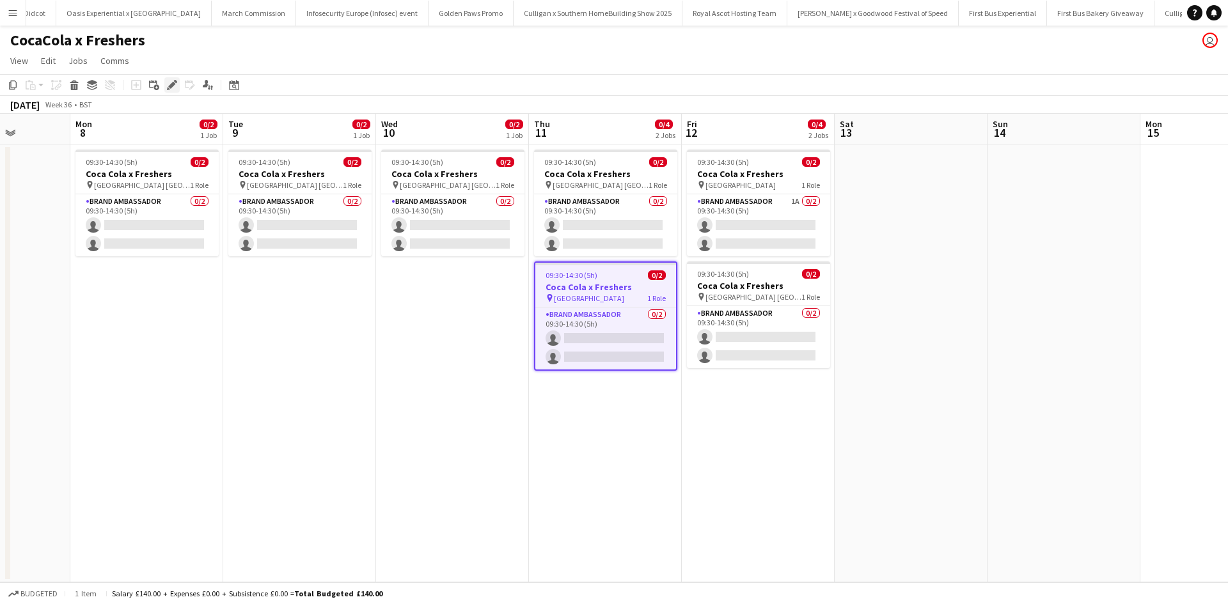
click at [171, 85] on icon at bounding box center [171, 85] width 7 height 7
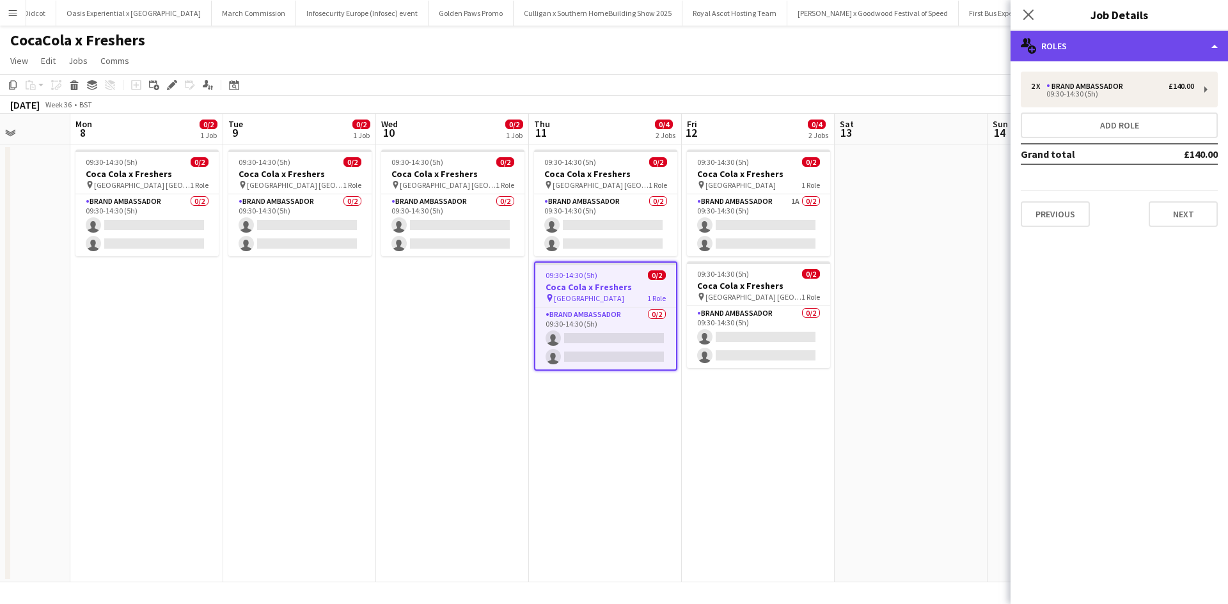
click at [1133, 47] on div "multiple-users-add Roles" at bounding box center [1119, 46] width 217 height 31
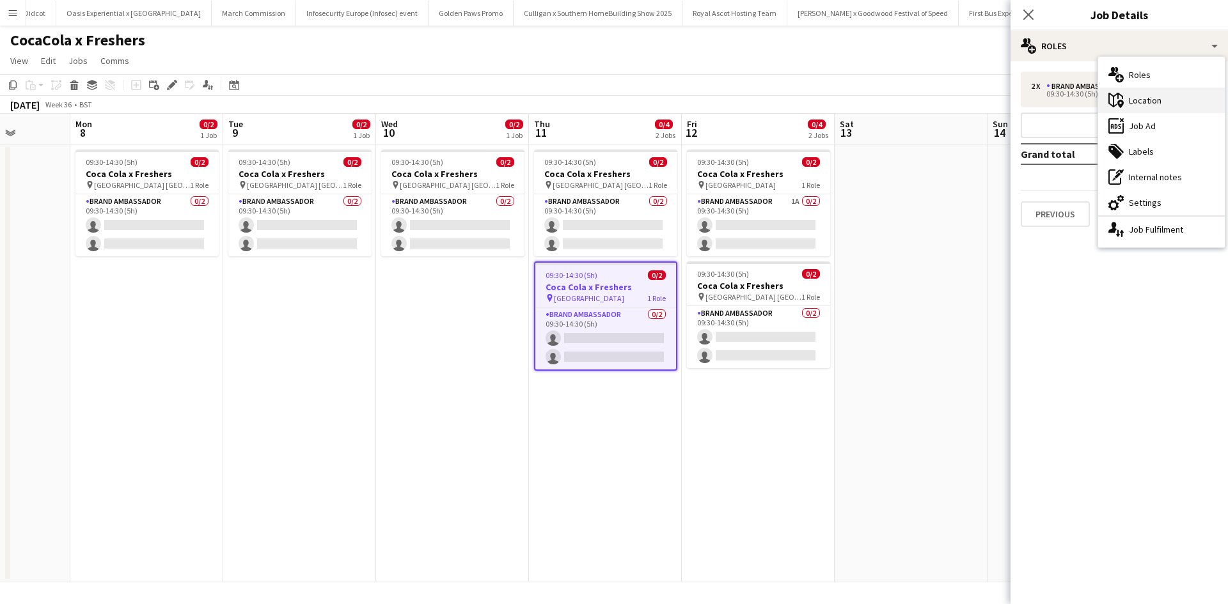
click at [1161, 97] on div "maps-pin-1 Location" at bounding box center [1161, 101] width 127 height 26
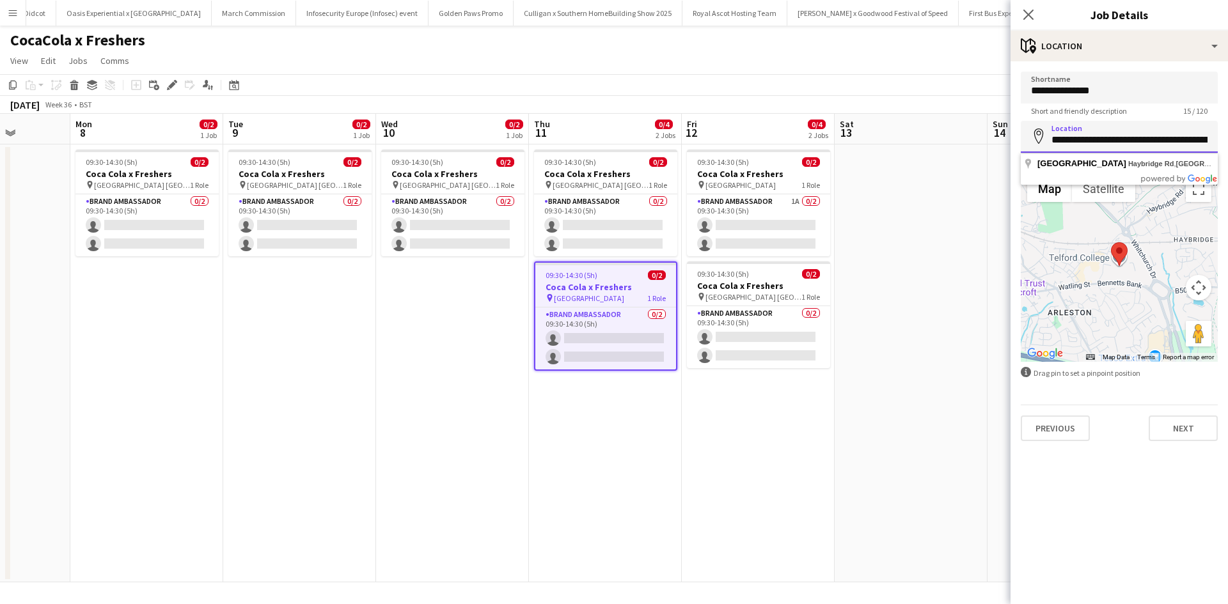
scroll to position [0, 108]
drag, startPoint x: 1052, startPoint y: 139, endPoint x: 1227, endPoint y: 139, distance: 175.2
click at [1227, 139] on form "**********" at bounding box center [1119, 257] width 217 height 370
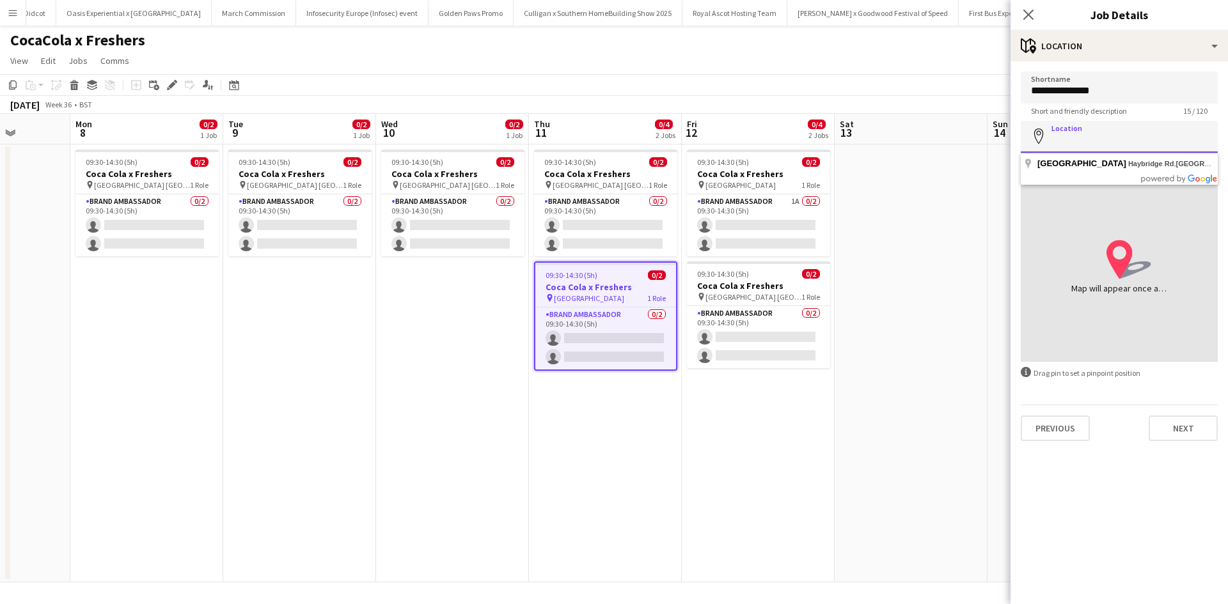
scroll to position [0, 0]
paste input "**********"
type input "**********"
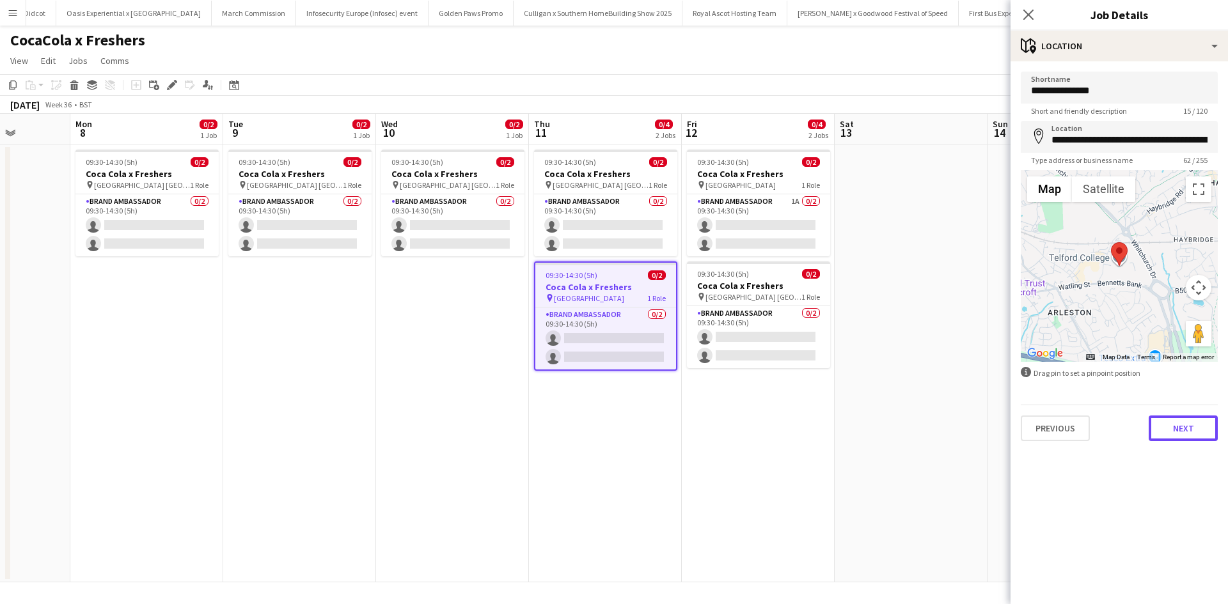
click at [1179, 424] on button "Next" at bounding box center [1183, 429] width 69 height 26
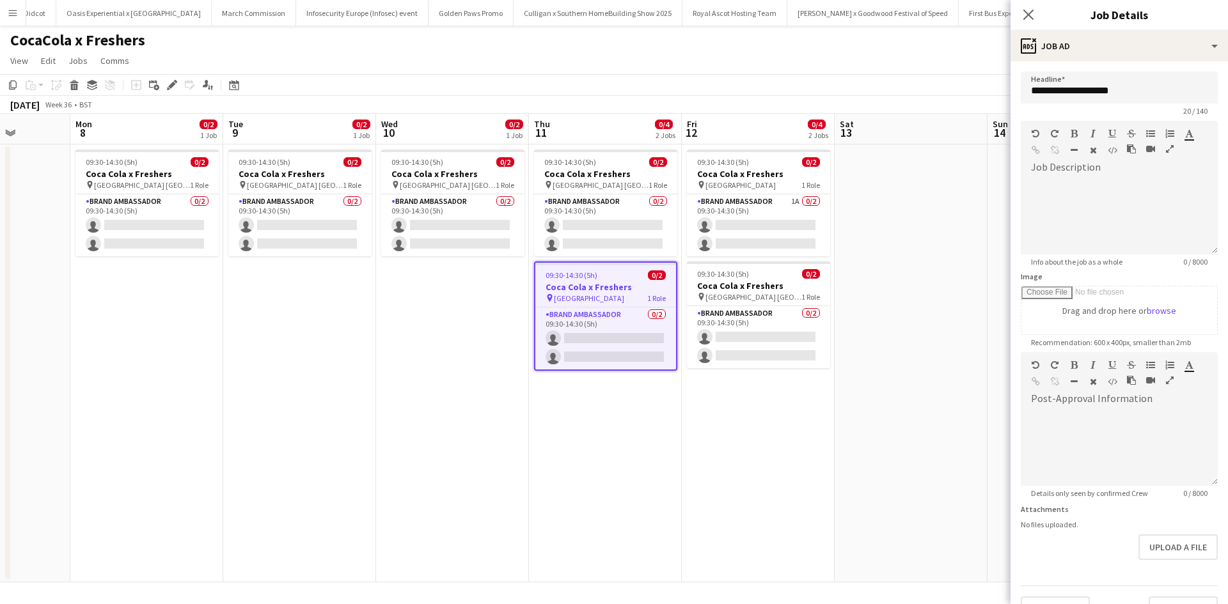
click at [992, 443] on app-date-cell at bounding box center [1063, 364] width 153 height 438
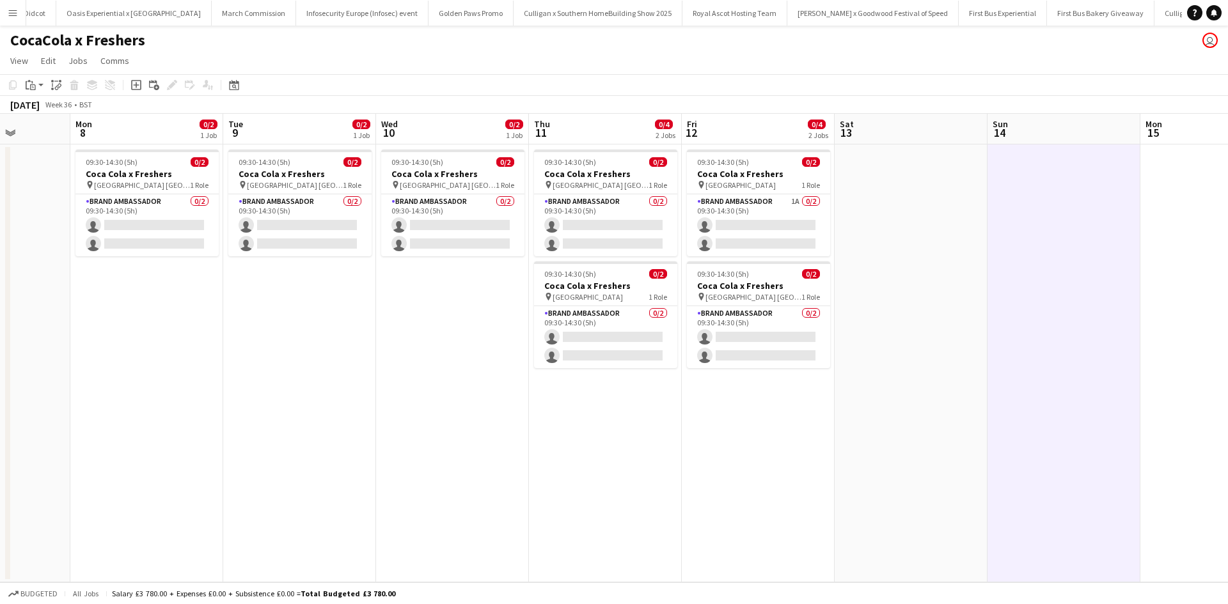
click at [938, 331] on app-date-cell at bounding box center [911, 364] width 153 height 438
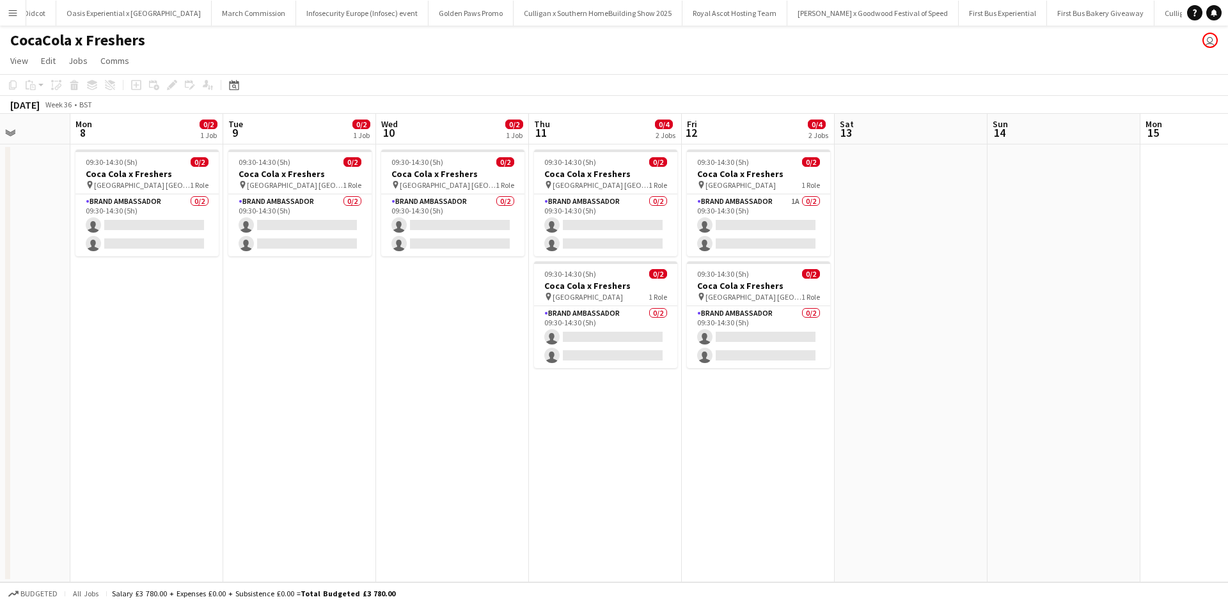
click at [622, 260] on app-date-cell "09:30-14:30 (5h) 0/2 Coca Cola x Freshers pin North East Scotland College Frase…" at bounding box center [605, 364] width 153 height 438
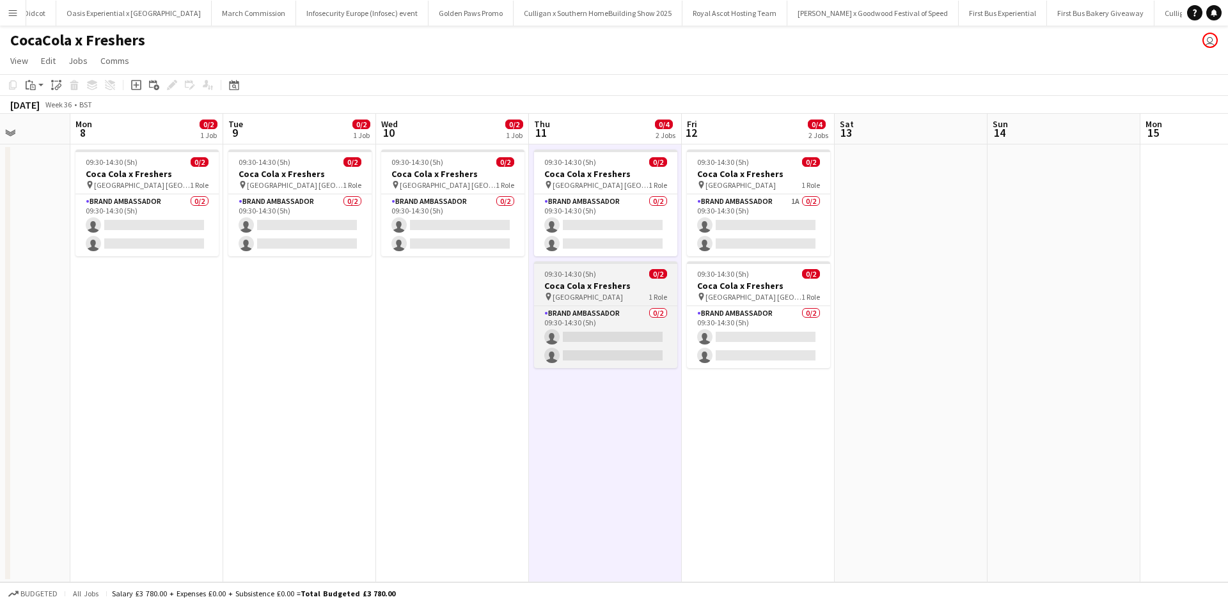
click at [622, 271] on div "09:30-14:30 (5h) 0/2" at bounding box center [605, 274] width 143 height 10
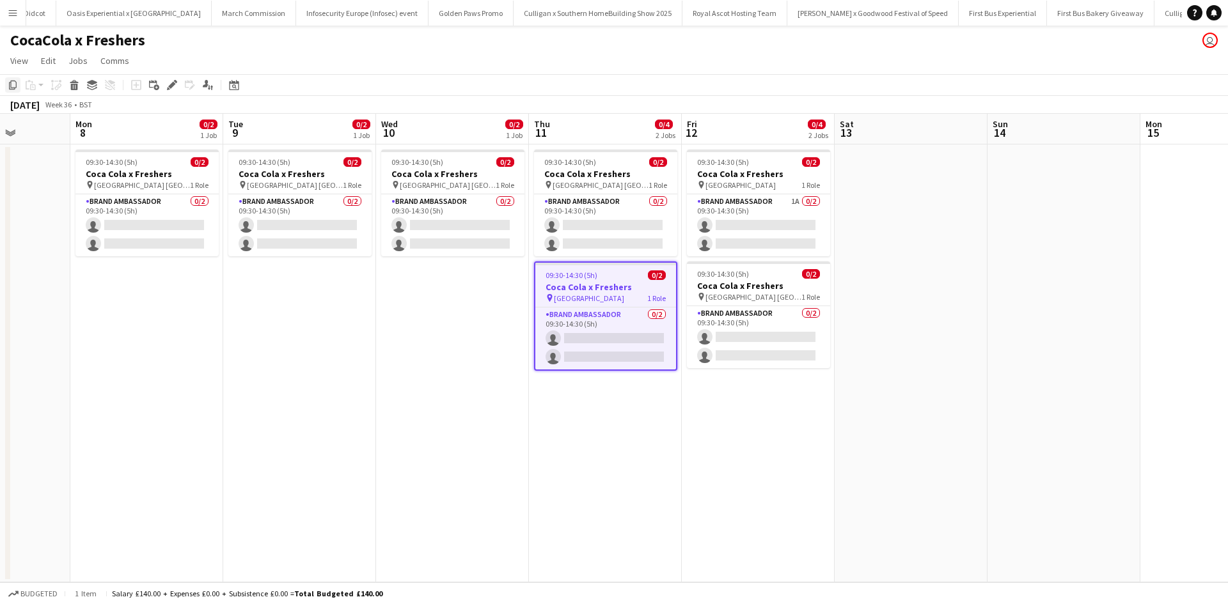
click at [13, 85] on icon "Copy" at bounding box center [13, 85] width 10 height 10
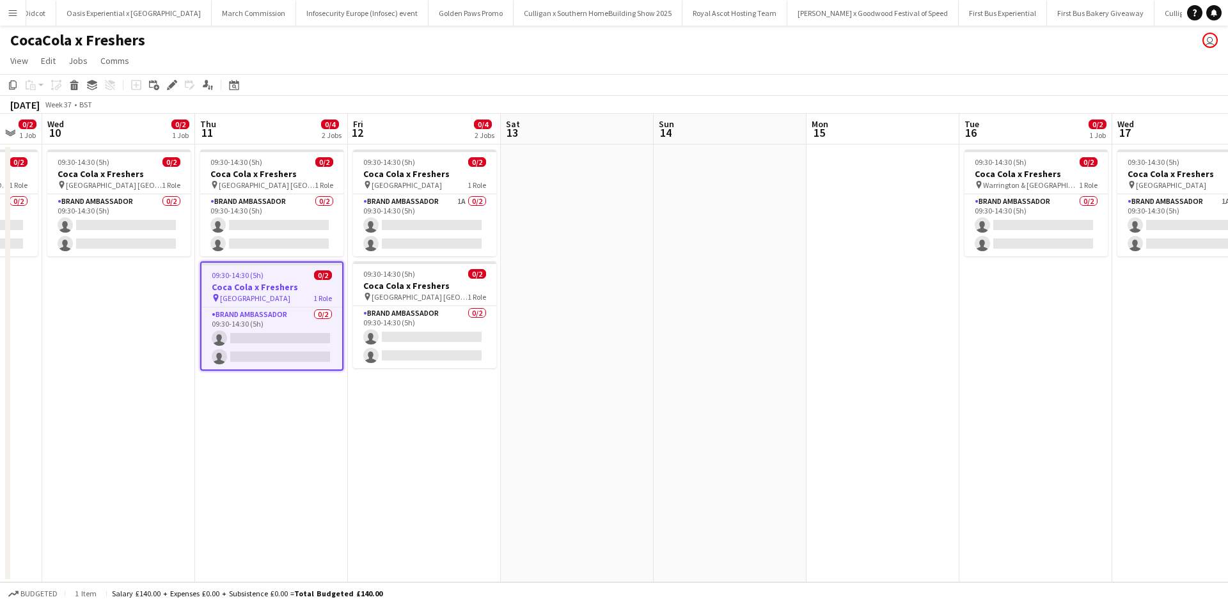
drag, startPoint x: 969, startPoint y: 378, endPoint x: 277, endPoint y: 342, distance: 693.0
click at [346, 343] on app-calendar-viewport "Sun 7 Mon 8 0/2 1 Job Tue 9 0/2 1 Job Wed 10 0/2 1 Job Thu 11 0/4 2 Jobs Fri 12…" at bounding box center [614, 348] width 1228 height 469
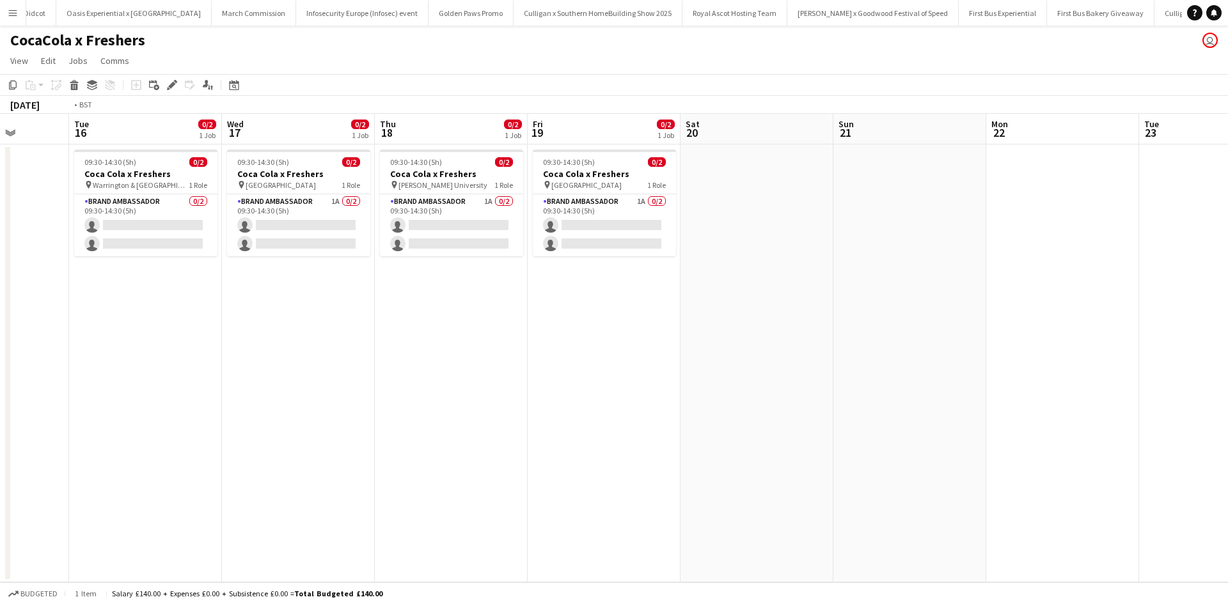
drag, startPoint x: 941, startPoint y: 446, endPoint x: 303, endPoint y: 375, distance: 642.2
click at [357, 381] on app-calendar-viewport "Fri 12 0/4 2 Jobs Sat 13 Sun 14 Mon 15 Tue 16 0/2 1 Job Wed 17 0/2 1 Job Thu 18…" at bounding box center [614, 348] width 1228 height 469
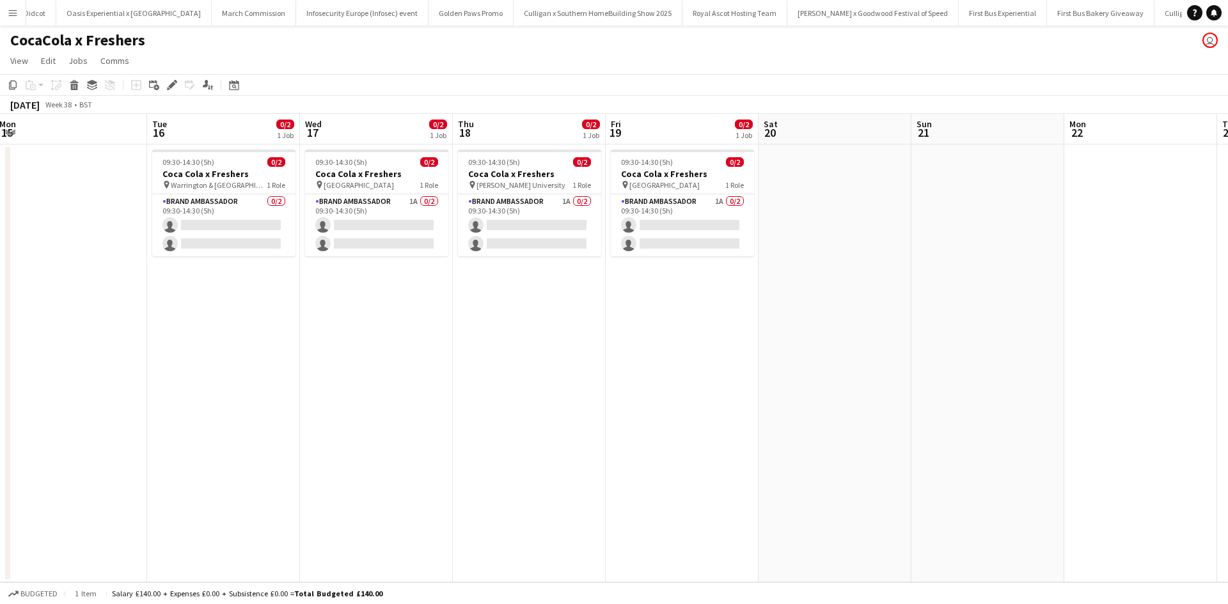
drag, startPoint x: 922, startPoint y: 421, endPoint x: 574, endPoint y: 395, distance: 348.2
click at [590, 398] on app-calendar-viewport "Fri 12 0/4 2 Jobs Sat 13 Sun 14 Mon 15 Tue 16 0/2 1 Job Wed 17 0/2 1 Job Thu 18…" at bounding box center [614, 348] width 1228 height 469
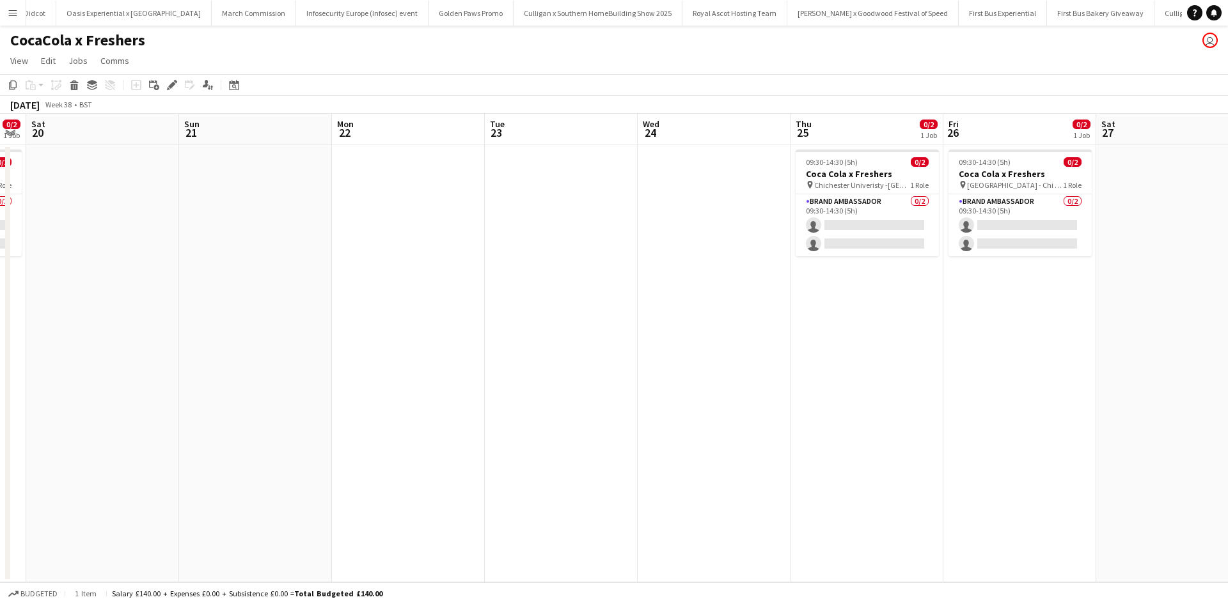
drag, startPoint x: 1066, startPoint y: 426, endPoint x: 715, endPoint y: 397, distance: 351.7
click at [729, 400] on app-calendar-viewport "Tue 16 0/2 1 Job Wed 17 0/2 1 Job Thu 18 0/2 1 Job Fri 19 0/2 1 Job Sat 20 Sun …" at bounding box center [614, 348] width 1228 height 469
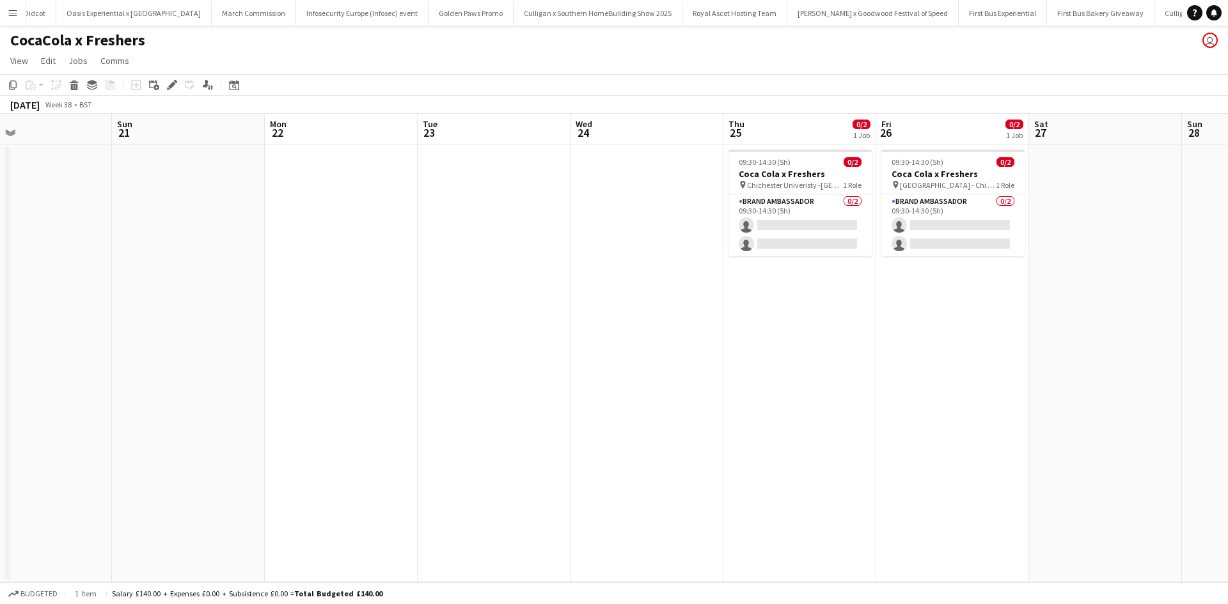
click at [791, 318] on app-date-cell "09:30-14:30 (5h) 0/2 Coca Cola x Freshers pin Chichester Univeristy -Bognor Sit…" at bounding box center [799, 364] width 153 height 438
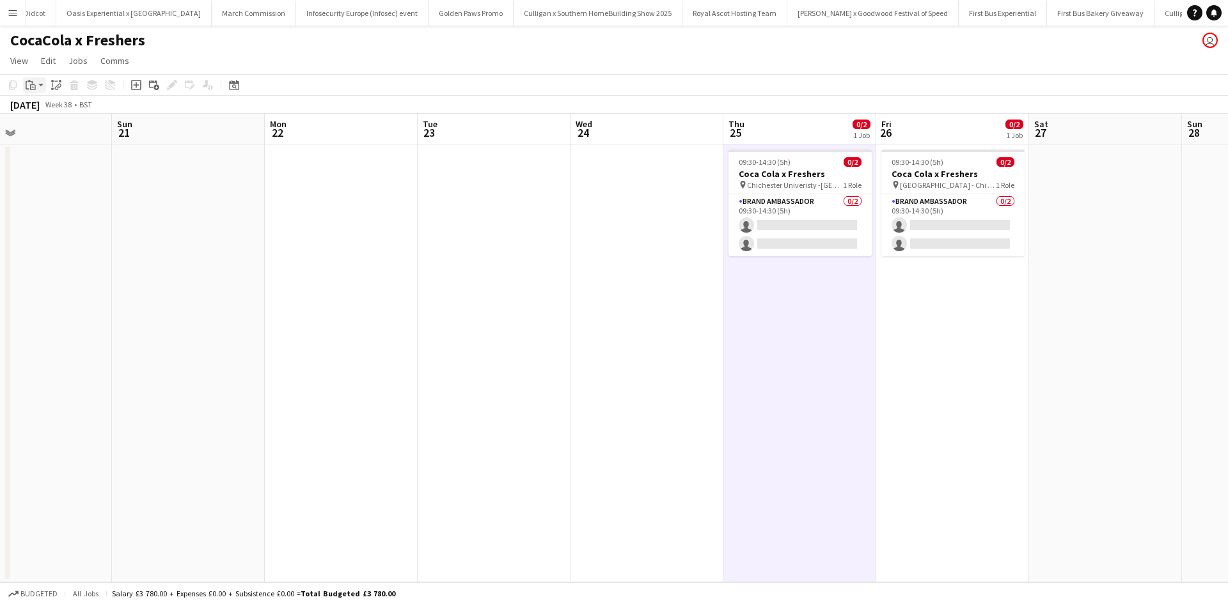
click at [31, 87] on icon "Paste" at bounding box center [31, 85] width 10 height 10
click at [56, 111] on link "Paste Ctrl+V" at bounding box center [94, 110] width 120 height 12
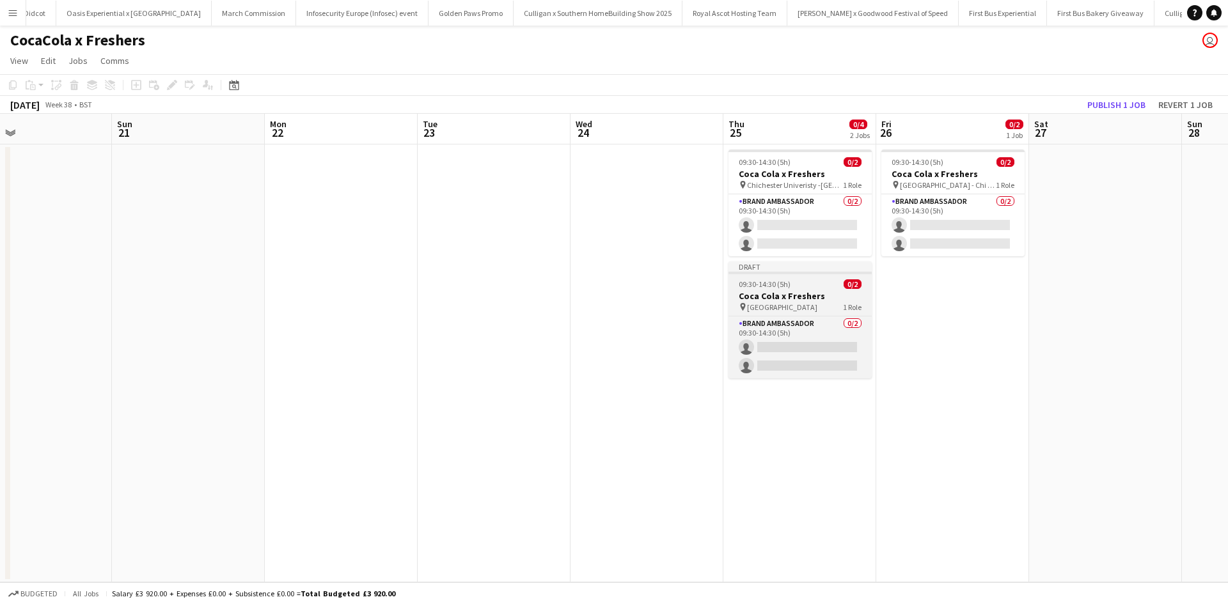
click at [800, 312] on app-job-card "Draft 09:30-14:30 (5h) 0/2 Coca Cola x Freshers pin Telford College 1 Role Bran…" at bounding box center [799, 320] width 143 height 117
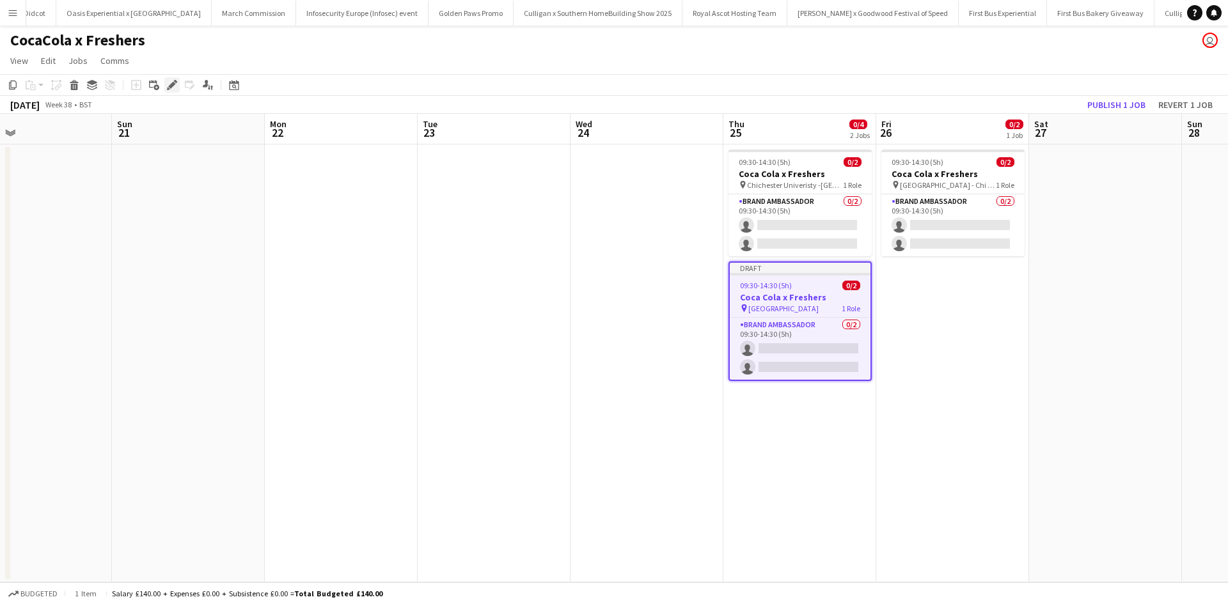
click at [173, 88] on icon "Edit" at bounding box center [172, 85] width 10 height 10
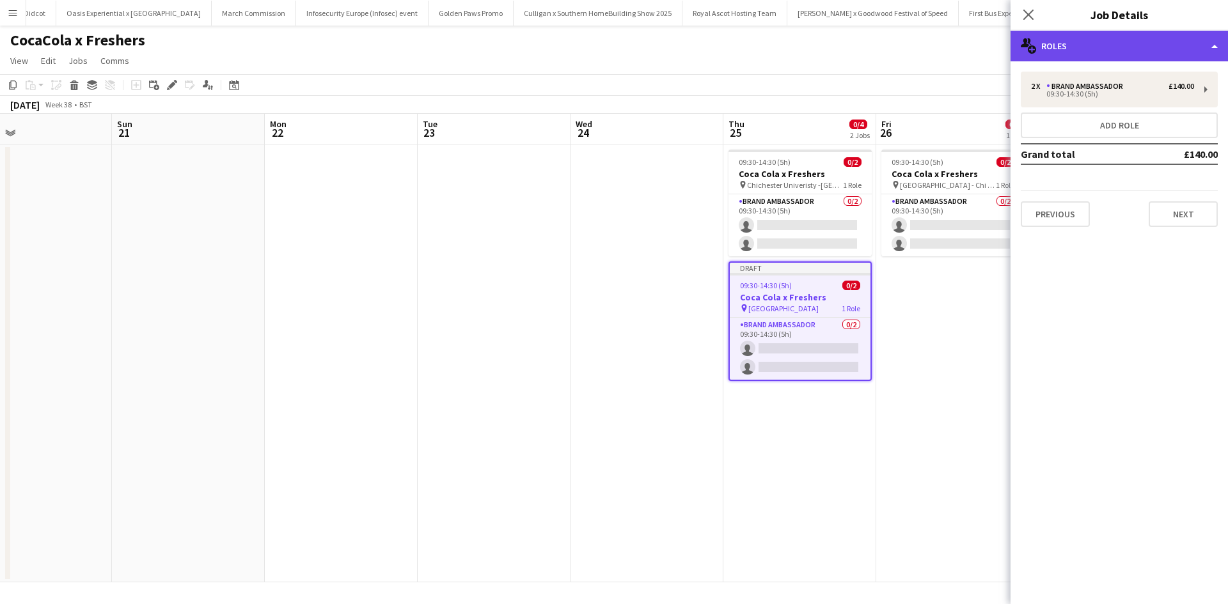
click at [1105, 61] on div "multiple-users-add Roles" at bounding box center [1119, 46] width 217 height 31
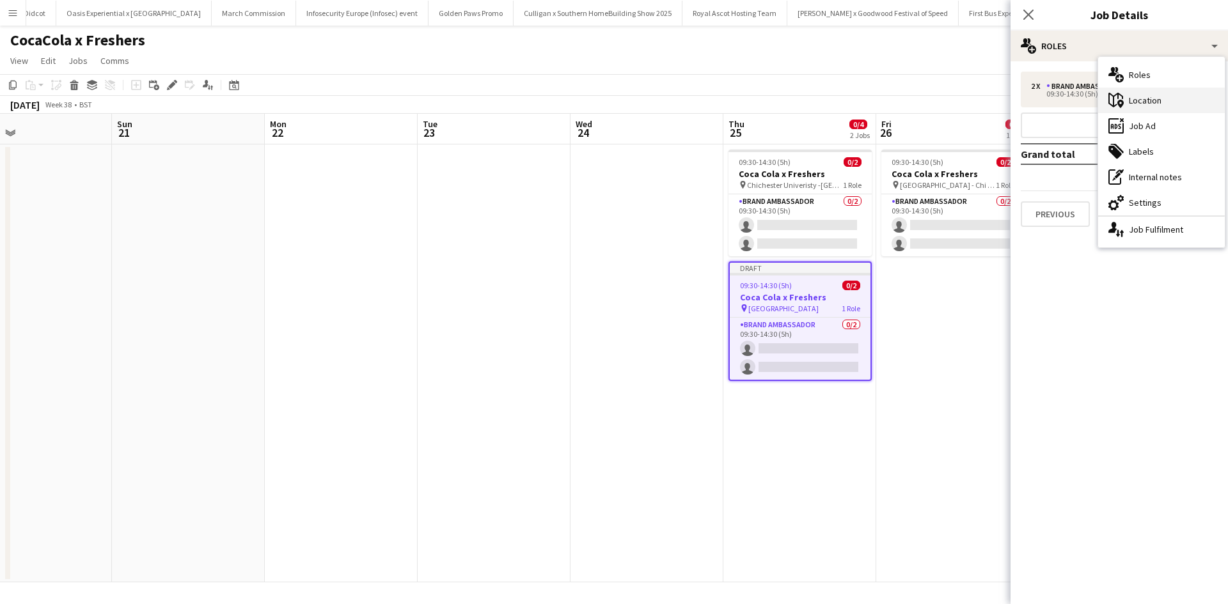
click at [1140, 101] on div "maps-pin-1 Location" at bounding box center [1161, 101] width 127 height 26
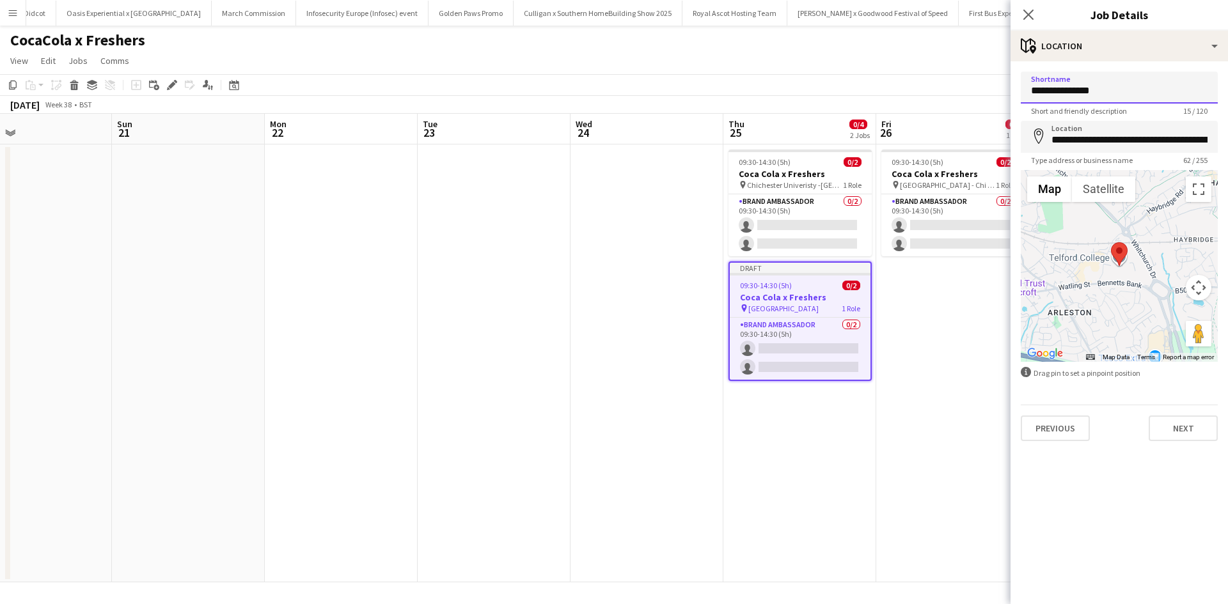
drag, startPoint x: 1140, startPoint y: 95, endPoint x: 1006, endPoint y: 95, distance: 134.3
click at [1006, 95] on body "Menu Boards Boards Boards All jobs Status Workforce Workforce My Workforce Recr…" at bounding box center [614, 302] width 1228 height 604
paste input "**"
type input "**********"
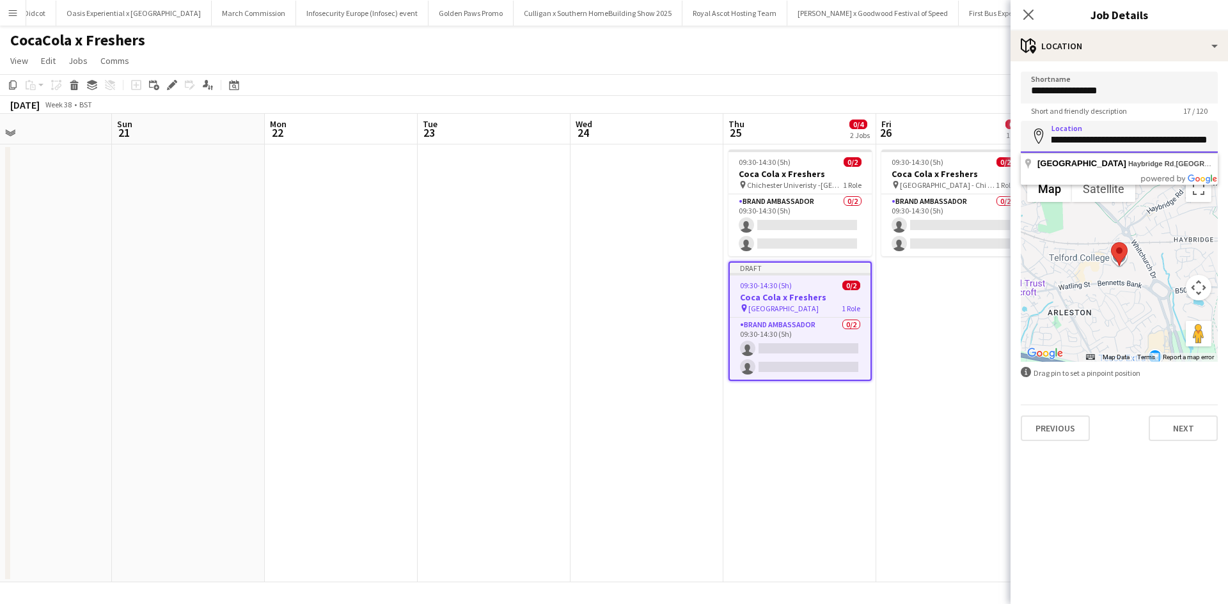
drag, startPoint x: 1053, startPoint y: 139, endPoint x: 1227, endPoint y: 140, distance: 174.6
click at [1227, 140] on form "**********" at bounding box center [1119, 257] width 217 height 370
drag, startPoint x: 1051, startPoint y: 141, endPoint x: 1227, endPoint y: 137, distance: 175.9
click at [1227, 137] on form "**********" at bounding box center [1119, 257] width 217 height 370
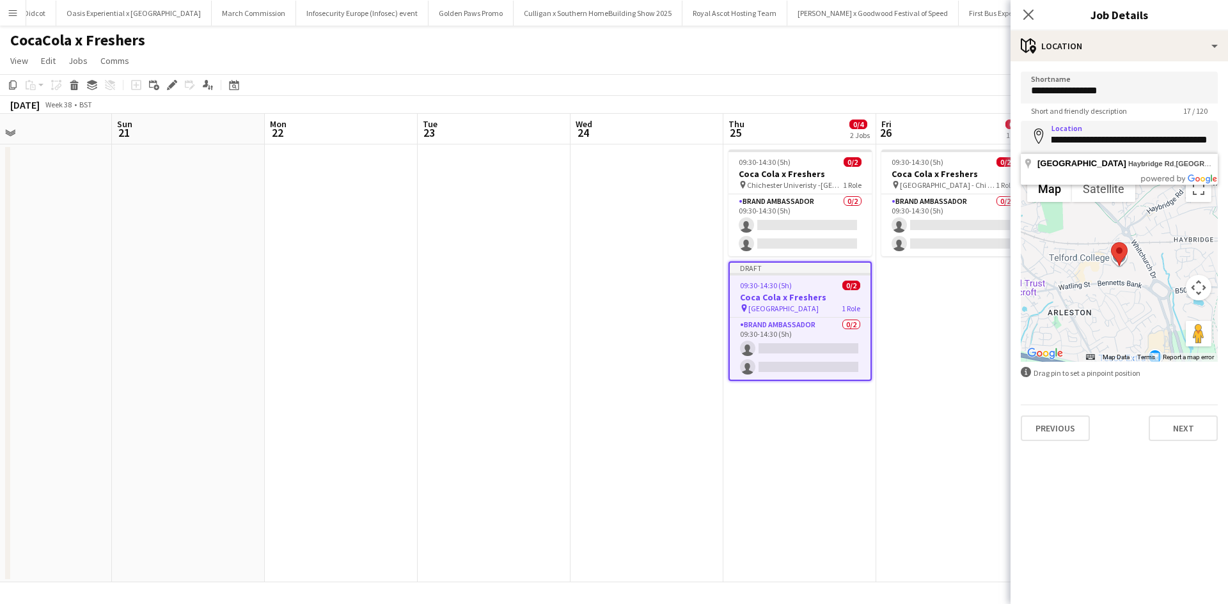
click at [1227, 137] on form "**********" at bounding box center [1119, 257] width 217 height 370
drag, startPoint x: 1149, startPoint y: 140, endPoint x: 1046, endPoint y: 143, distance: 102.4
click at [1015, 142] on form "**********" at bounding box center [1119, 257] width 217 height 370
drag, startPoint x: 1200, startPoint y: 139, endPoint x: 1014, endPoint y: 141, distance: 185.5
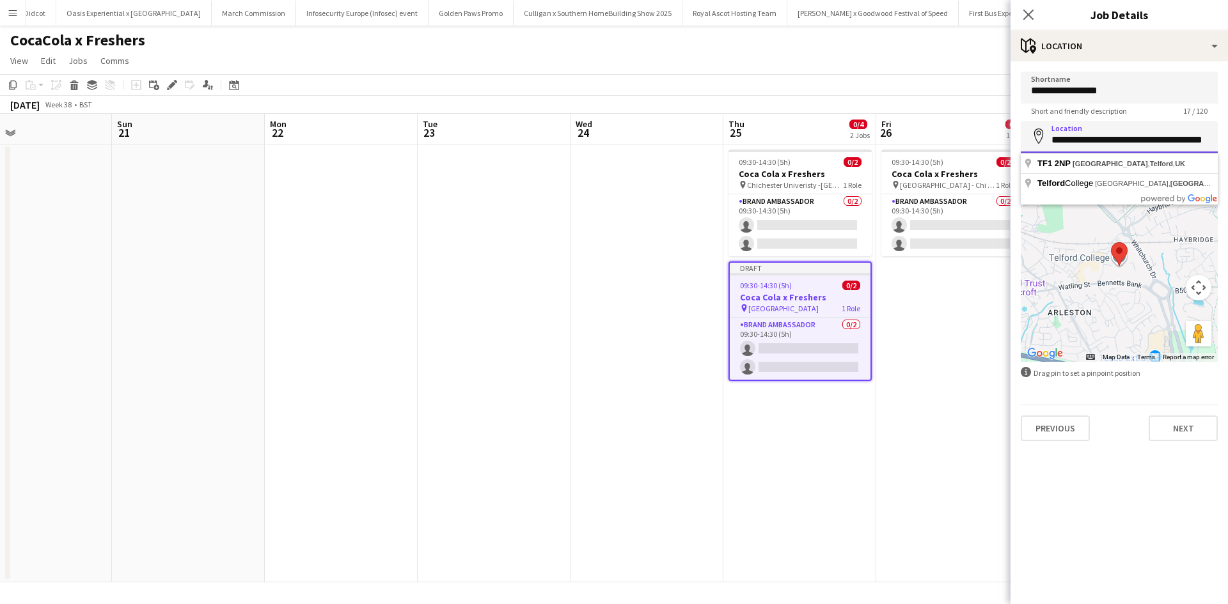
click at [1007, 138] on body "Menu Boards Boards Boards All jobs Status Workforce Workforce My Workforce Recr…" at bounding box center [614, 302] width 1228 height 604
type input "****"
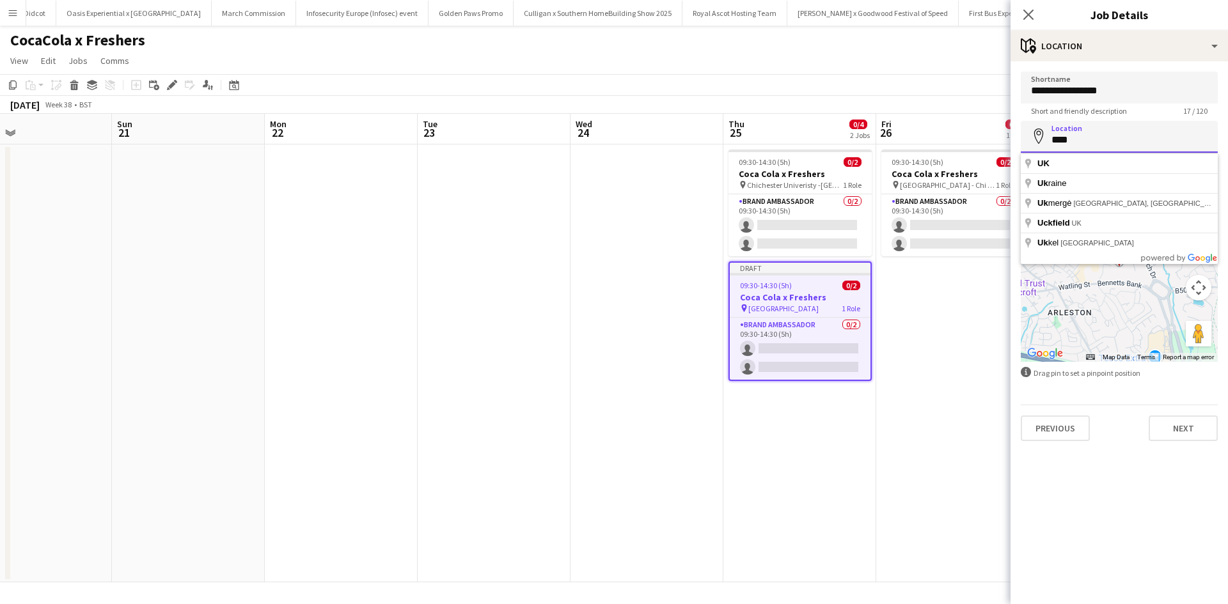
drag, startPoint x: 1170, startPoint y: 143, endPoint x: 1034, endPoint y: 139, distance: 135.6
click at [1034, 139] on div "Location map-marker ****" at bounding box center [1119, 137] width 197 height 32
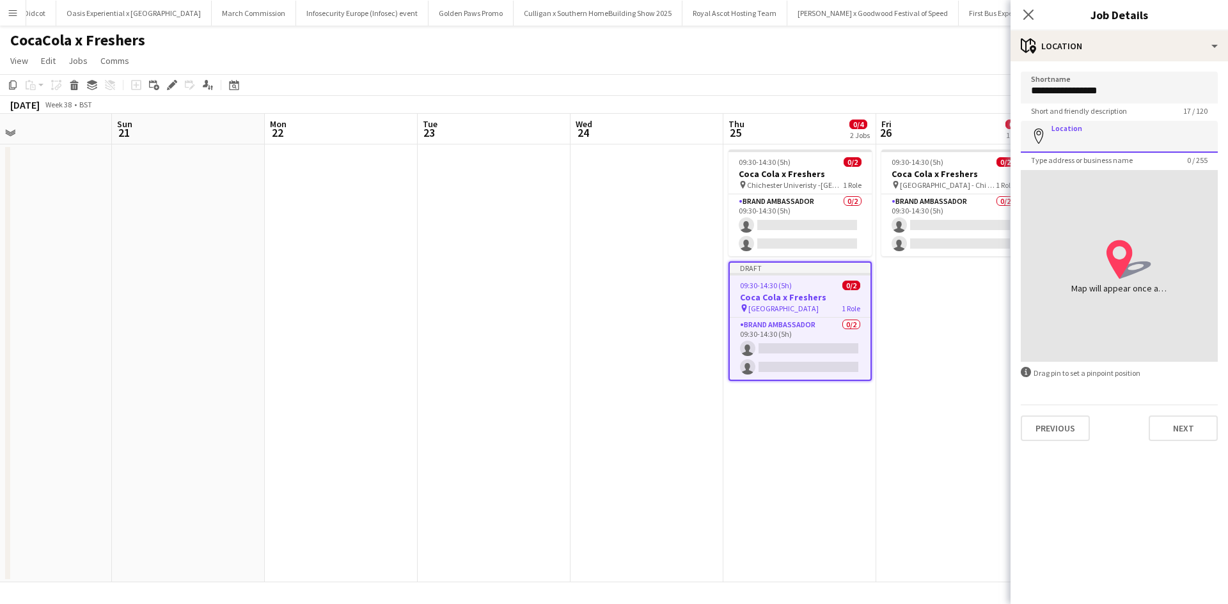
paste input "**********"
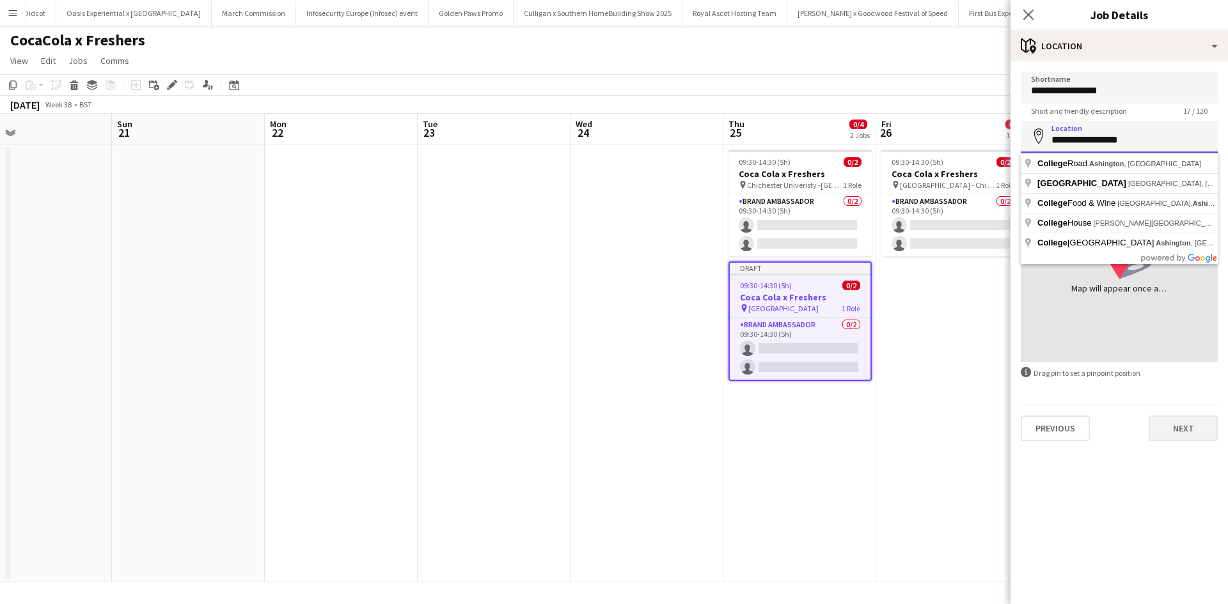
type input "**********"
drag, startPoint x: 1171, startPoint y: 427, endPoint x: 1122, endPoint y: 437, distance: 50.4
click at [1171, 427] on button "Next" at bounding box center [1183, 429] width 69 height 26
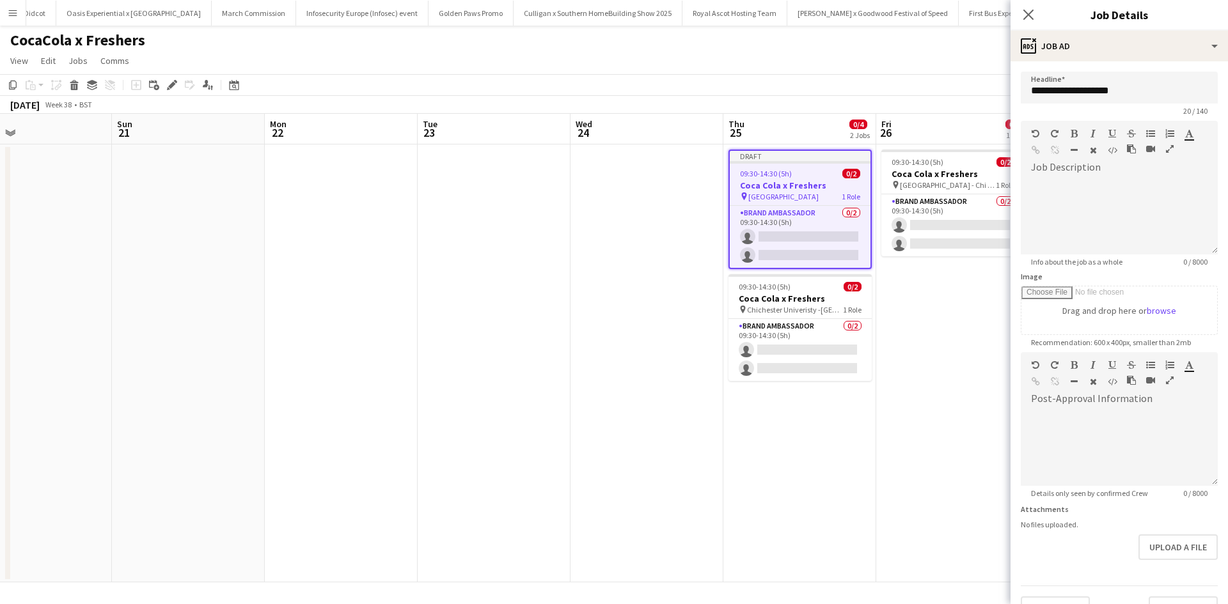
click at [966, 473] on app-date-cell "09:30-14:30 (5h) 0/2 Coca Cola x Freshers pin Chichester University - Chi Site …" at bounding box center [952, 364] width 153 height 438
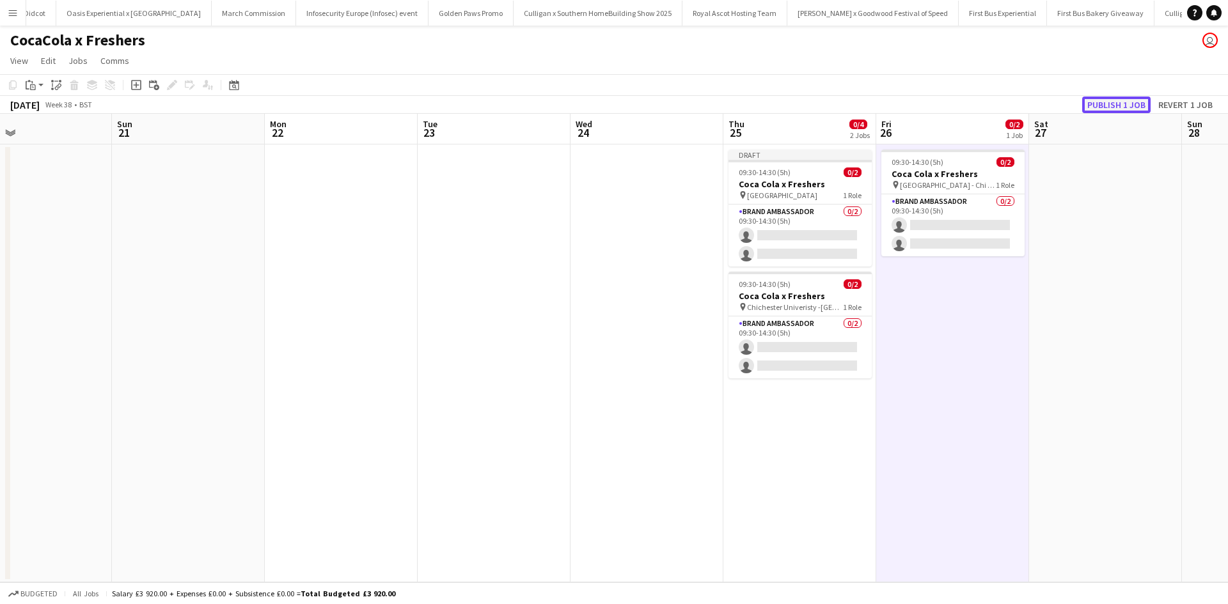
click at [1133, 110] on button "Publish 1 job" at bounding box center [1116, 105] width 68 height 17
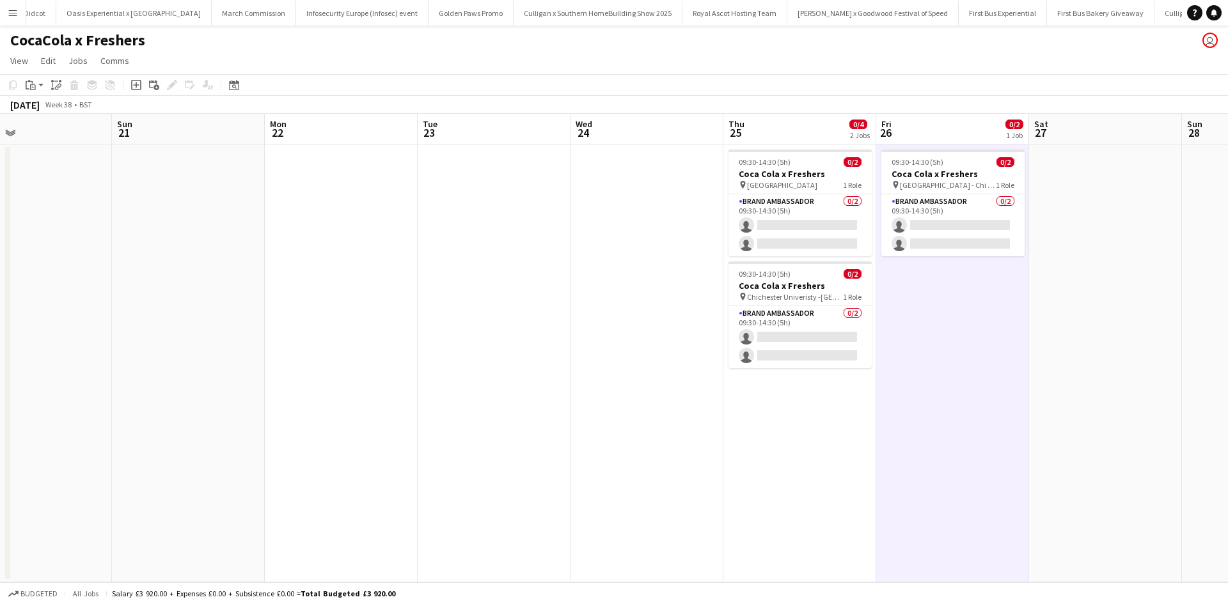
click at [363, 231] on app-date-cell at bounding box center [341, 364] width 153 height 438
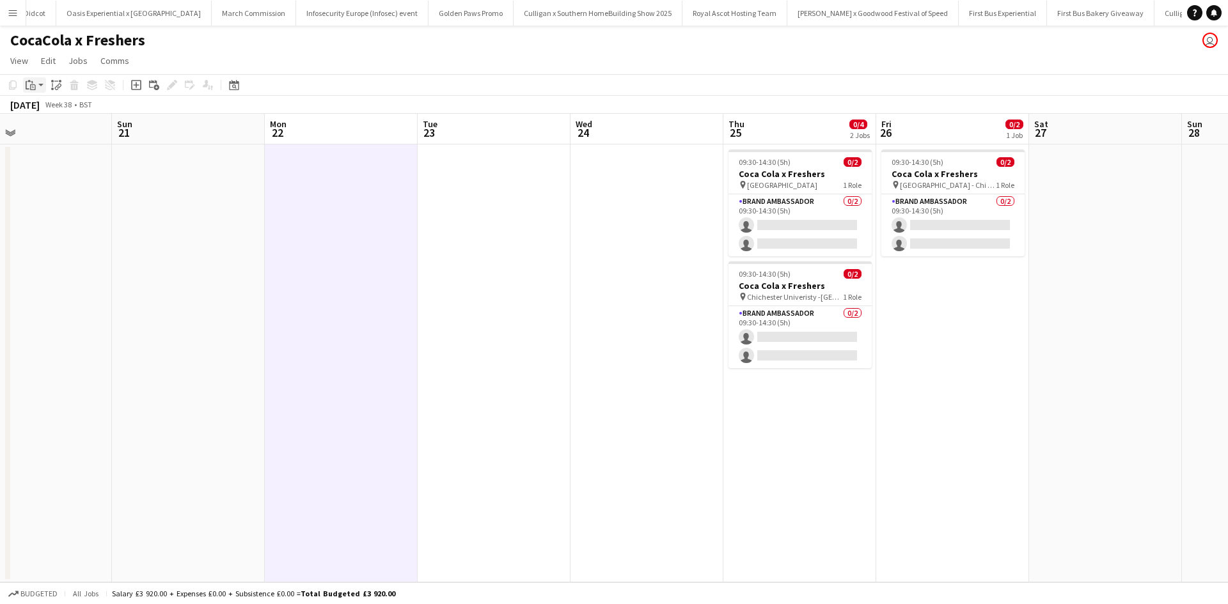
click at [35, 82] on icon "Paste" at bounding box center [31, 85] width 10 height 10
click at [47, 109] on link "Paste Ctrl+V" at bounding box center [94, 110] width 120 height 12
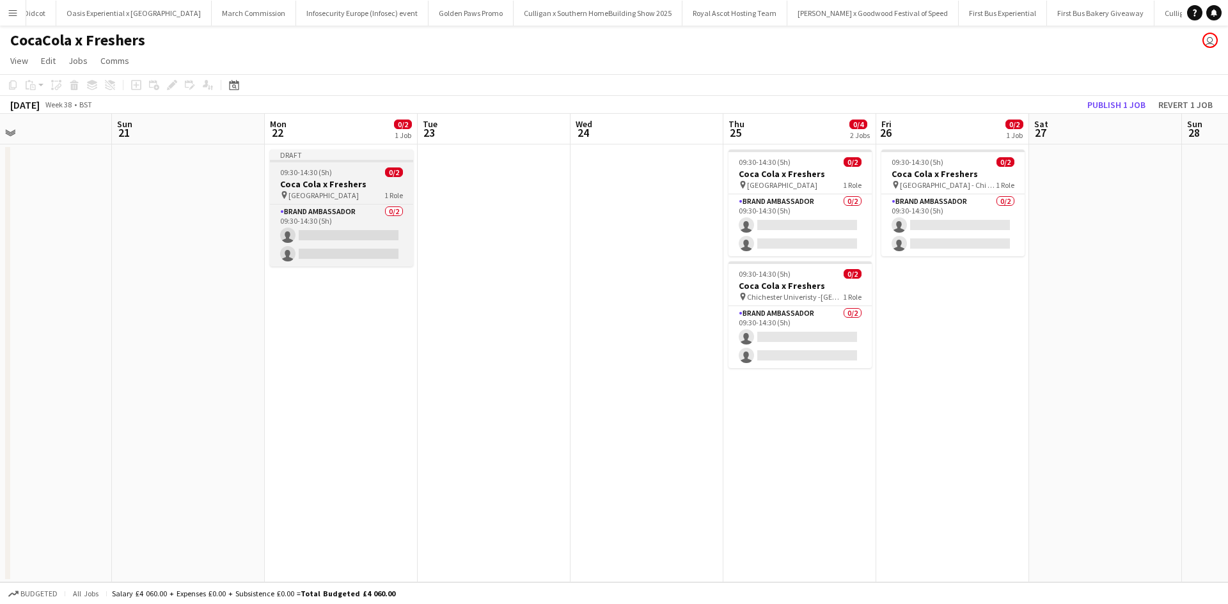
click at [373, 189] on h3 "Coca Cola x Freshers" at bounding box center [341, 184] width 143 height 12
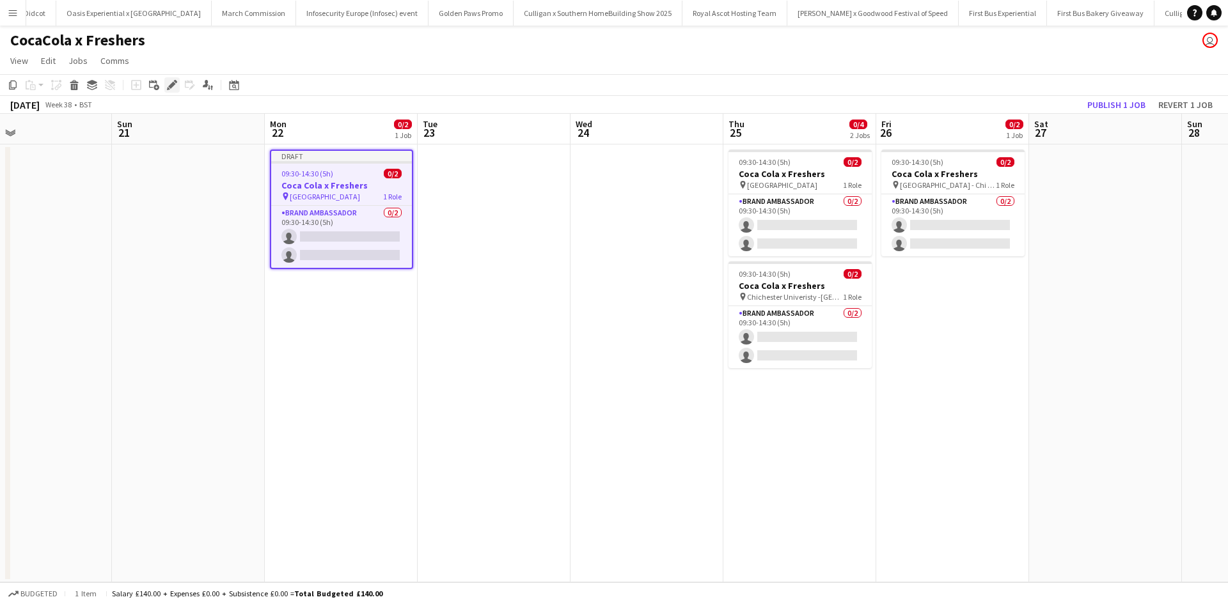
click at [171, 88] on icon at bounding box center [171, 85] width 7 height 7
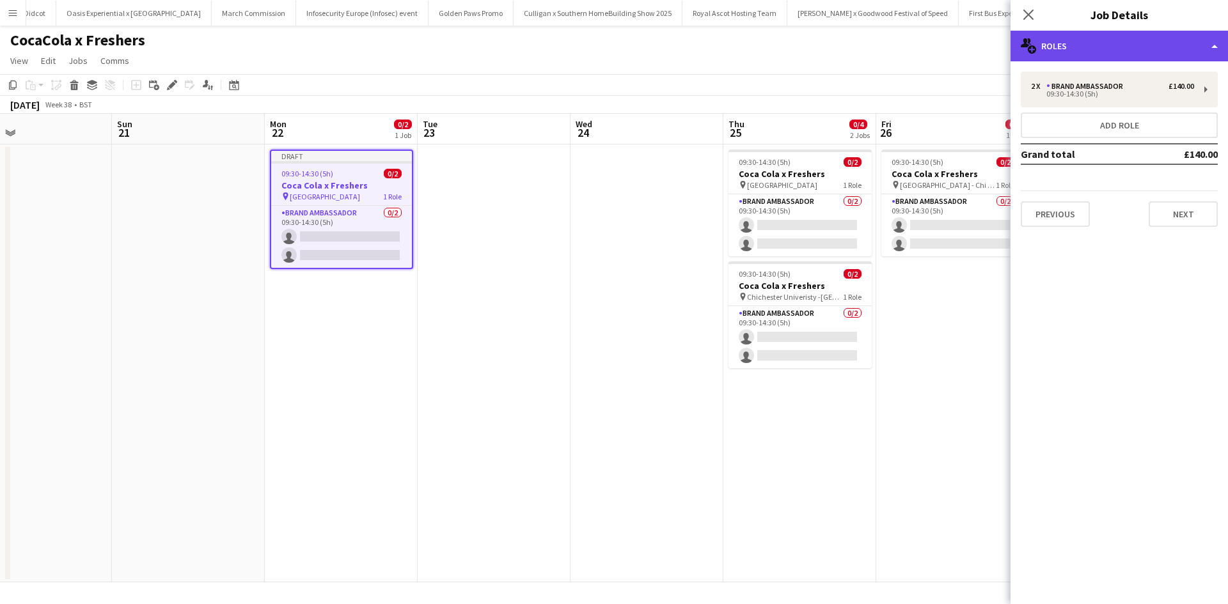
click at [1067, 53] on div "multiple-users-add Roles" at bounding box center [1119, 46] width 217 height 31
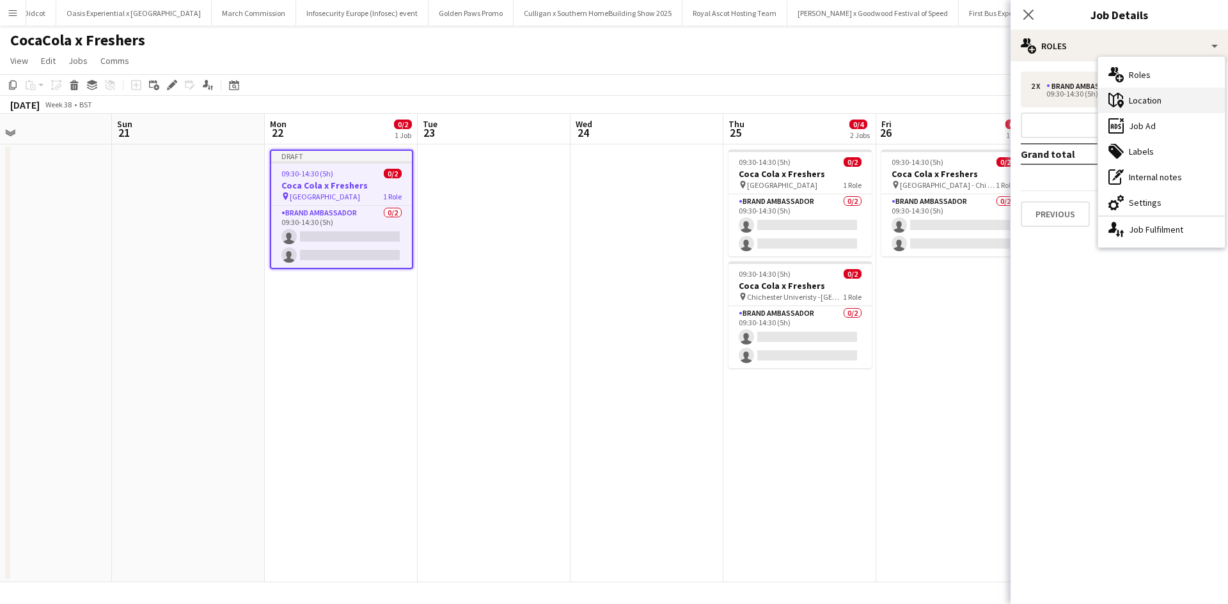
click at [1130, 98] on div "maps-pin-1 Location" at bounding box center [1161, 101] width 127 height 26
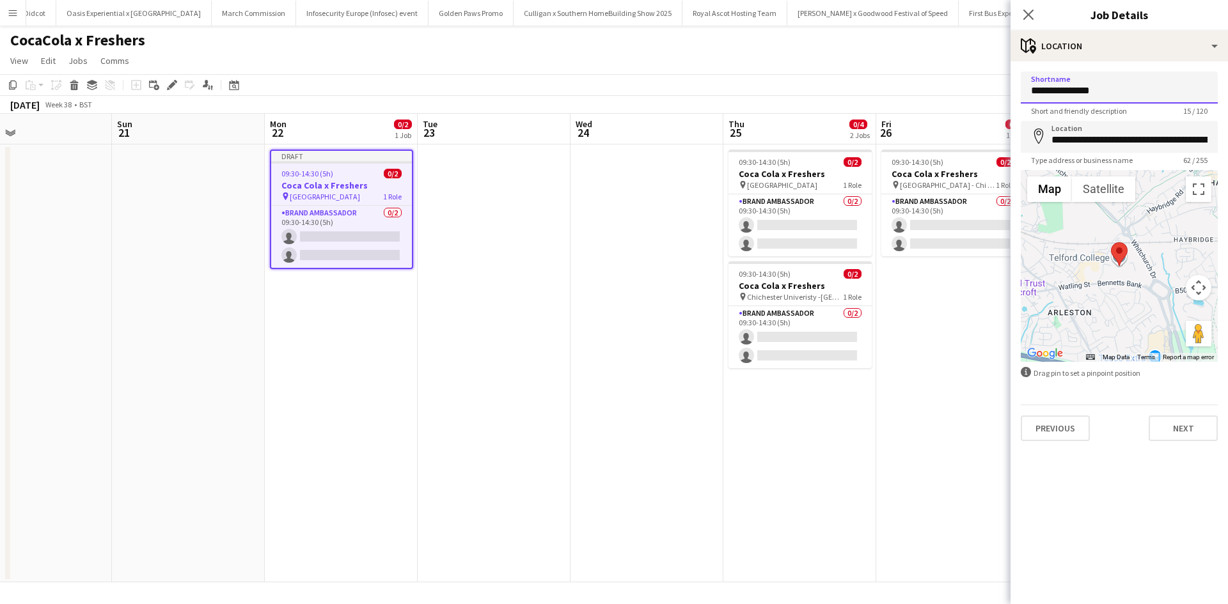
drag, startPoint x: 1129, startPoint y: 94, endPoint x: 1023, endPoint y: 93, distance: 106.8
click at [1023, 93] on input "**********" at bounding box center [1119, 88] width 197 height 32
drag, startPoint x: 1112, startPoint y: 92, endPoint x: 1032, endPoint y: 90, distance: 79.3
click at [1032, 90] on input "**********" at bounding box center [1119, 88] width 197 height 32
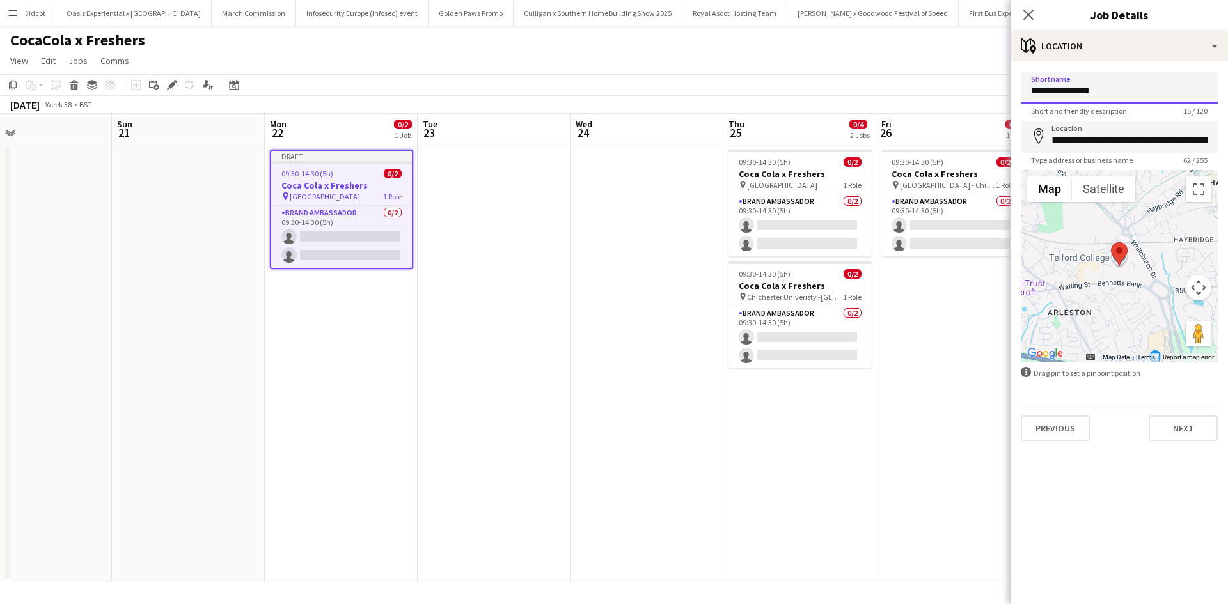
paste input
type input "**********"
drag, startPoint x: 1051, startPoint y: 138, endPoint x: 1227, endPoint y: 138, distance: 176.5
click at [1227, 138] on form "**********" at bounding box center [1119, 257] width 217 height 370
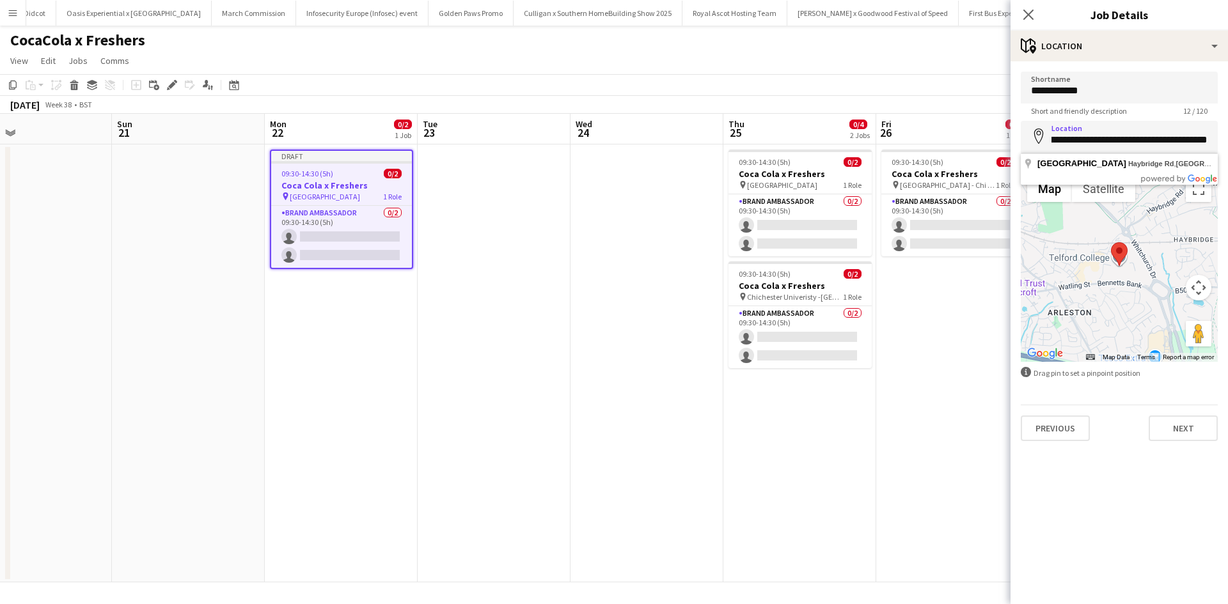
click at [1227, 138] on form "**********" at bounding box center [1119, 257] width 217 height 370
drag, startPoint x: 1178, startPoint y: 138, endPoint x: 1043, endPoint y: 139, distance: 135.0
click at [1043, 139] on div "**********" at bounding box center [1119, 137] width 197 height 32
drag, startPoint x: 1134, startPoint y: 141, endPoint x: 1039, endPoint y: 140, distance: 95.3
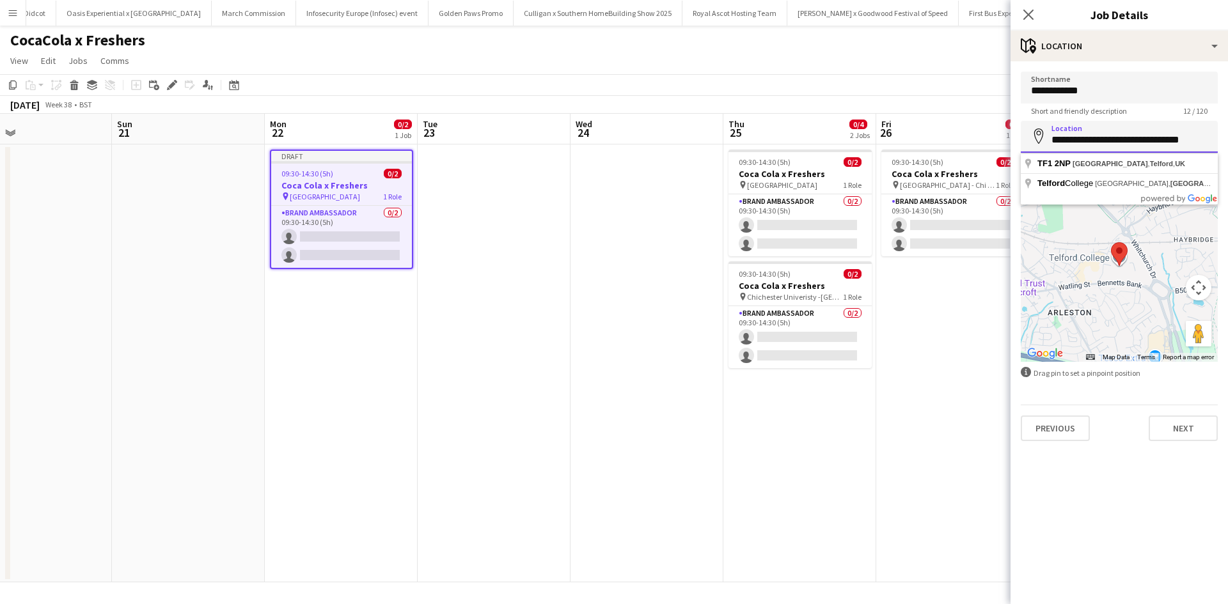
click at [1039, 140] on div "**********" at bounding box center [1119, 137] width 197 height 32
type input "**********"
drag, startPoint x: 1170, startPoint y: 144, endPoint x: 1053, endPoint y: 142, distance: 116.4
click at [1053, 142] on input "**********" at bounding box center [1119, 137] width 197 height 32
paste input "**********"
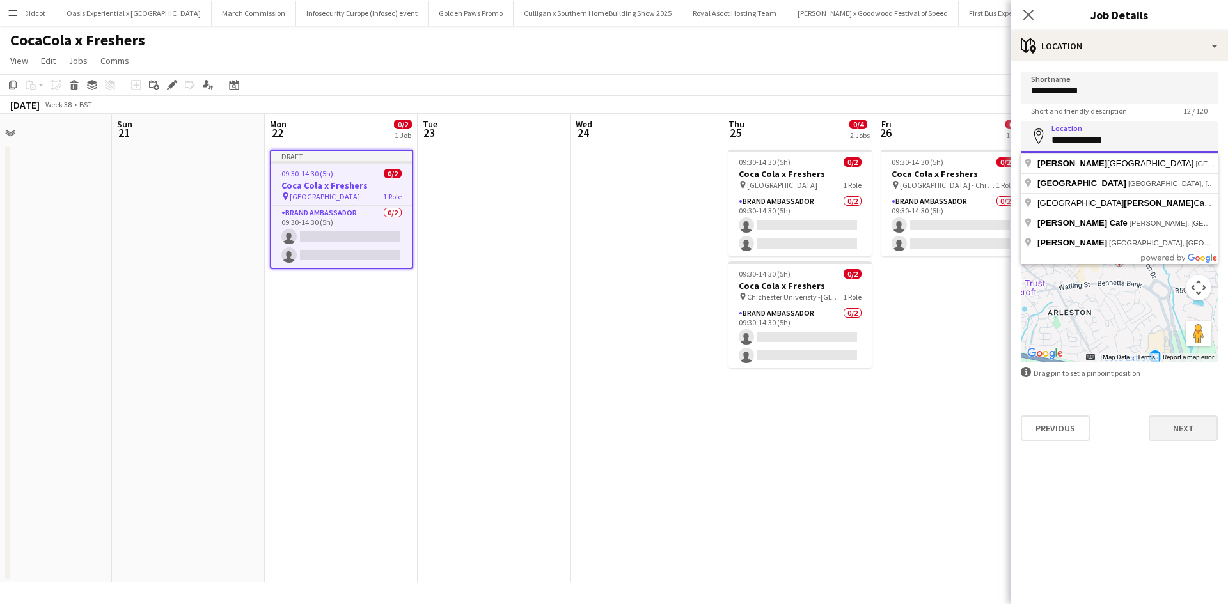
type input "**********"
click at [1186, 437] on button "Next" at bounding box center [1183, 429] width 69 height 26
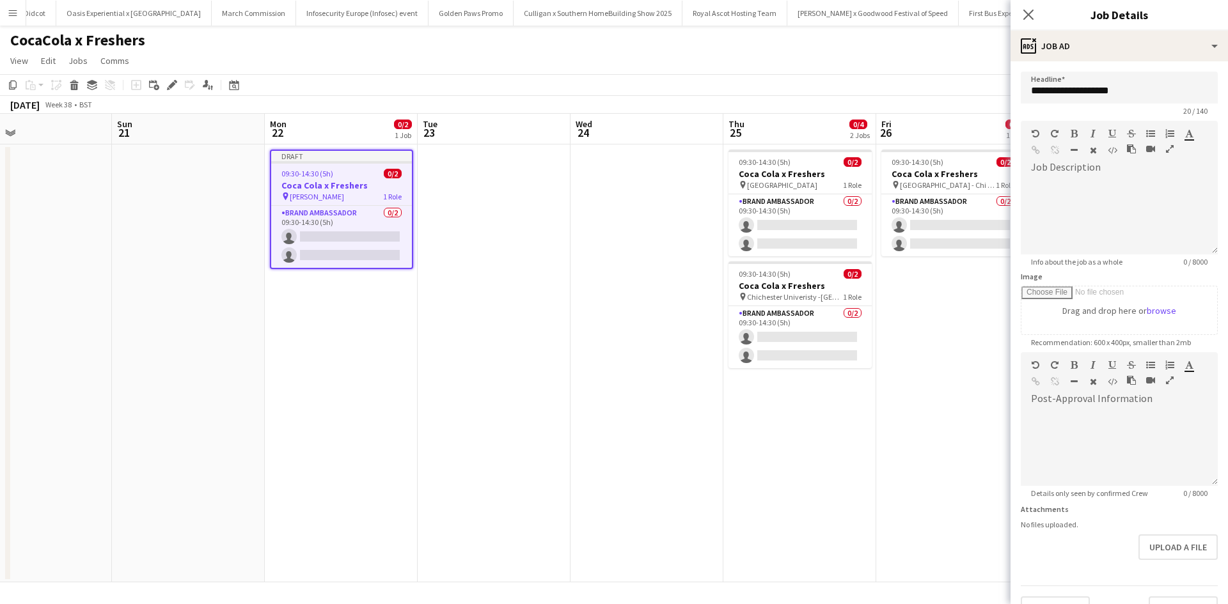
click at [961, 487] on app-date-cell "09:30-14:30 (5h) 0/2 Coca Cola x Freshers pin Chichester University - Chi Site …" at bounding box center [952, 364] width 153 height 438
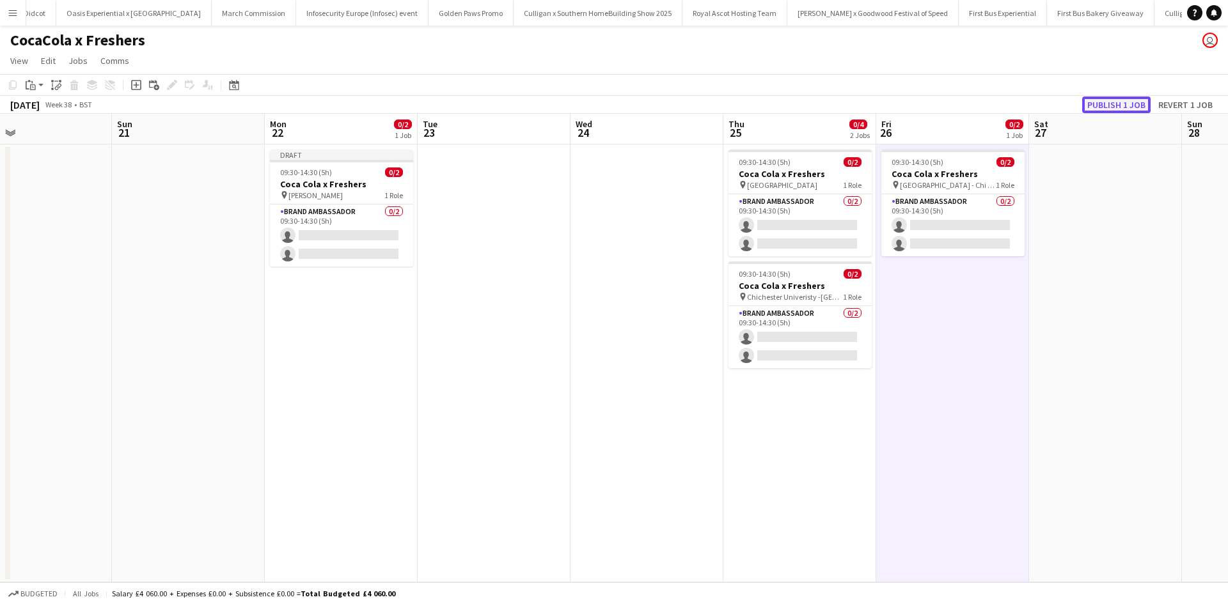
click at [1129, 100] on button "Publish 1 job" at bounding box center [1116, 105] width 68 height 17
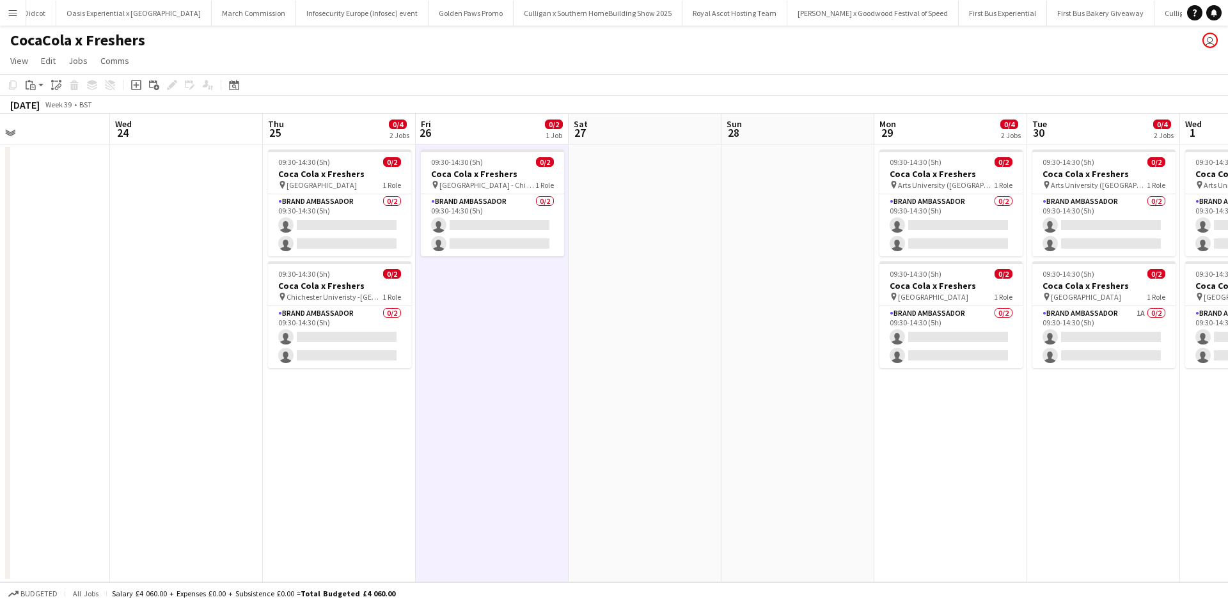
scroll to position [0, 429]
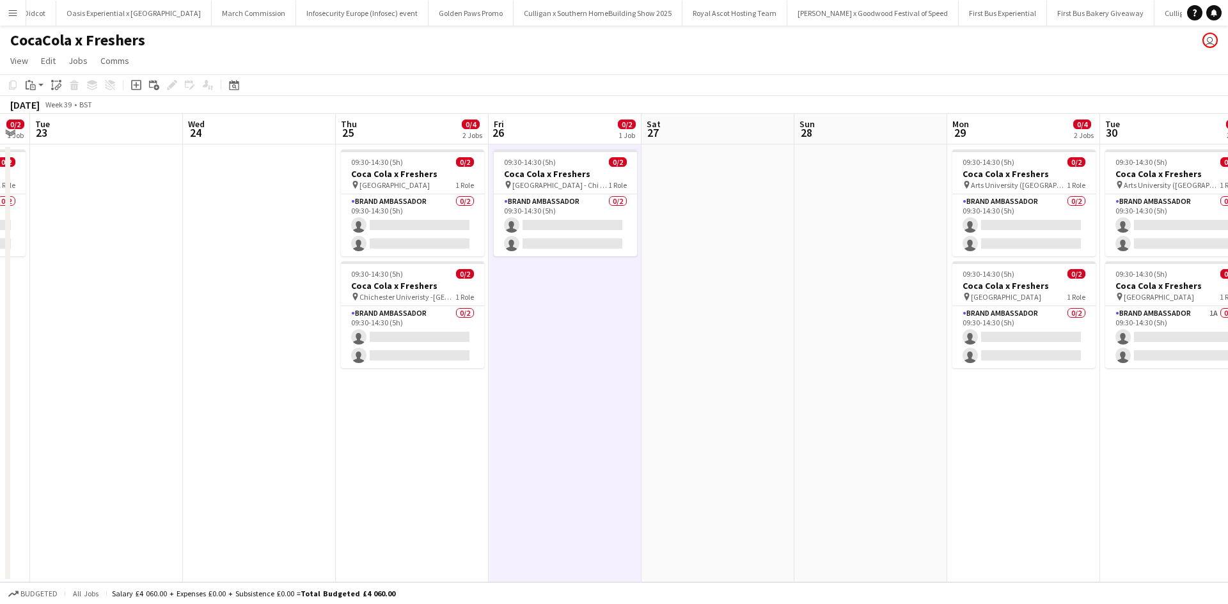
drag, startPoint x: 958, startPoint y: 421, endPoint x: 265, endPoint y: 404, distance: 693.5
click at [265, 404] on app-calendar-viewport "Sat 20 Sun 21 Mon 22 0/2 1 Job Tue 23 Wed 24 Thu 25 0/4 2 Jobs Fri 26 0/2 1 Job…" at bounding box center [614, 348] width 1228 height 469
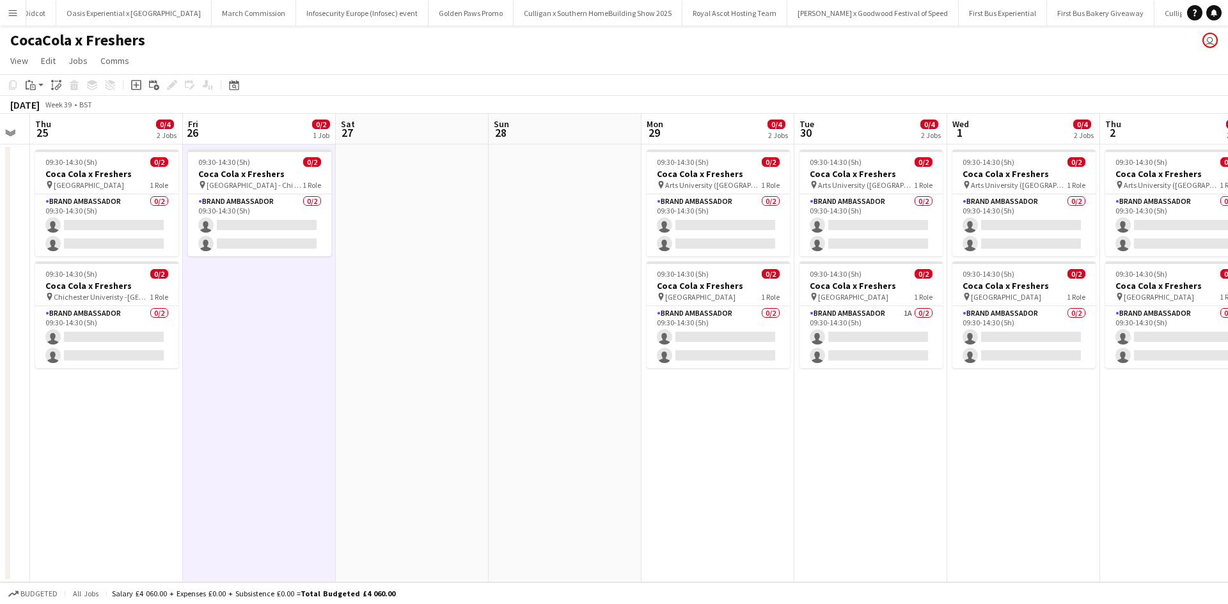
click at [869, 384] on app-date-cell "09:30-14:30 (5h) 0/2 Coca Cola x Freshers pin Arts University (Bournemouth) 1 R…" at bounding box center [870, 364] width 153 height 438
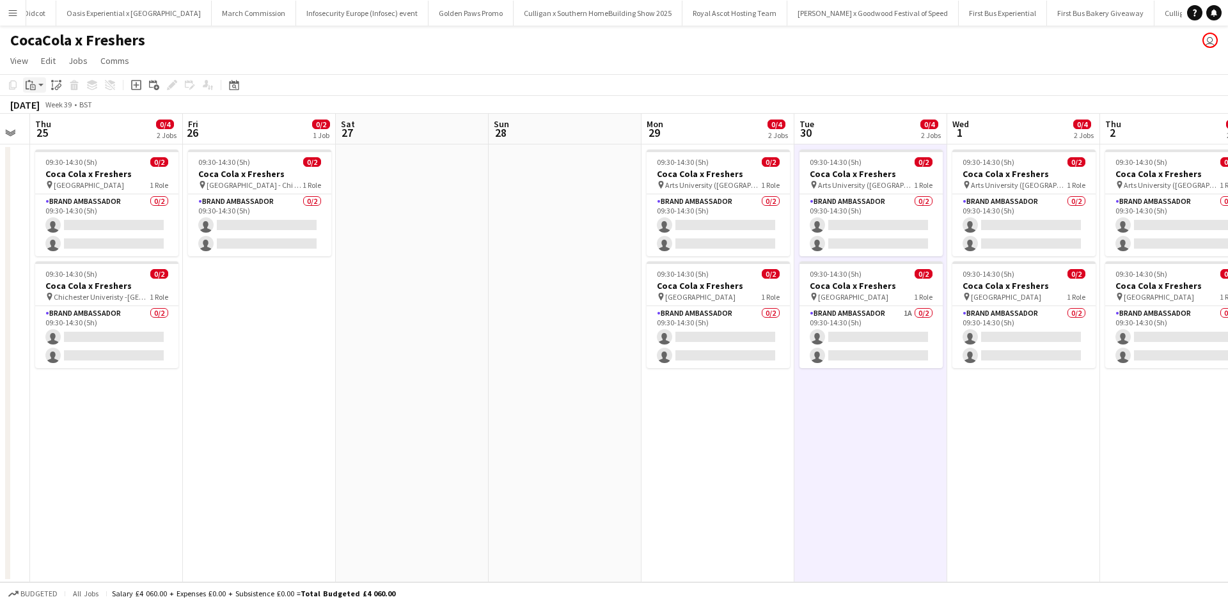
click at [31, 83] on icon "Paste" at bounding box center [31, 85] width 10 height 10
drag, startPoint x: 47, startPoint y: 111, endPoint x: 60, endPoint y: 113, distance: 13.6
click at [47, 111] on link "Paste Ctrl+V" at bounding box center [94, 110] width 120 height 12
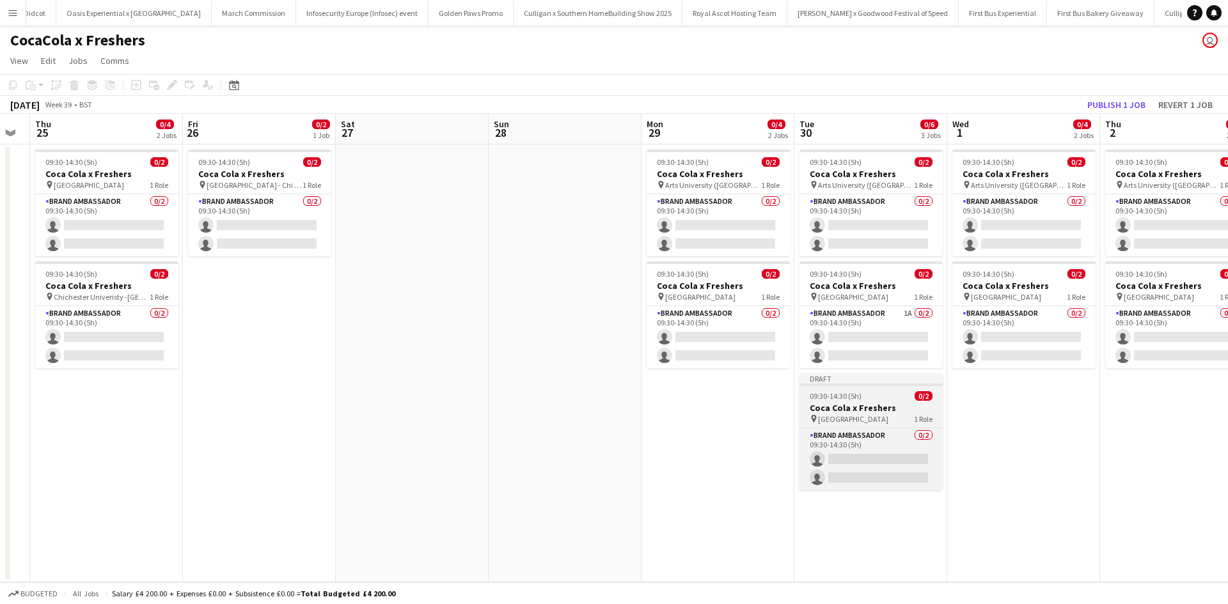
click at [867, 412] on h3 "Coca Cola x Freshers" at bounding box center [870, 408] width 143 height 12
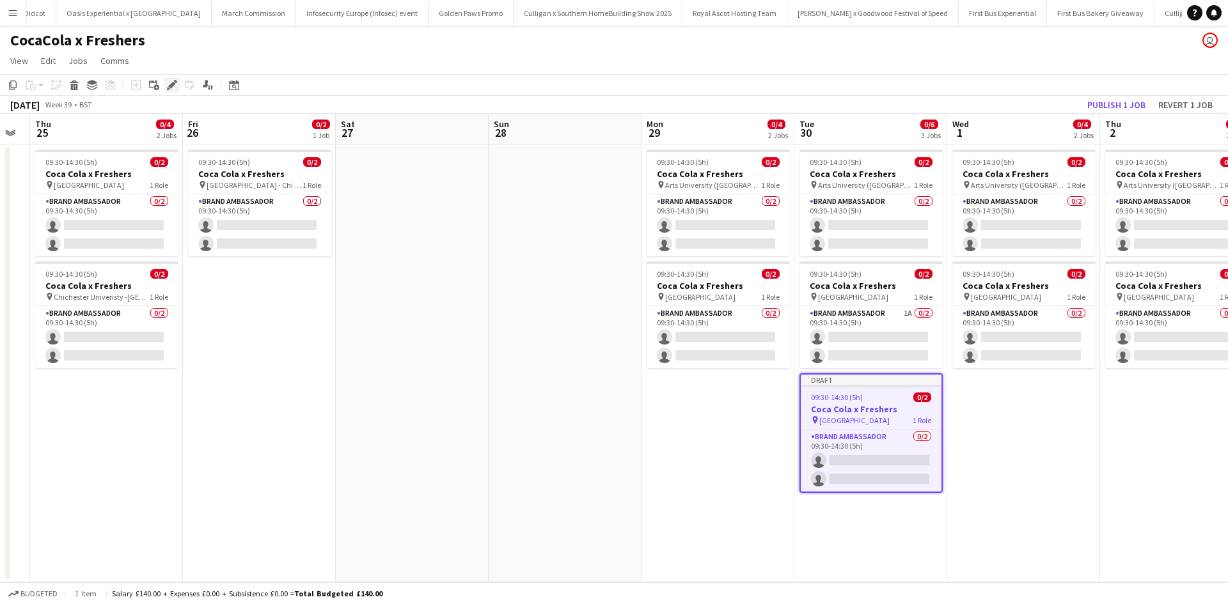
click at [171, 83] on icon "Edit" at bounding box center [172, 85] width 10 height 10
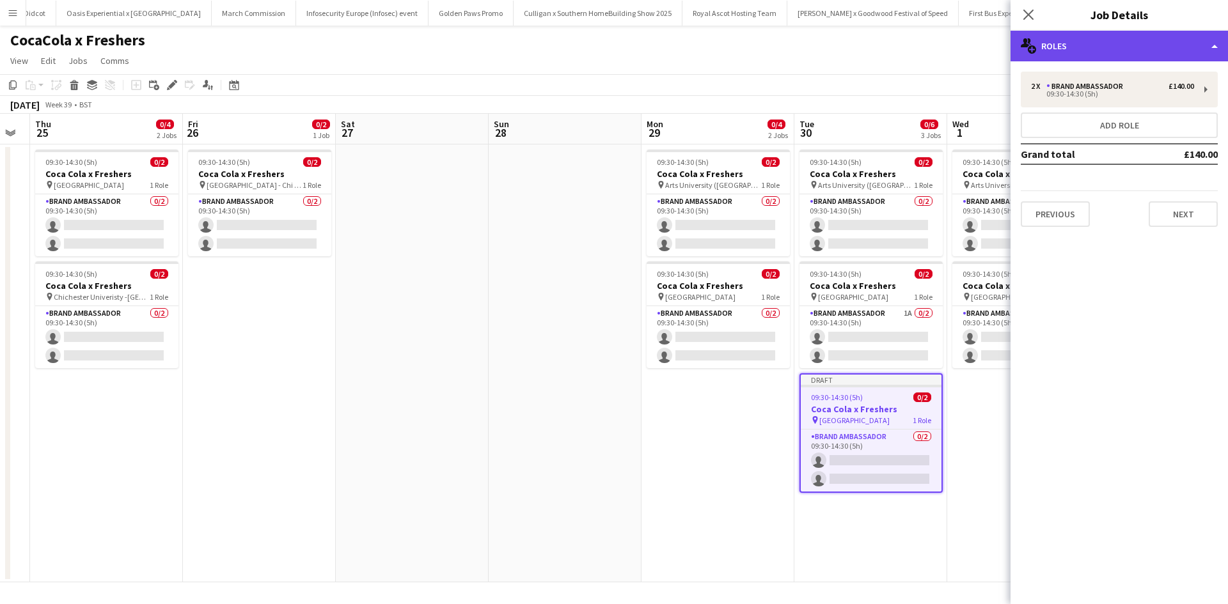
click at [1070, 52] on div "multiple-users-add Roles" at bounding box center [1119, 46] width 217 height 31
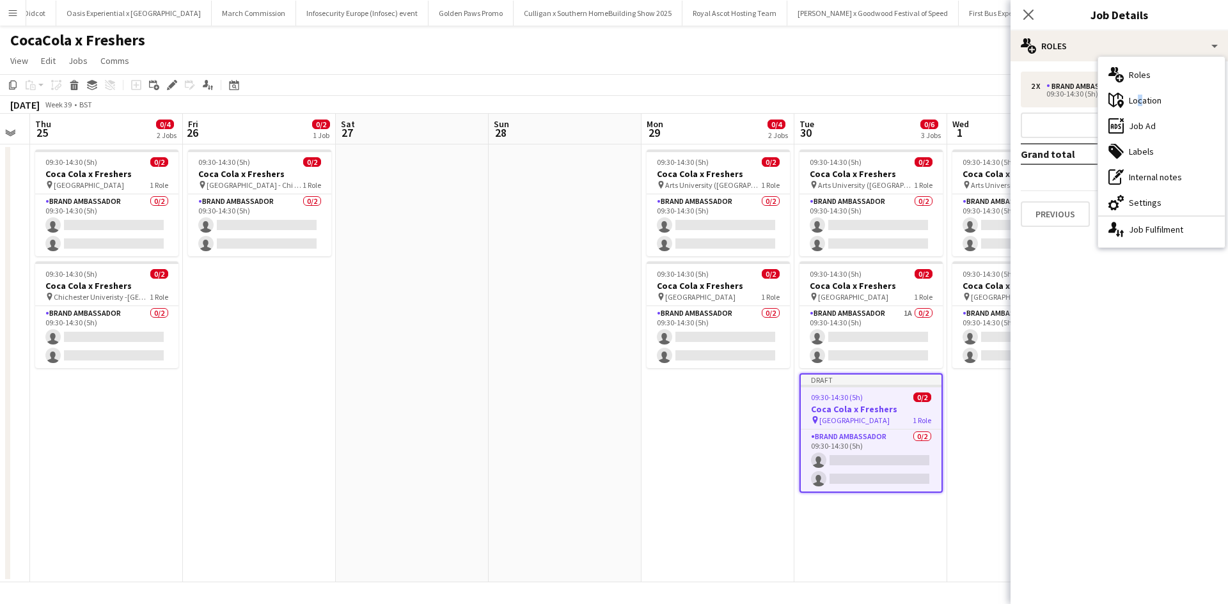
click at [1136, 95] on div "maps-pin-1 Location" at bounding box center [1161, 101] width 127 height 26
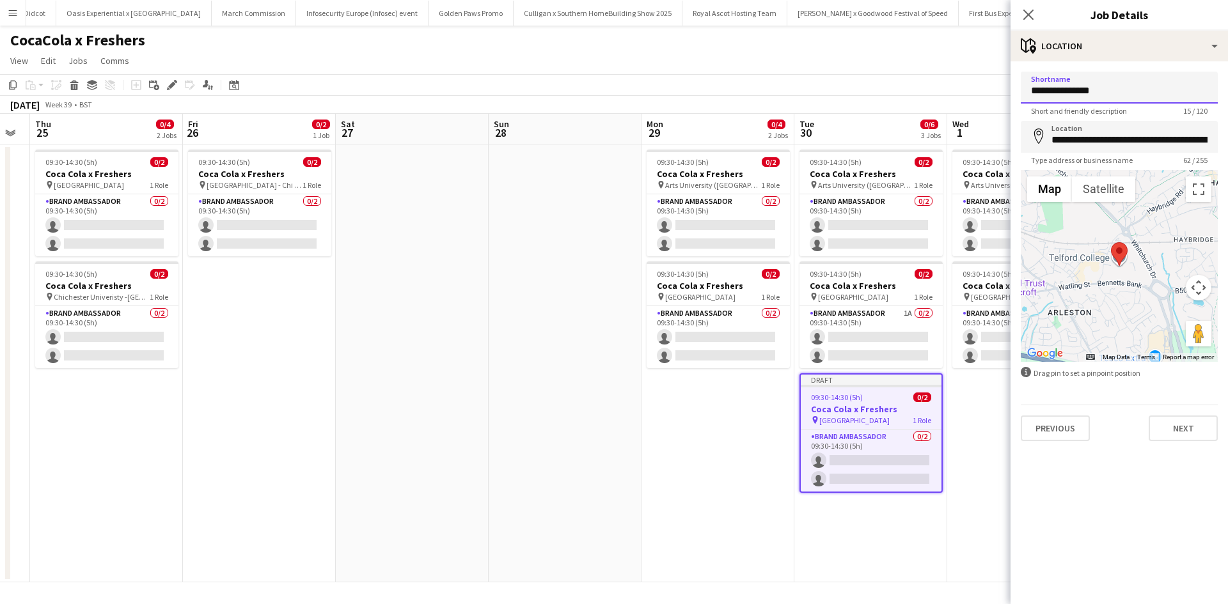
drag, startPoint x: 1144, startPoint y: 93, endPoint x: 1016, endPoint y: 93, distance: 128.6
click at [1016, 93] on form "**********" at bounding box center [1119, 257] width 217 height 370
paste input
type input "**********"
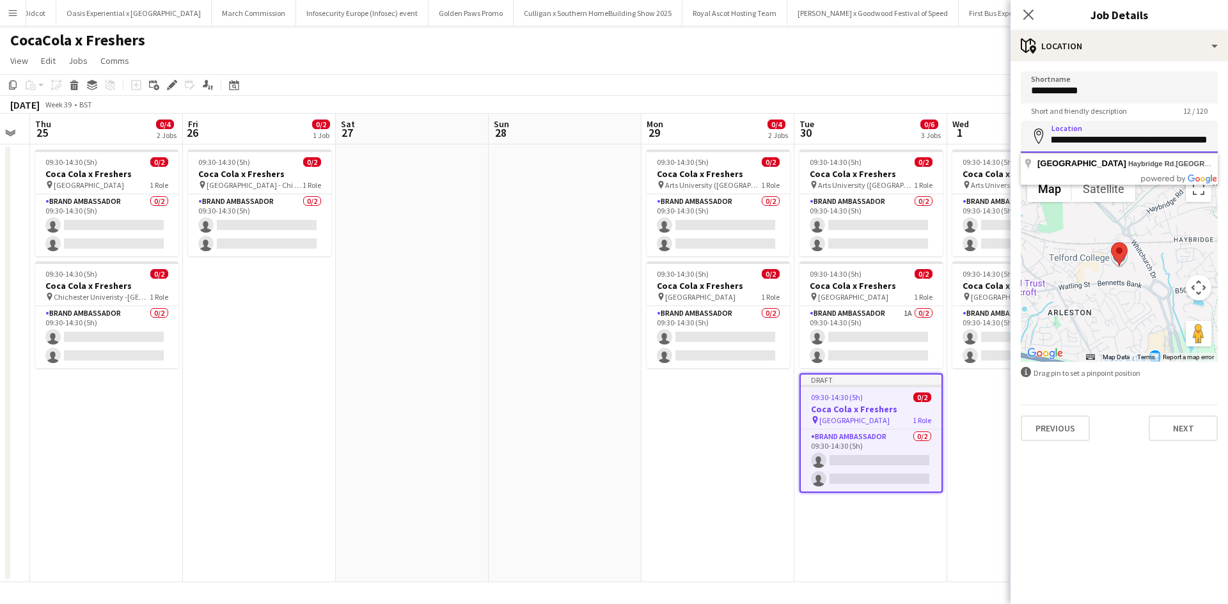
drag, startPoint x: 1058, startPoint y: 138, endPoint x: 1227, endPoint y: 145, distance: 169.7
click at [1227, 145] on form "**********" at bounding box center [1119, 257] width 217 height 370
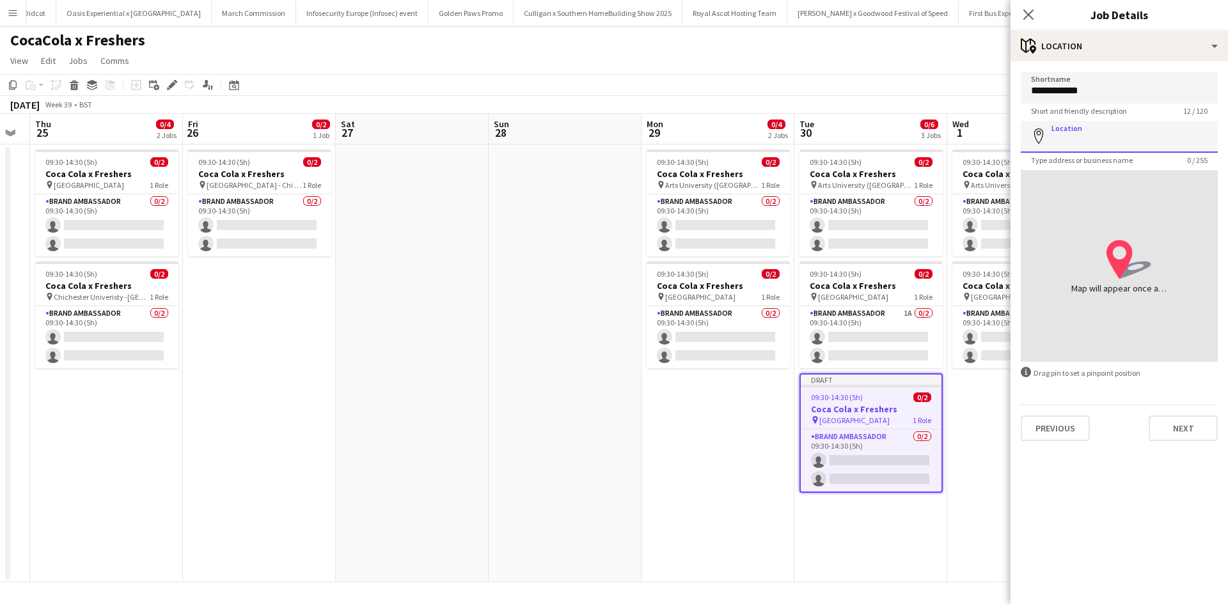
paste input "**********"
type input "**********"
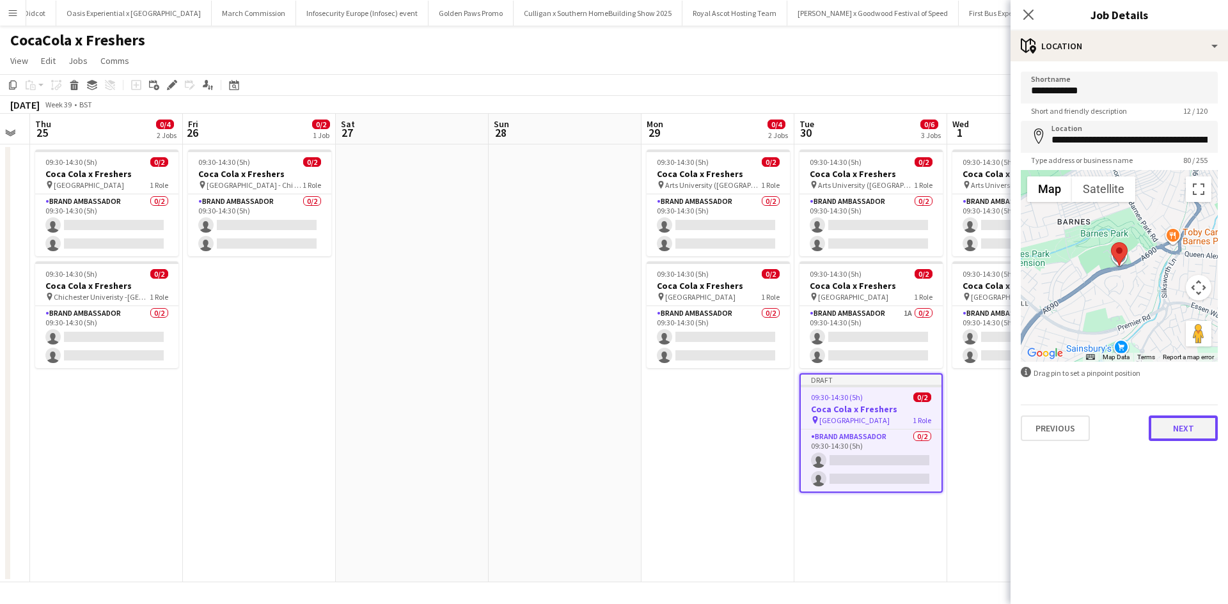
click at [1173, 431] on button "Next" at bounding box center [1183, 429] width 69 height 26
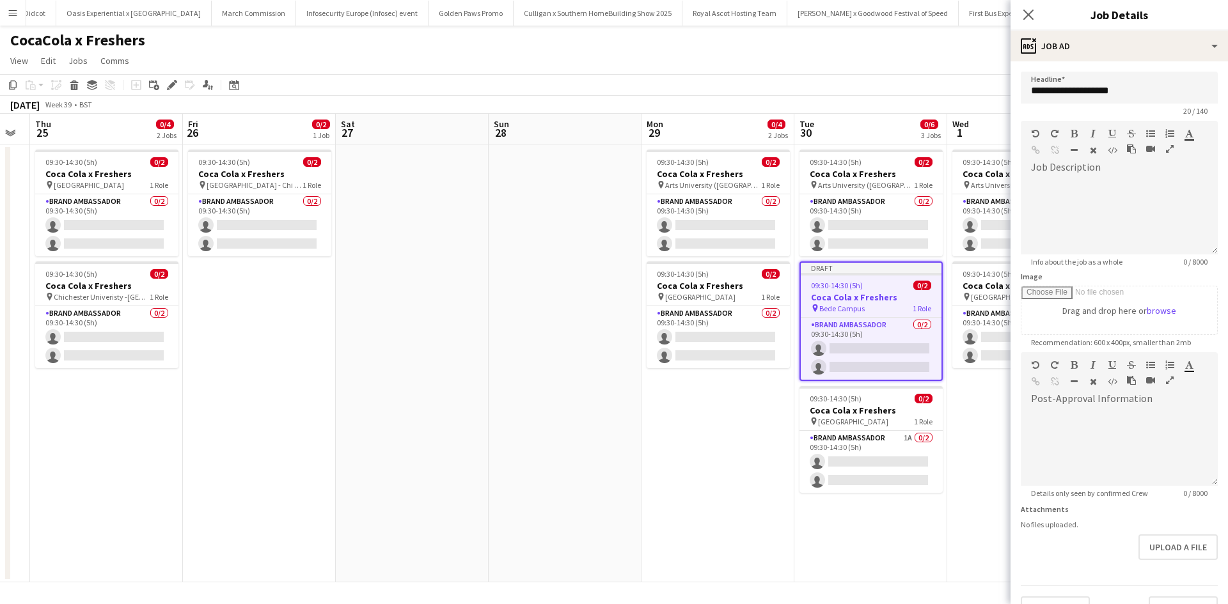
click at [940, 528] on app-date-cell "09:30-14:30 (5h) 0/2 Coca Cola x Freshers pin Arts University (Bournemouth) 1 R…" at bounding box center [870, 364] width 153 height 438
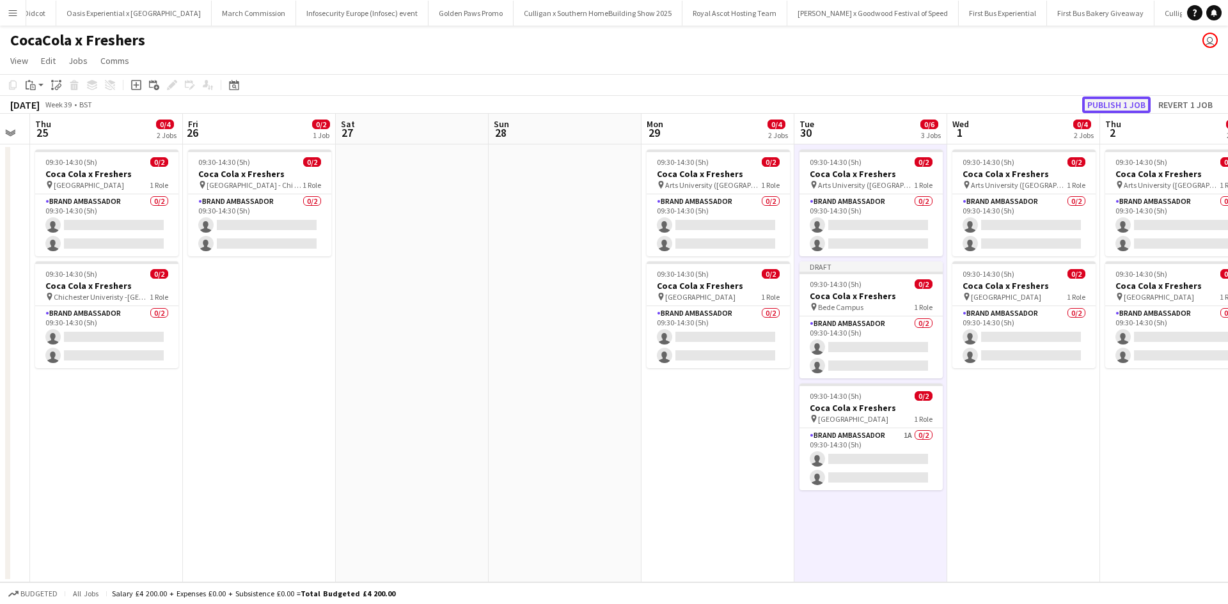
click at [1126, 98] on button "Publish 1 job" at bounding box center [1116, 105] width 68 height 17
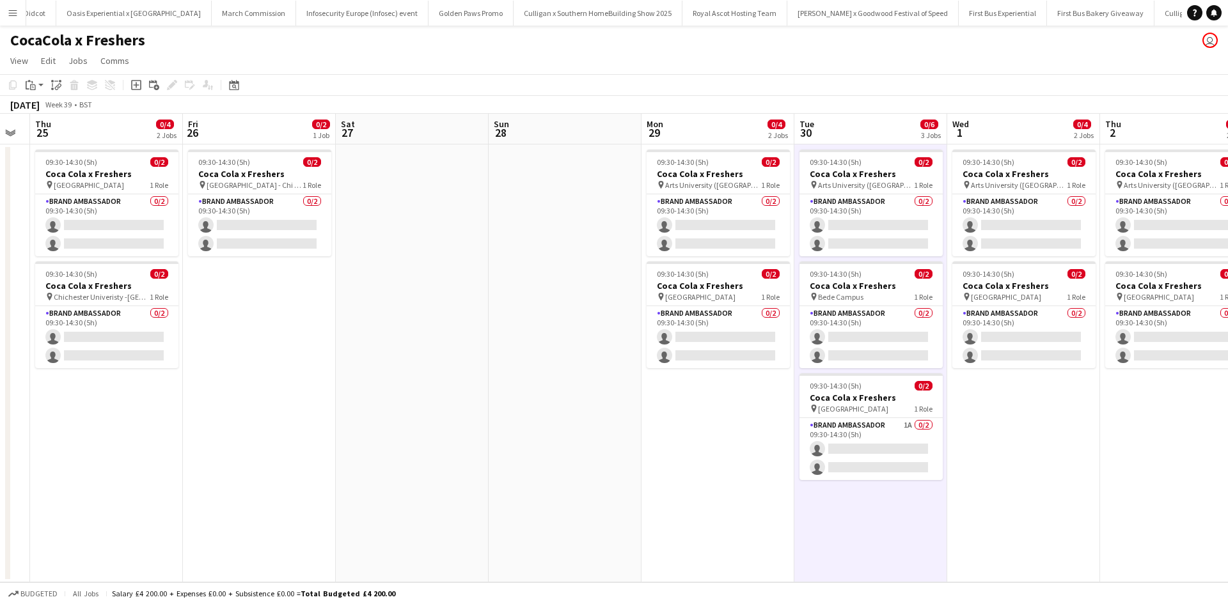
click at [1020, 416] on app-date-cell "09:30-14:30 (5h) 0/2 Coca Cola x Freshers pin Arts University (Bournemouth) 1 R…" at bounding box center [1023, 364] width 153 height 438
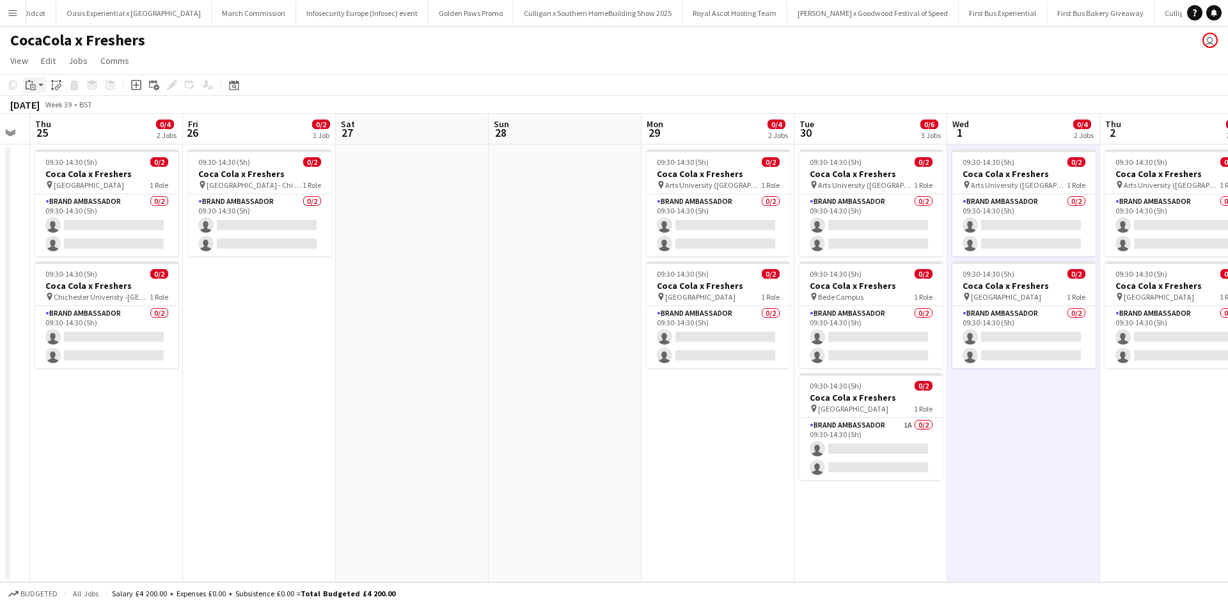
click at [28, 79] on div "Paste" at bounding box center [30, 84] width 15 height 15
click at [37, 106] on link "Paste Ctrl+V" at bounding box center [94, 110] width 120 height 12
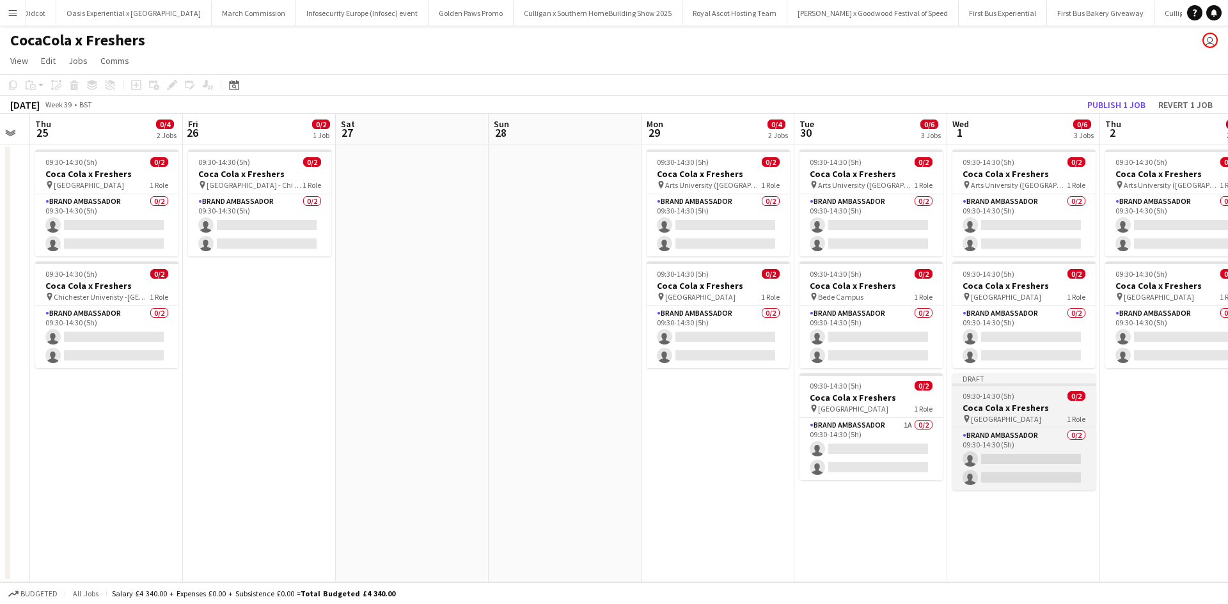
click at [1039, 418] on div "pin Telford College 1 Role" at bounding box center [1023, 419] width 143 height 10
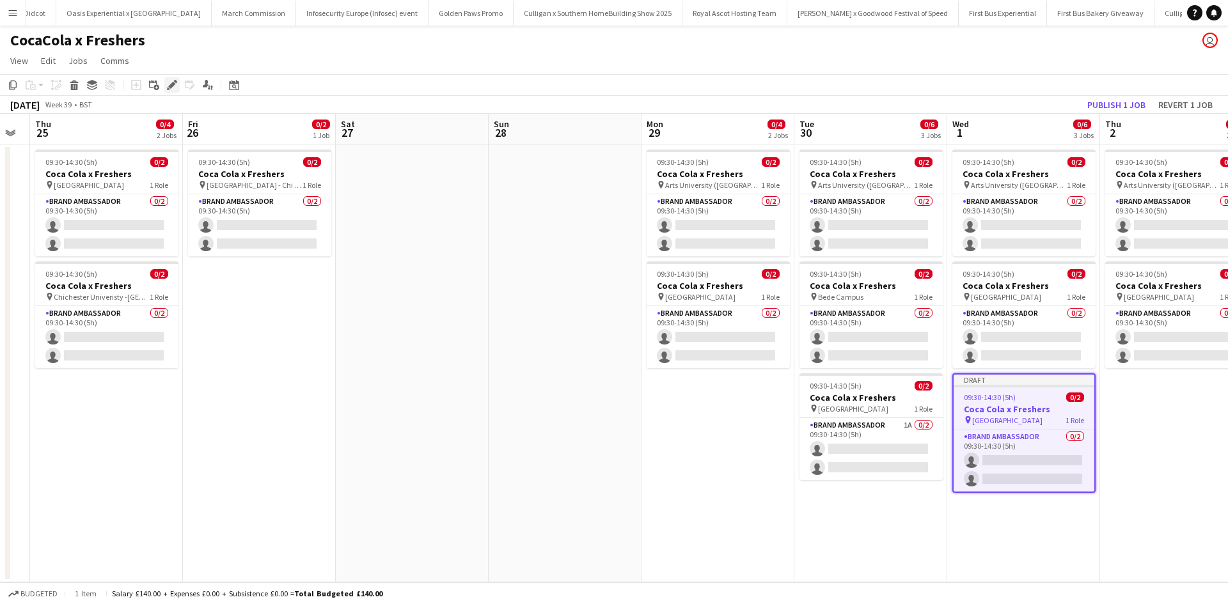
click at [172, 83] on icon at bounding box center [171, 85] width 7 height 7
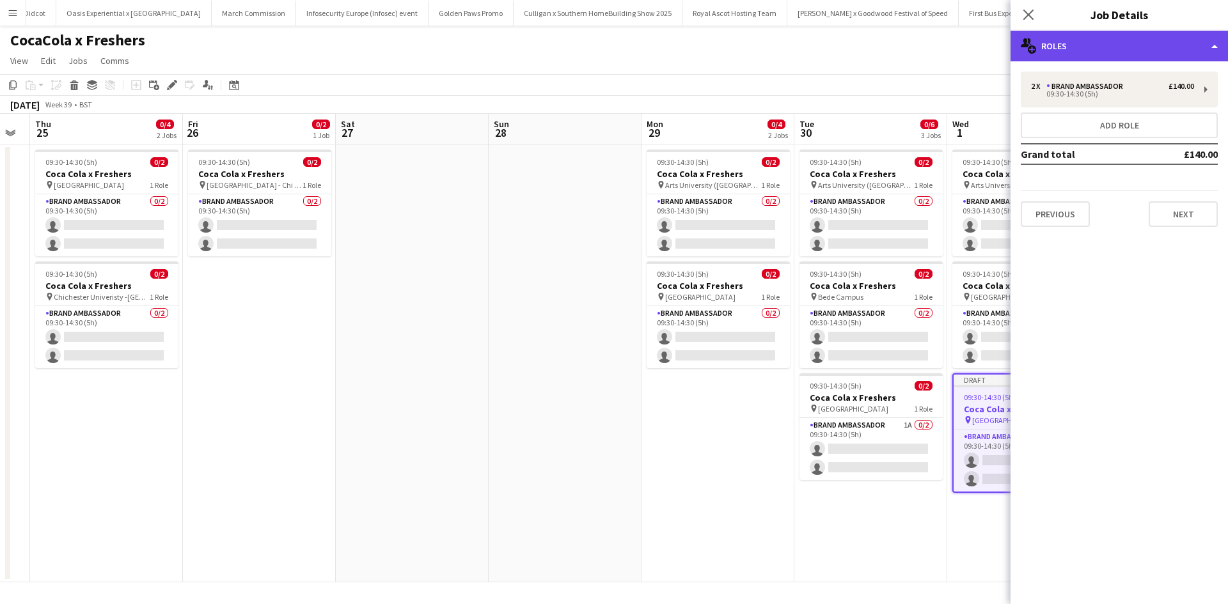
click at [1133, 53] on div "multiple-users-add Roles" at bounding box center [1119, 46] width 217 height 31
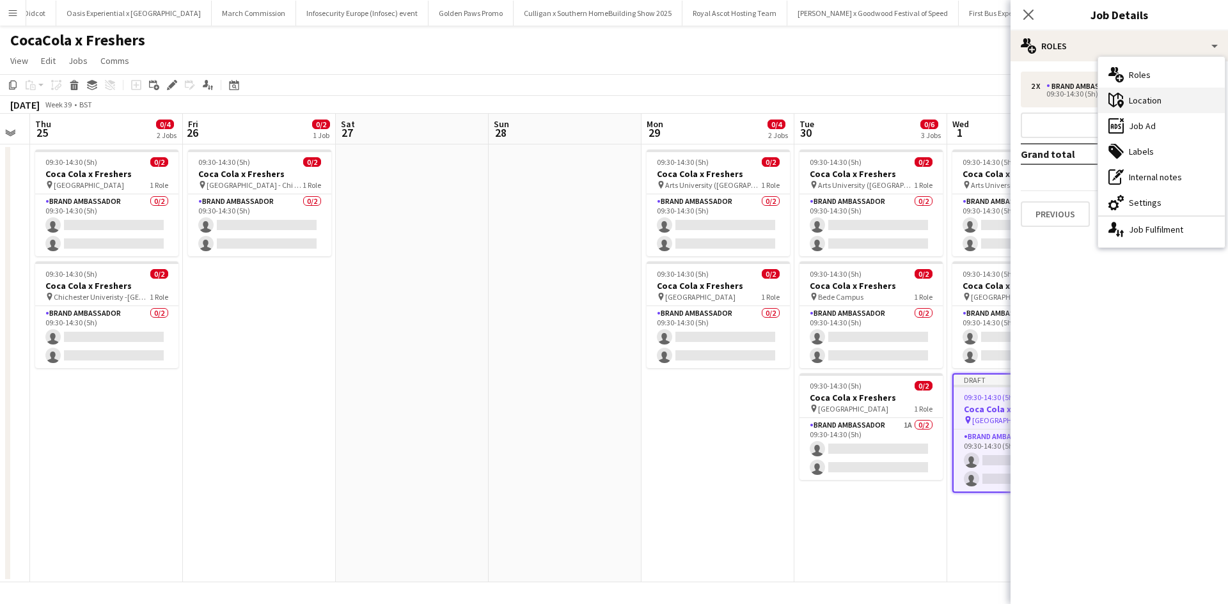
click at [1153, 96] on div "maps-pin-1 Location" at bounding box center [1161, 101] width 127 height 26
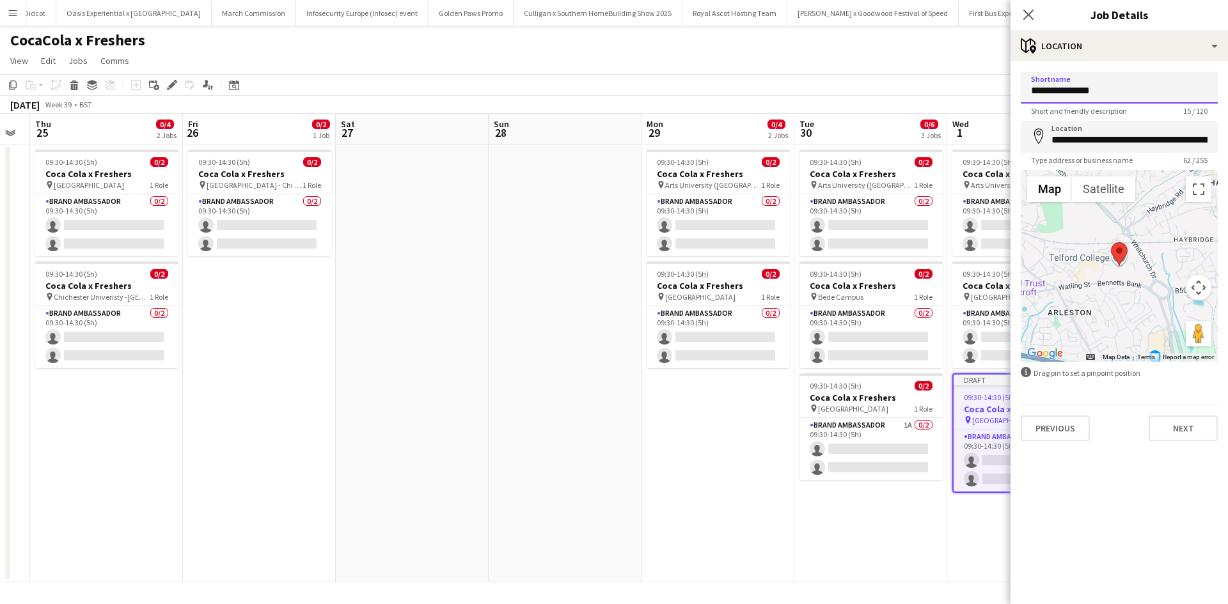
drag, startPoint x: 1117, startPoint y: 88, endPoint x: 1023, endPoint y: 88, distance: 93.4
click at [1023, 88] on input "**********" at bounding box center [1119, 88] width 197 height 32
paste input
type input "**********"
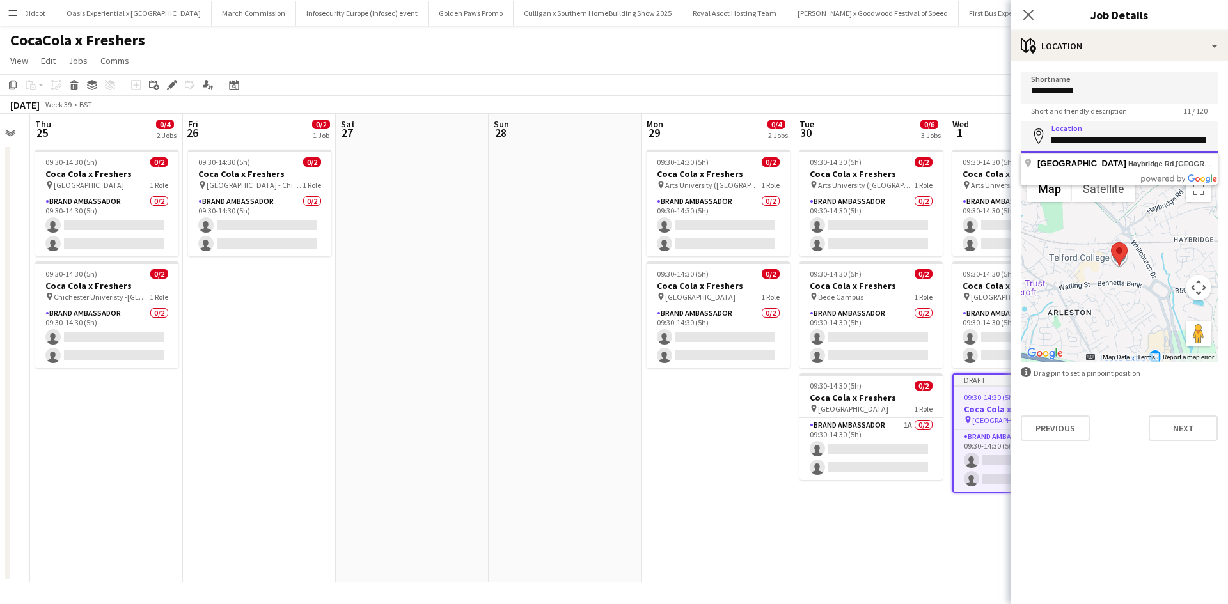
drag, startPoint x: 1053, startPoint y: 141, endPoint x: 1227, endPoint y: 137, distance: 174.6
click at [1227, 137] on form "**********" at bounding box center [1119, 257] width 217 height 370
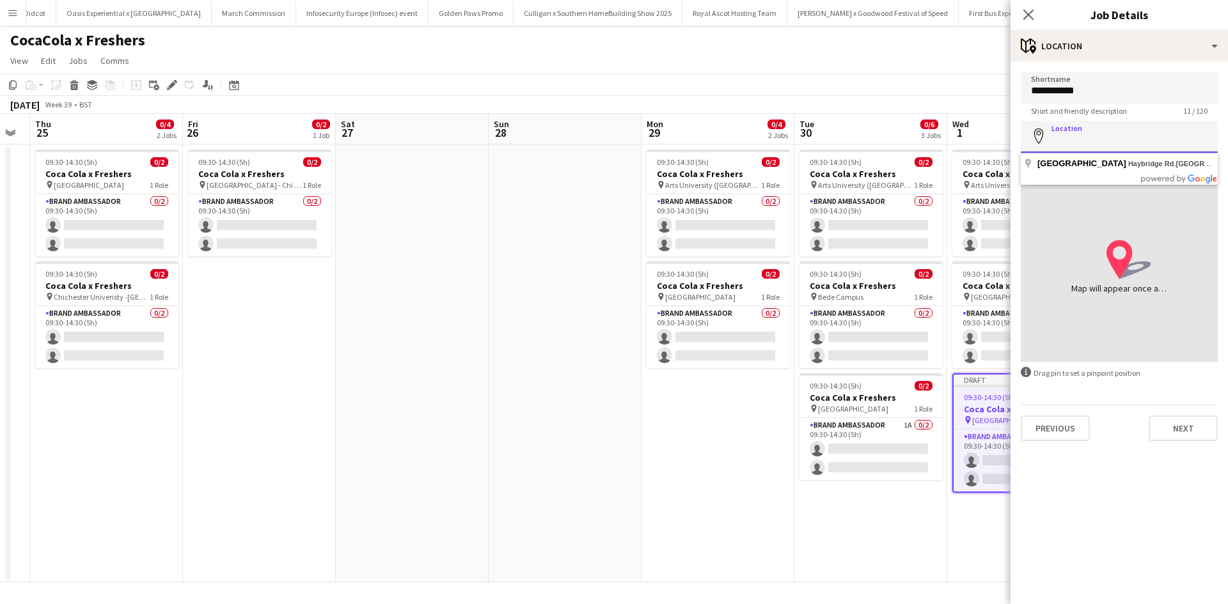
scroll to position [0, 0]
paste input "**********"
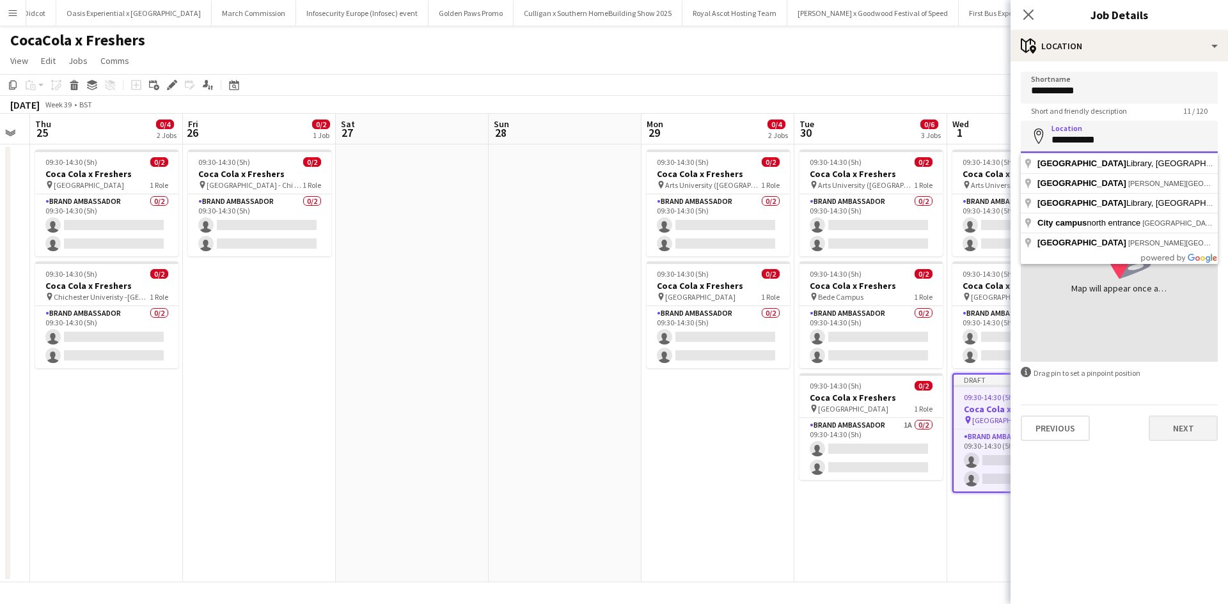
type input "**********"
click at [1192, 422] on button "Next" at bounding box center [1183, 429] width 69 height 26
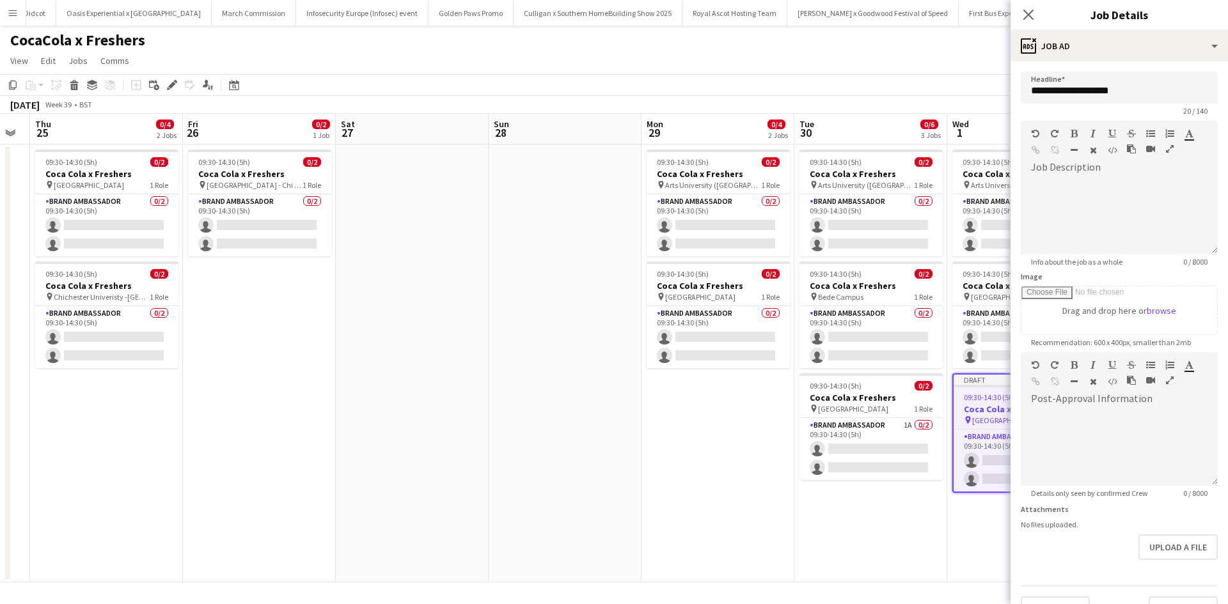
click at [883, 512] on app-date-cell "09:30-14:30 (5h) 0/2 Coca Cola x Freshers pin Arts University (Bournemouth) 1 R…" at bounding box center [870, 364] width 153 height 438
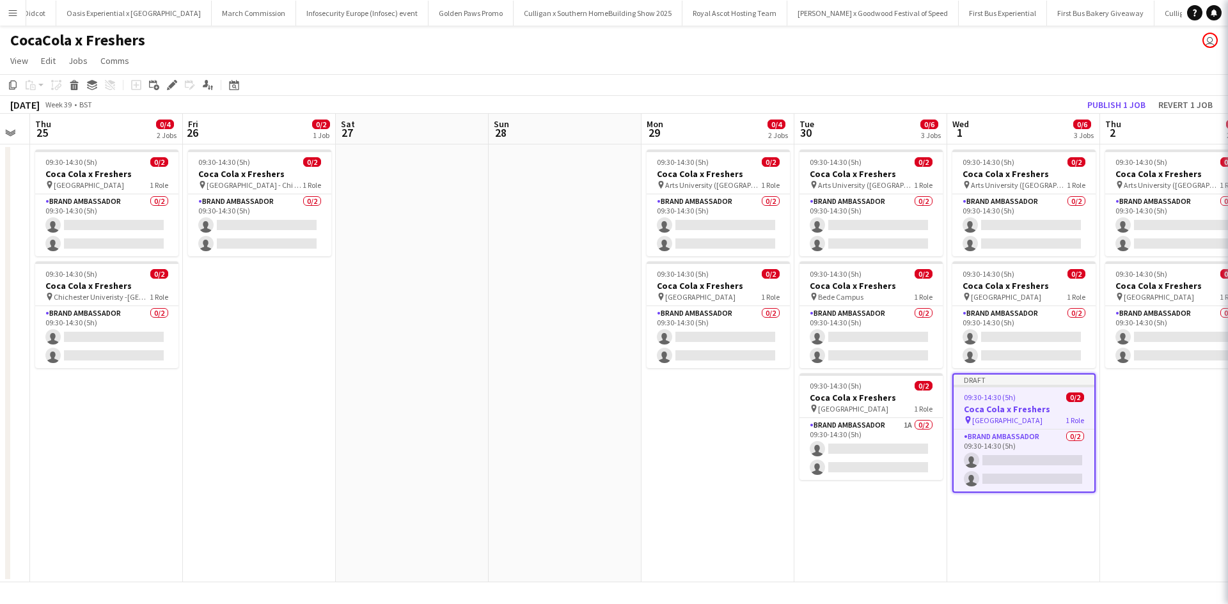
scroll to position [0, 428]
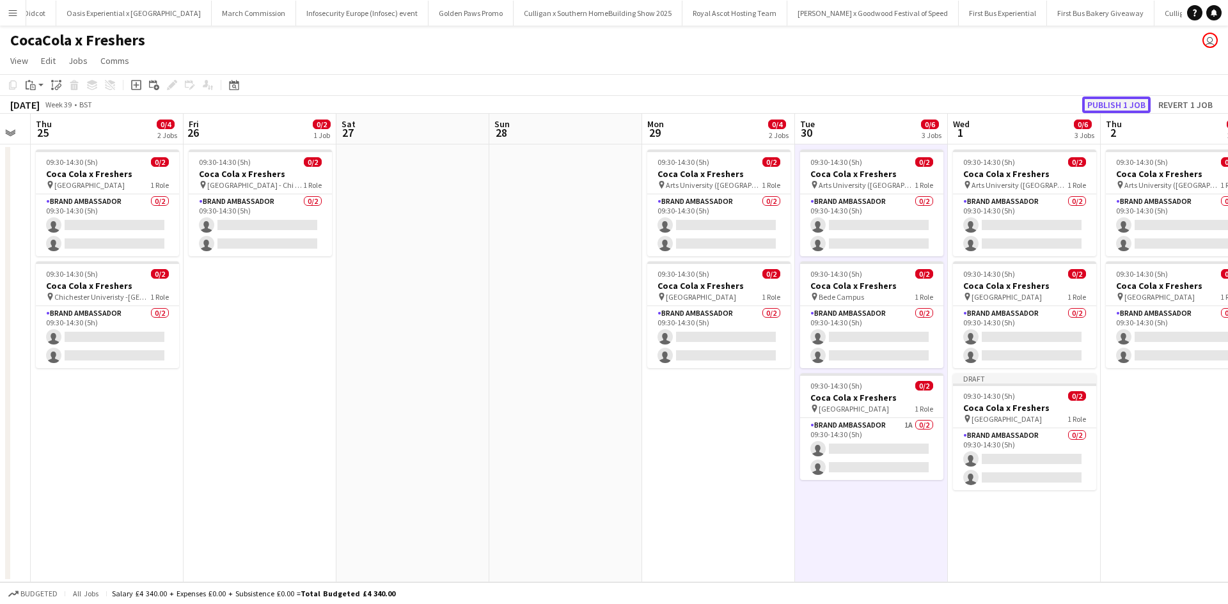
click at [1102, 108] on button "Publish 1 job" at bounding box center [1116, 105] width 68 height 17
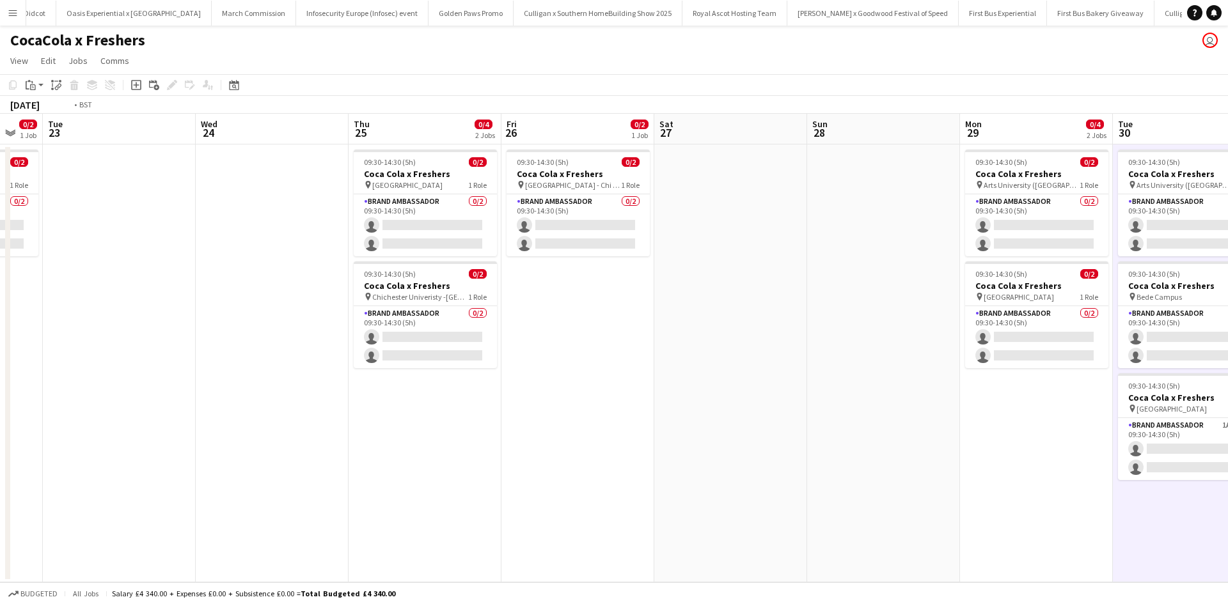
drag, startPoint x: 455, startPoint y: 465, endPoint x: 928, endPoint y: 401, distance: 476.9
click at [931, 398] on app-calendar-viewport "Sun 21 Mon 22 0/2 1 Job Tue 23 Wed 24 Thu 25 0/4 2 Jobs Fri 26 0/2 1 Job Sat 27…" at bounding box center [614, 348] width 1228 height 469
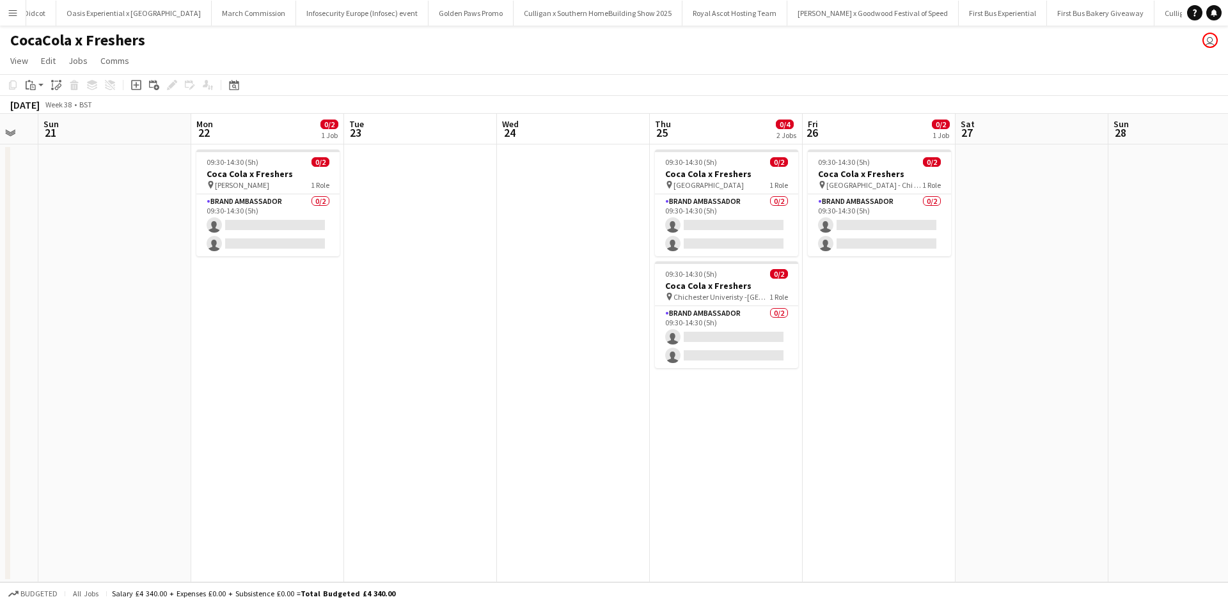
drag, startPoint x: 377, startPoint y: 475, endPoint x: 958, endPoint y: 422, distance: 583.1
click at [981, 416] on app-calendar-viewport "Fri 19 0/2 1 Job Sat 20 Sun 21 Mon 22 0/2 1 Job Tue 23 Wed 24 Thu 25 0/4 2 Jobs…" at bounding box center [614, 348] width 1228 height 469
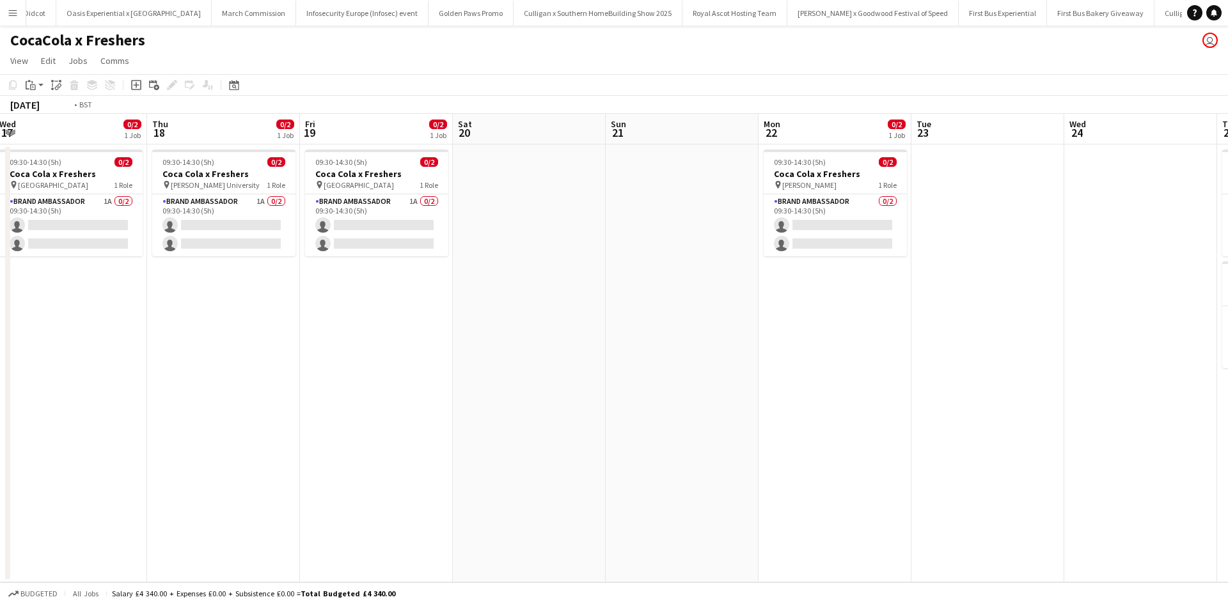
drag, startPoint x: 405, startPoint y: 461, endPoint x: 881, endPoint y: 411, distance: 477.8
click at [918, 405] on app-calendar-viewport "Mon 15 Tue 16 0/2 1 Job Wed 17 0/2 1 Job Thu 18 0/2 1 Job Fri 19 0/2 1 Job Sat …" at bounding box center [614, 348] width 1228 height 469
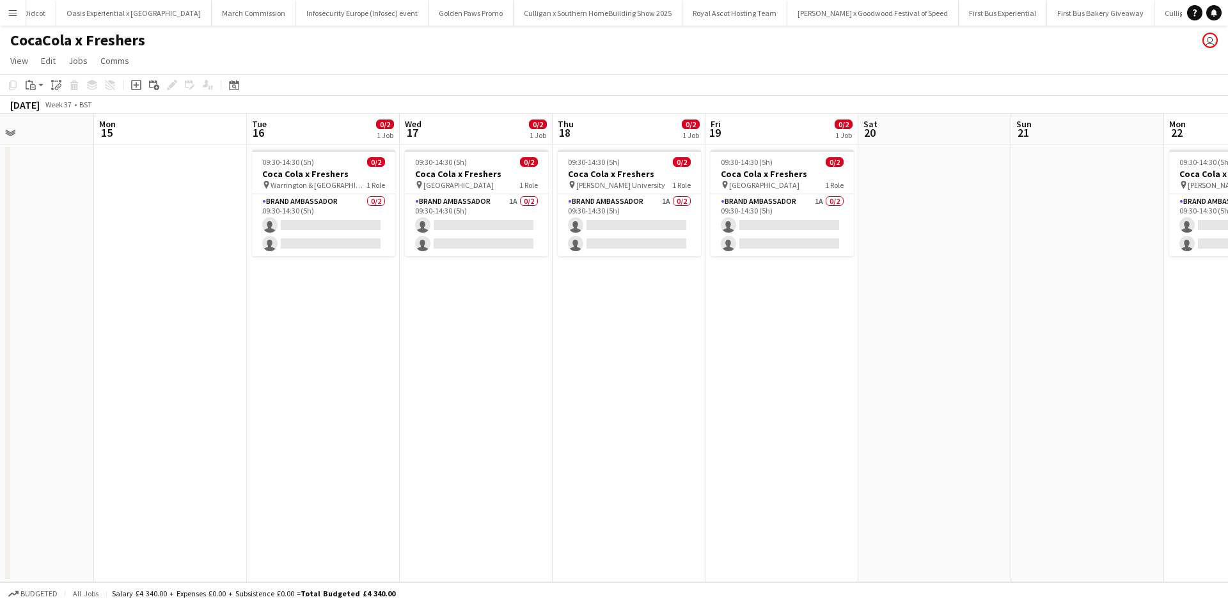
click at [782, 303] on app-date-cell "09:30-14:30 (5h) 0/2 Coca Cola x Freshers pin Greenwich University 1 Role Brand…" at bounding box center [781, 364] width 153 height 438
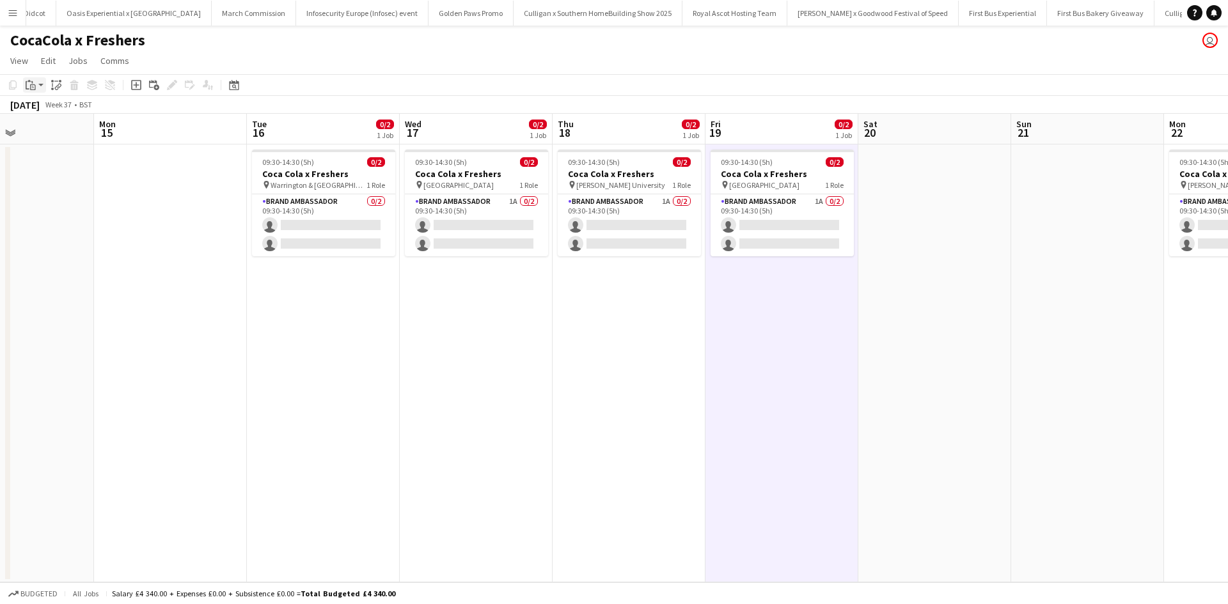
click at [35, 86] on icon at bounding box center [33, 87] width 6 height 6
click at [45, 110] on link "Paste Ctrl+V" at bounding box center [94, 110] width 120 height 12
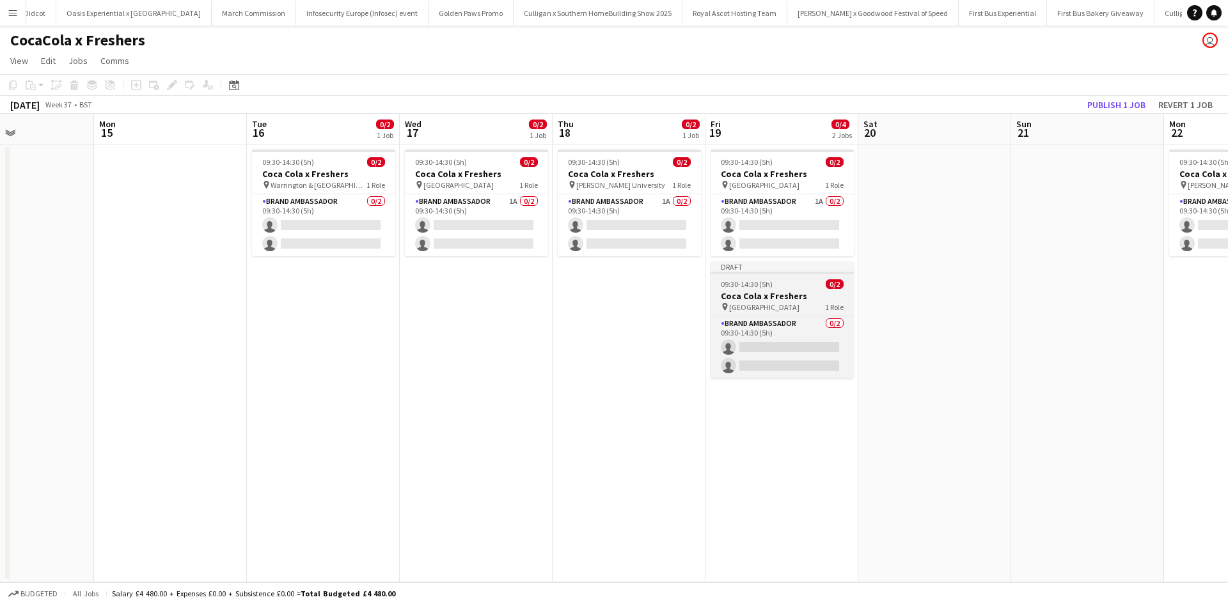
click at [782, 310] on div "pin Telford College 1 Role" at bounding box center [782, 307] width 143 height 10
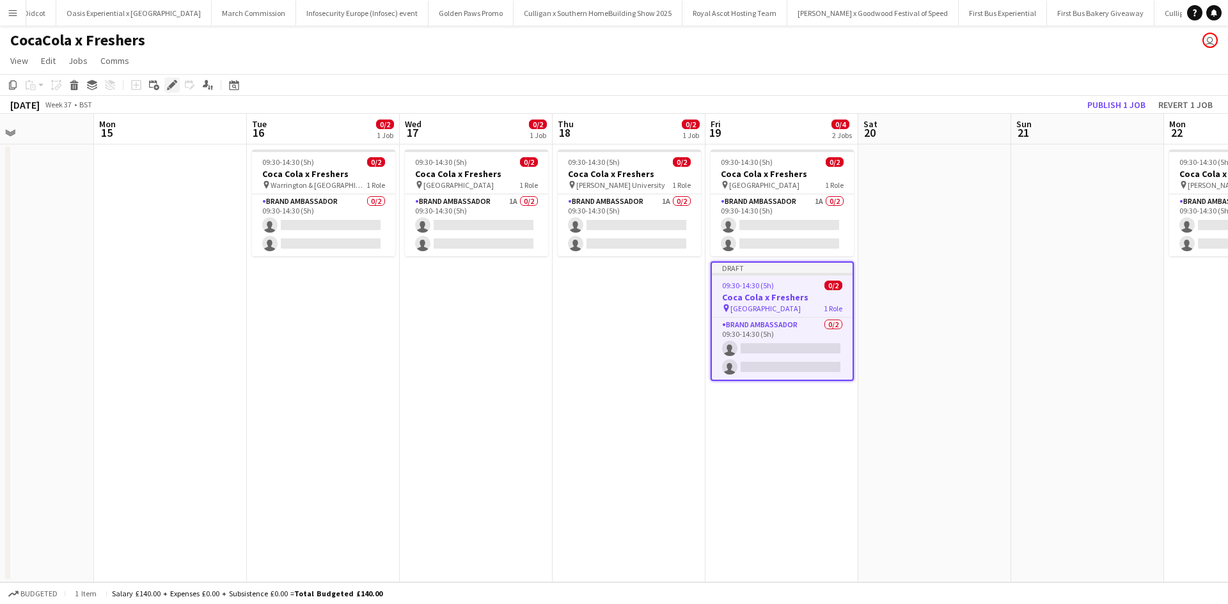
click at [173, 87] on icon "Edit" at bounding box center [172, 85] width 10 height 10
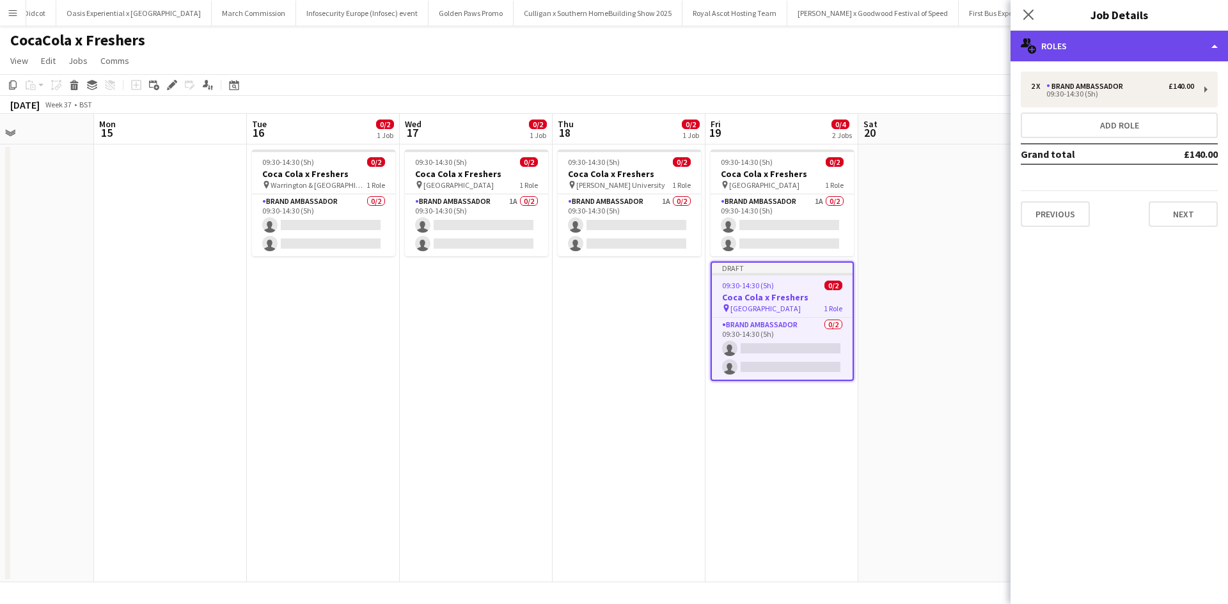
click at [1076, 44] on div "multiple-users-add Roles" at bounding box center [1119, 46] width 217 height 31
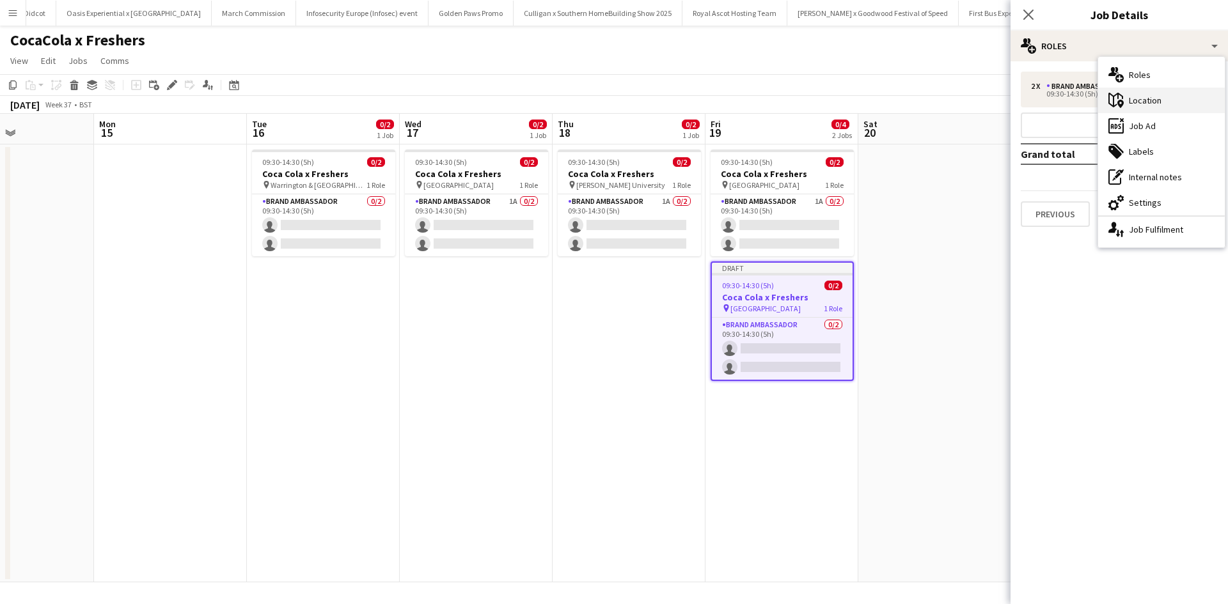
click at [1139, 101] on div "maps-pin-1 Location" at bounding box center [1161, 101] width 127 height 26
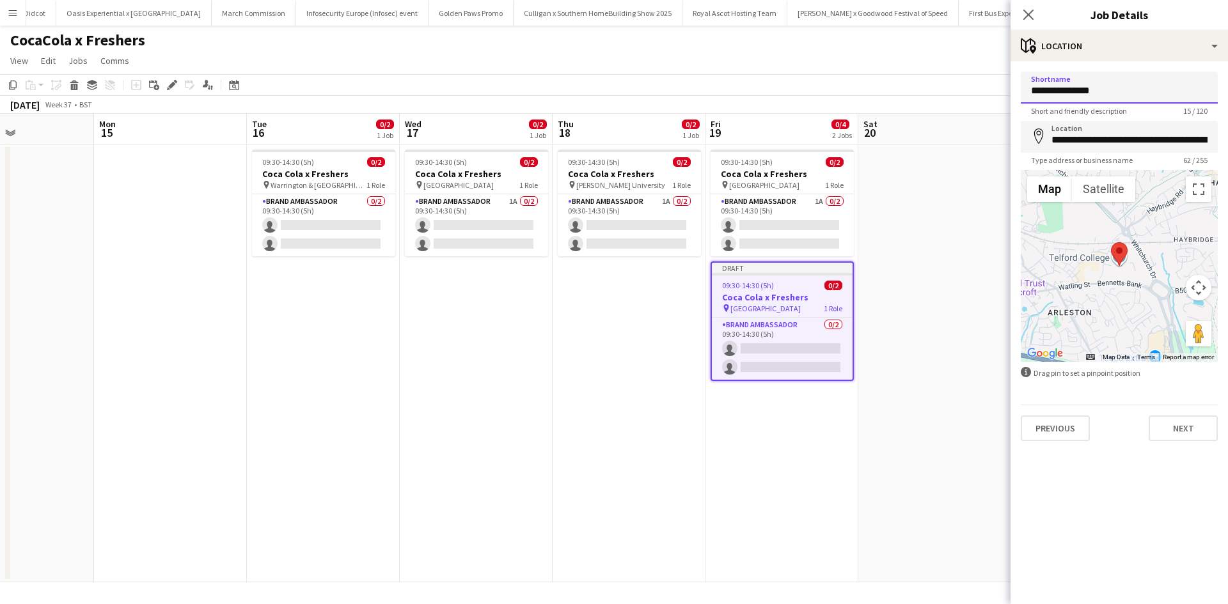
drag, startPoint x: 1138, startPoint y: 90, endPoint x: 1018, endPoint y: 87, distance: 120.3
click at [1018, 87] on form "**********" at bounding box center [1119, 257] width 217 height 370
paste input "*****"
type input "**********"
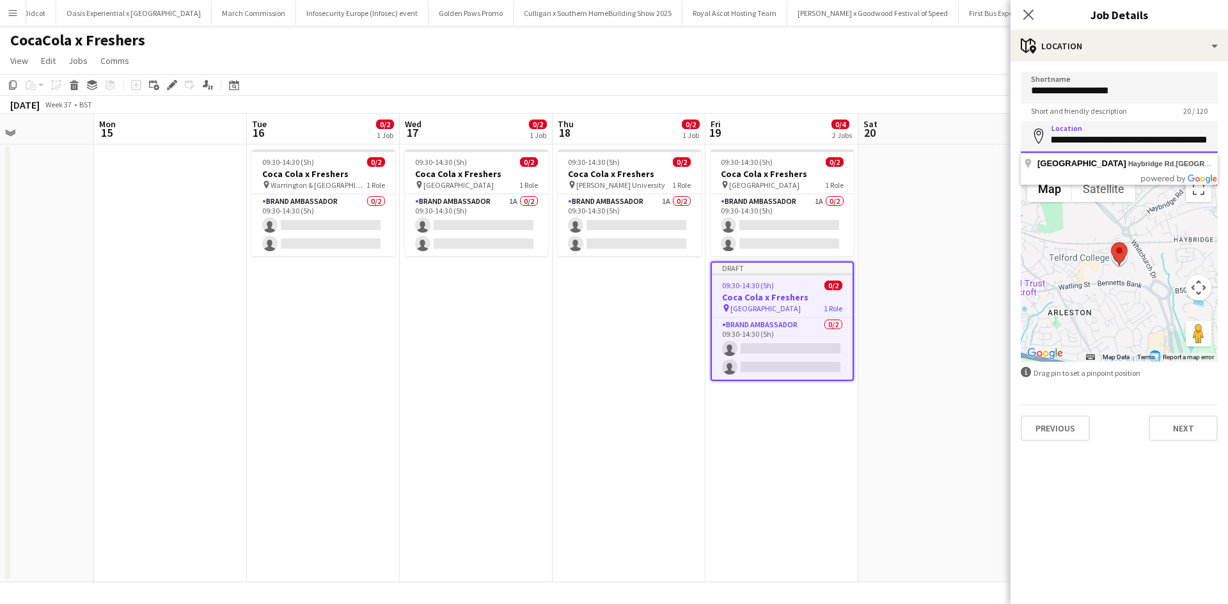
drag, startPoint x: 1052, startPoint y: 139, endPoint x: 1227, endPoint y: 142, distance: 175.3
click at [1227, 142] on form "**********" at bounding box center [1119, 257] width 217 height 370
paste input
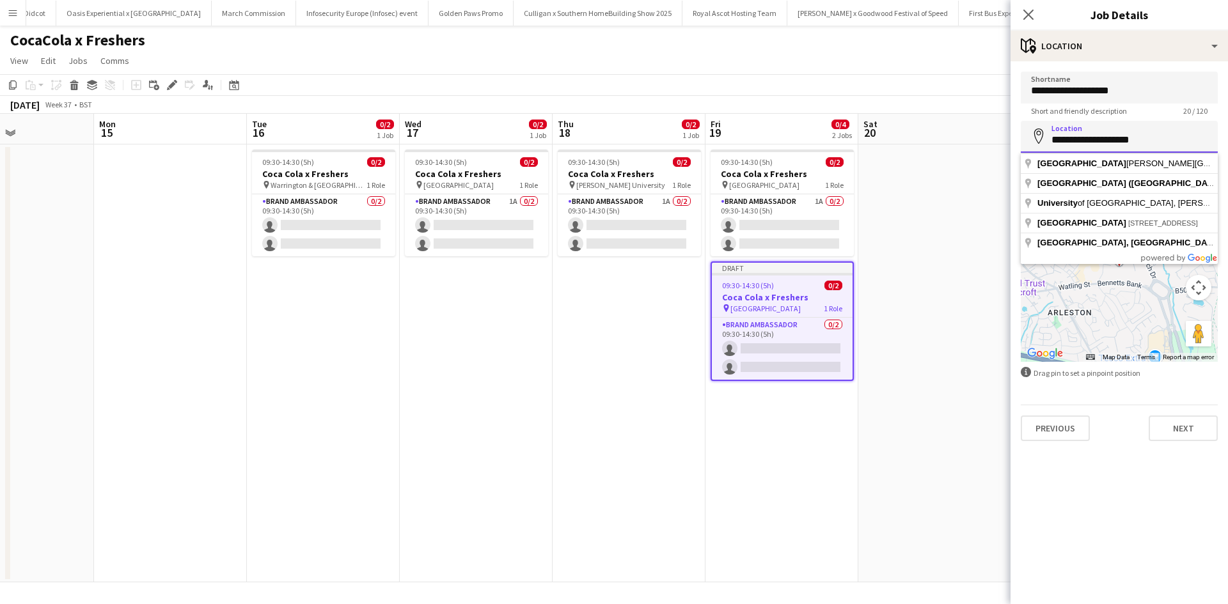
type input "**********"
click at [965, 200] on app-date-cell at bounding box center [934, 364] width 153 height 438
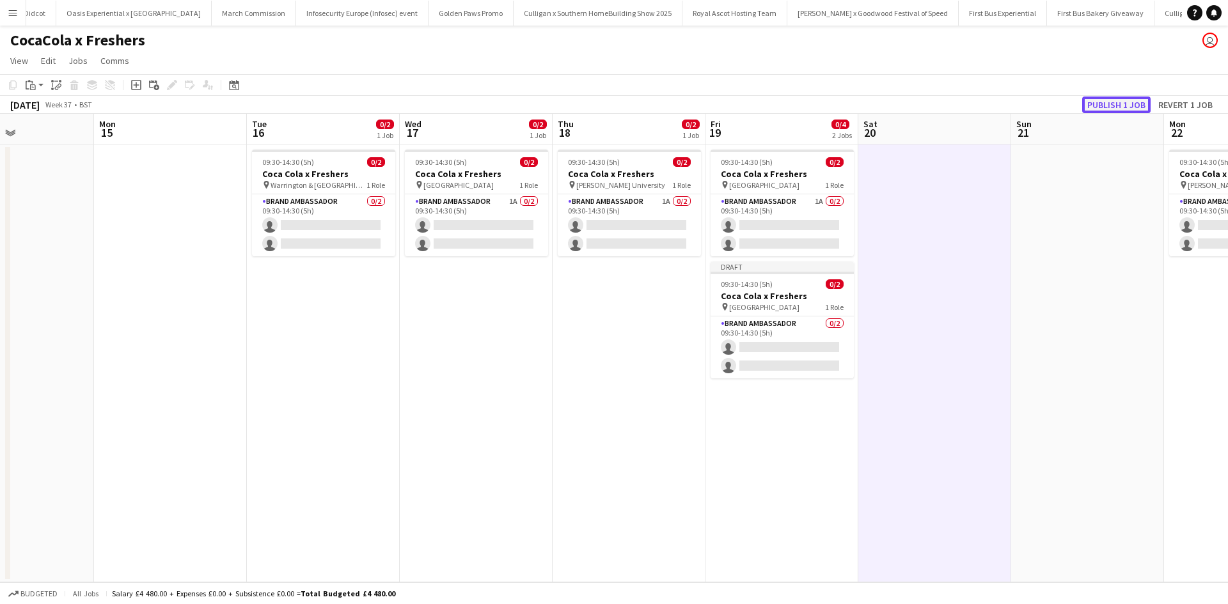
click at [1096, 101] on button "Publish 1 job" at bounding box center [1116, 105] width 68 height 17
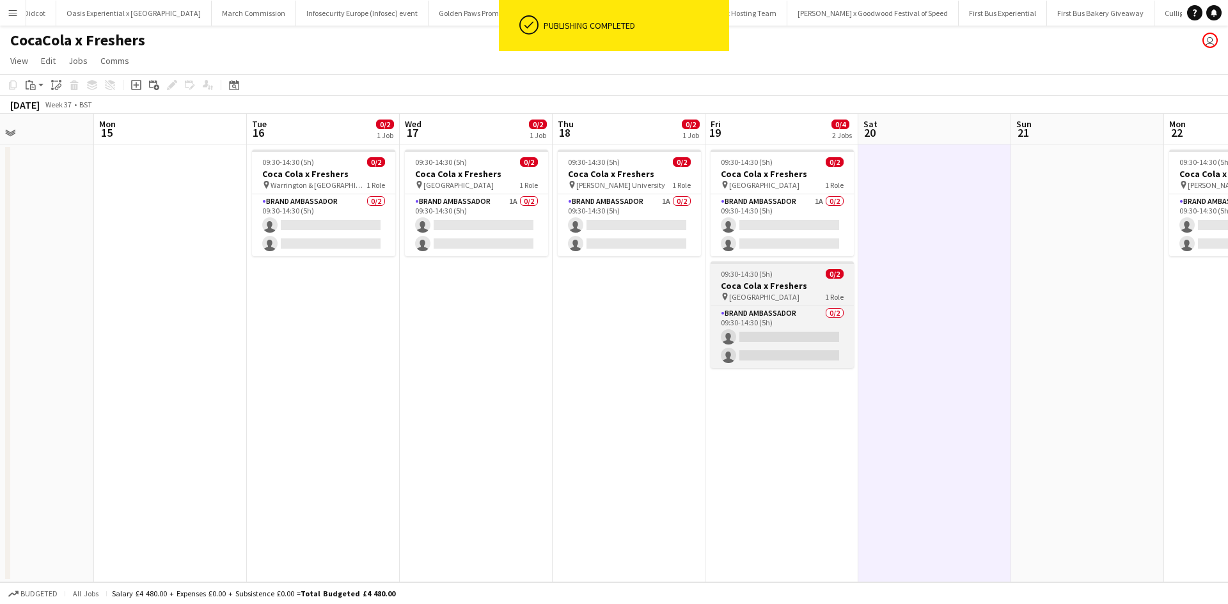
click at [804, 276] on div "09:30-14:30 (5h) 0/2" at bounding box center [782, 274] width 143 height 10
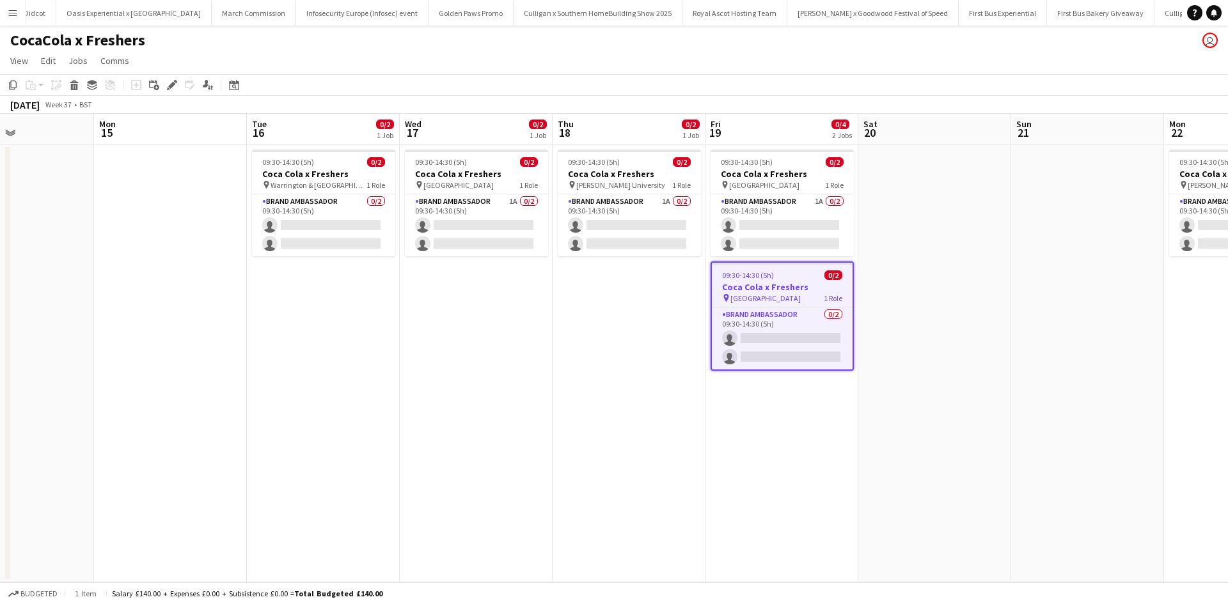
click at [973, 300] on app-date-cell at bounding box center [934, 364] width 153 height 438
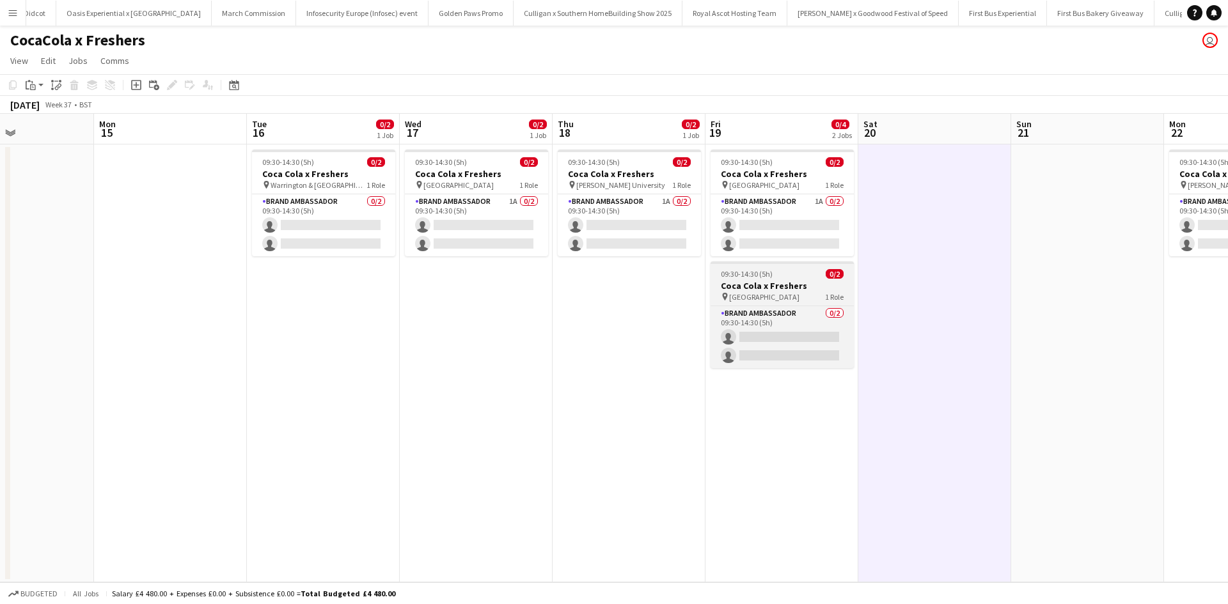
click at [803, 277] on div "09:30-14:30 (5h) 0/2" at bounding box center [782, 274] width 143 height 10
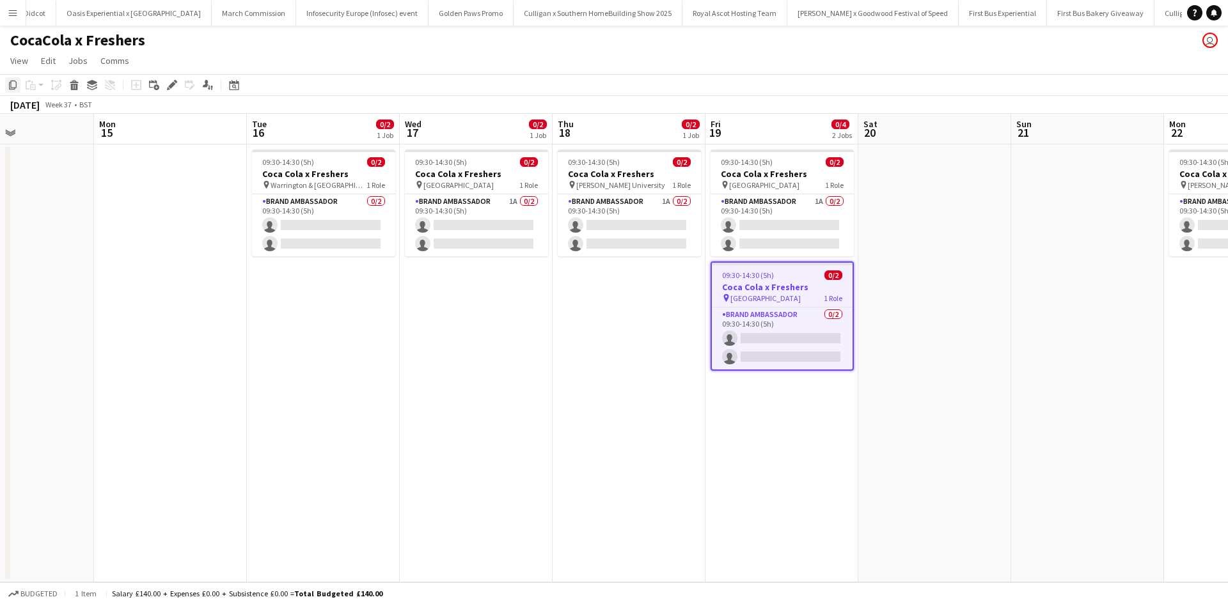
click at [12, 86] on icon "Copy" at bounding box center [13, 85] width 10 height 10
click at [492, 302] on app-date-cell "09:30-14:30 (5h) 0/2 Coca Cola x Freshers pin Greenwich University 1 Role Brand…" at bounding box center [476, 364] width 153 height 438
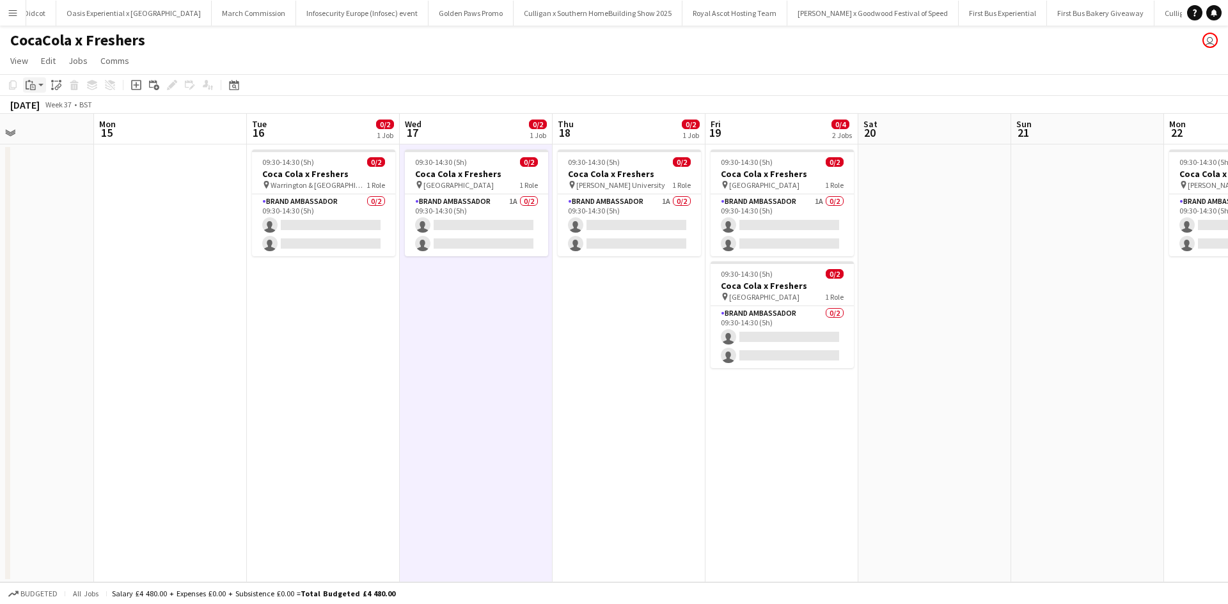
click at [29, 86] on icon "Paste" at bounding box center [31, 85] width 10 height 10
click at [51, 110] on link "Paste Ctrl+V" at bounding box center [94, 110] width 120 height 12
click at [40, 110] on div "[DATE]" at bounding box center [24, 104] width 29 height 13
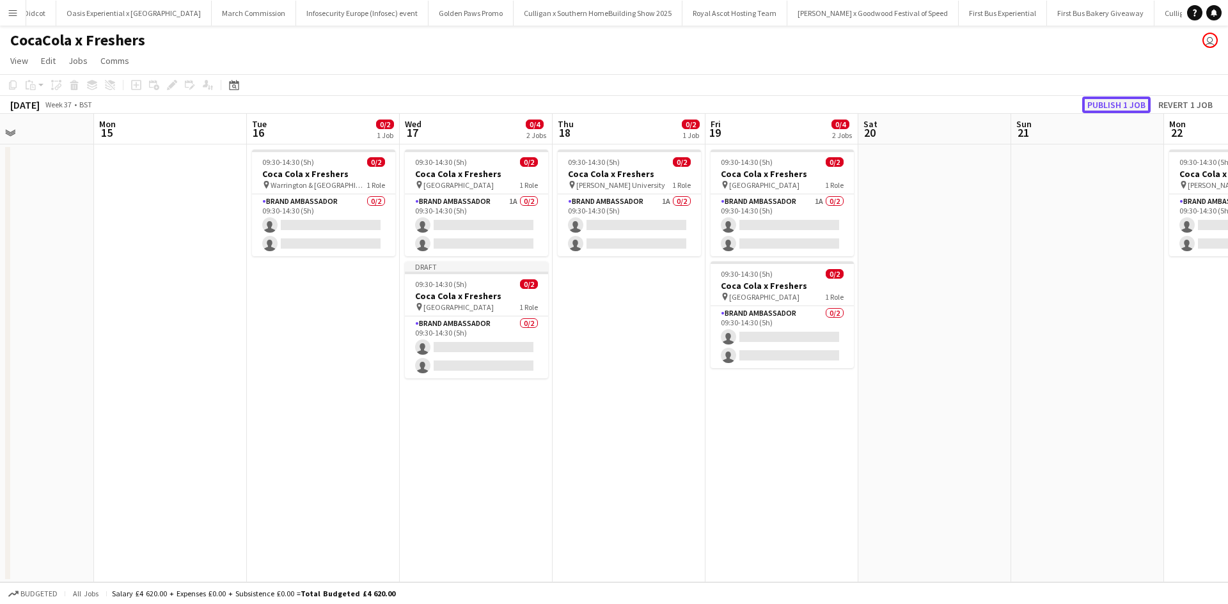
click at [1121, 108] on button "Publish 1 job" at bounding box center [1116, 105] width 68 height 17
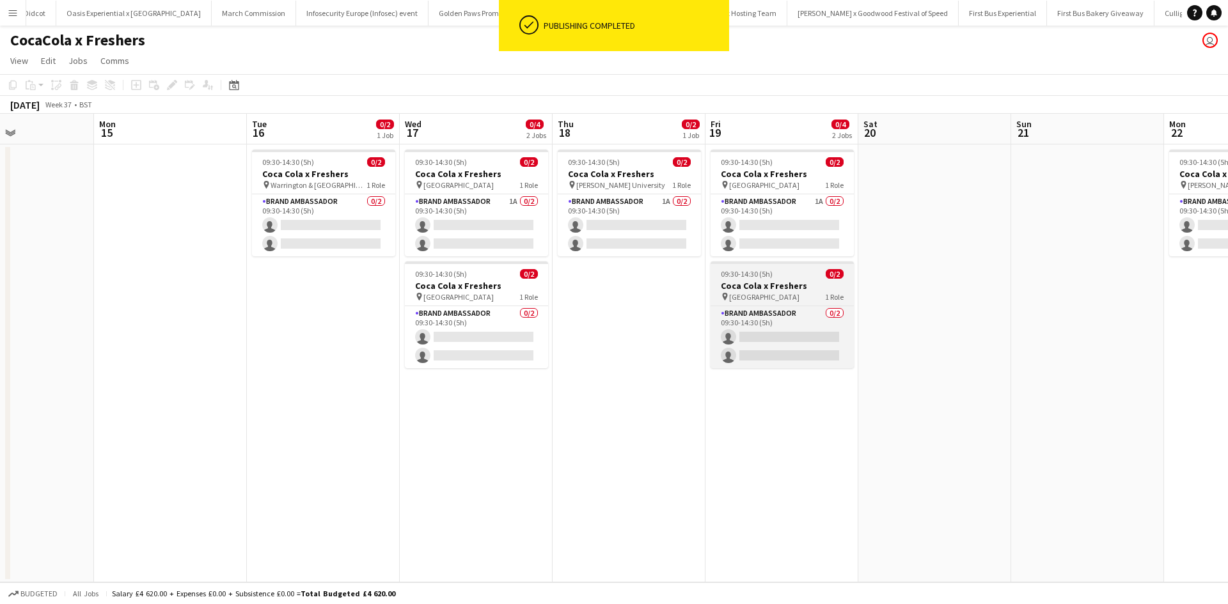
click at [795, 272] on div "09:30-14:30 (5h) 0/2" at bounding box center [782, 274] width 143 height 10
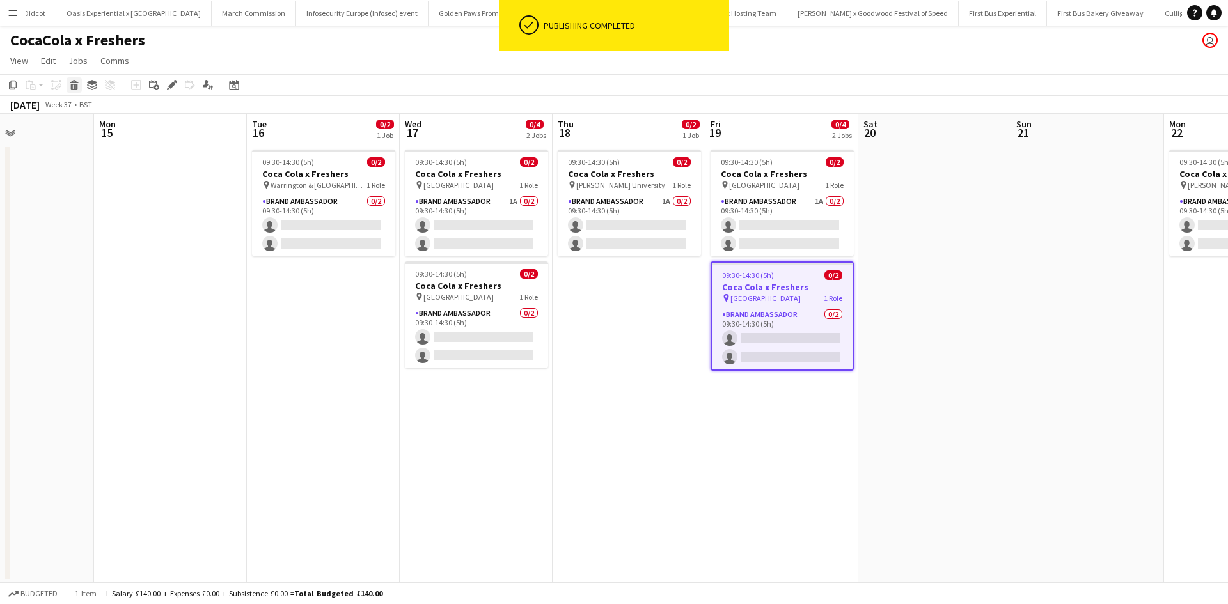
click at [79, 89] on icon "Delete" at bounding box center [74, 85] width 10 height 10
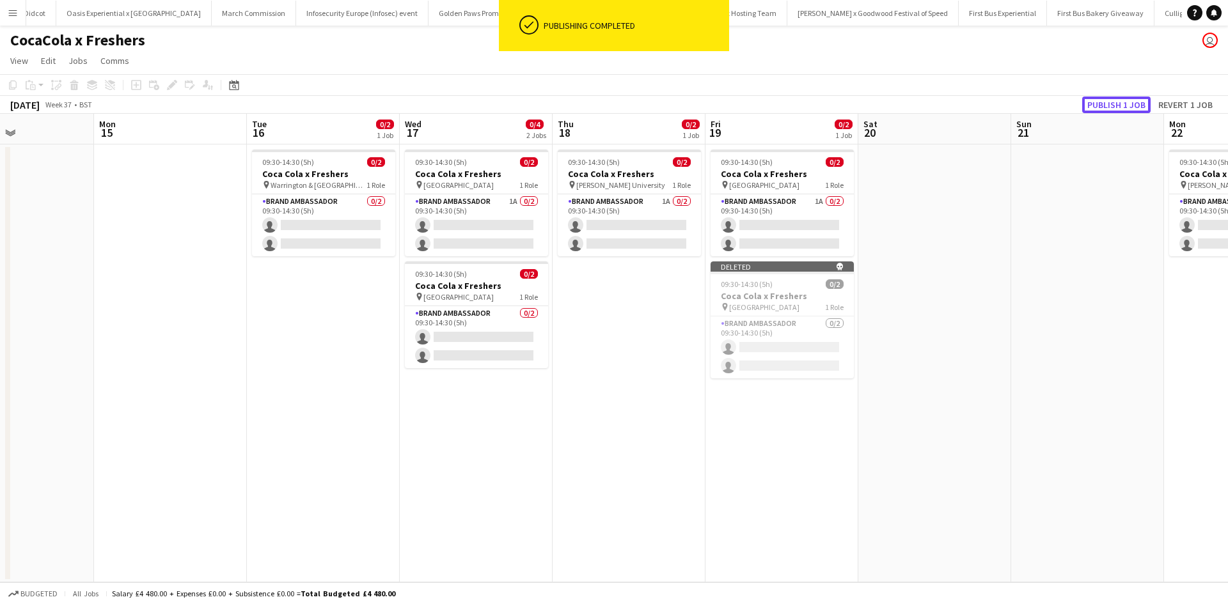
click at [1125, 105] on button "Publish 1 job" at bounding box center [1116, 105] width 68 height 17
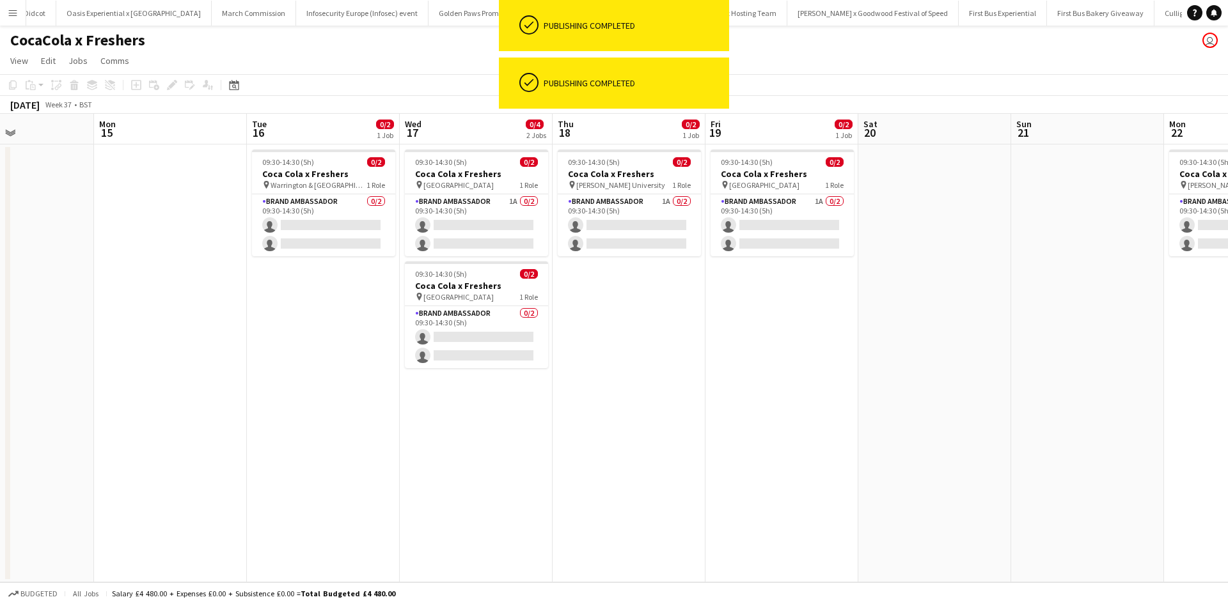
click at [876, 342] on app-date-cell at bounding box center [934, 364] width 153 height 438
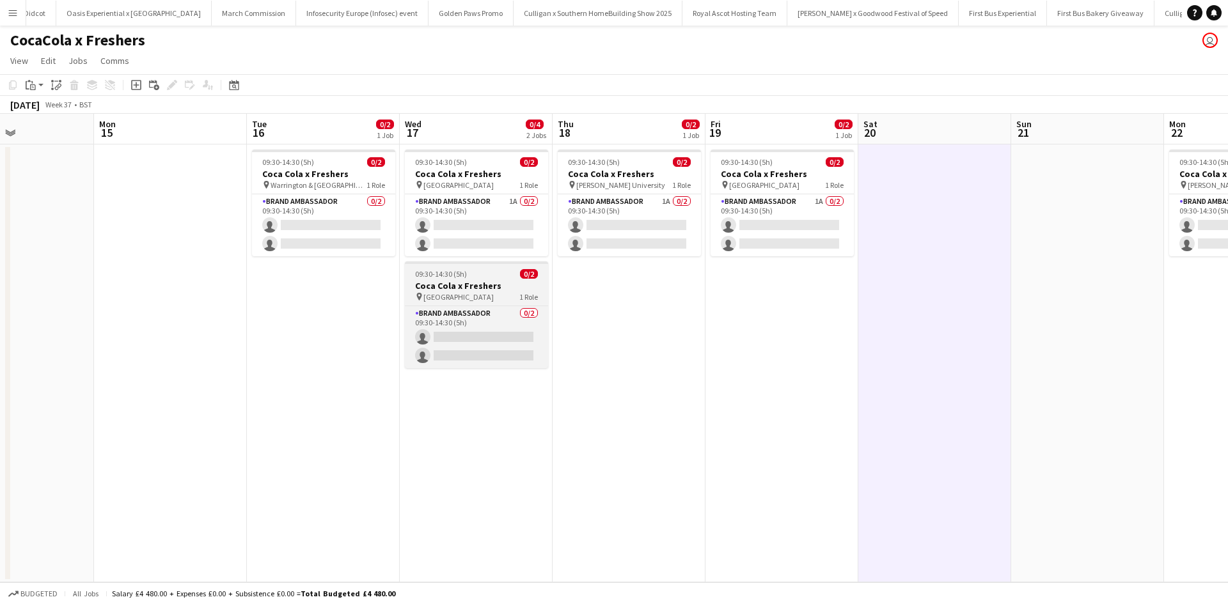
click at [498, 271] on div "09:30-14:30 (5h) 0/2" at bounding box center [476, 274] width 143 height 10
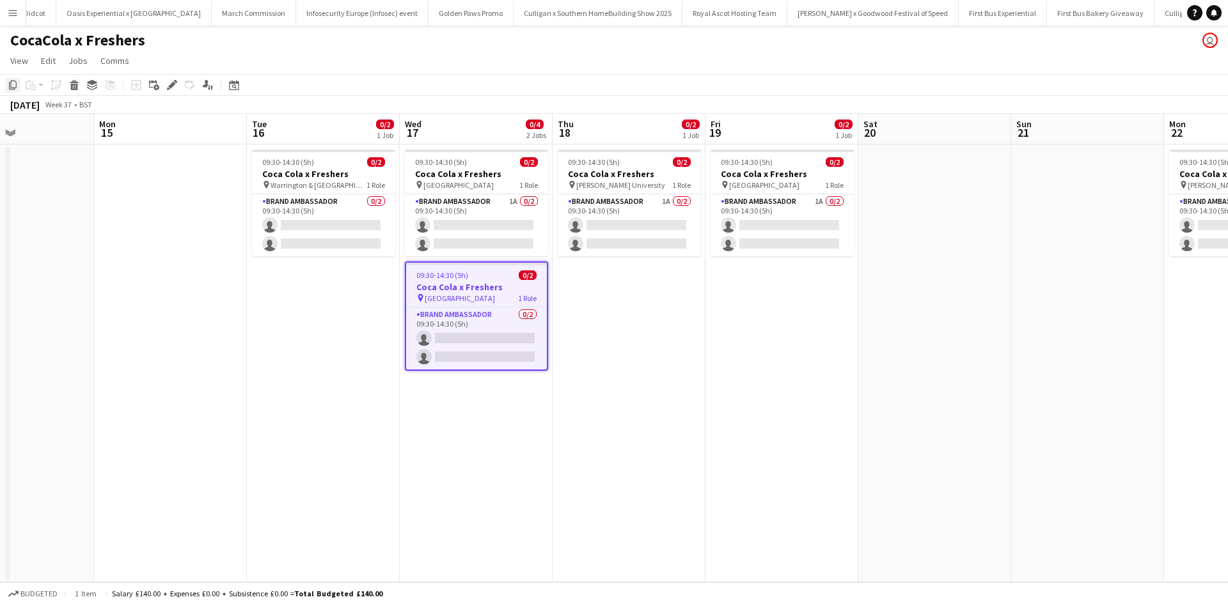
click at [12, 81] on icon at bounding box center [13, 85] width 8 height 9
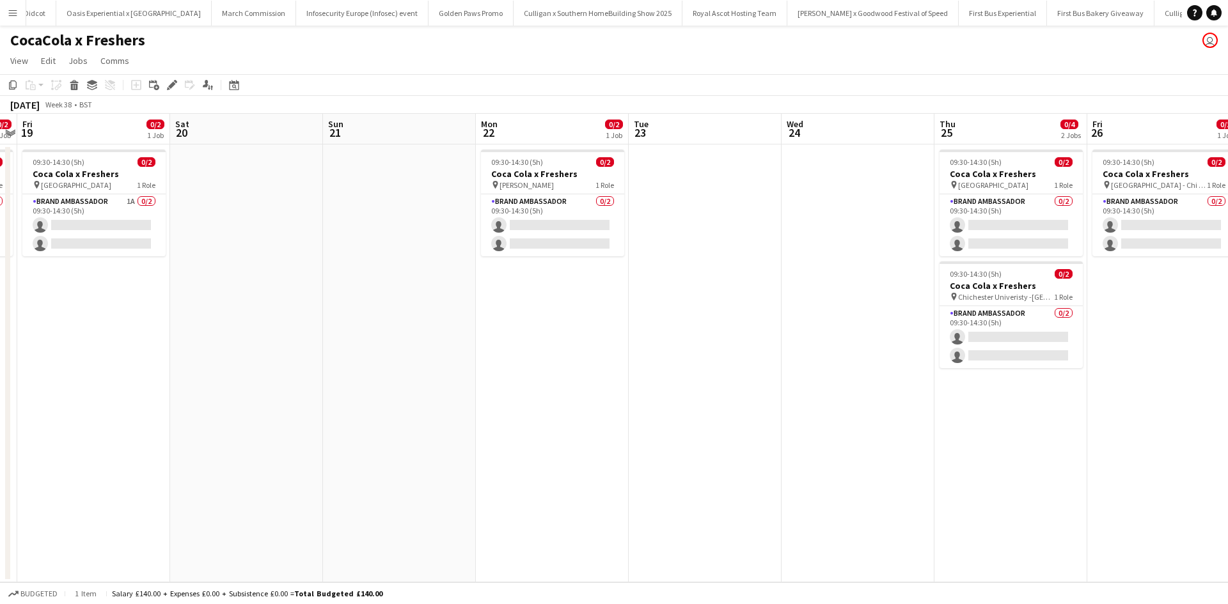
drag, startPoint x: 1030, startPoint y: 454, endPoint x: 396, endPoint y: 382, distance: 638.5
click at [339, 363] on app-calendar-viewport "Tue 16 0/2 1 Job Wed 17 0/4 2 Jobs Thu 18 0/2 1 Job Fri 19 0/2 1 Job Sat 20 Sun…" at bounding box center [614, 348] width 1228 height 469
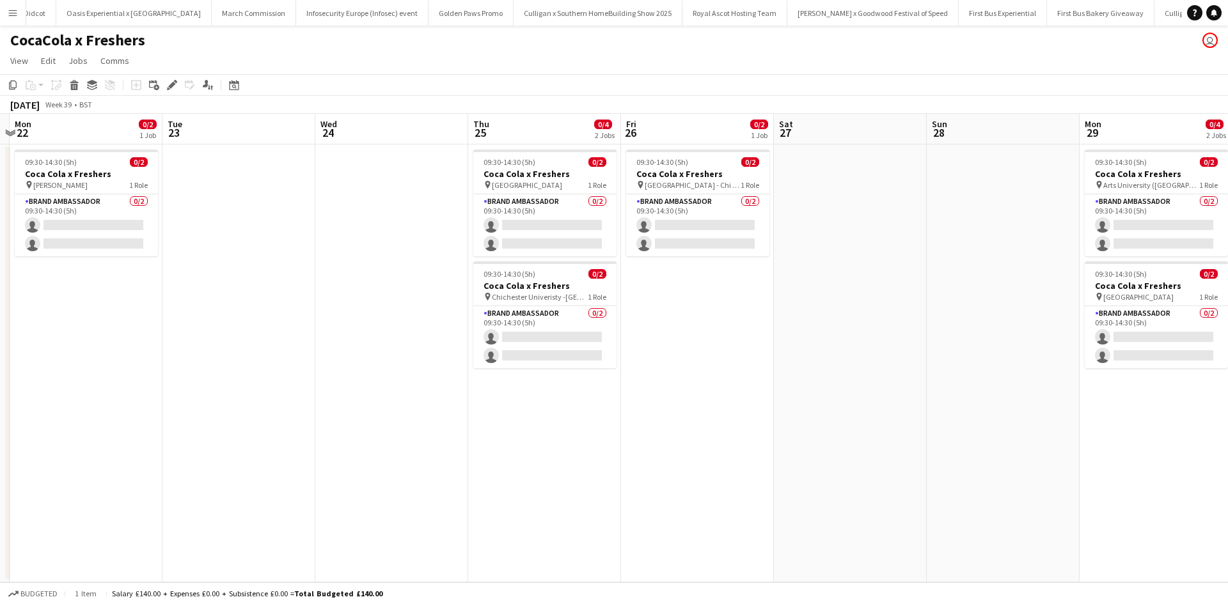
drag, startPoint x: 764, startPoint y: 450, endPoint x: 700, endPoint y: 439, distance: 64.4
click at [206, 367] on app-calendar-viewport "Fri 19 0/2 1 Job Sat 20 Sun 21 Mon 22 0/2 1 Job Tue 23 Wed 24 Thu 25 0/4 2 Jobs…" at bounding box center [614, 348] width 1228 height 469
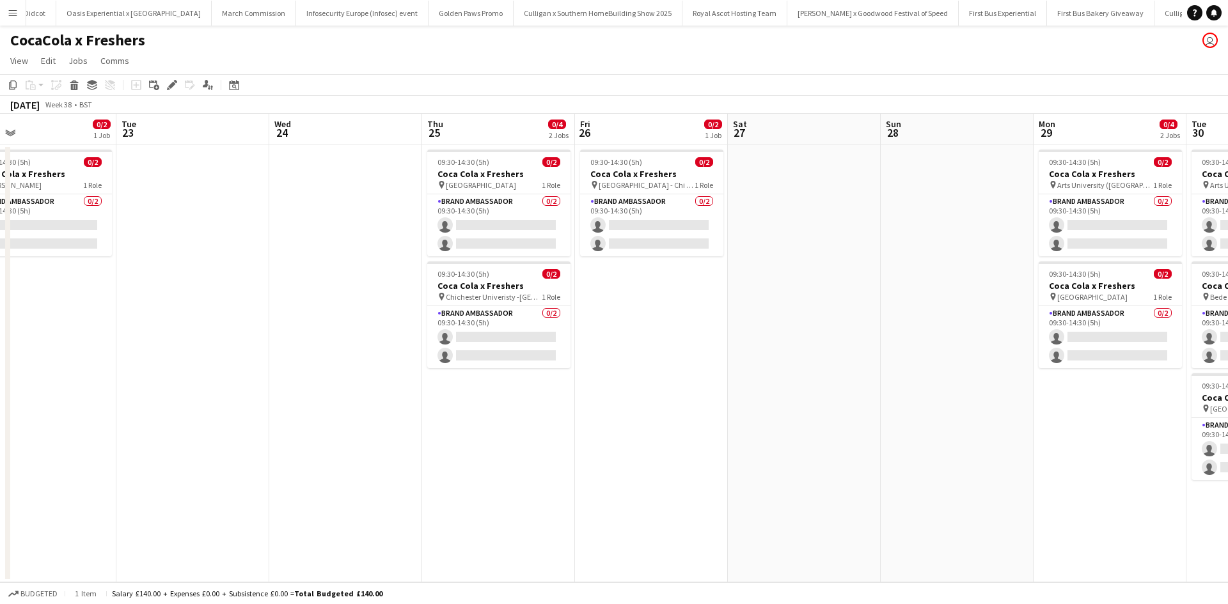
drag, startPoint x: 788, startPoint y: 448, endPoint x: 151, endPoint y: 347, distance: 645.1
click at [153, 345] on app-calendar-viewport "Fri 19 0/2 1 Job Sat 20 Sun 21 Mon 22 0/2 1 Job Tue 23 Wed 24 Thu 25 0/4 2 Jobs…" at bounding box center [614, 348] width 1228 height 469
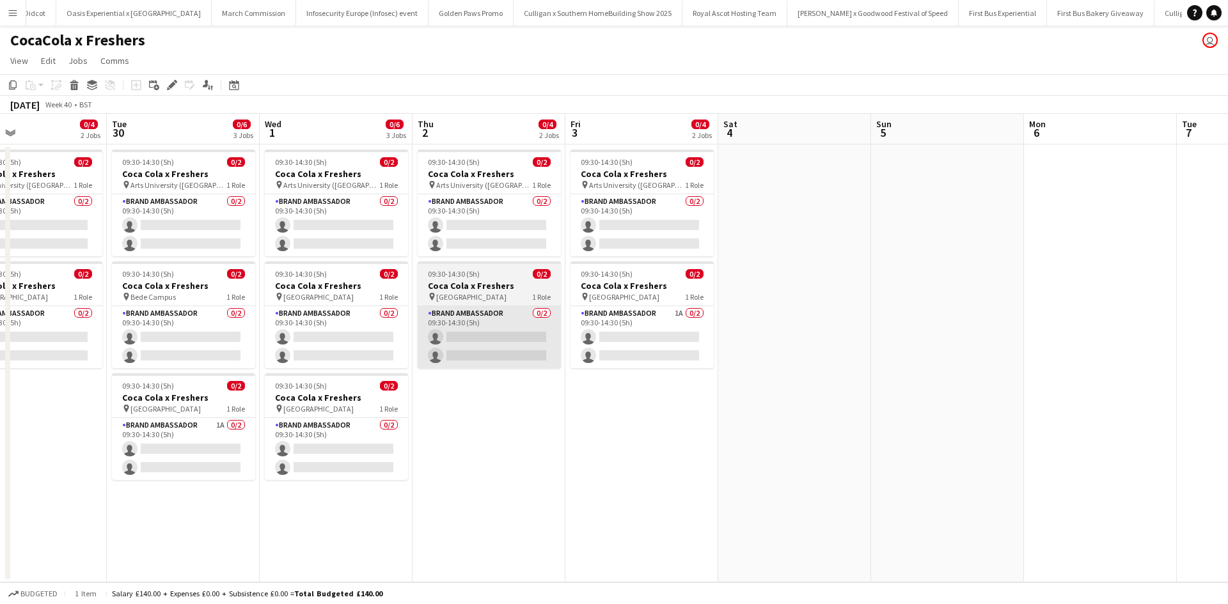
drag, startPoint x: 785, startPoint y: 444, endPoint x: 0, endPoint y: 358, distance: 789.4
click at [10, 359] on div "Fri 26 0/2 1 Job Sat 27 Sun 28 Mon 29 0/4 2 Jobs Tue 30 0/6 3 Jobs Wed 1 0/6 3 …" at bounding box center [614, 348] width 1228 height 469
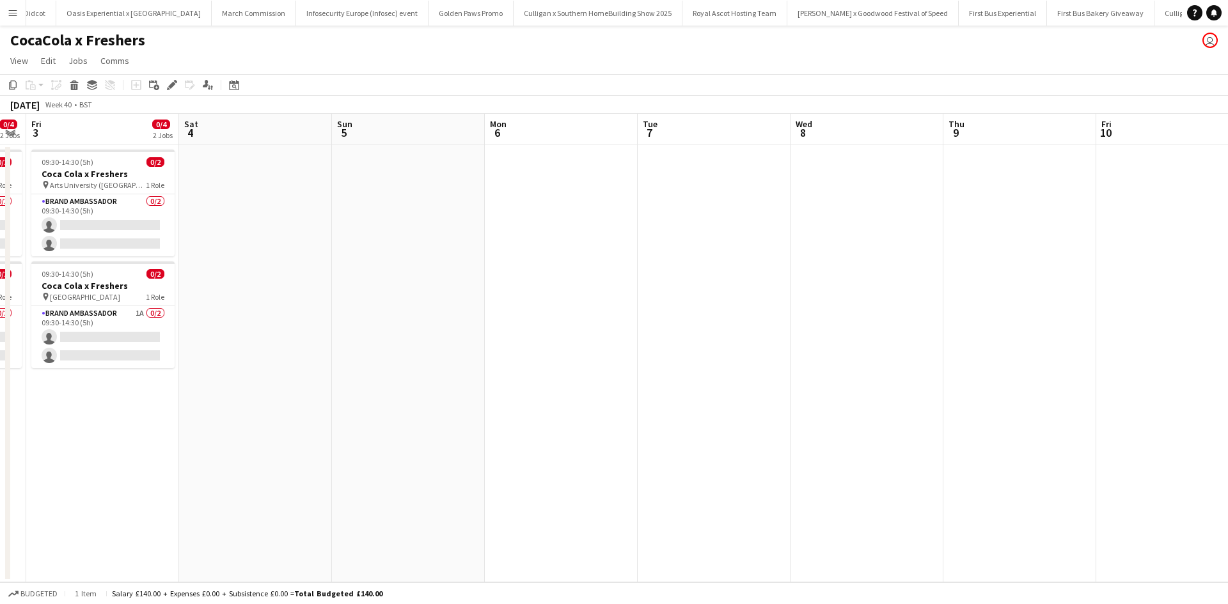
click at [420, 381] on app-calendar-viewport "Tue 30 0/6 3 Jobs Wed 1 0/6 3 Jobs Thu 2 0/4 2 Jobs Fri 3 0/4 2 Jobs Sat 4 Sun …" at bounding box center [614, 348] width 1228 height 469
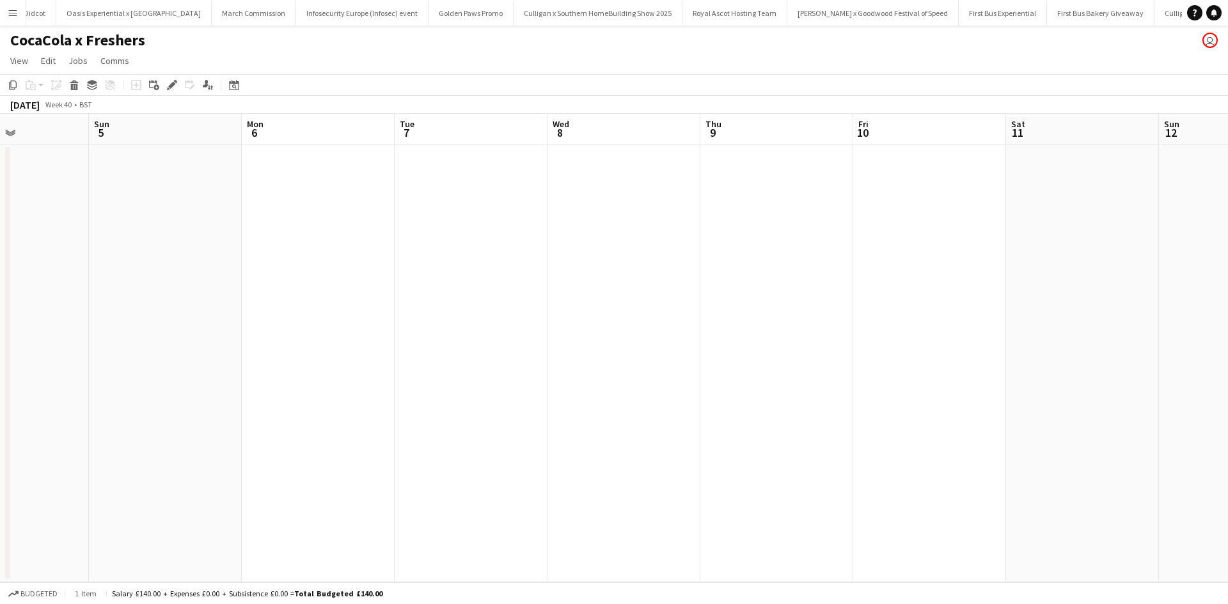
click at [775, 196] on app-date-cell at bounding box center [776, 364] width 153 height 438
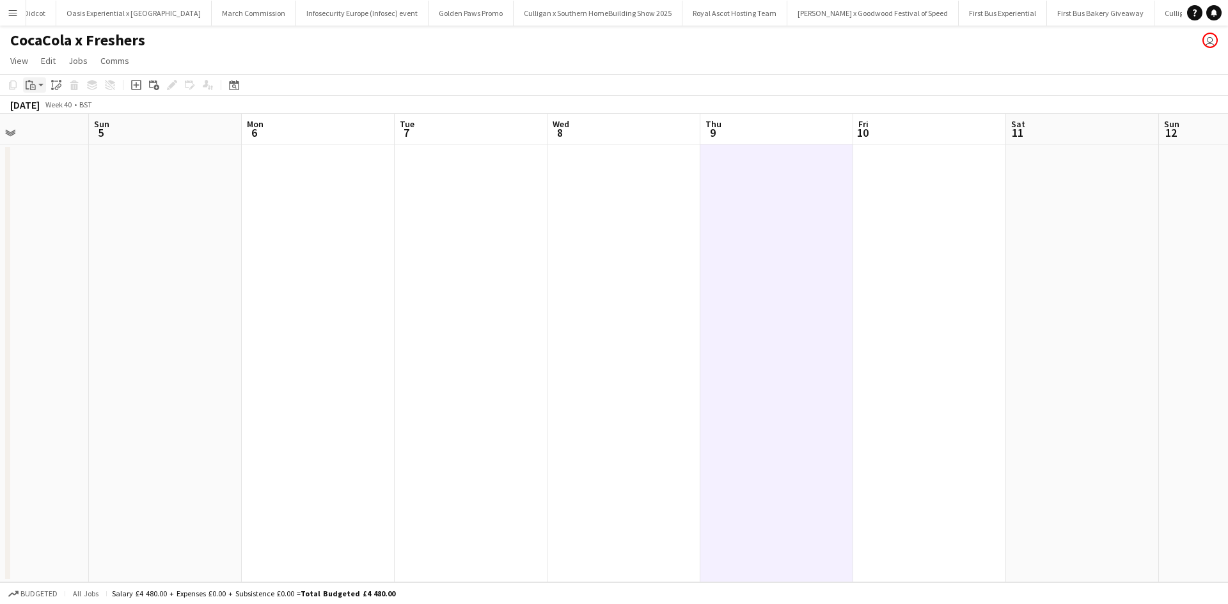
click at [33, 85] on icon at bounding box center [33, 87] width 6 height 6
click at [54, 109] on link "Paste Ctrl+V" at bounding box center [94, 110] width 120 height 12
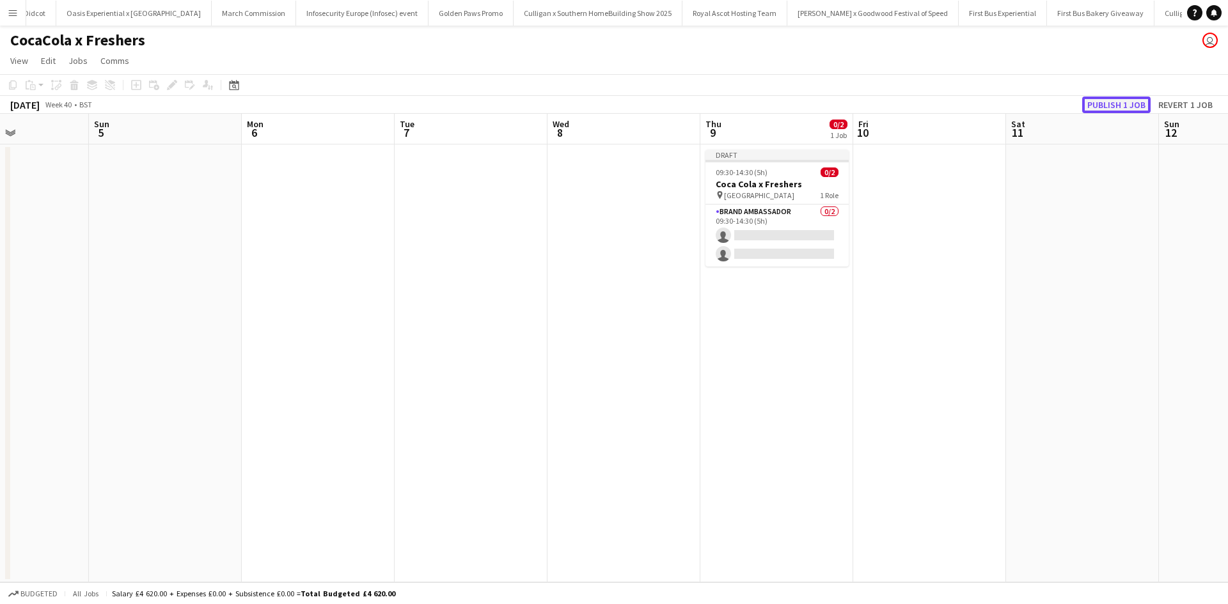
click at [1111, 106] on button "Publish 1 job" at bounding box center [1116, 105] width 68 height 17
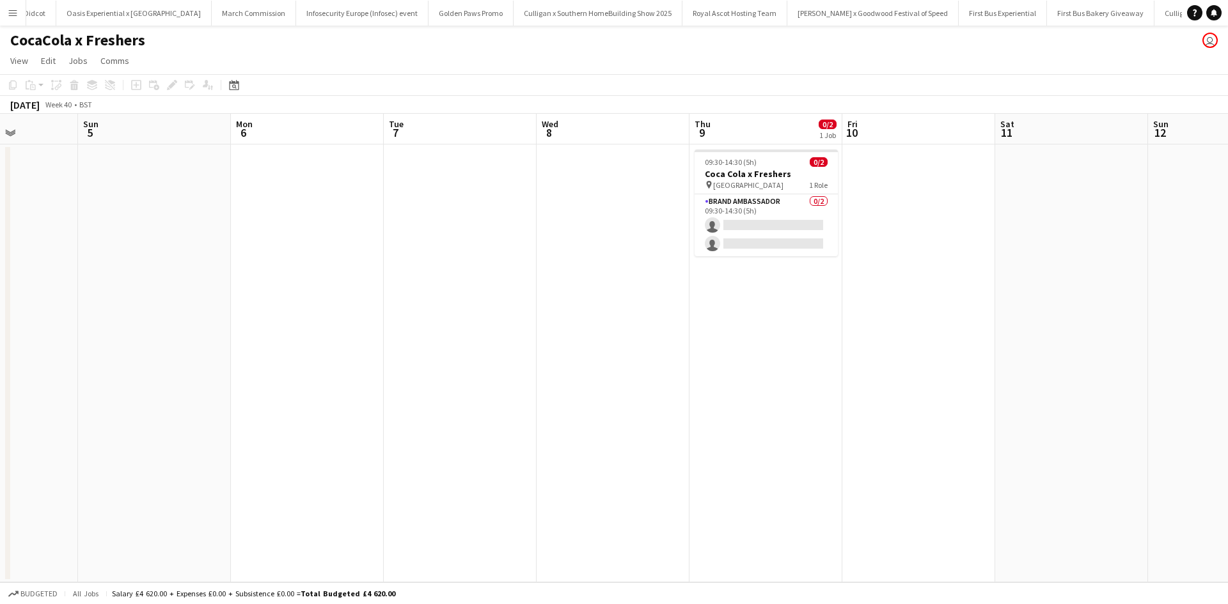
drag, startPoint x: 336, startPoint y: 413, endPoint x: 790, endPoint y: 395, distance: 454.4
click at [790, 395] on app-calendar-viewport "Thu 2 0/4 2 Jobs Fri 3 0/4 2 Jobs Sat 4 Sun 5 Mon 6 Tue 7 Wed 8 Thu 9 0/2 1 Job…" at bounding box center [614, 348] width 1228 height 469
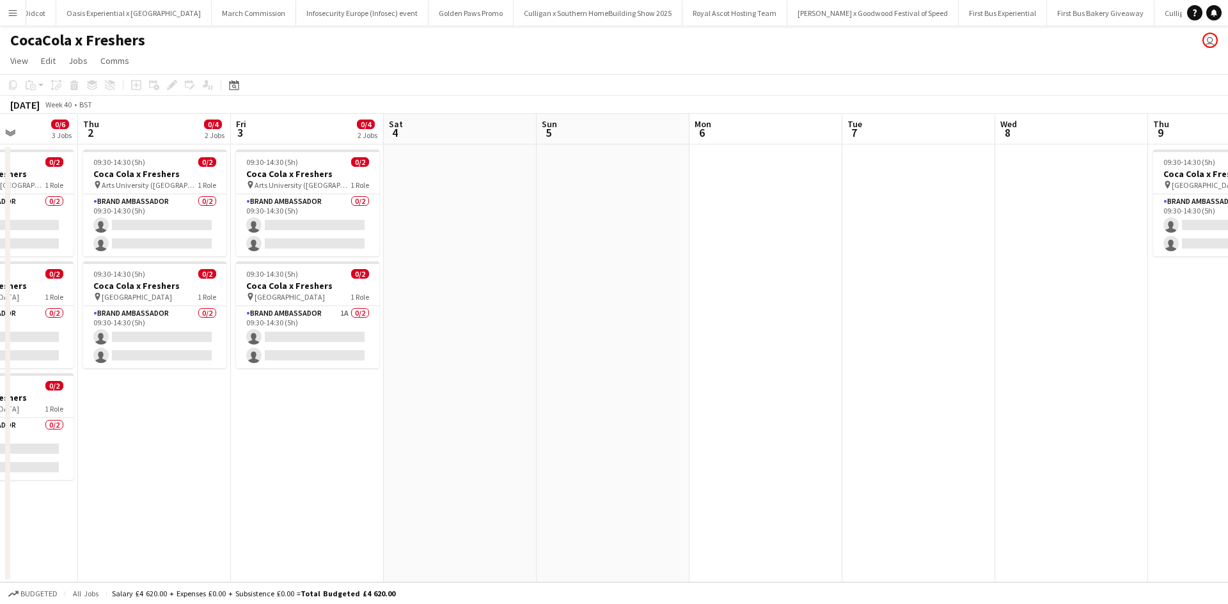
scroll to position [0, 374]
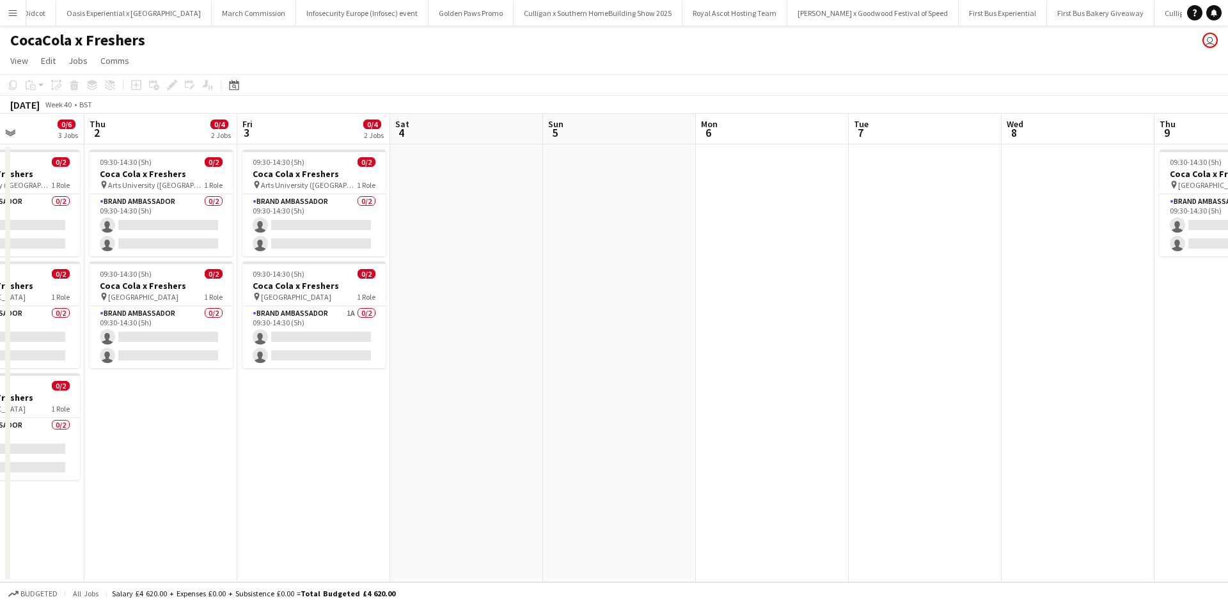
click at [180, 419] on app-date-cell "09:30-14:30 (5h) 0/2 Coca Cola x Freshers pin Arts University (Bournemouth) 1 R…" at bounding box center [160, 364] width 153 height 438
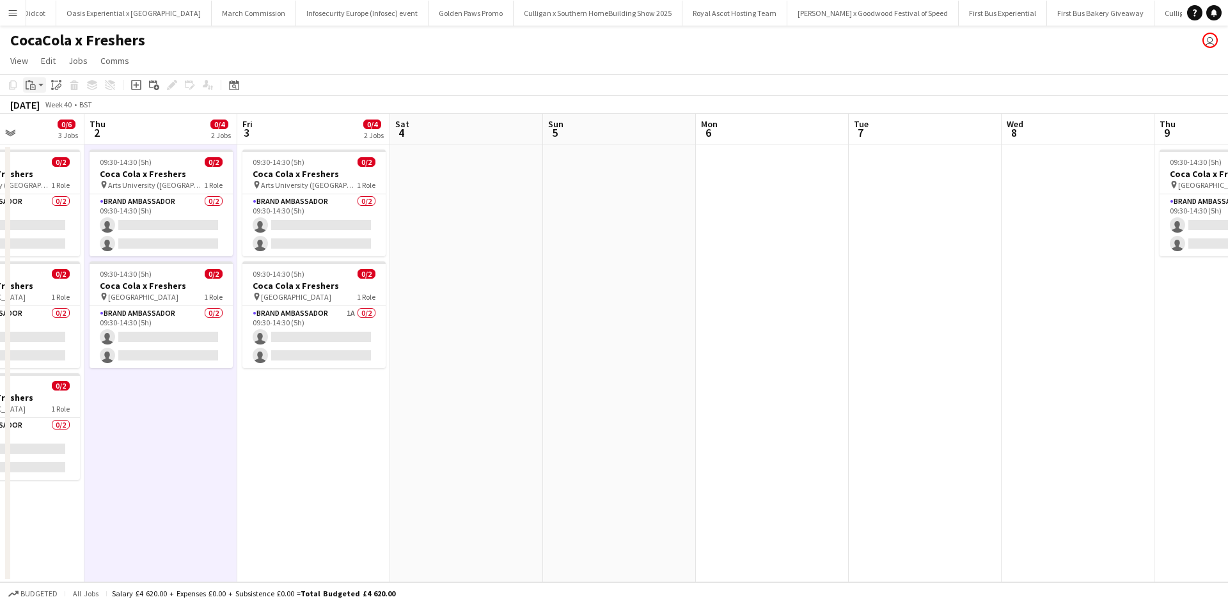
click at [29, 82] on icon at bounding box center [29, 81] width 3 height 2
click at [45, 110] on link "Paste Ctrl+V" at bounding box center [94, 110] width 120 height 12
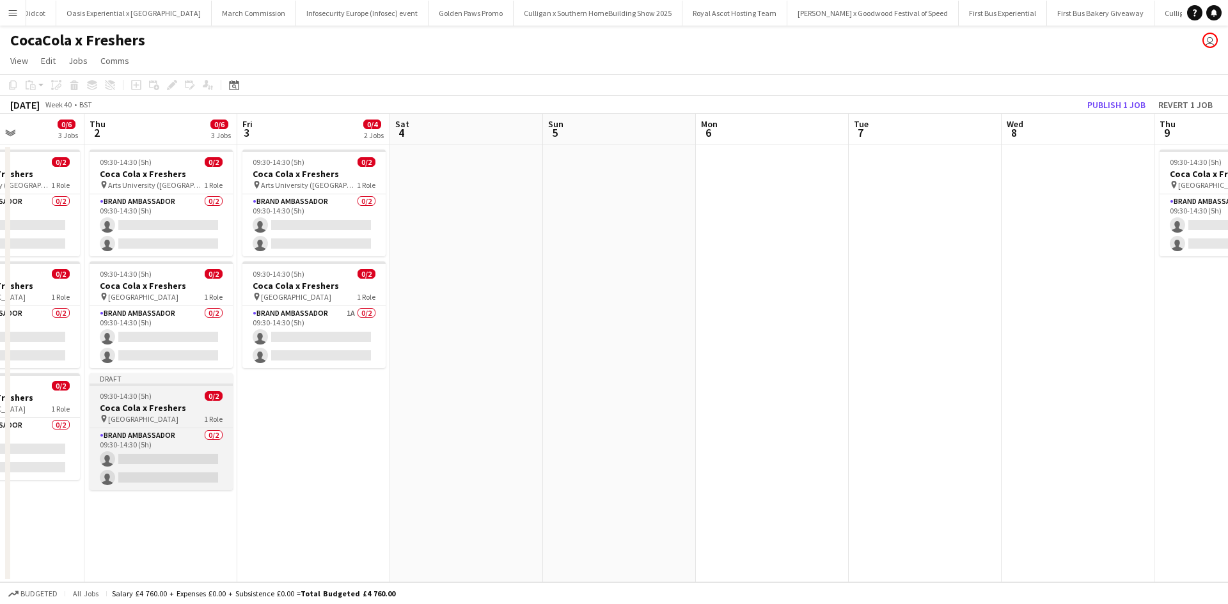
click at [180, 402] on app-job-card "Draft 09:30-14:30 (5h) 0/2 Coca Cola x Freshers pin Greenwich University 1 Role…" at bounding box center [161, 432] width 143 height 117
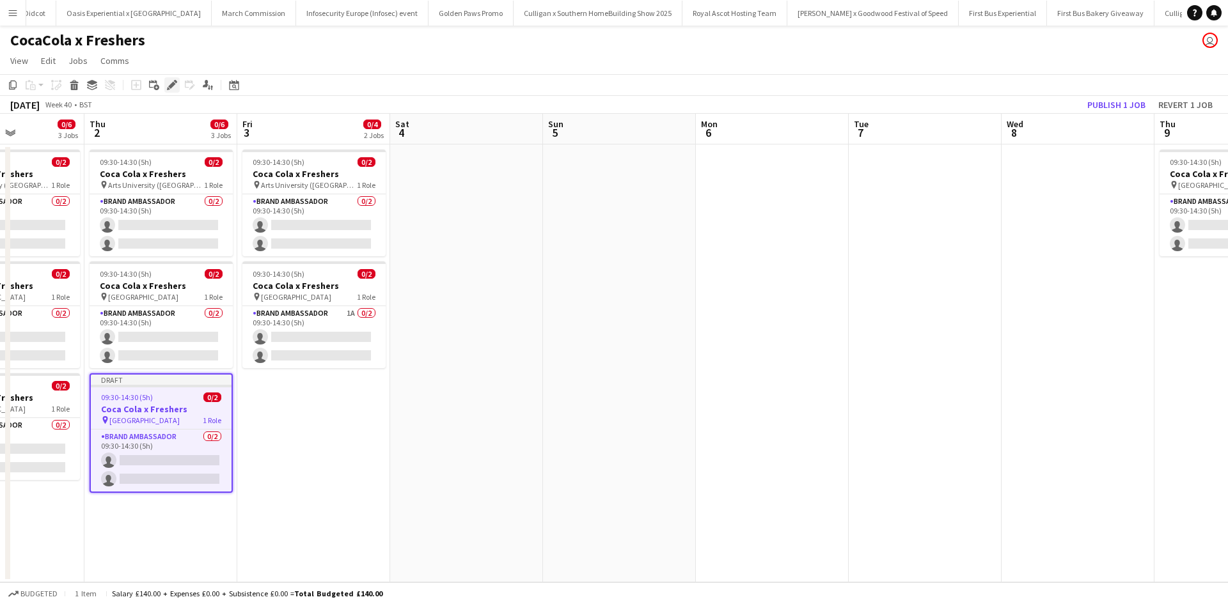
click at [169, 87] on icon at bounding box center [171, 85] width 7 height 7
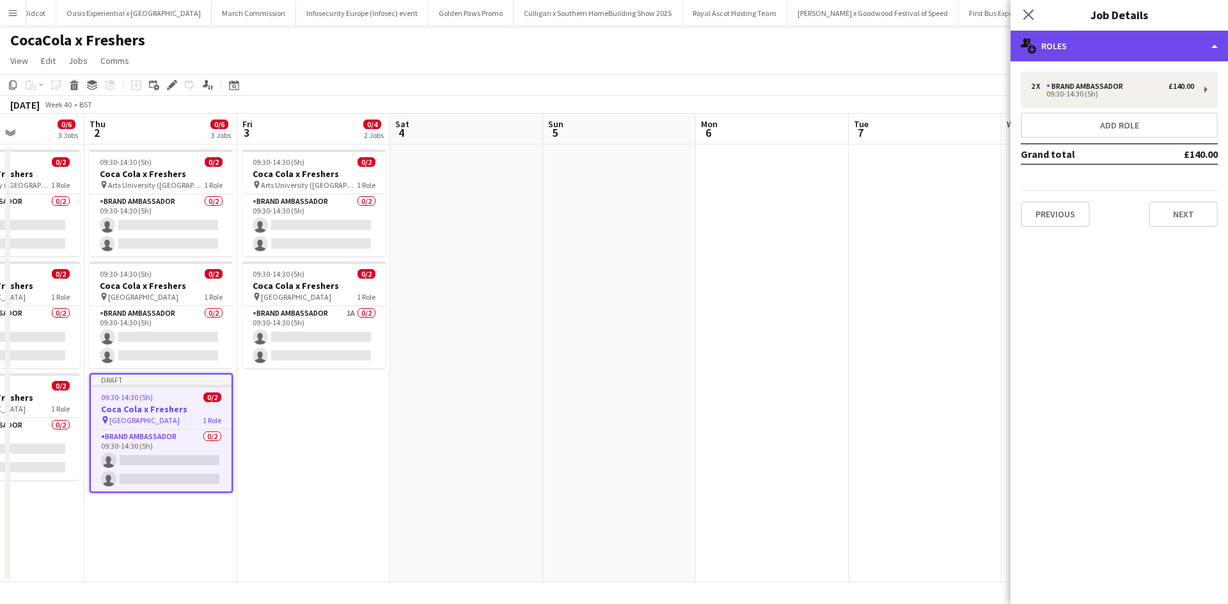
click at [1130, 55] on div "multiple-users-add Roles" at bounding box center [1119, 46] width 217 height 31
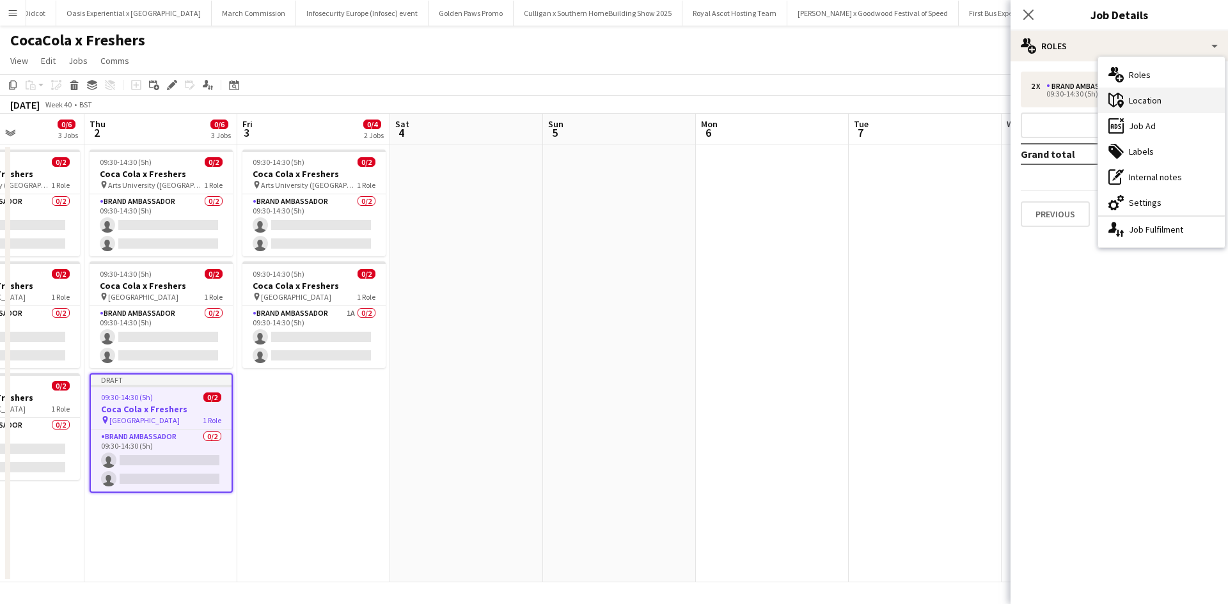
click at [1153, 95] on div "maps-pin-1 Location" at bounding box center [1161, 101] width 127 height 26
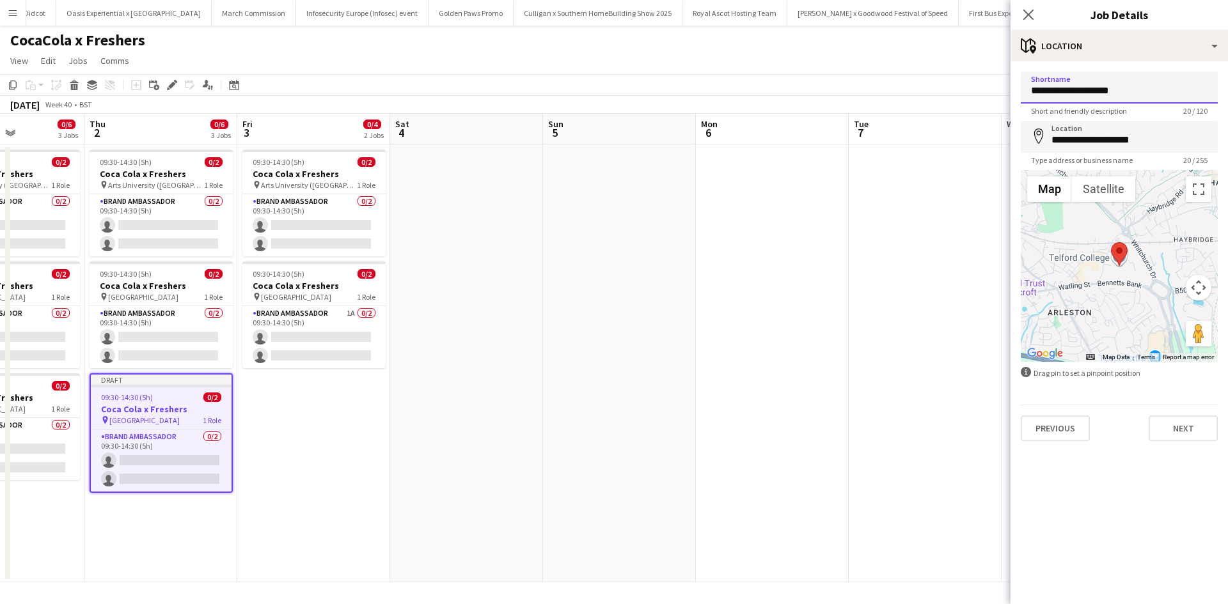
drag, startPoint x: 1138, startPoint y: 91, endPoint x: 1021, endPoint y: 89, distance: 117.7
click at [1021, 89] on input "**********" at bounding box center [1119, 88] width 197 height 32
paste input
type input "**********"
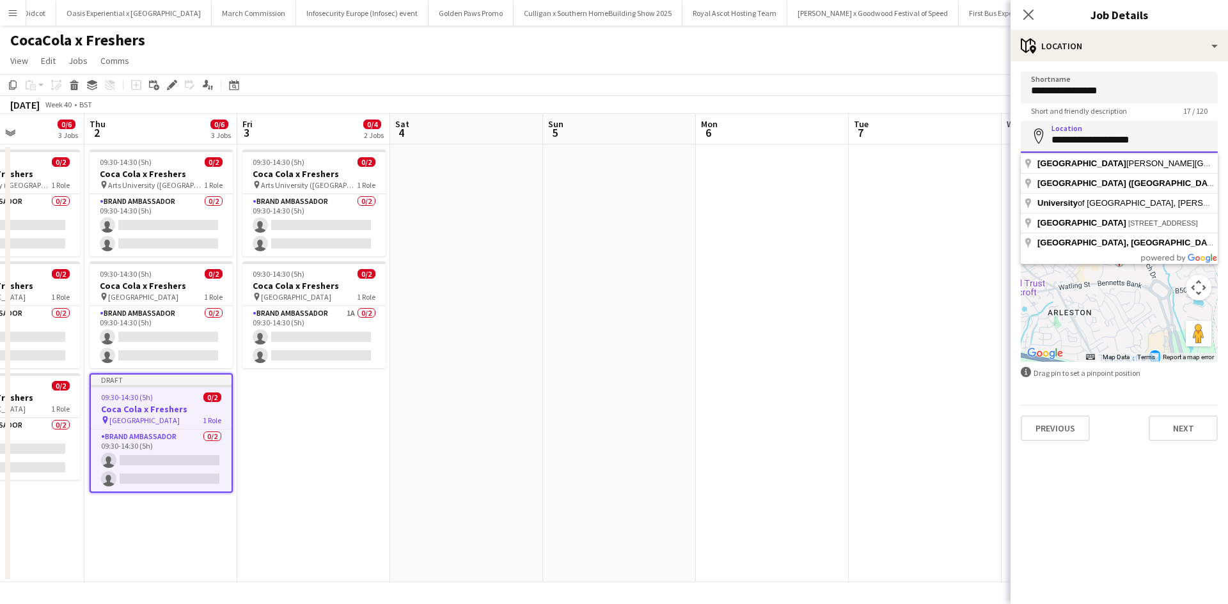
drag, startPoint x: 1154, startPoint y: 138, endPoint x: 1055, endPoint y: 136, distance: 99.8
click at [1036, 134] on div "**********" at bounding box center [1119, 137] width 197 height 32
paste input
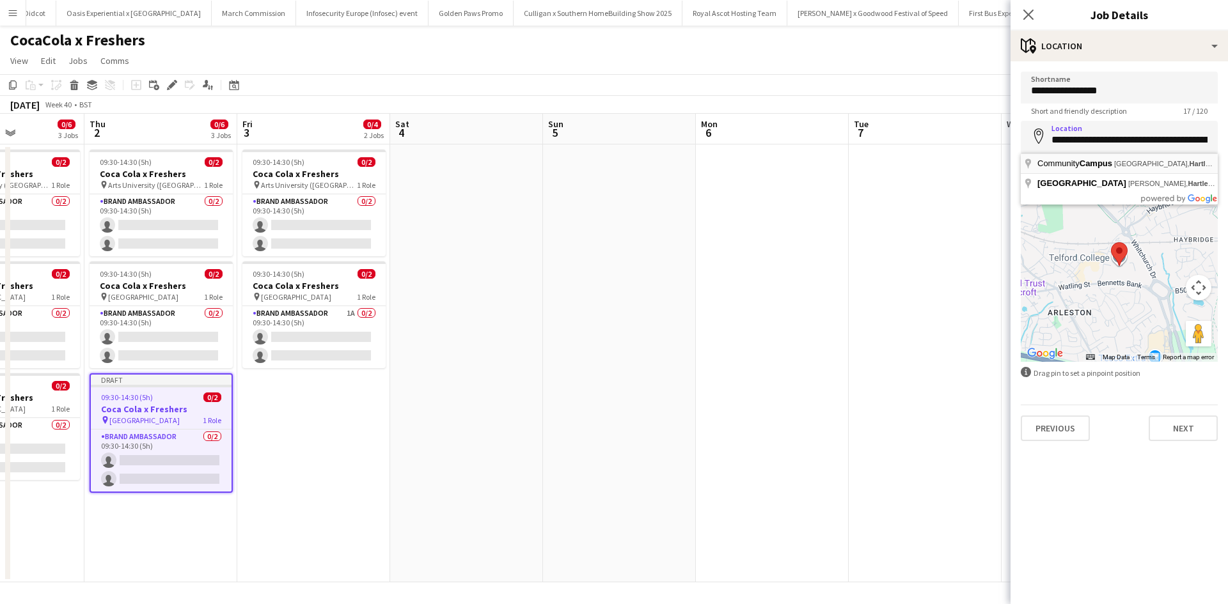
type input "**********"
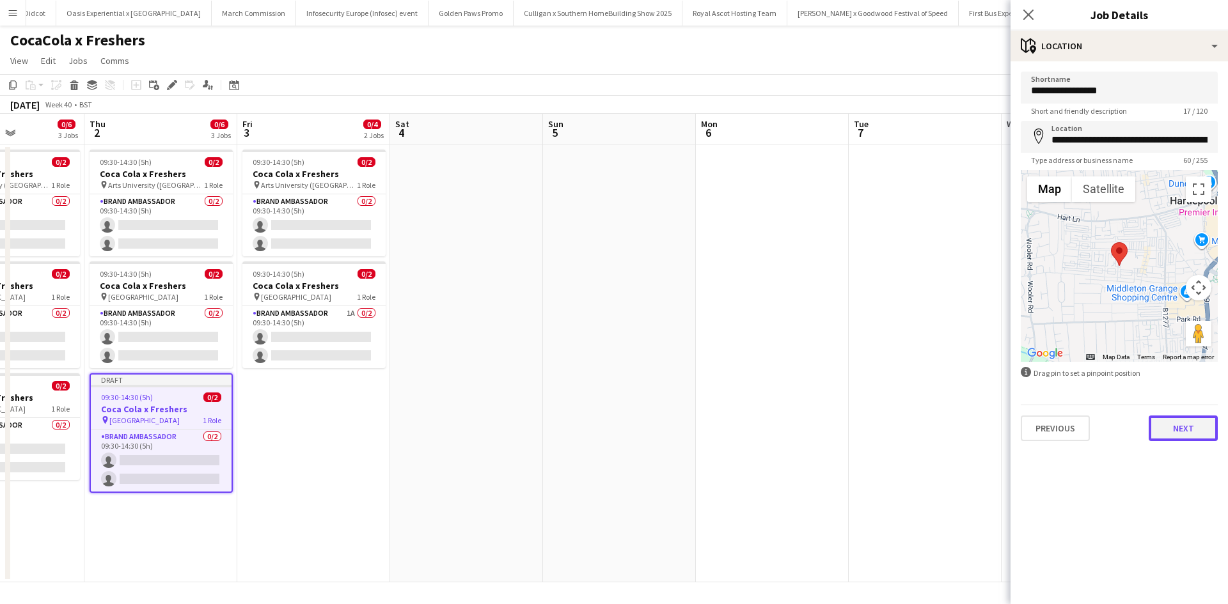
click at [1174, 434] on button "Next" at bounding box center [1183, 429] width 69 height 26
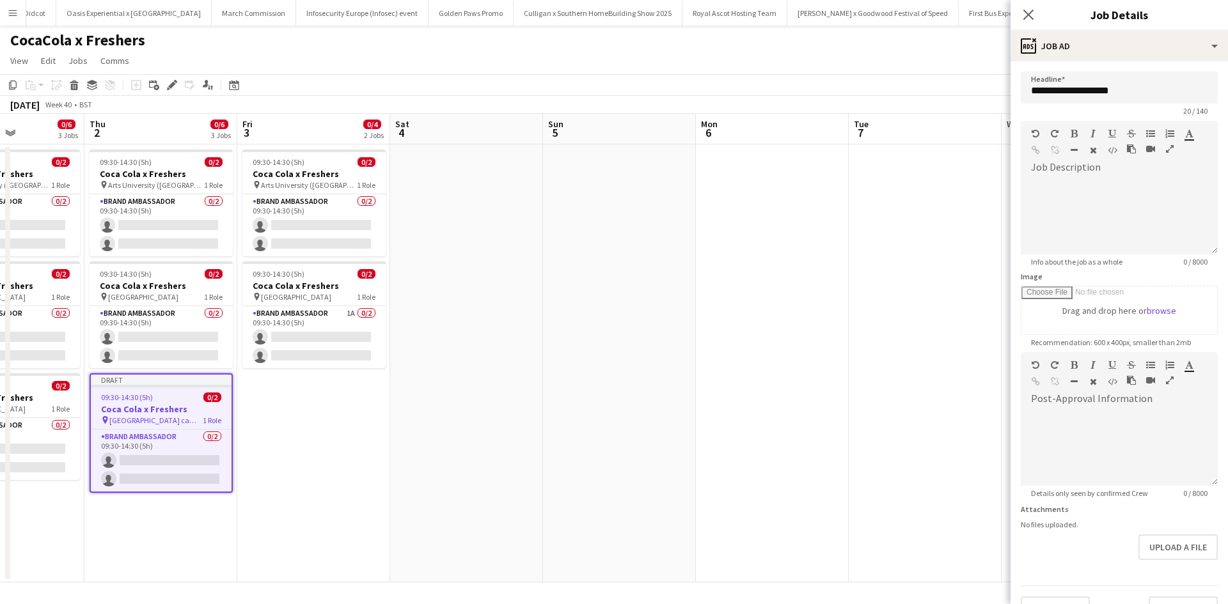
click at [938, 413] on app-date-cell at bounding box center [925, 364] width 153 height 438
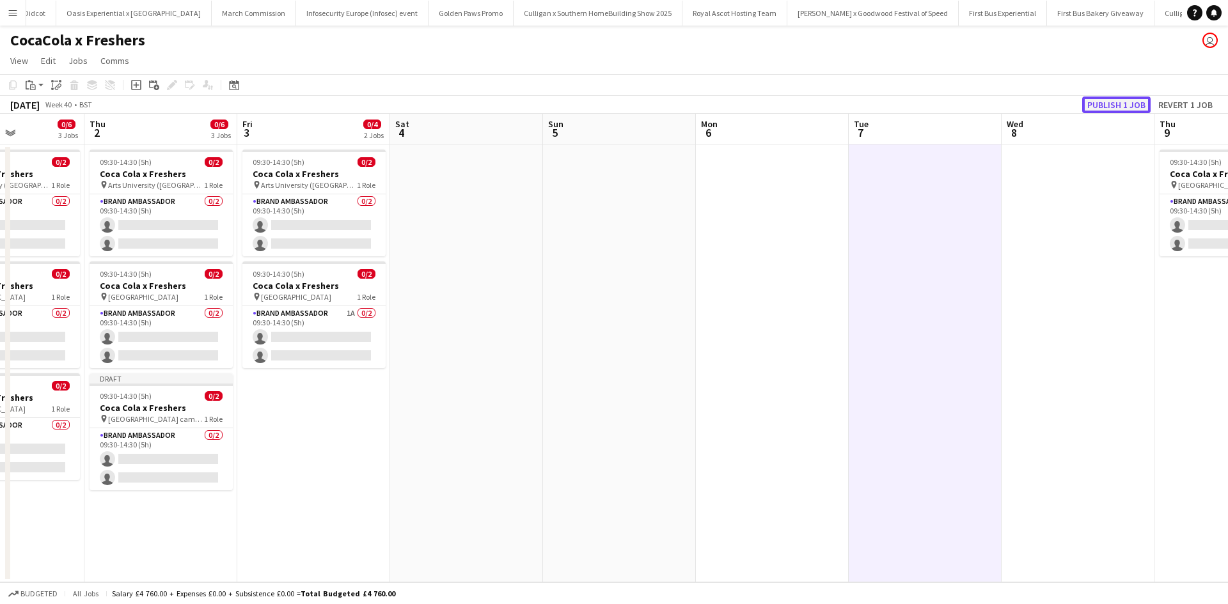
click at [1144, 97] on button "Publish 1 job" at bounding box center [1116, 105] width 68 height 17
click at [10, 13] on app-icon "Menu" at bounding box center [13, 13] width 10 height 10
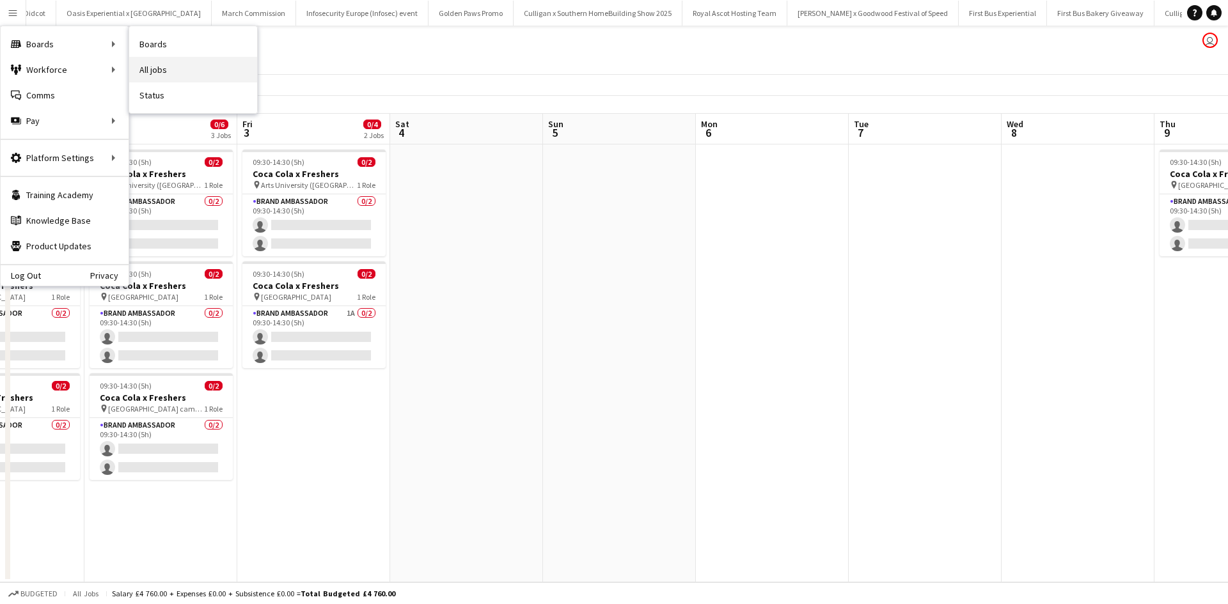
click at [166, 68] on link "All jobs" at bounding box center [193, 70] width 128 height 26
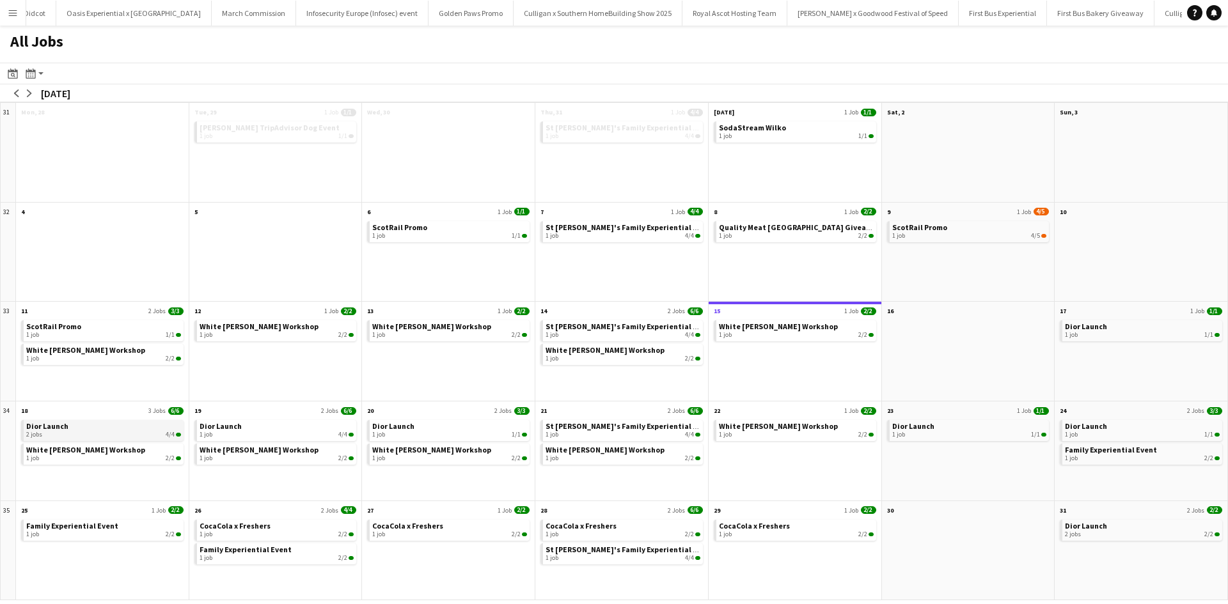
click at [97, 427] on link "Dior Launch 2 jobs 4/4" at bounding box center [103, 429] width 155 height 19
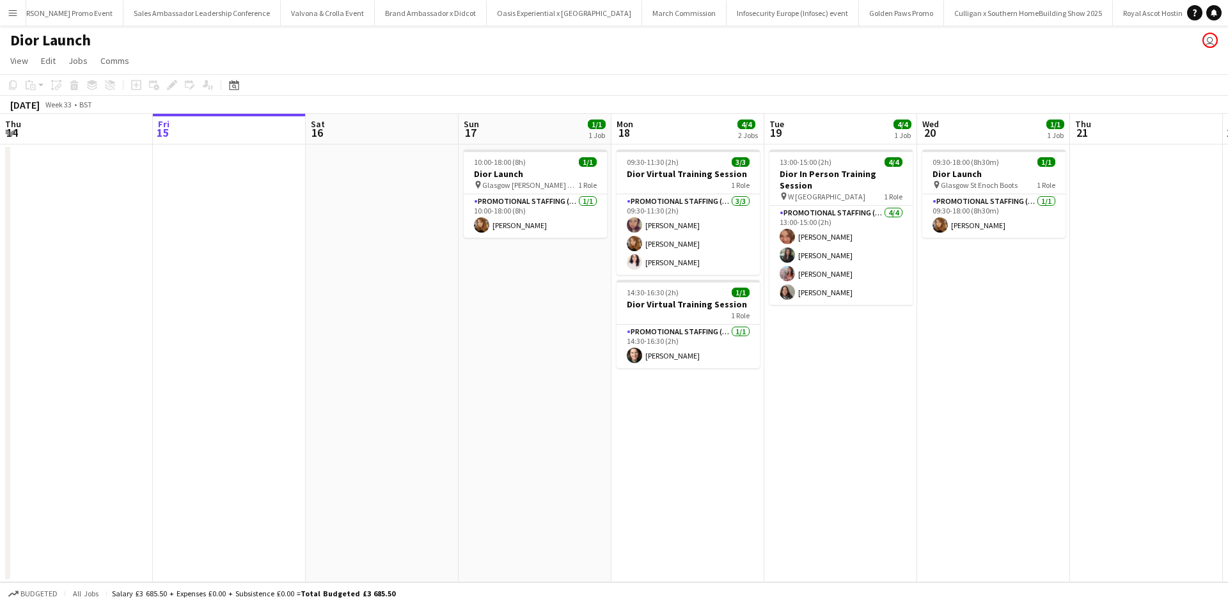
scroll to position [0, 12507]
click at [10, 8] on app-icon "Menu" at bounding box center [13, 13] width 10 height 10
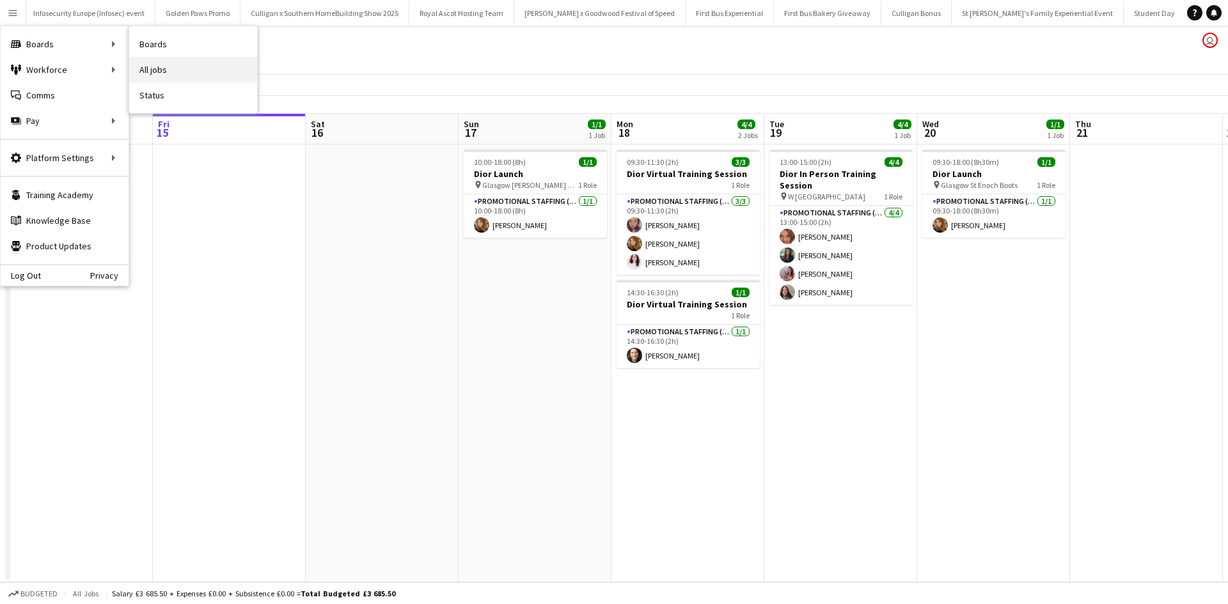
click at [152, 66] on link "All jobs" at bounding box center [193, 70] width 128 height 26
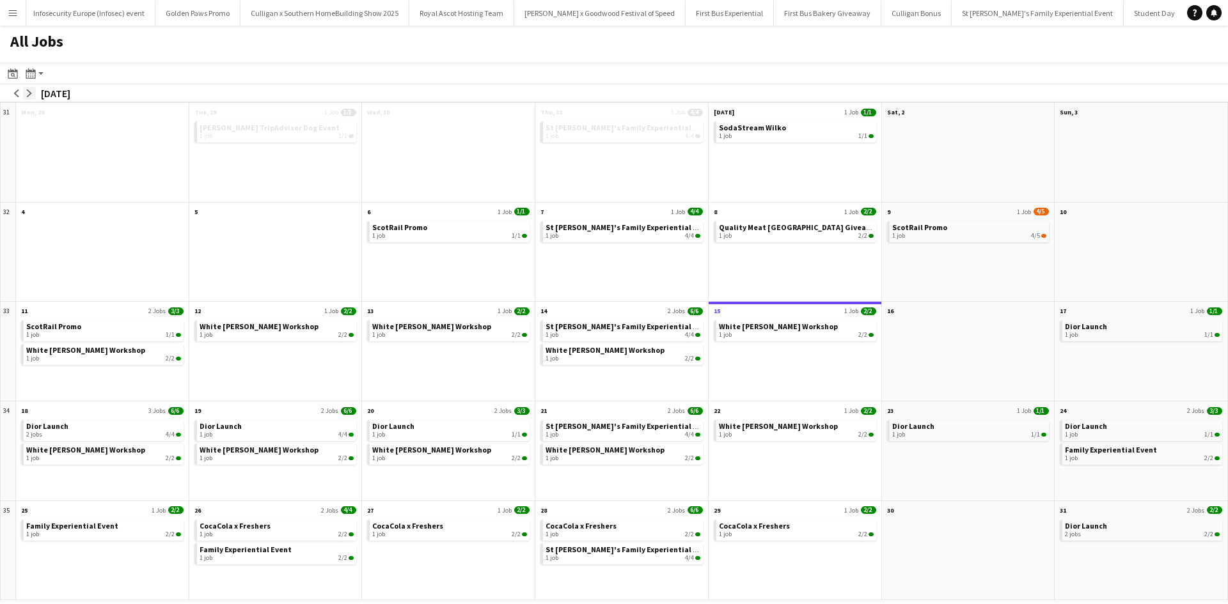
click at [28, 97] on app-icon "arrow-right" at bounding box center [30, 94] width 8 height 8
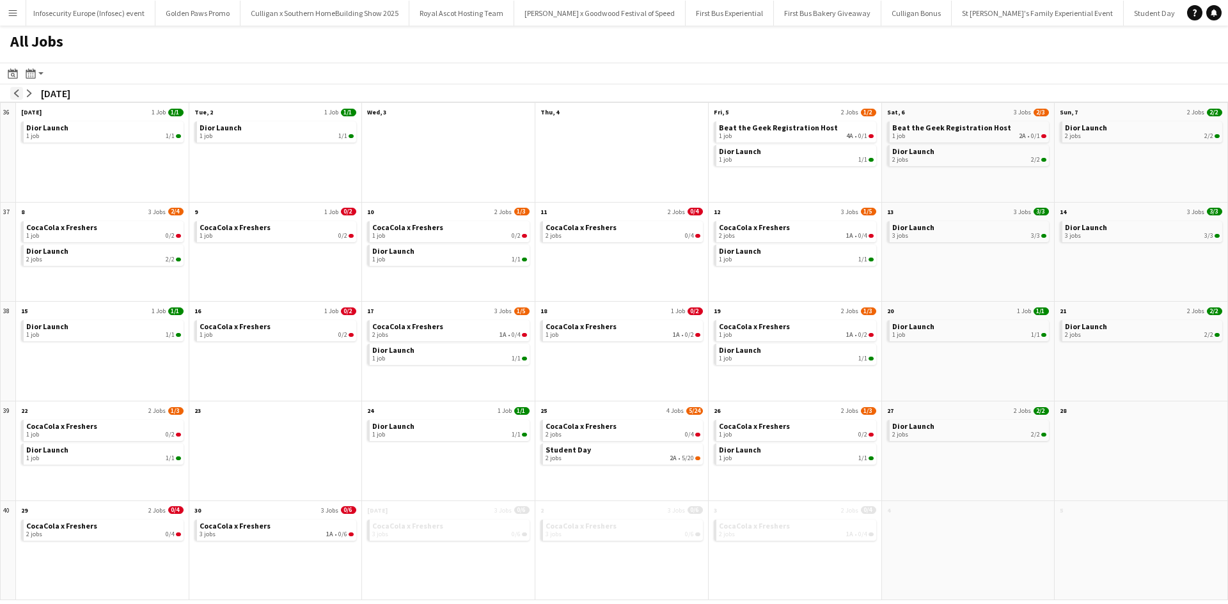
click at [19, 90] on app-icon "arrow-left" at bounding box center [17, 94] width 8 height 8
